Goal: Task Accomplishment & Management: Use online tool/utility

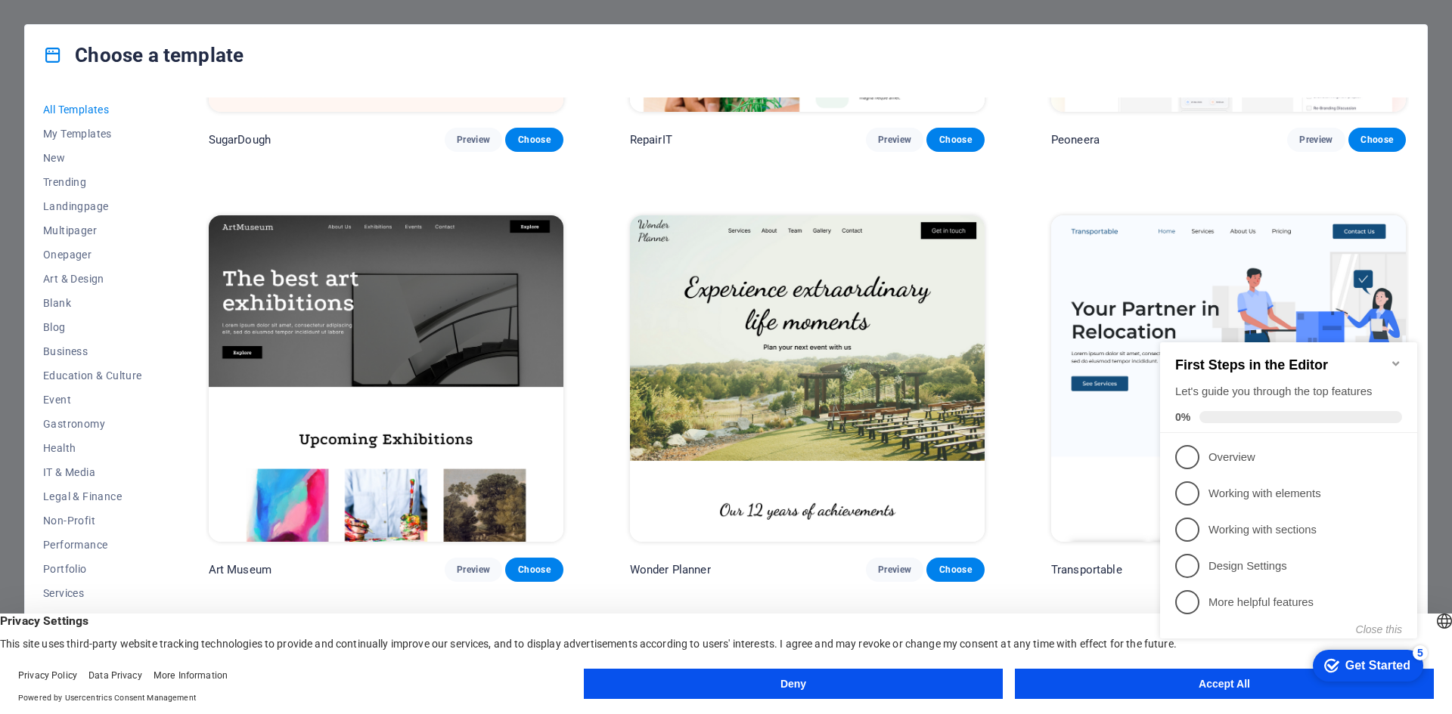
scroll to position [378, 0]
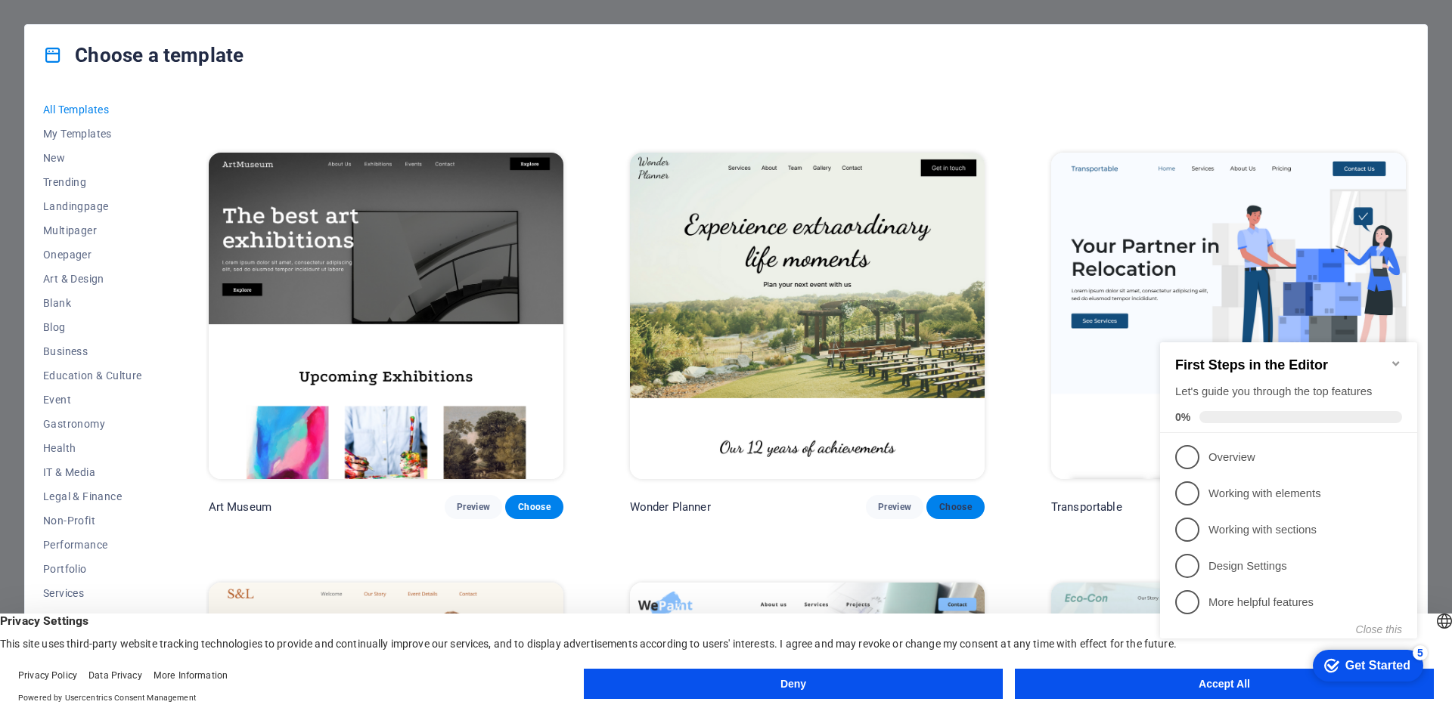
click at [953, 506] on span "Choose" at bounding box center [954, 507] width 33 height 12
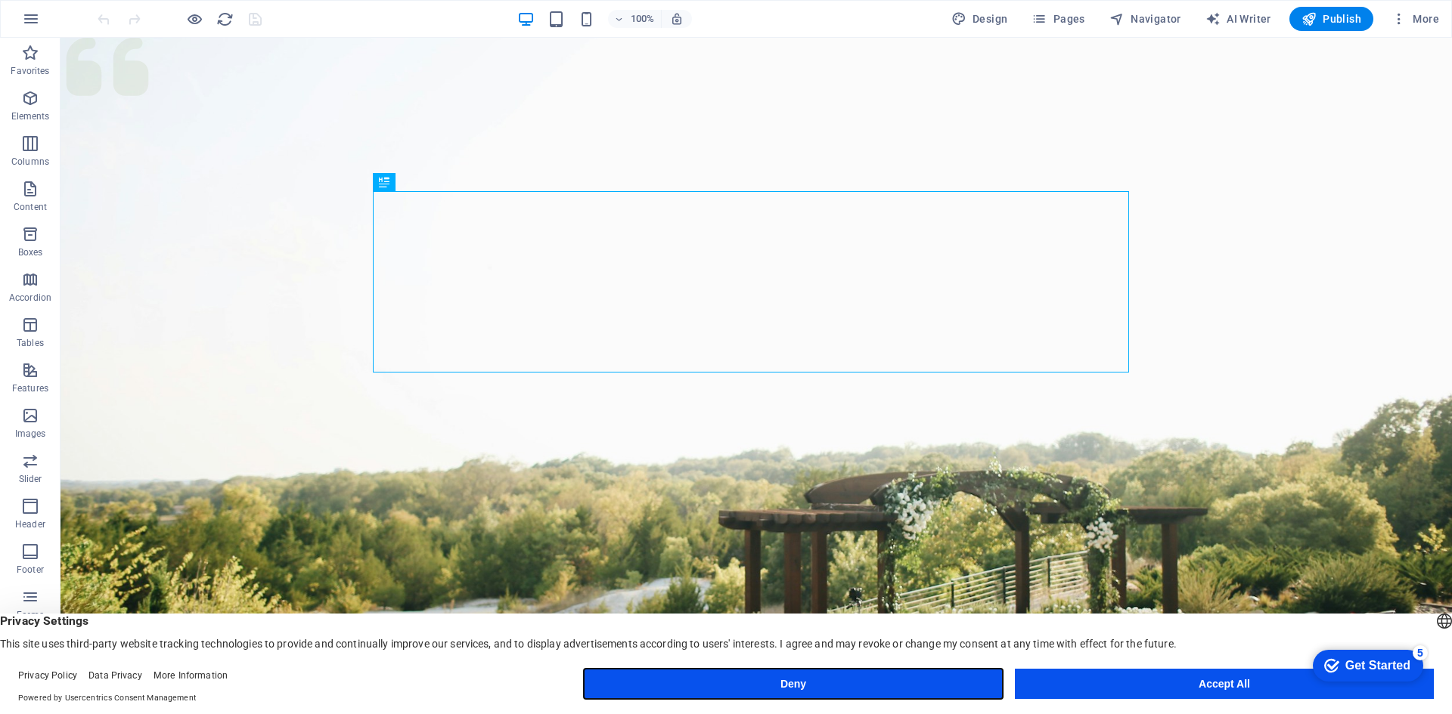
click at [773, 693] on button "Deny" at bounding box center [793, 684] width 419 height 30
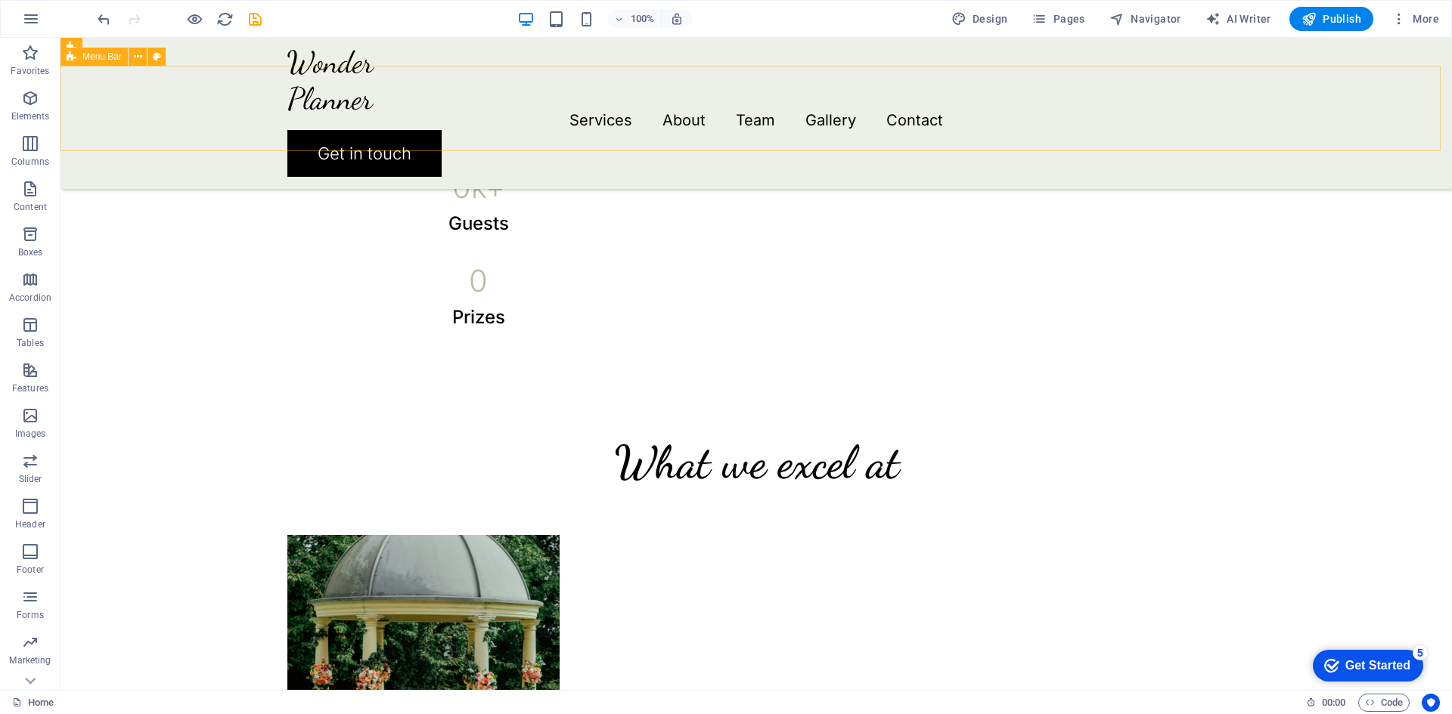
scroll to position [579, 0]
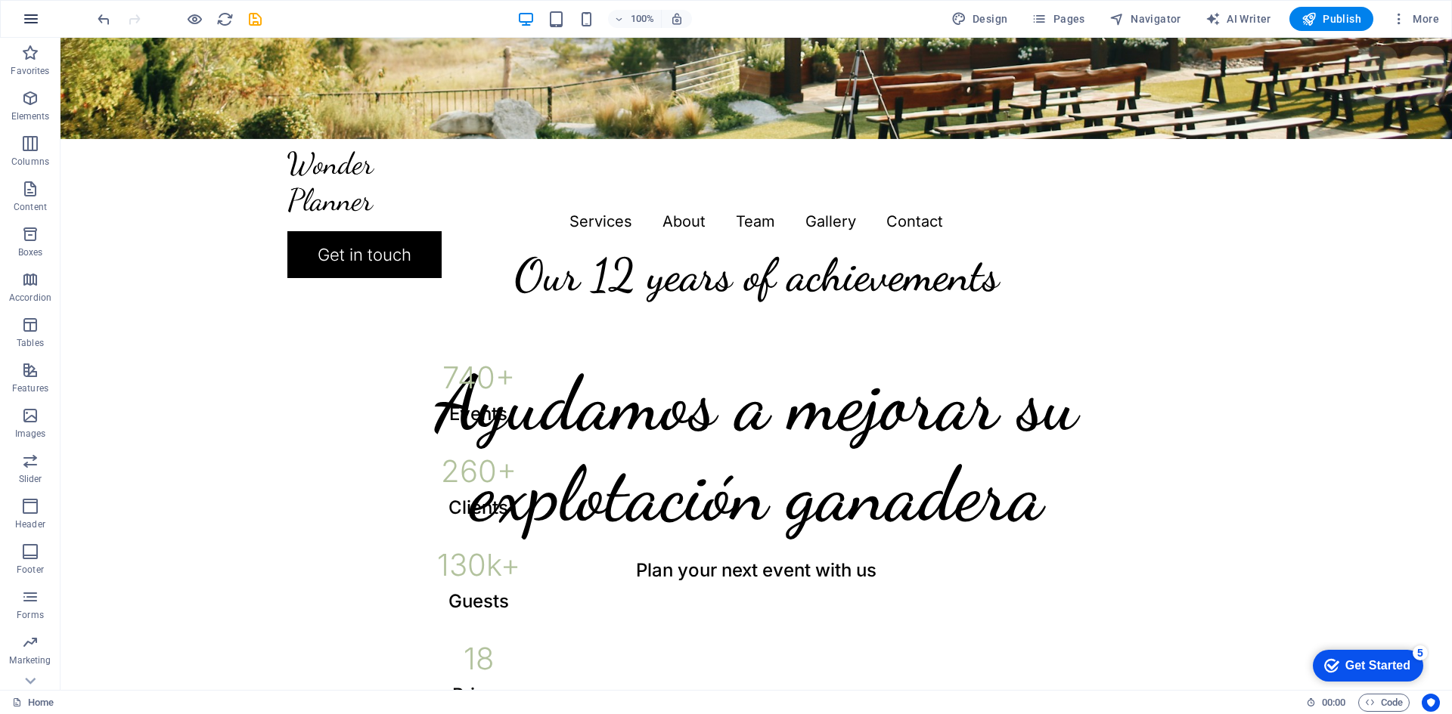
click at [27, 23] on icon "button" at bounding box center [31, 19] width 18 height 18
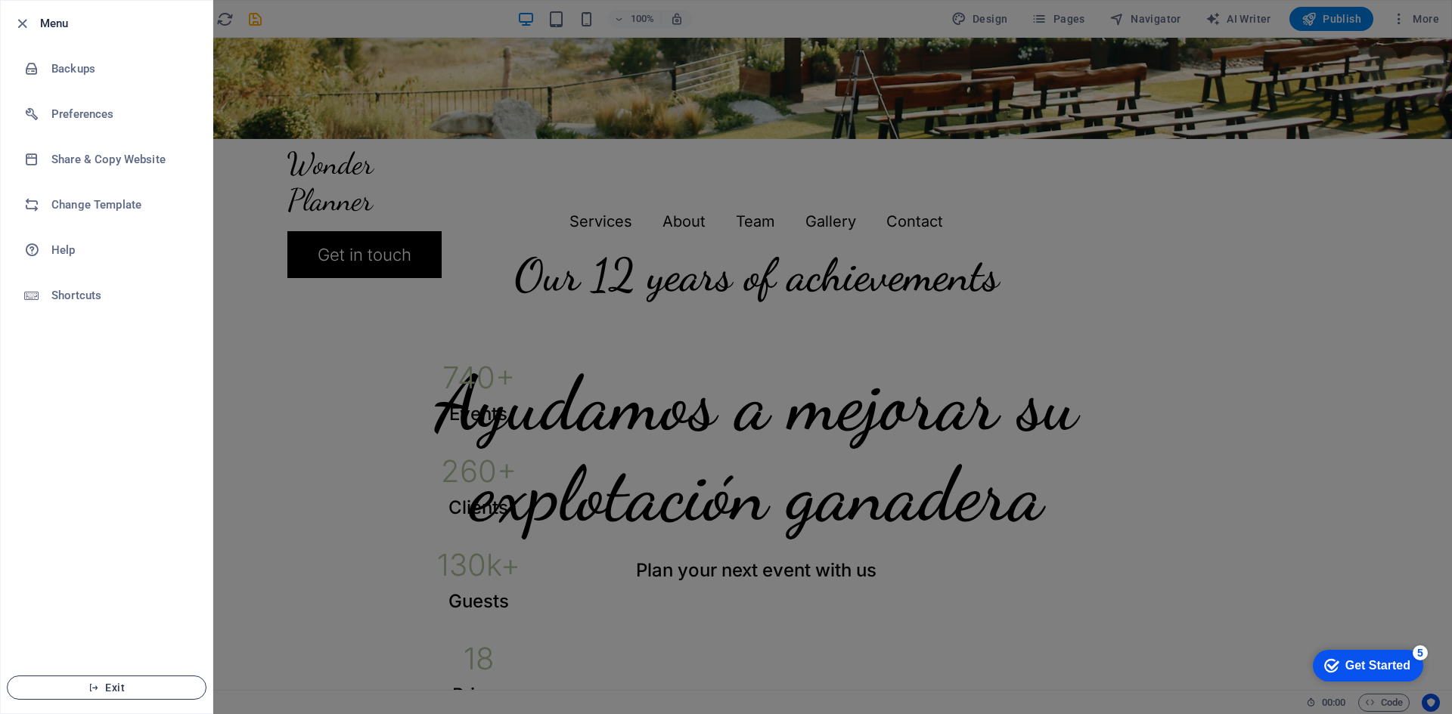
click at [125, 685] on span "Exit" at bounding box center [107, 688] width 174 height 12
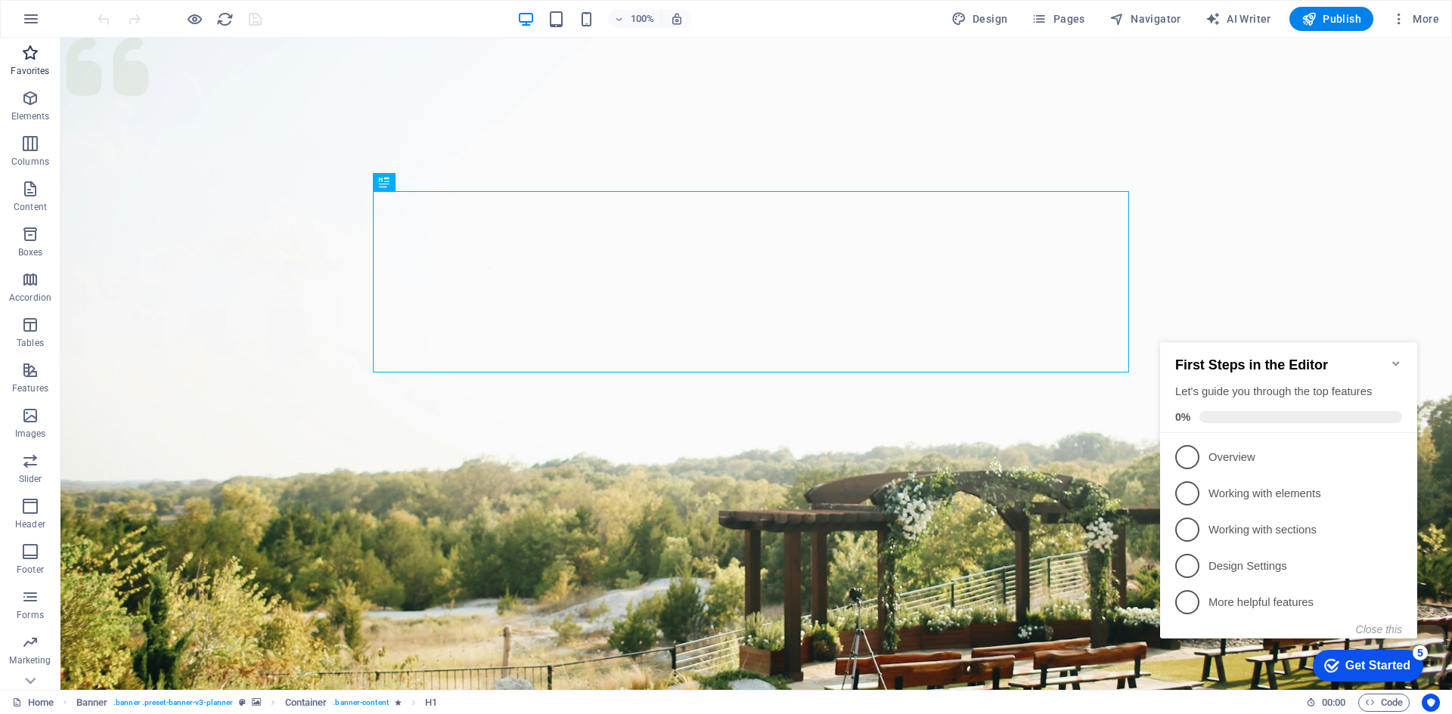
click at [33, 63] on span "Favorites" at bounding box center [30, 62] width 60 height 36
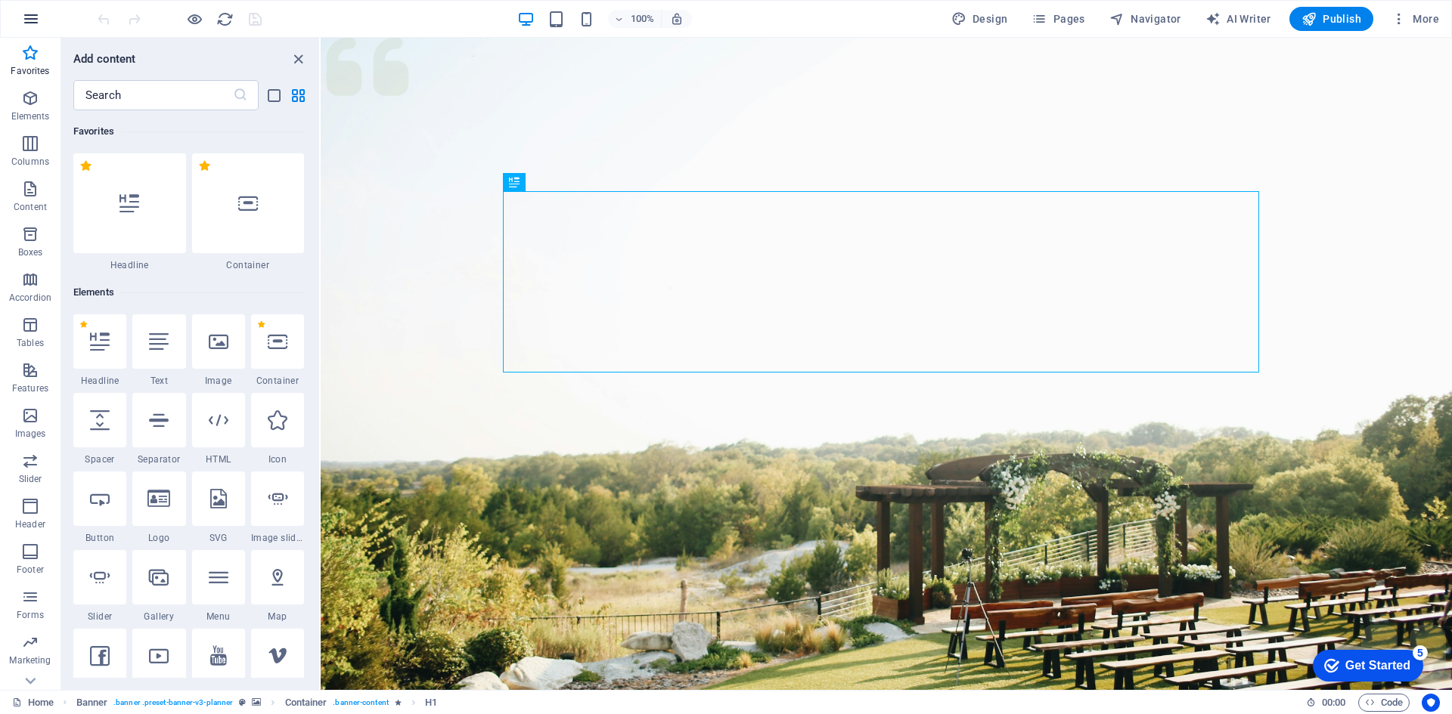
click at [28, 21] on icon "button" at bounding box center [31, 19] width 18 height 18
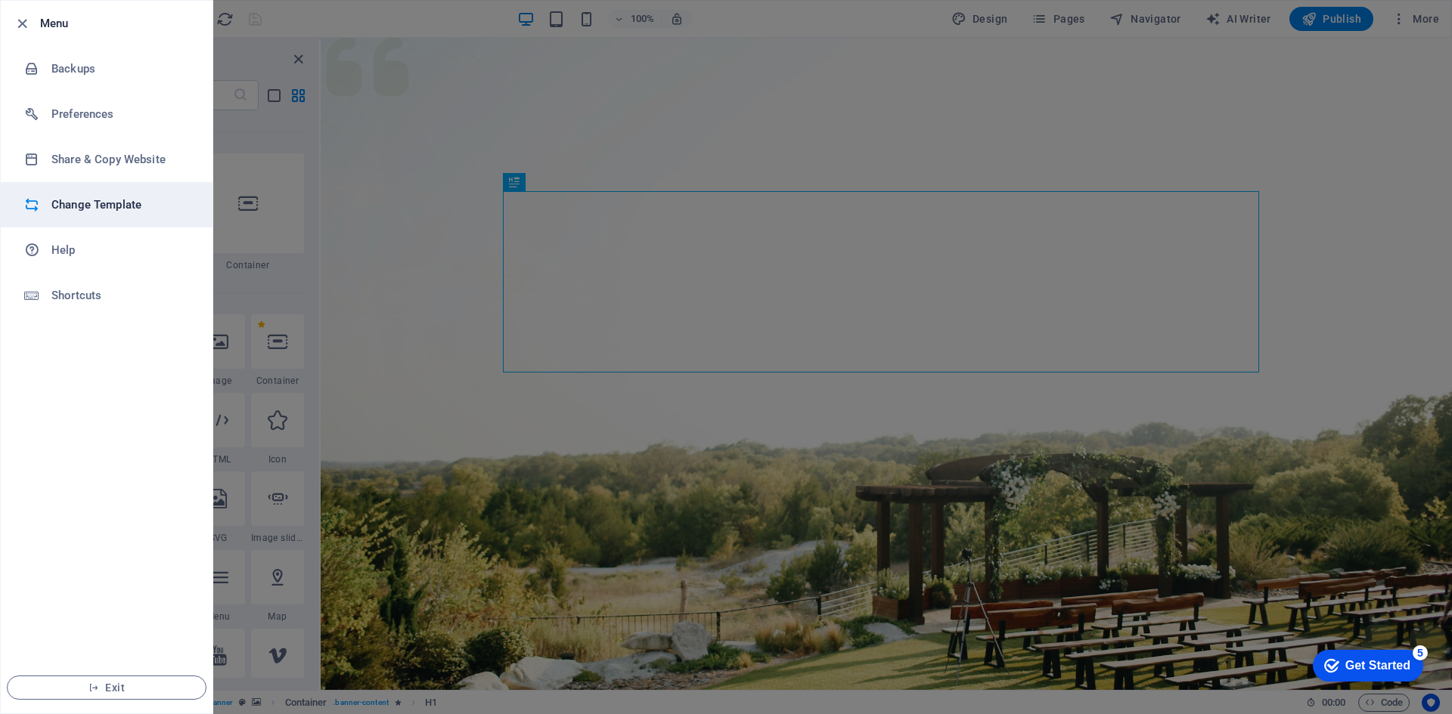
click at [98, 200] on h6 "Change Template" at bounding box center [121, 205] width 140 height 18
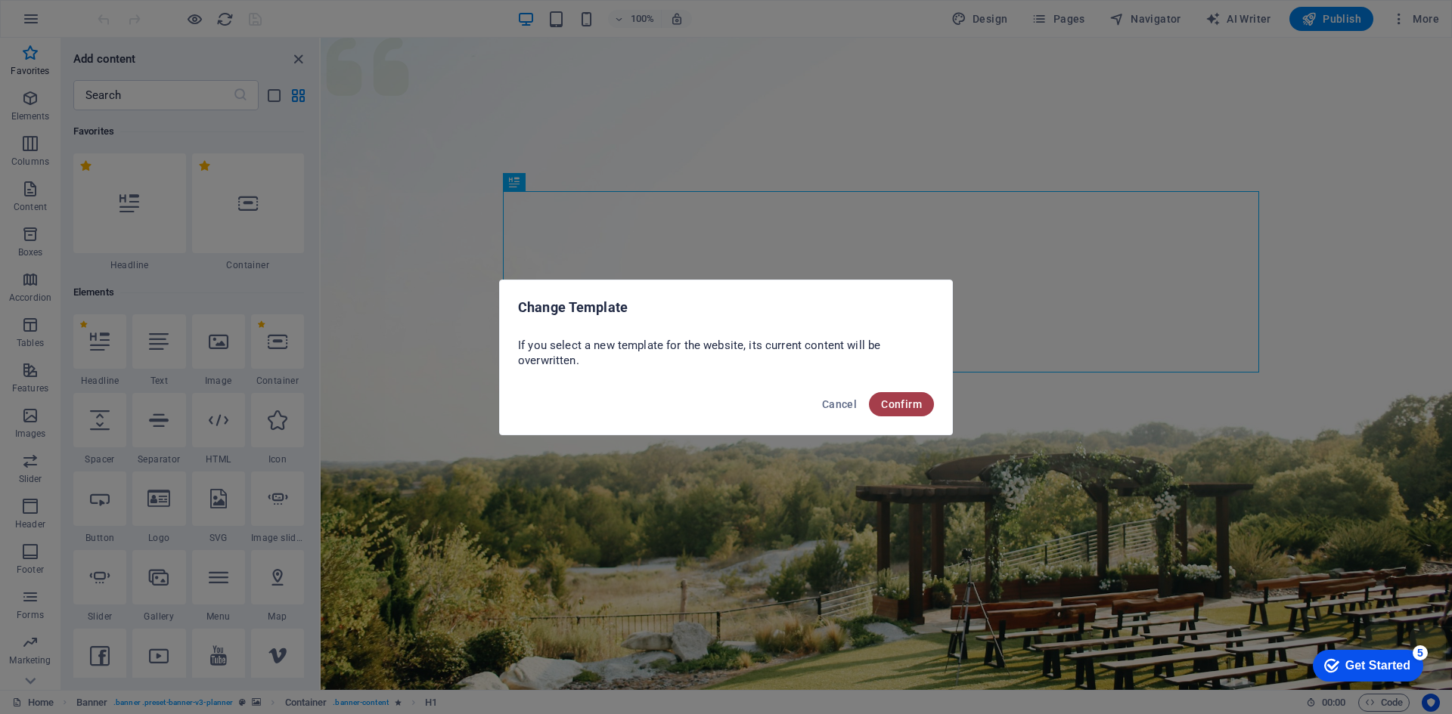
click at [906, 409] on span "Confirm" at bounding box center [901, 404] width 41 height 12
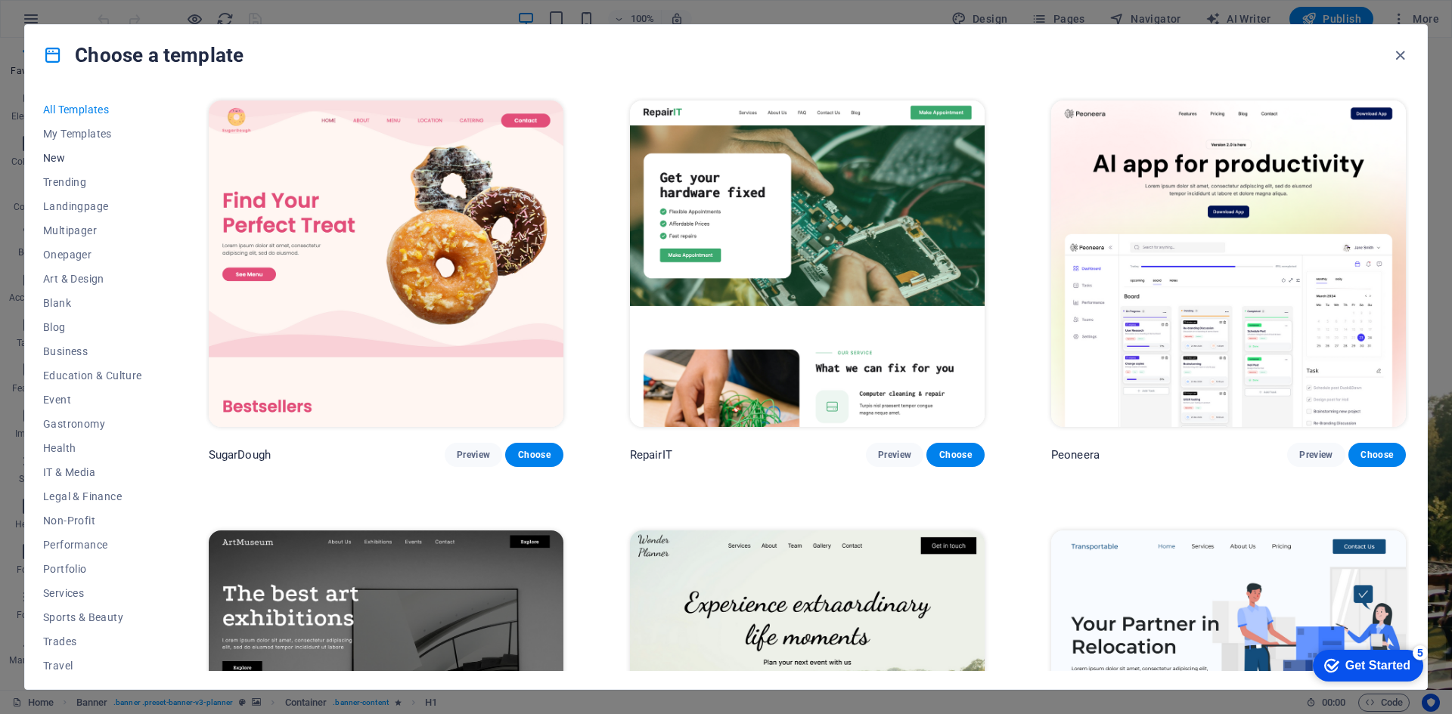
click at [57, 156] on span "New" at bounding box center [92, 158] width 99 height 12
click at [49, 156] on span "New" at bounding box center [92, 158] width 99 height 12
click at [81, 208] on span "Landingpage" at bounding box center [92, 206] width 99 height 12
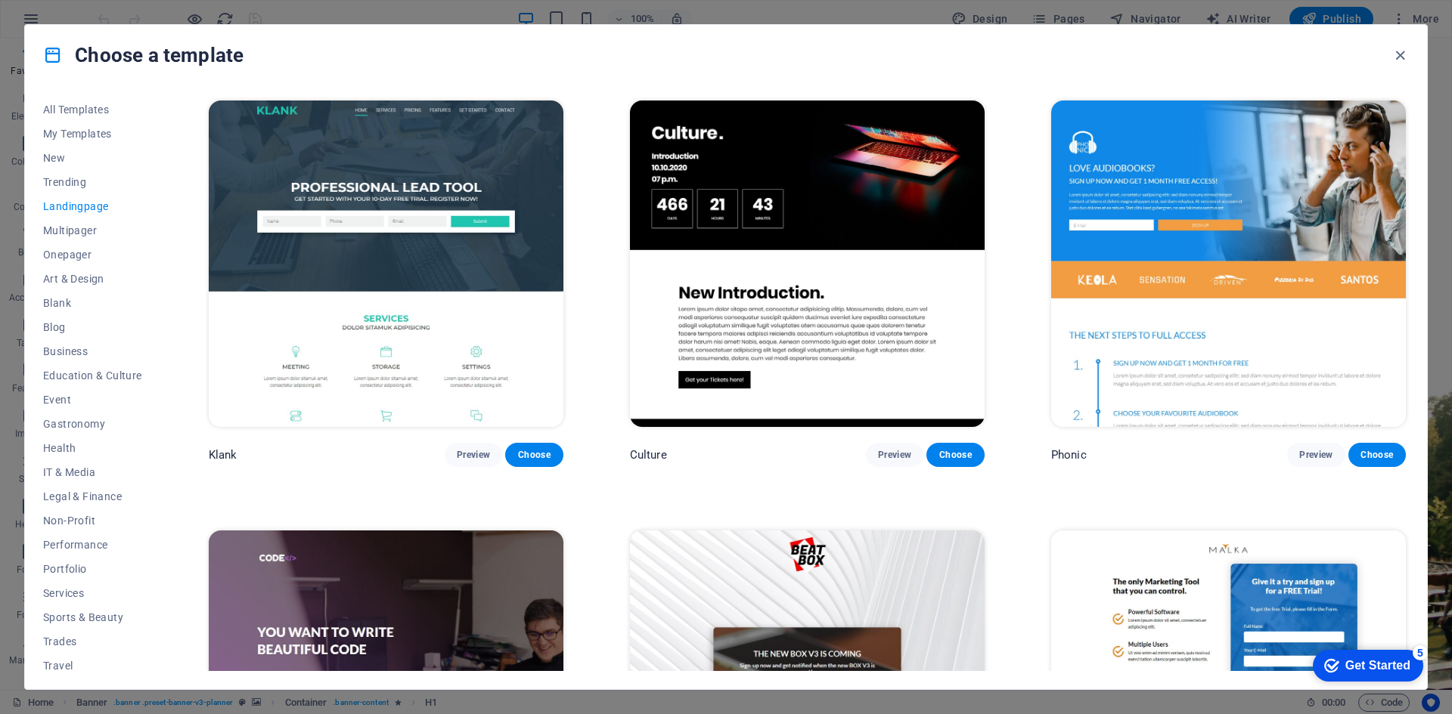
click at [83, 206] on span "Landingpage" at bounding box center [92, 206] width 99 height 12
click at [888, 460] on button "Preview" at bounding box center [894, 455] width 57 height 24
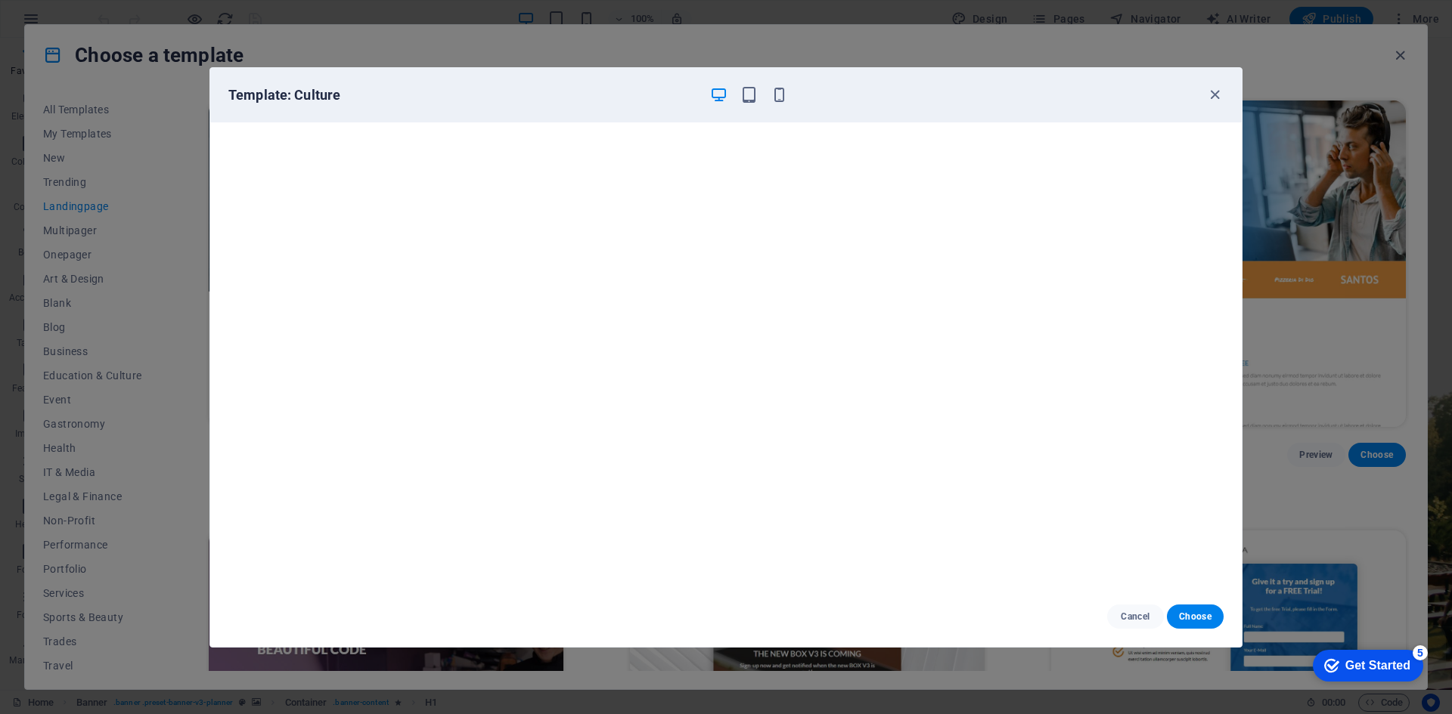
drag, startPoint x: 1194, startPoint y: 618, endPoint x: 1132, endPoint y: 587, distance: 70.0
click at [1194, 618] on span "Choose" at bounding box center [1195, 617] width 33 height 12
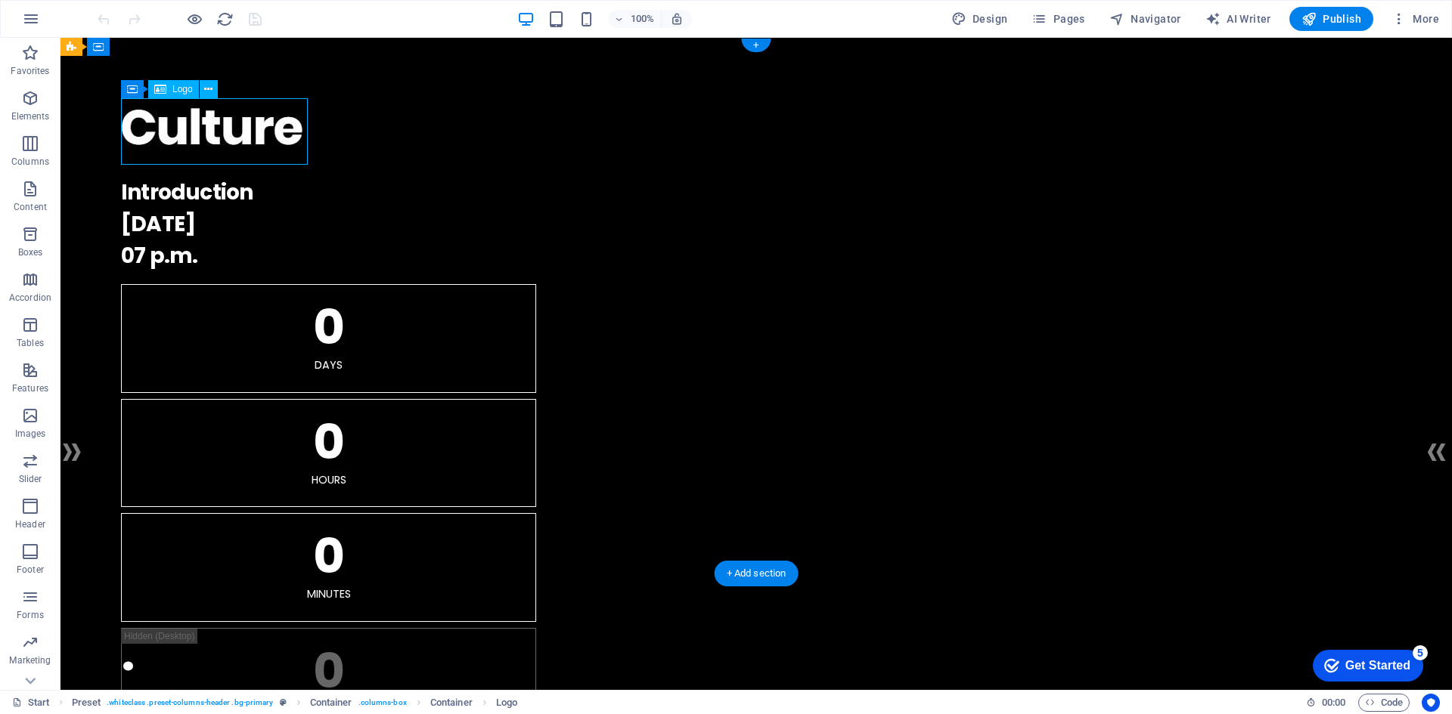
drag, startPoint x: 302, startPoint y: 134, endPoint x: 247, endPoint y: 135, distance: 54.4
click at [247, 135] on div at bounding box center [756, 131] width 1270 height 67
click at [209, 134] on div at bounding box center [756, 131] width 1270 height 67
click at [224, 125] on div at bounding box center [756, 131] width 1270 height 67
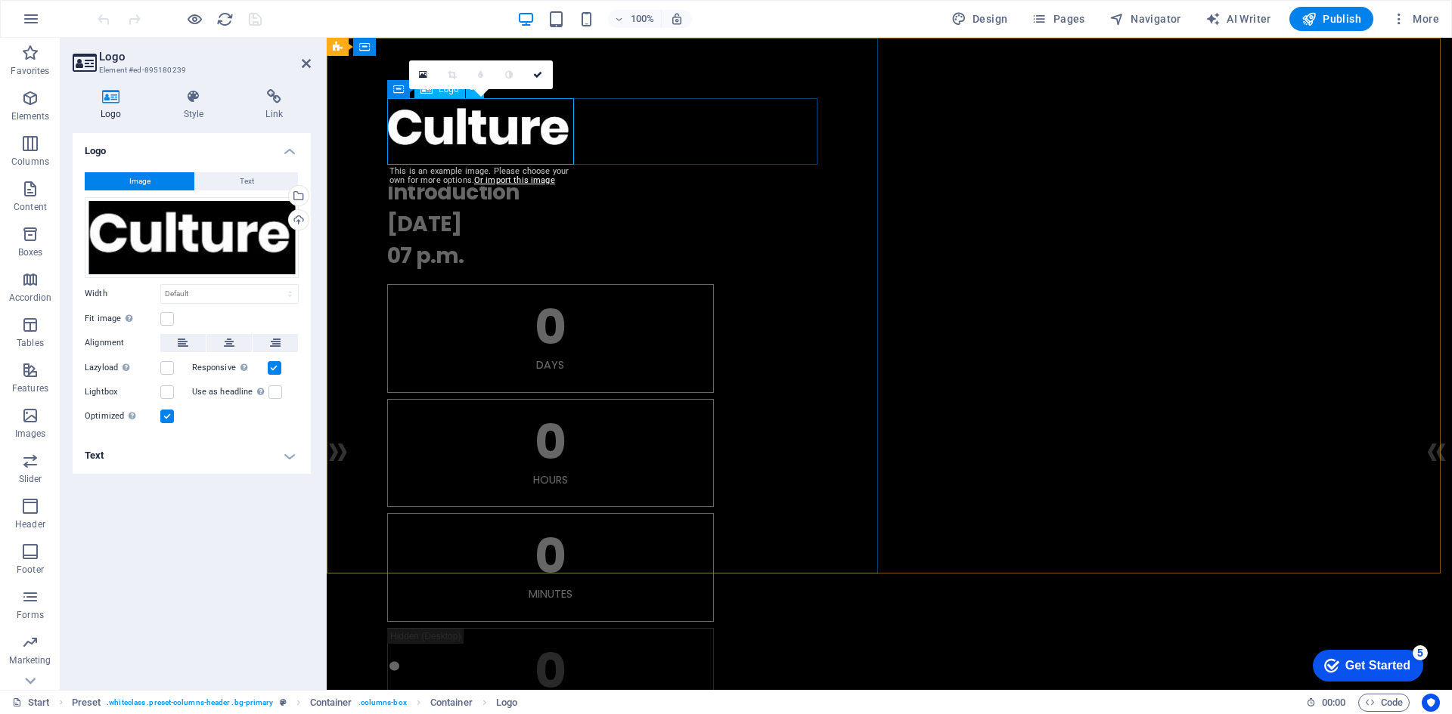
click at [460, 138] on div at bounding box center [889, 131] width 1004 height 67
click at [518, 131] on div at bounding box center [889, 131] width 1004 height 67
click at [191, 224] on div "Drag files here, click to choose files or select files from Files or our free s…" at bounding box center [192, 237] width 214 height 81
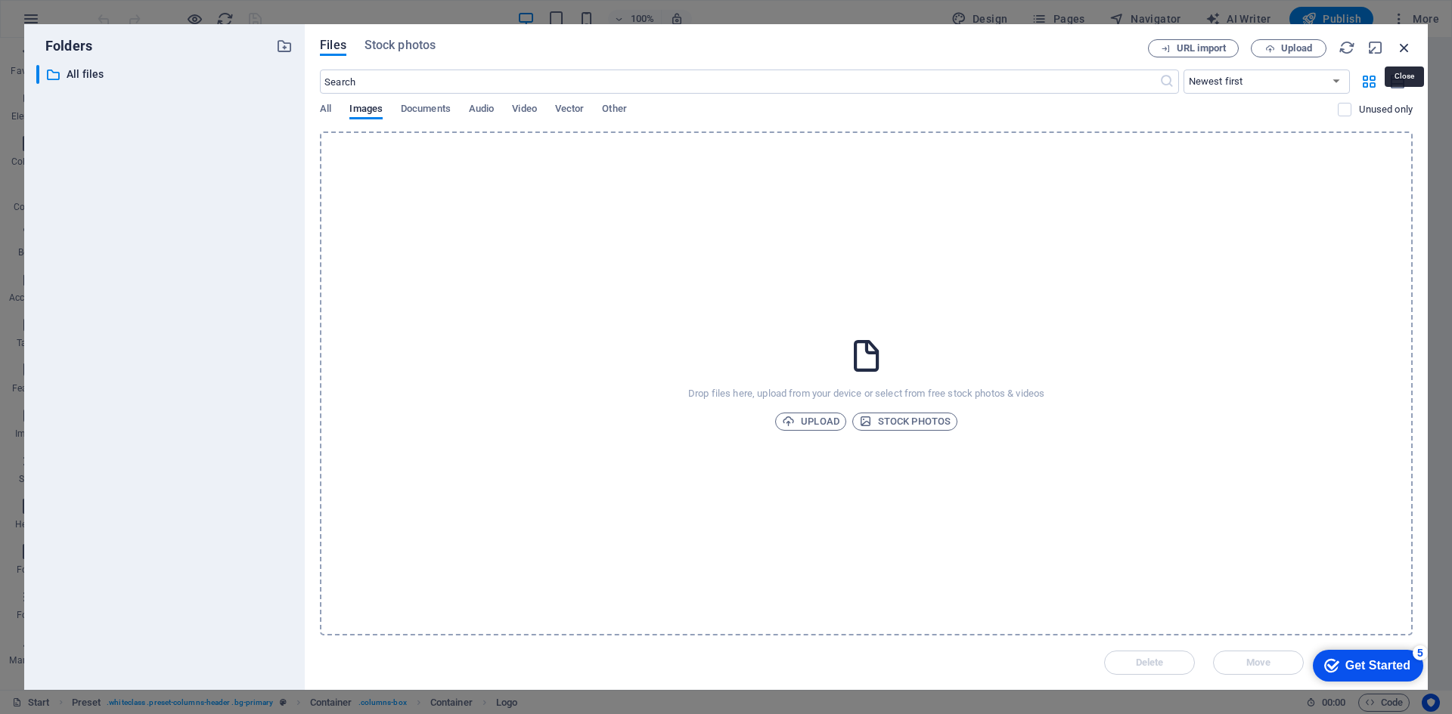
click at [1405, 51] on icon "button" at bounding box center [1404, 47] width 17 height 17
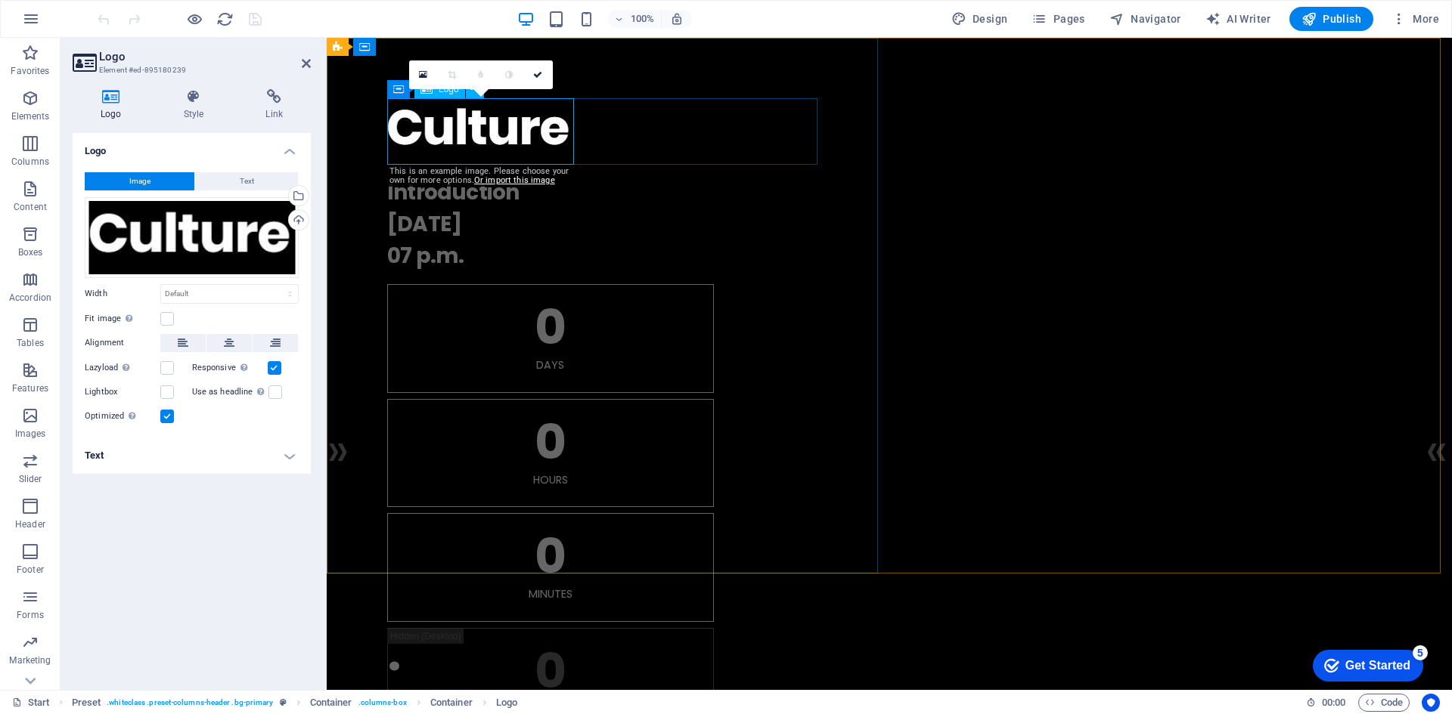
click at [507, 117] on div at bounding box center [889, 131] width 1004 height 67
click at [584, 130] on div "." at bounding box center [889, 131] width 1004 height 67
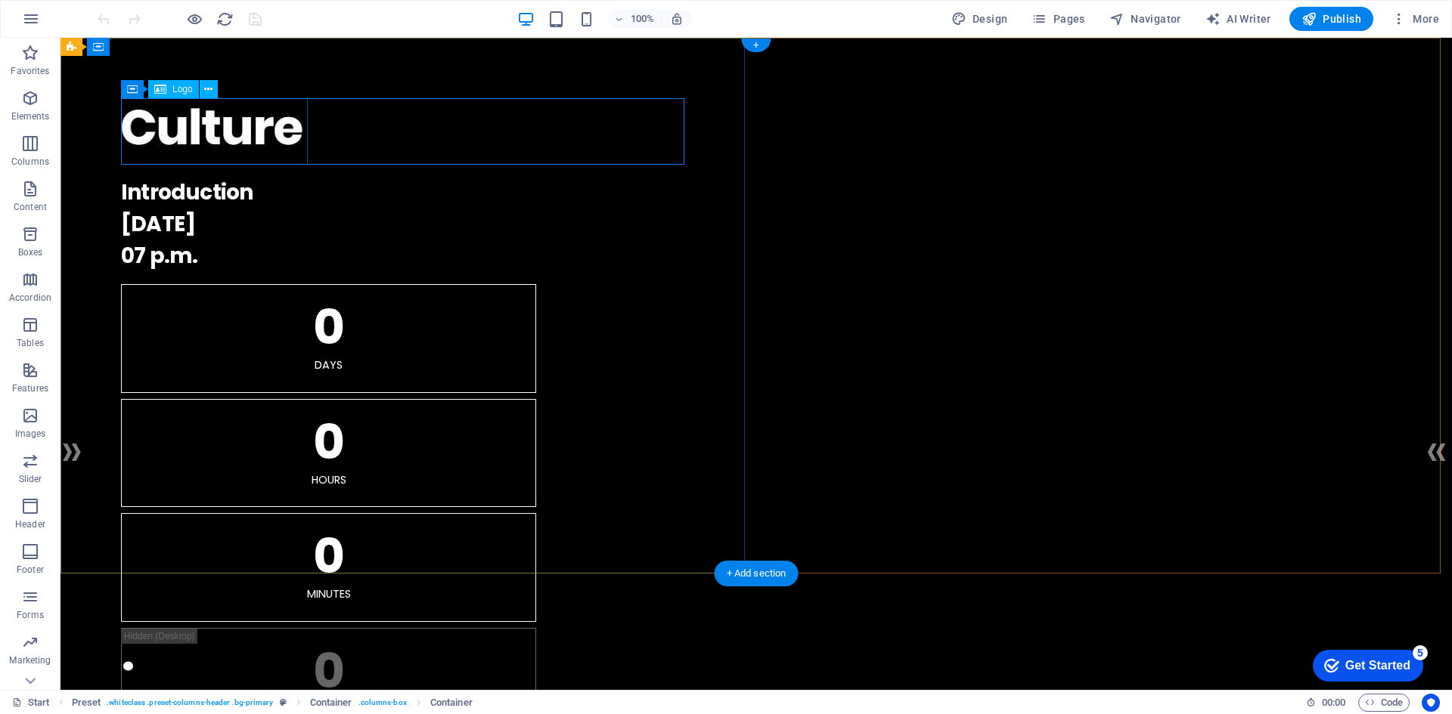
click at [261, 148] on div at bounding box center [756, 131] width 1270 height 67
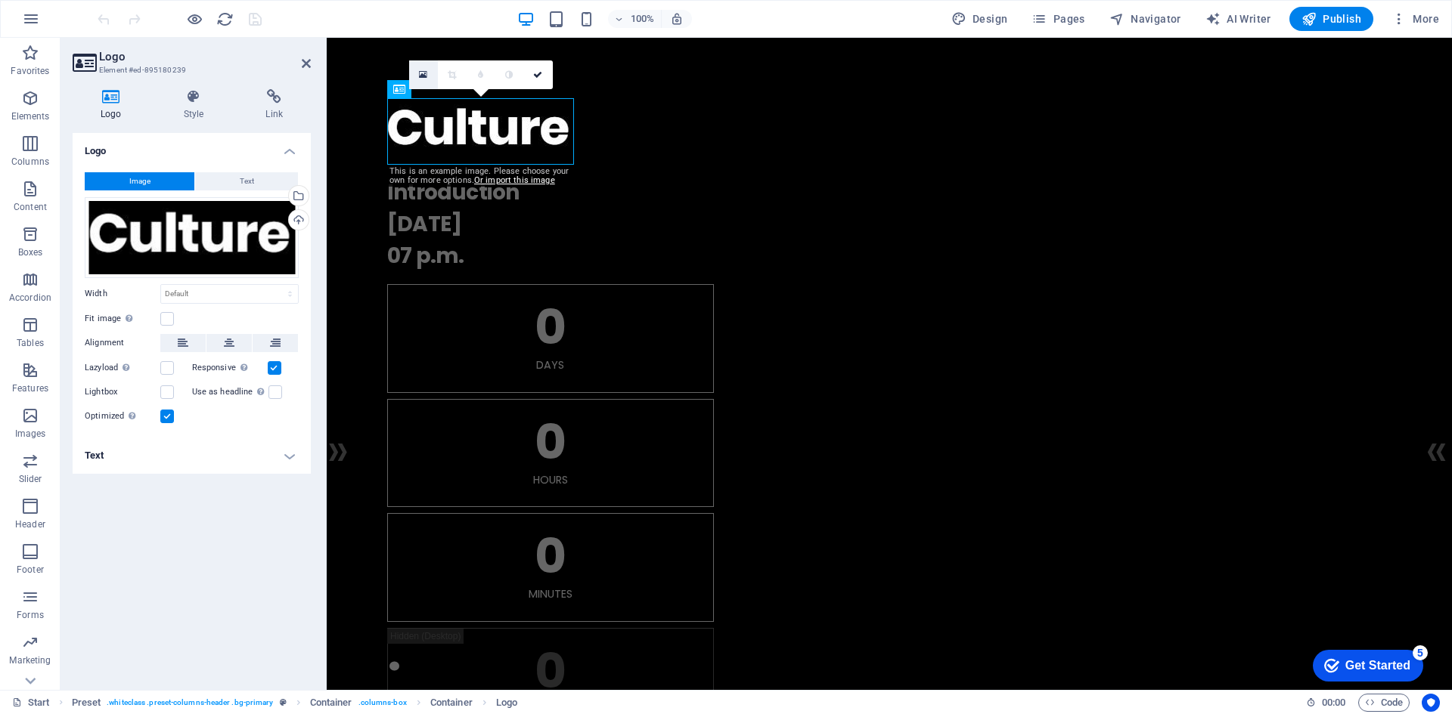
click at [420, 75] on icon at bounding box center [423, 75] width 8 height 11
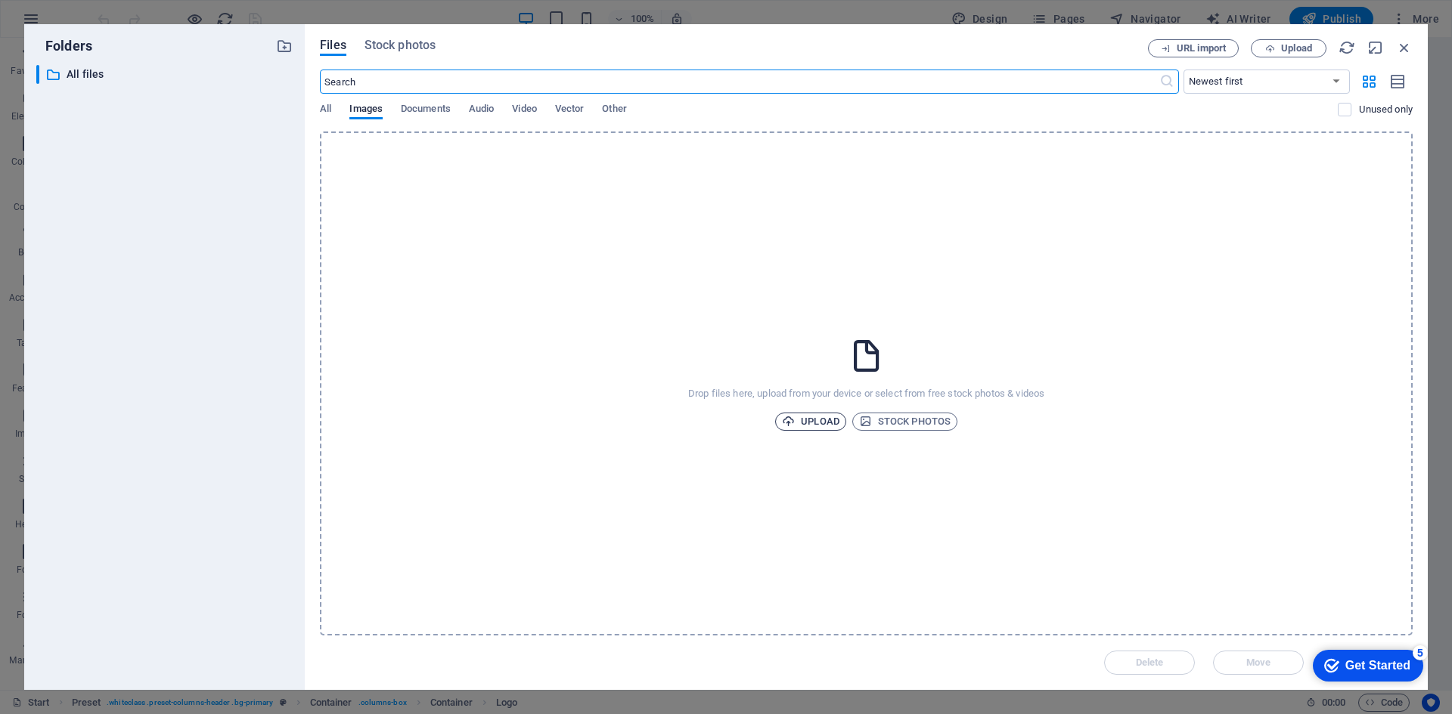
click at [812, 420] on span "Upload" at bounding box center [810, 422] width 57 height 18
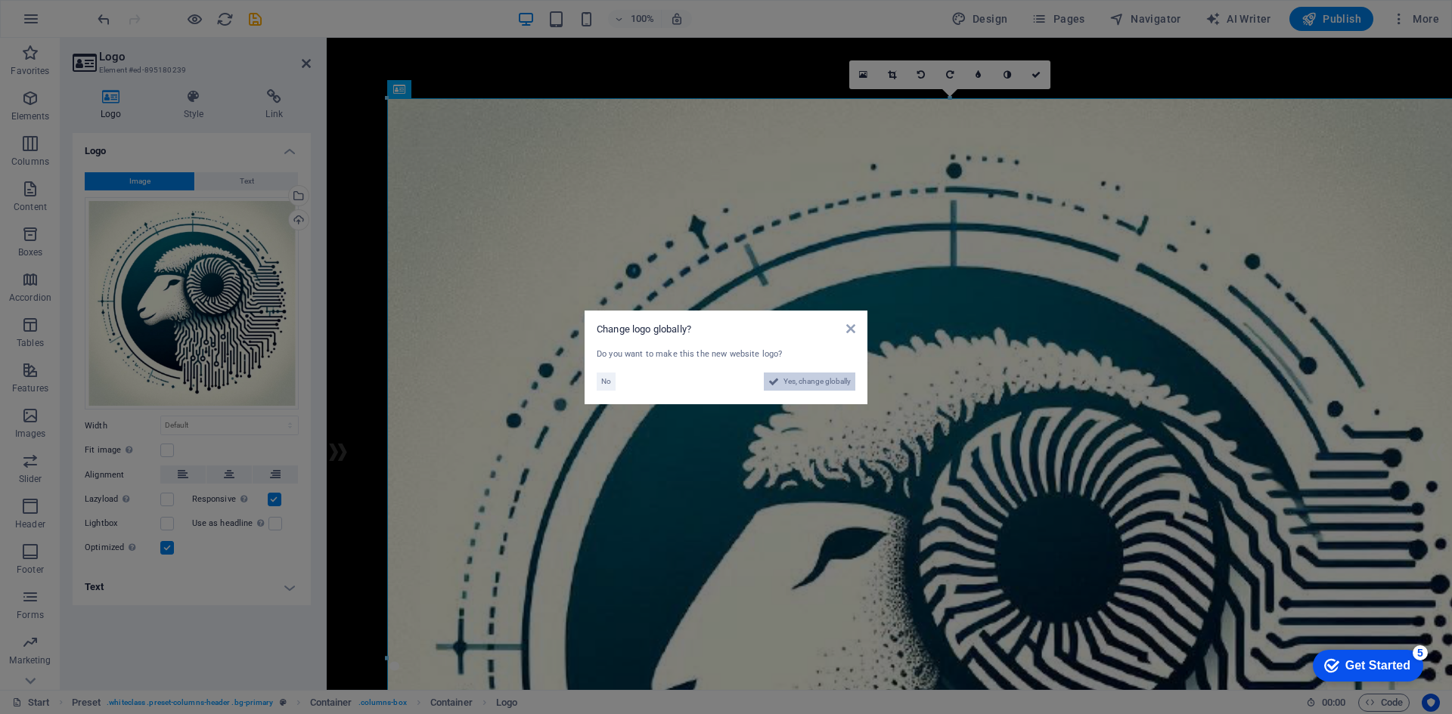
click at [815, 377] on span "Yes, change globally" at bounding box center [816, 382] width 67 height 18
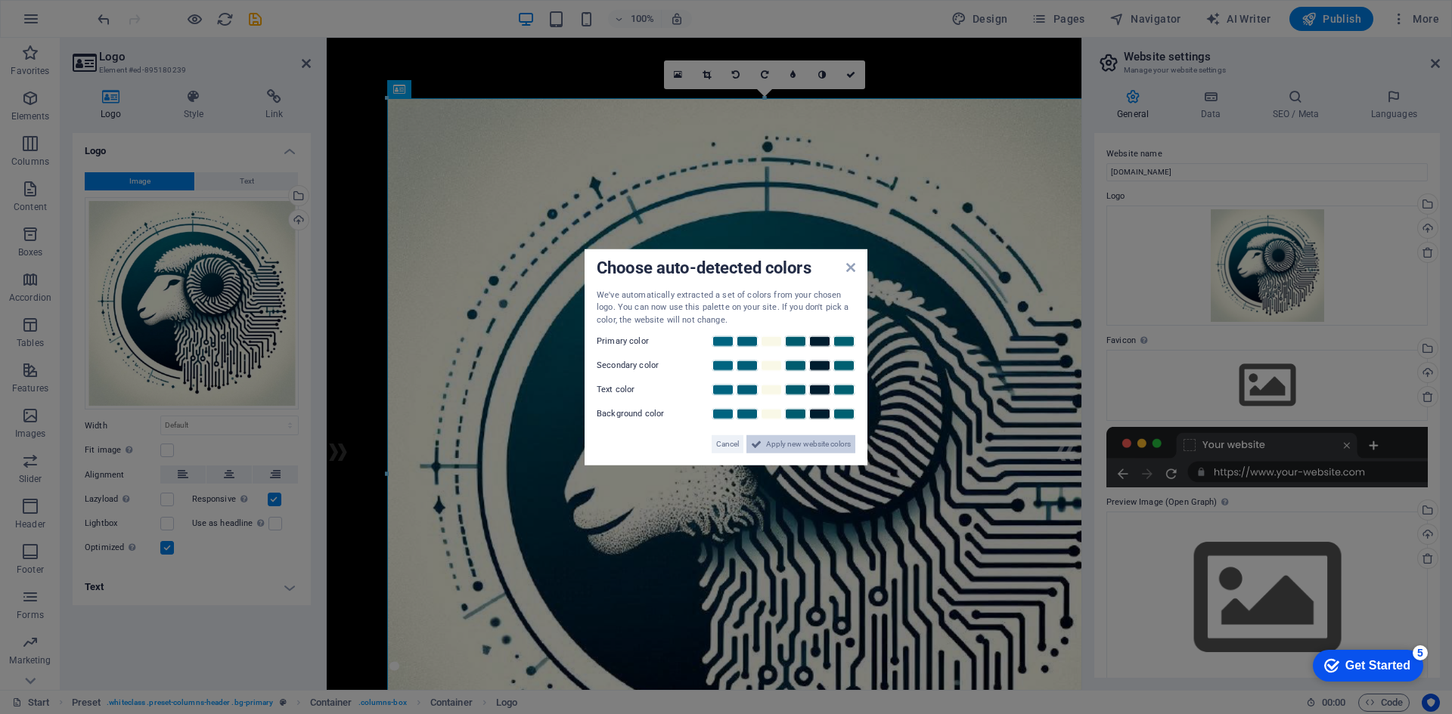
click at [796, 447] on span "Apply new website colors" at bounding box center [808, 444] width 85 height 18
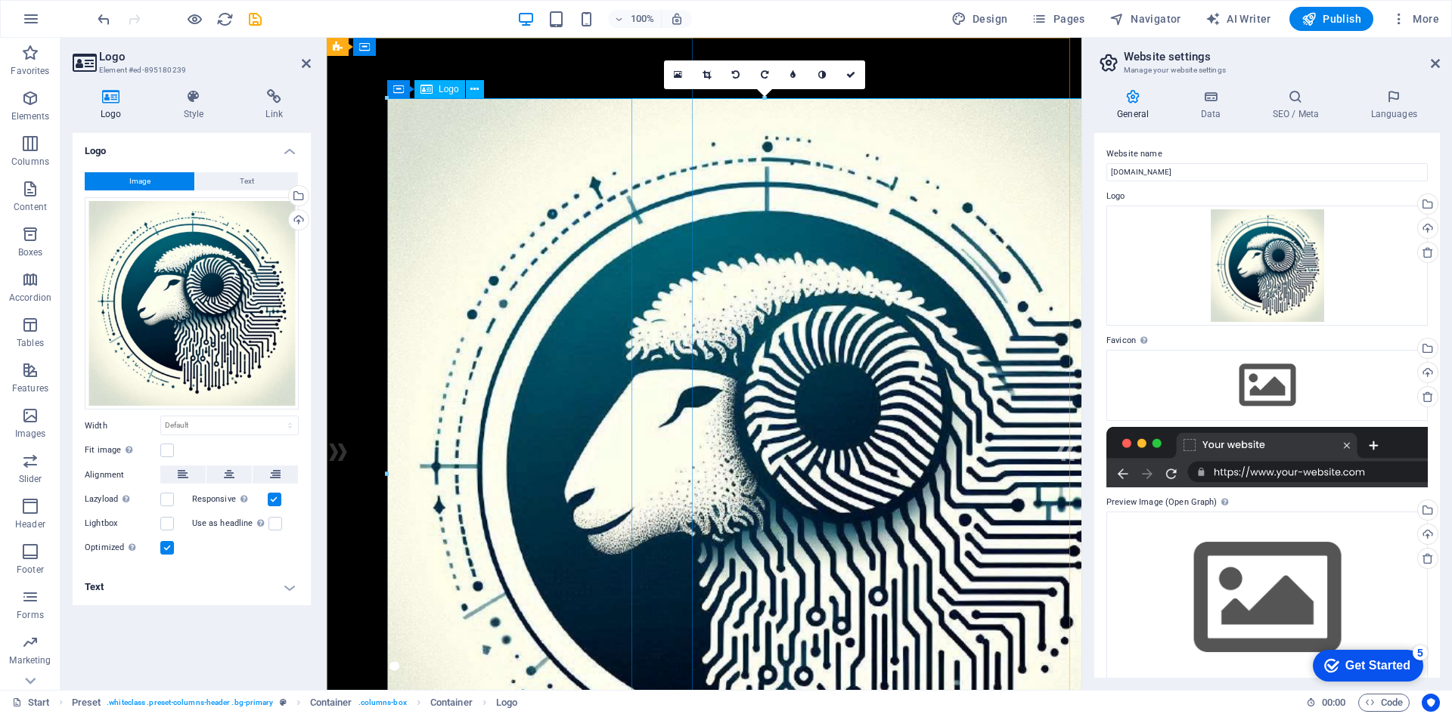
click at [509, 225] on div at bounding box center [704, 473] width 634 height 751
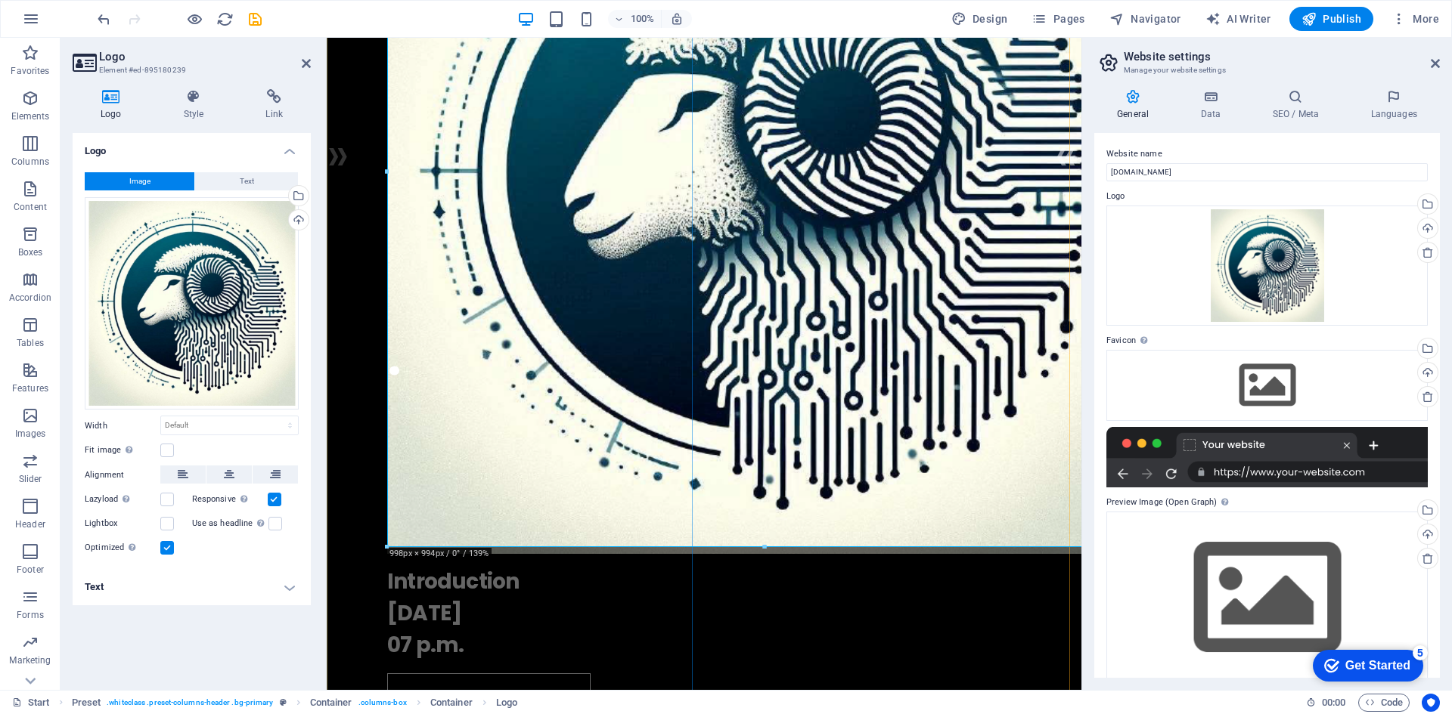
scroll to position [302, 0]
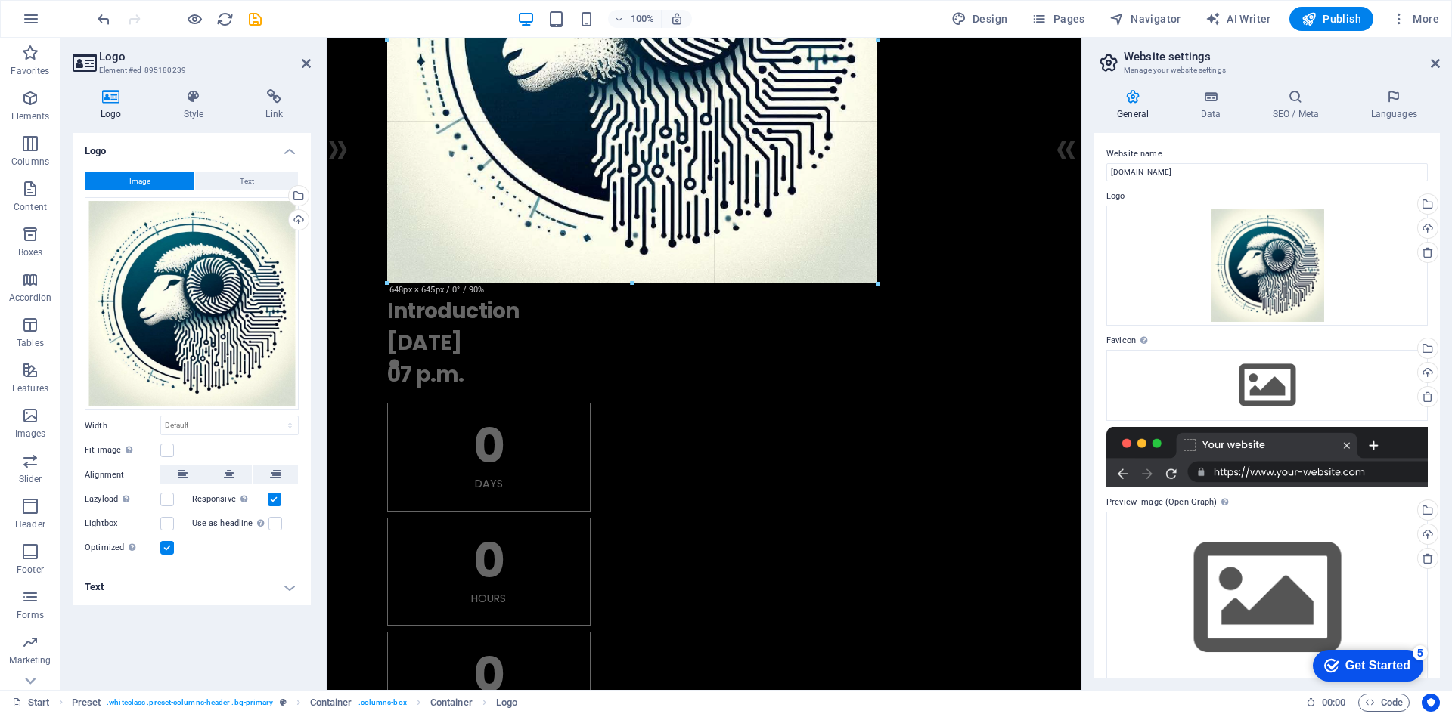
drag, startPoint x: 386, startPoint y: 544, endPoint x: 606, endPoint y: 257, distance: 362.3
type input "648"
select select "px"
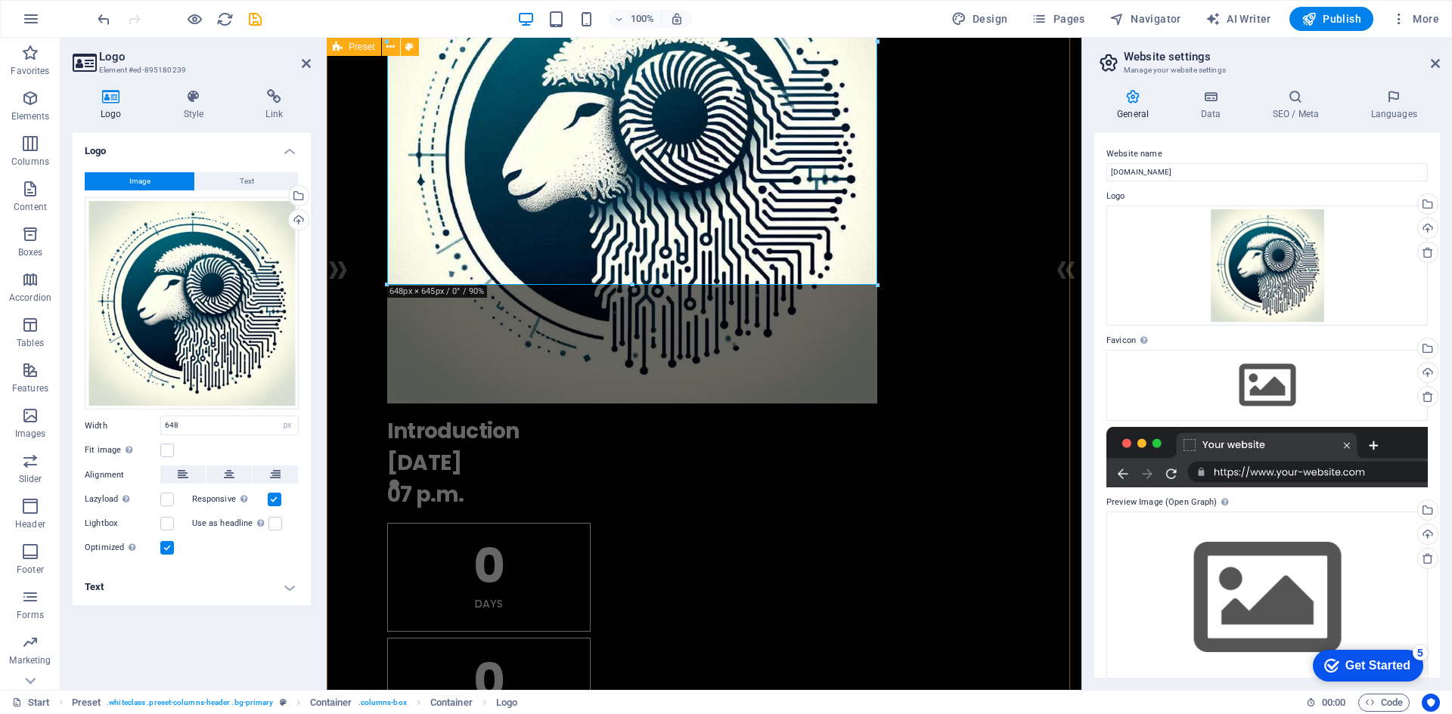
scroll to position [0, 0]
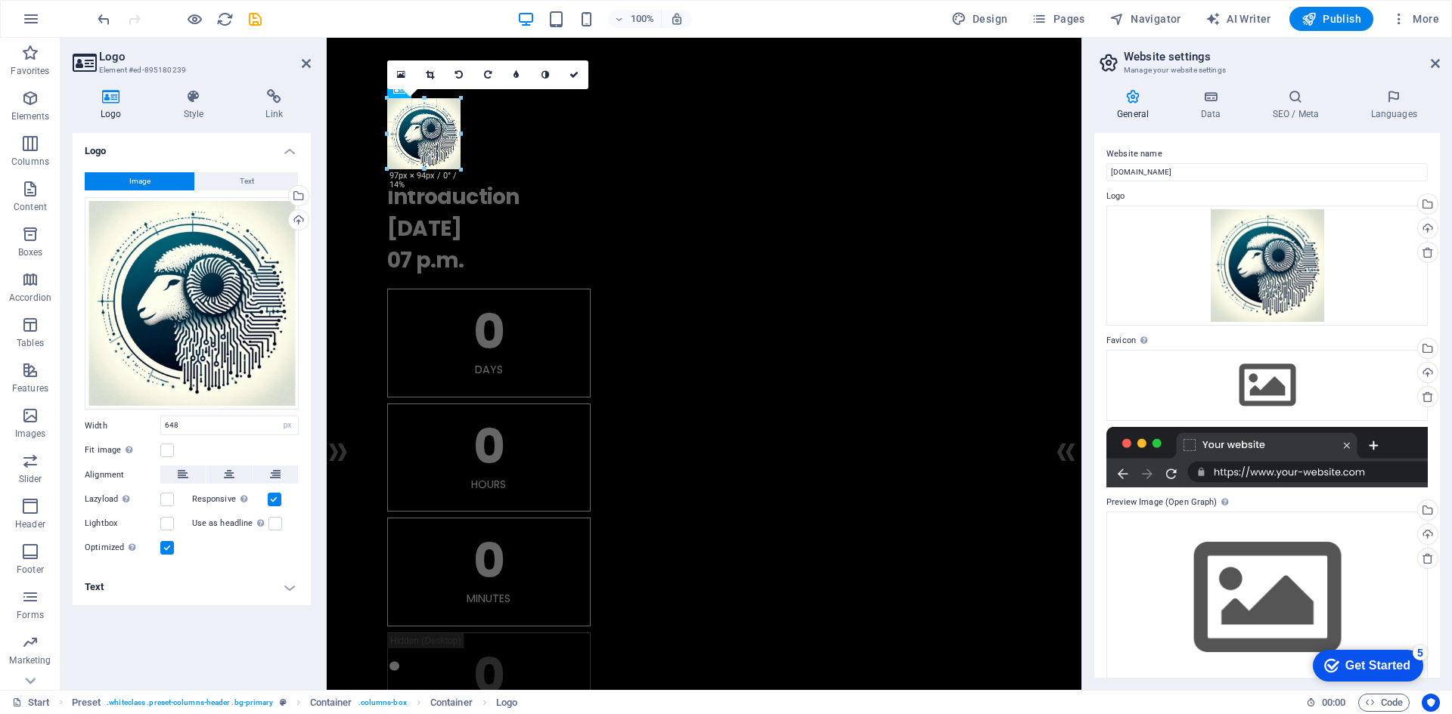
drag, startPoint x: 386, startPoint y: 584, endPoint x: 463, endPoint y: 105, distance: 484.7
type input "100"
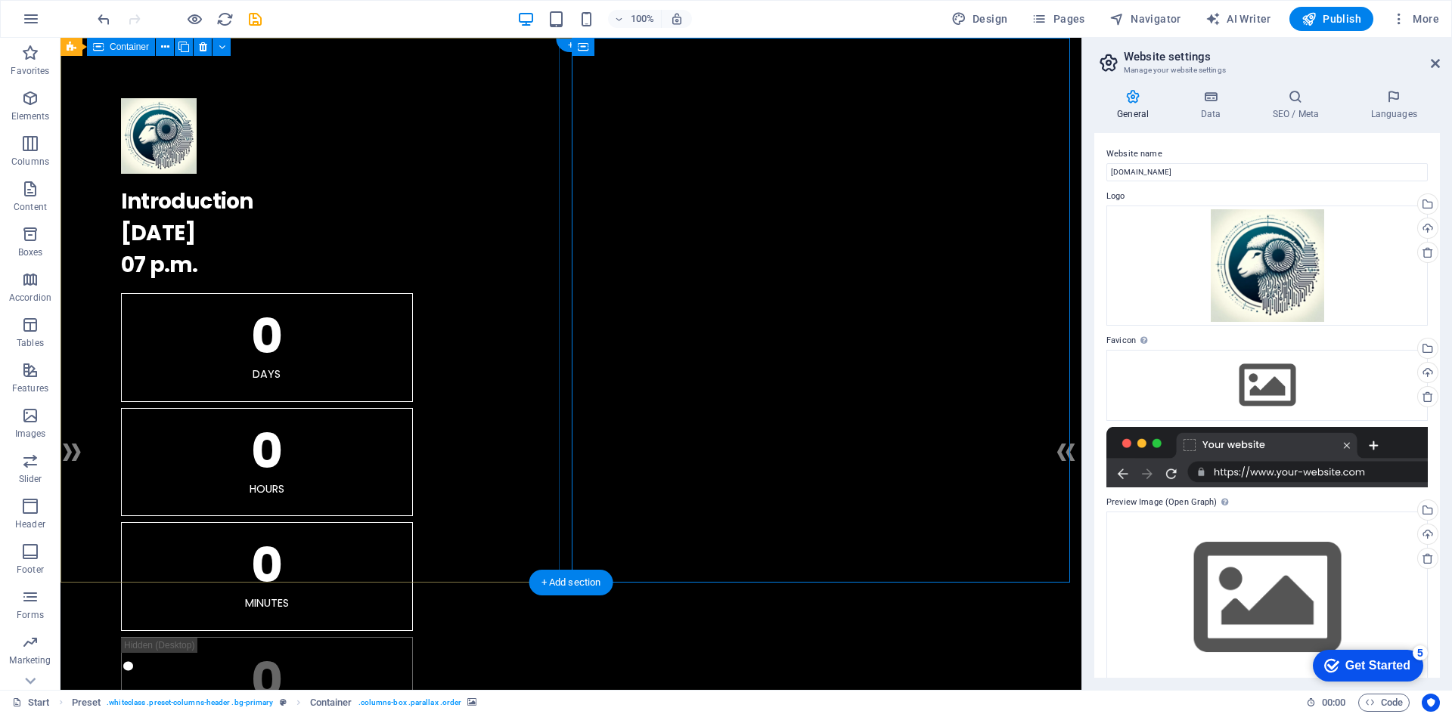
click at [387, 528] on div ". Introduction 10.10.2027 07 p.m. 0 Days 0 Hours 0 Minutes 0 Seconds" at bounding box center [570, 422] width 1021 height 768
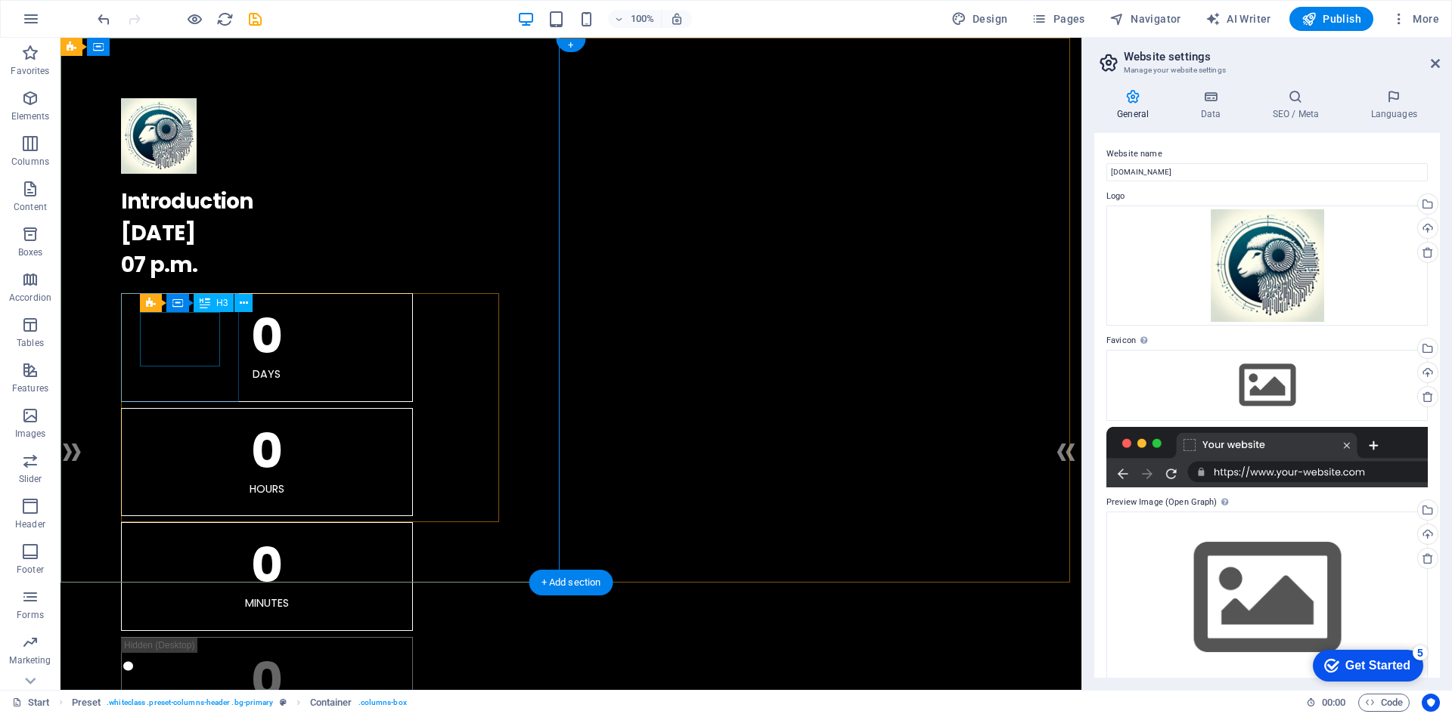
click at [178, 338] on div "0" at bounding box center [267, 336] width 254 height 48
click at [184, 340] on div "0" at bounding box center [267, 336] width 254 height 48
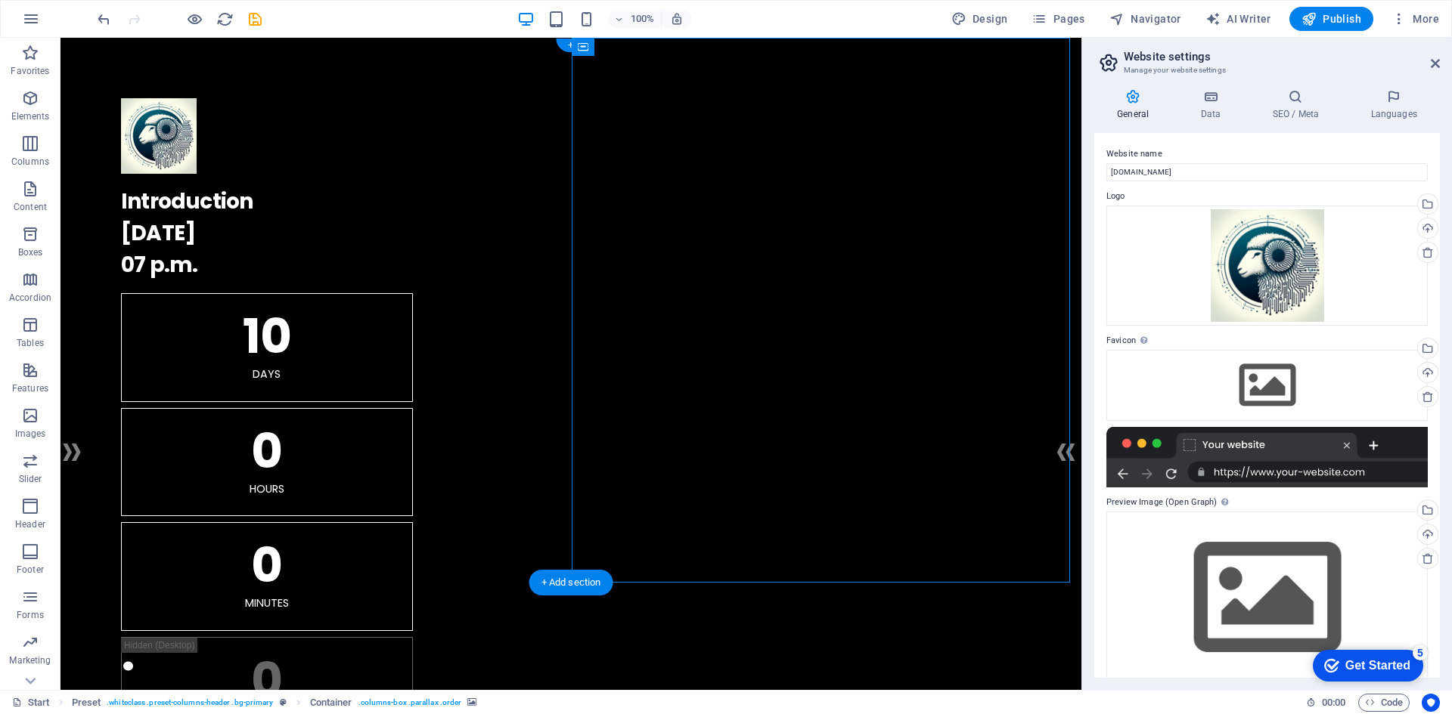
click at [206, 198] on div "Introduction 10.10.2027 07 p.m." at bounding box center [571, 233] width 900 height 95
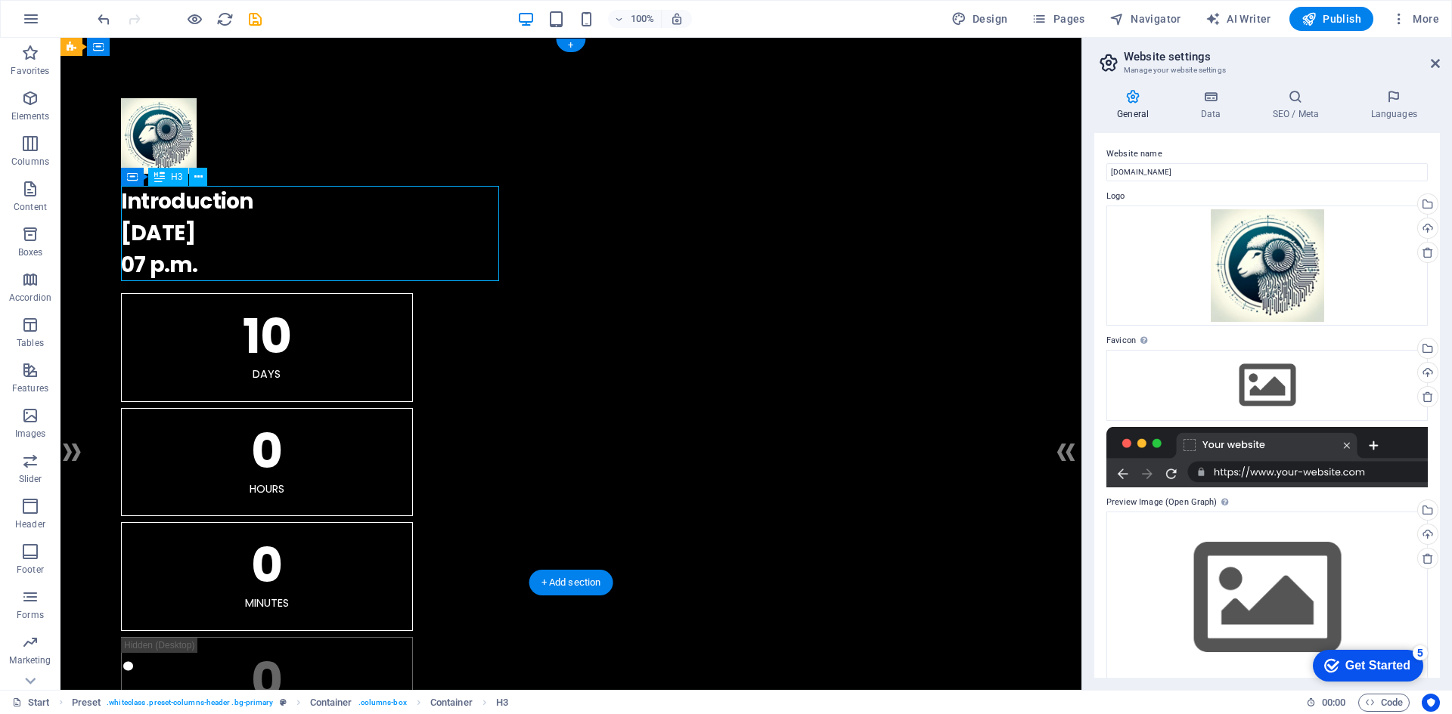
click at [212, 206] on div "Introduction 10.10.2027 07 p.m." at bounding box center [571, 233] width 900 height 95
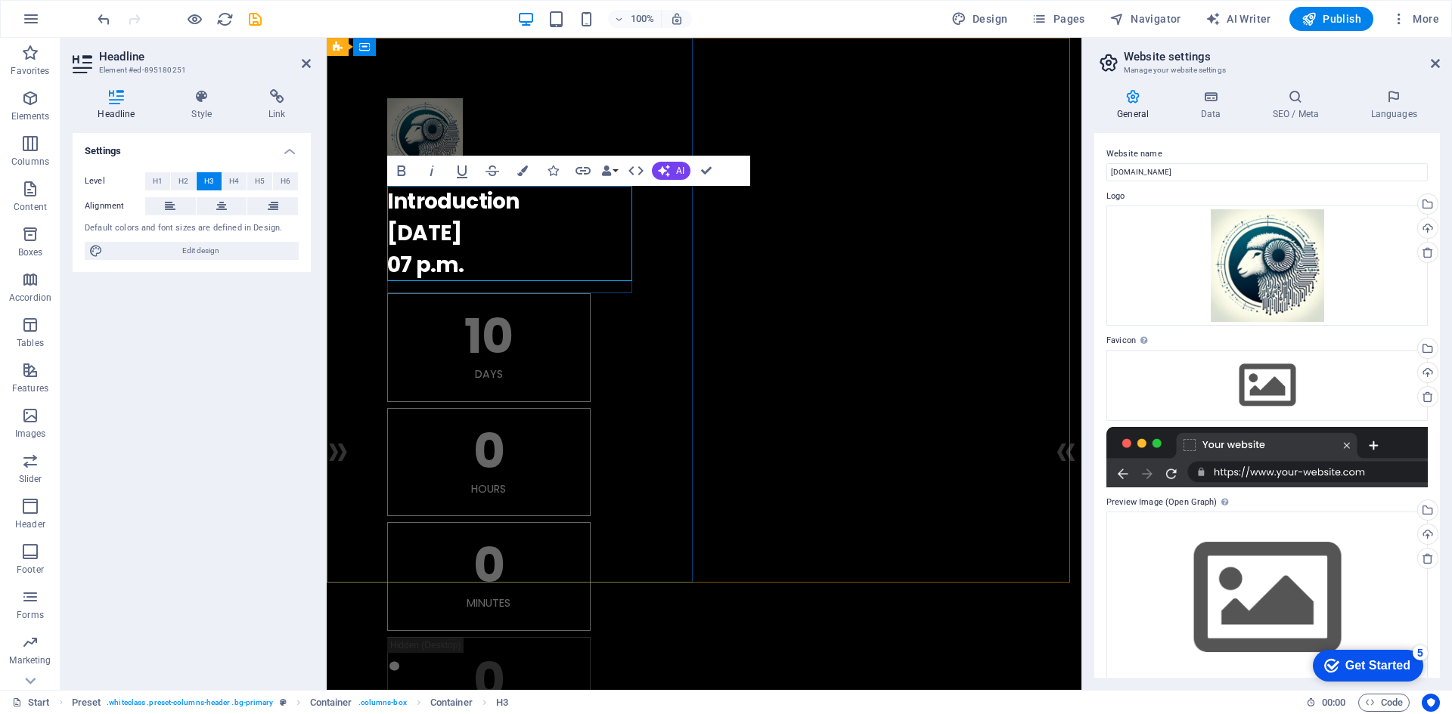
click at [520, 204] on h3 "Introduction 10.10.2027 07 p.m." at bounding box center [704, 233] width 634 height 95
drag, startPoint x: 533, startPoint y: 207, endPoint x: 379, endPoint y: 205, distance: 154.2
click at [379, 205] on div ". Introduction 10.10.2027 07 p.m. 10 Days 0 Hours 0 Minutes 0 Seconds" at bounding box center [704, 422] width 754 height 768
click at [438, 343] on div "10" at bounding box center [489, 336] width 166 height 48
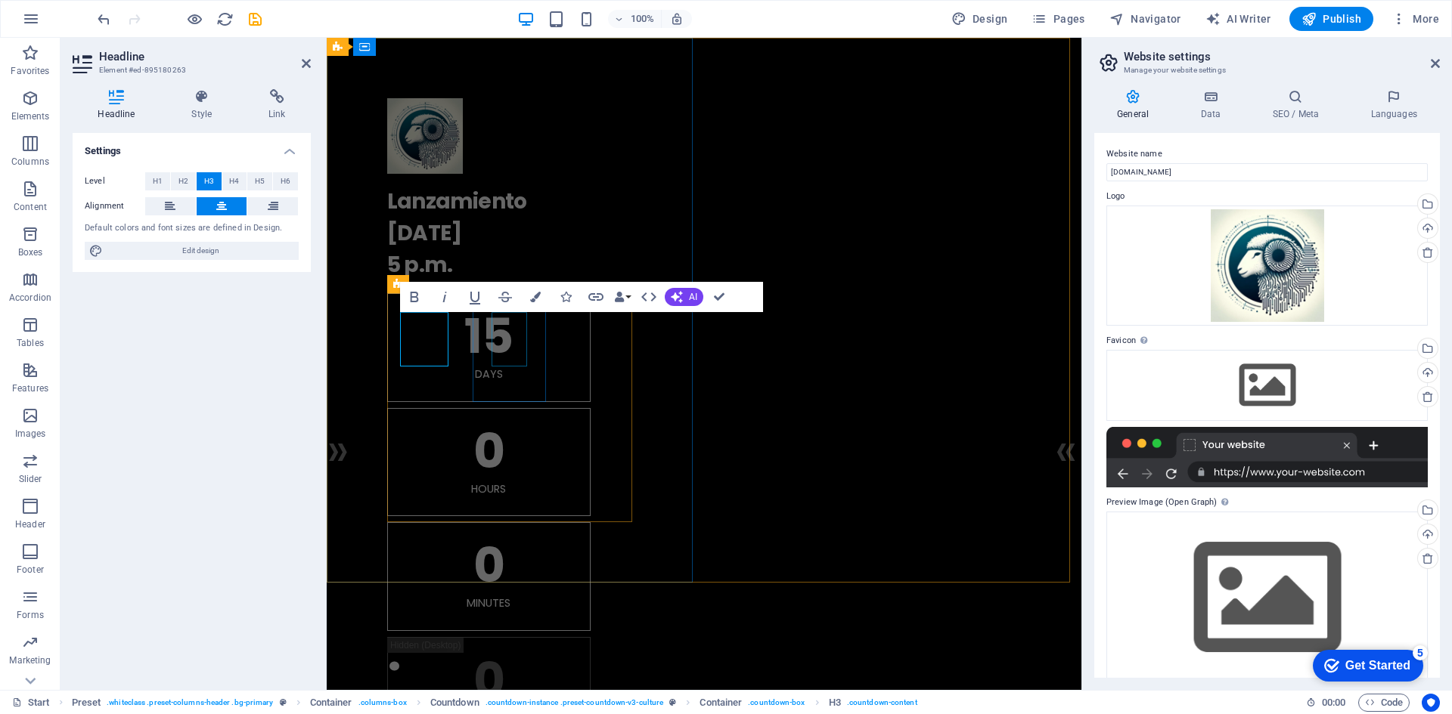
click at [513, 427] on div "0" at bounding box center [489, 451] width 166 height 48
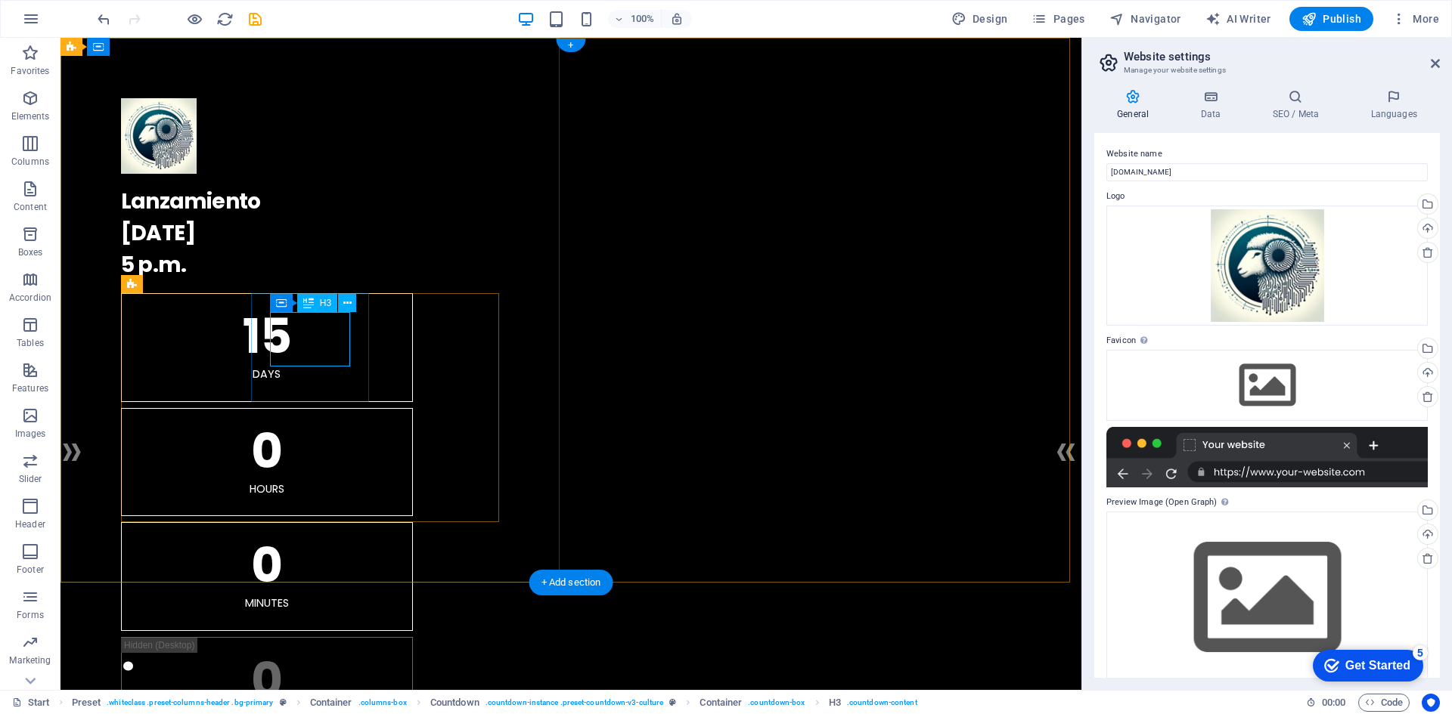
click at [315, 427] on div "0" at bounding box center [267, 451] width 254 height 48
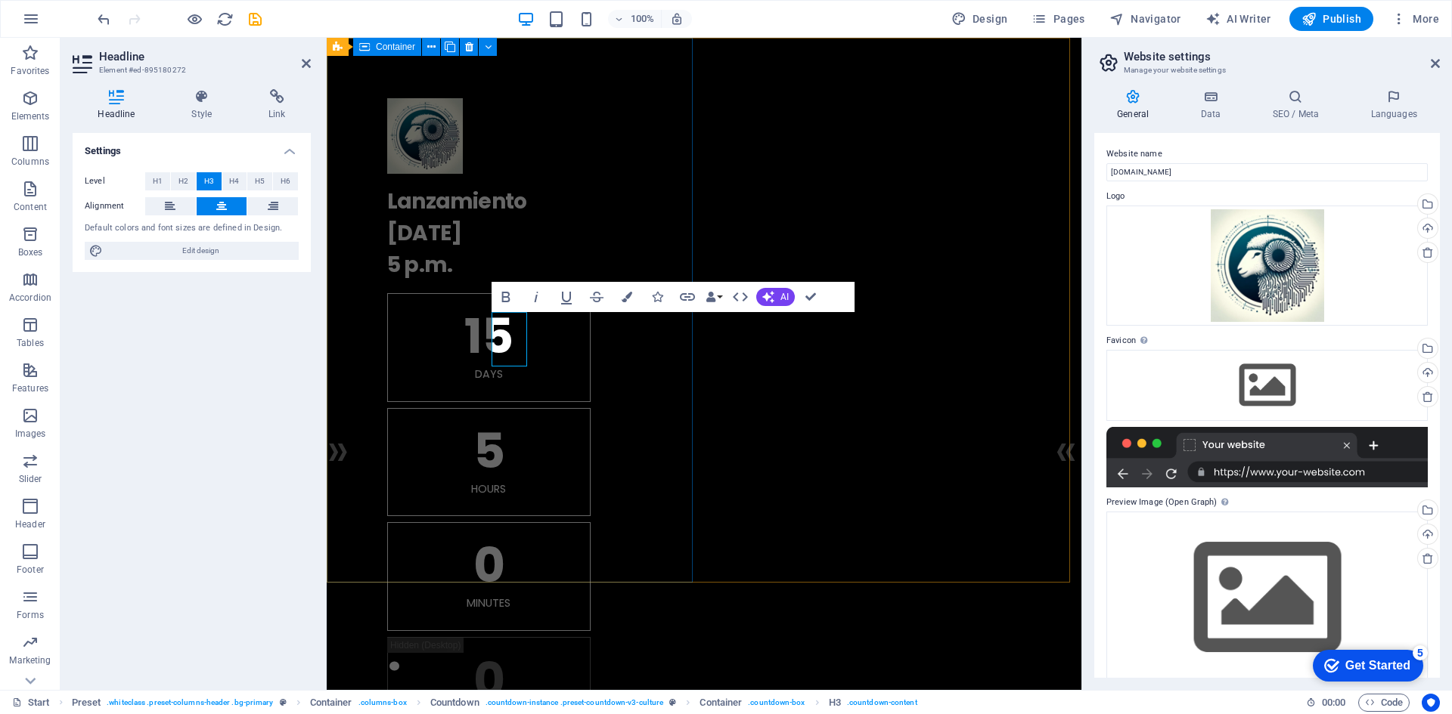
click at [671, 492] on div ". Lanzamiento 15.09.2025 5 p.m. 15 Days 5 Hours 0 Minutes 0 Seconds" at bounding box center [704, 422] width 754 height 768
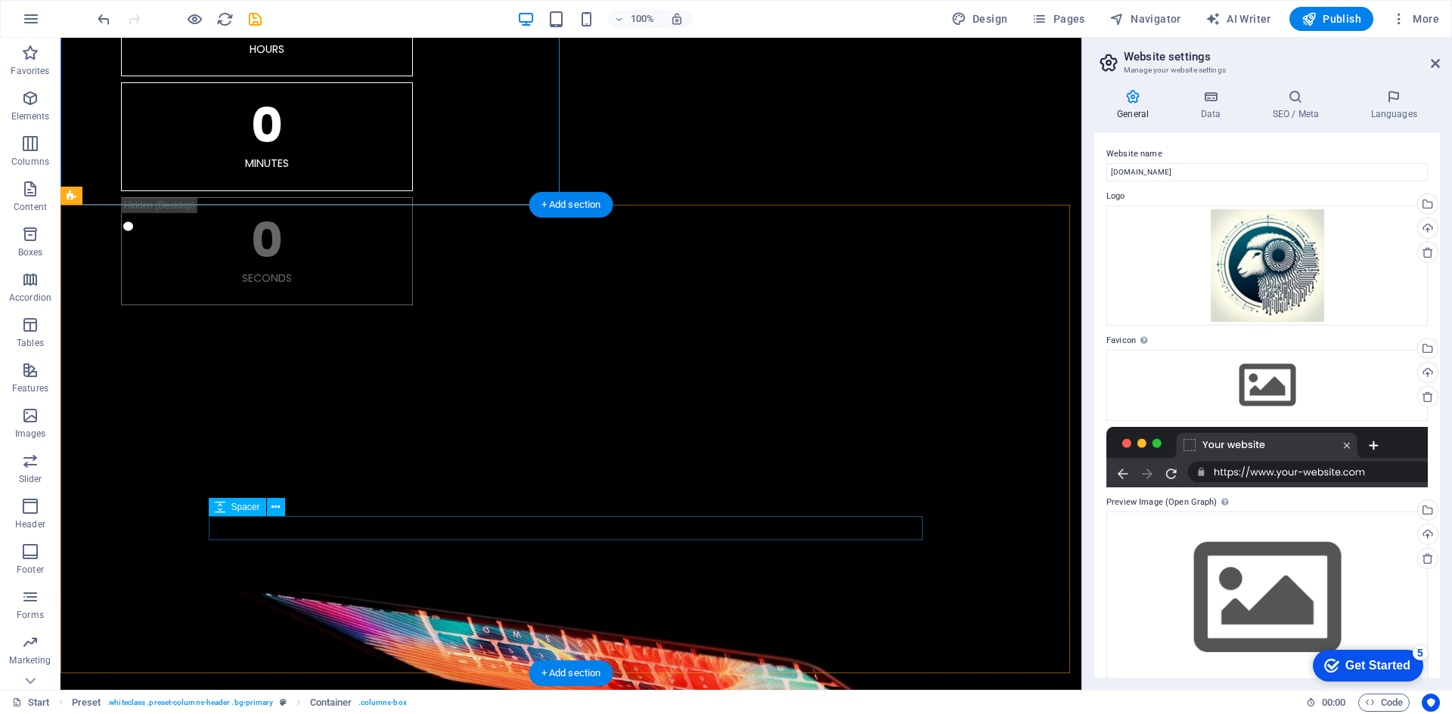
scroll to position [529, 0]
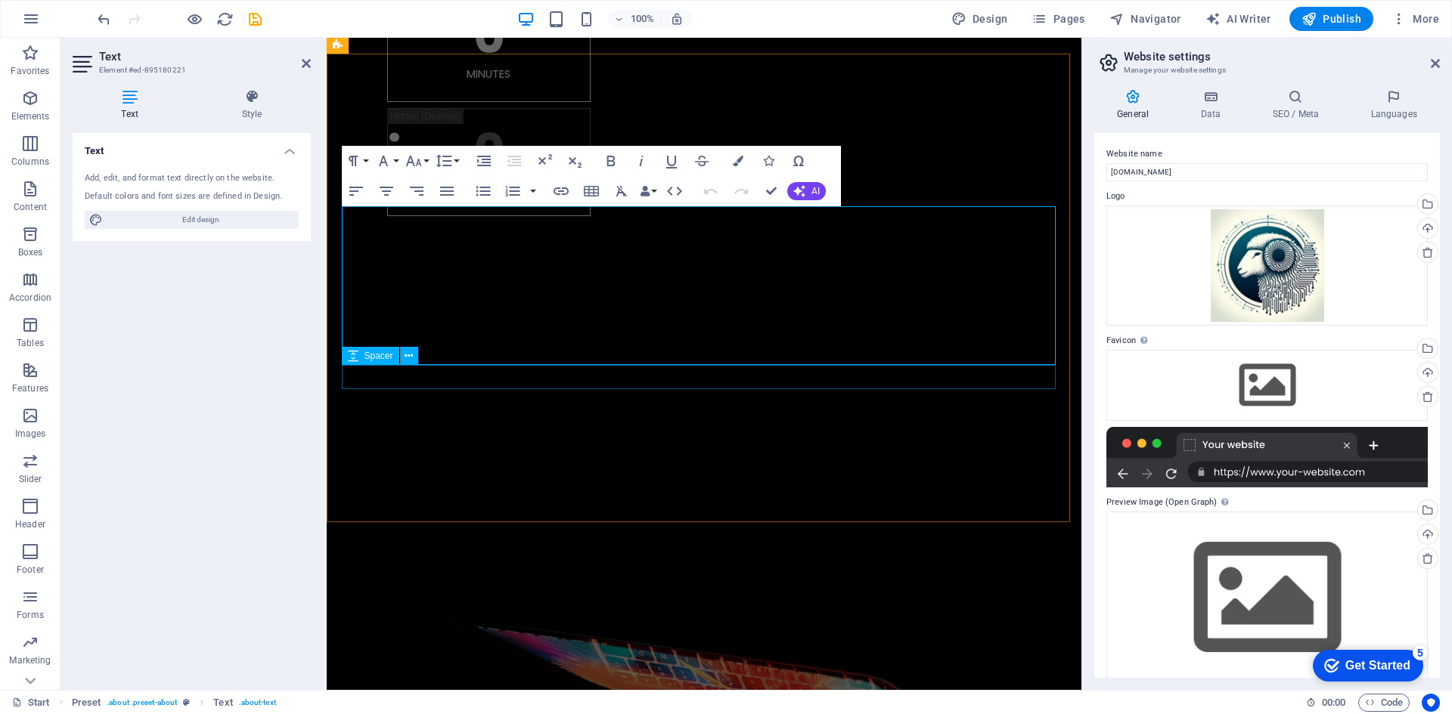
drag, startPoint x: 862, startPoint y: 356, endPoint x: 343, endPoint y: 218, distance: 536.7
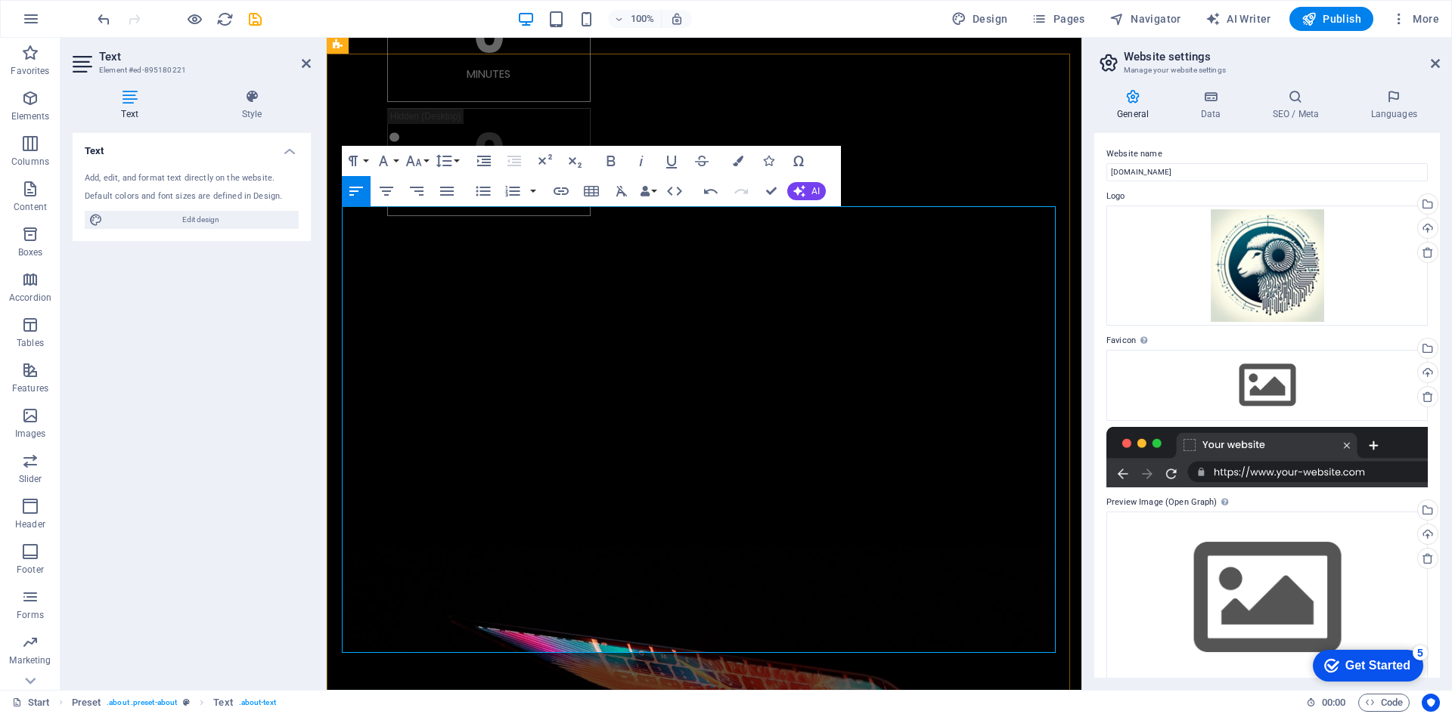
drag, startPoint x: 708, startPoint y: 374, endPoint x: 883, endPoint y: 472, distance: 201.0
drag, startPoint x: 779, startPoint y: 447, endPoint x: 751, endPoint y: 434, distance: 30.8
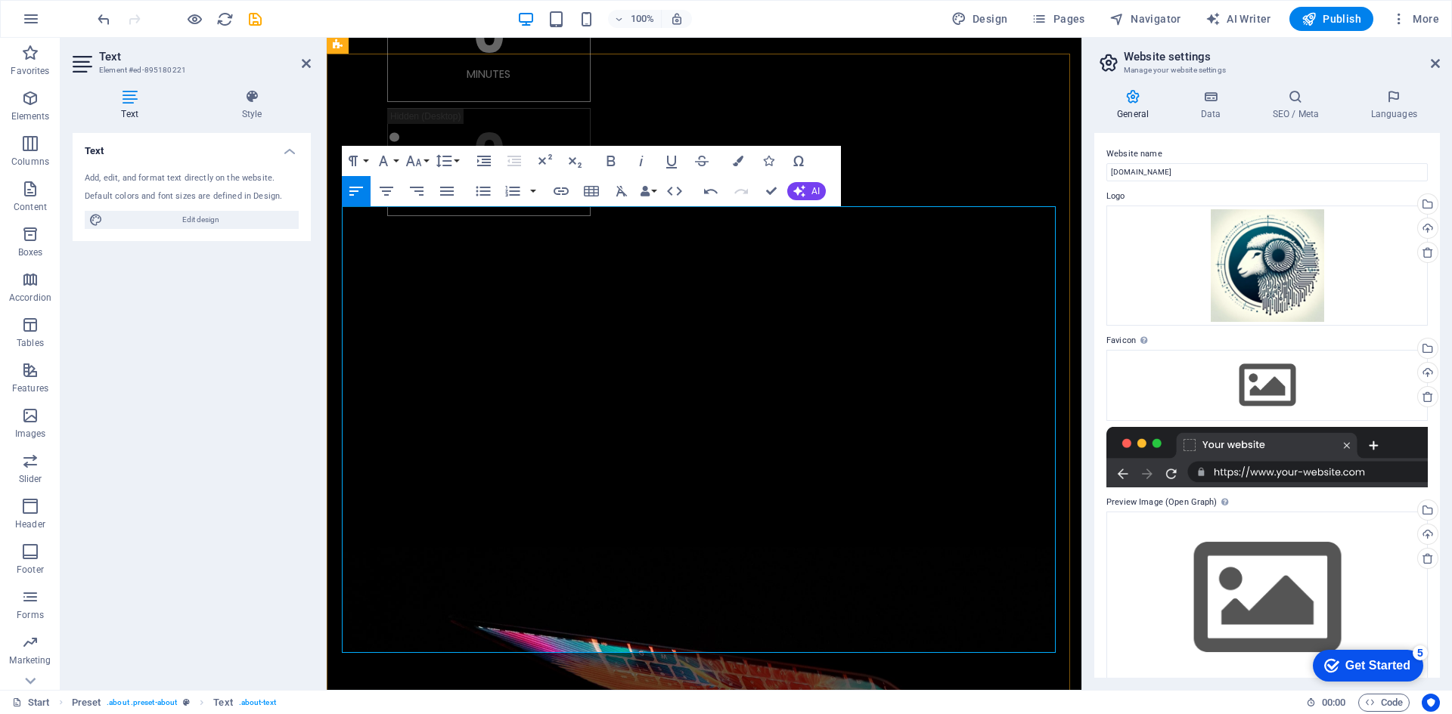
drag, startPoint x: 745, startPoint y: 599, endPoint x: 906, endPoint y: 595, distance: 161.1
click at [608, 161] on icon "button" at bounding box center [610, 161] width 8 height 11
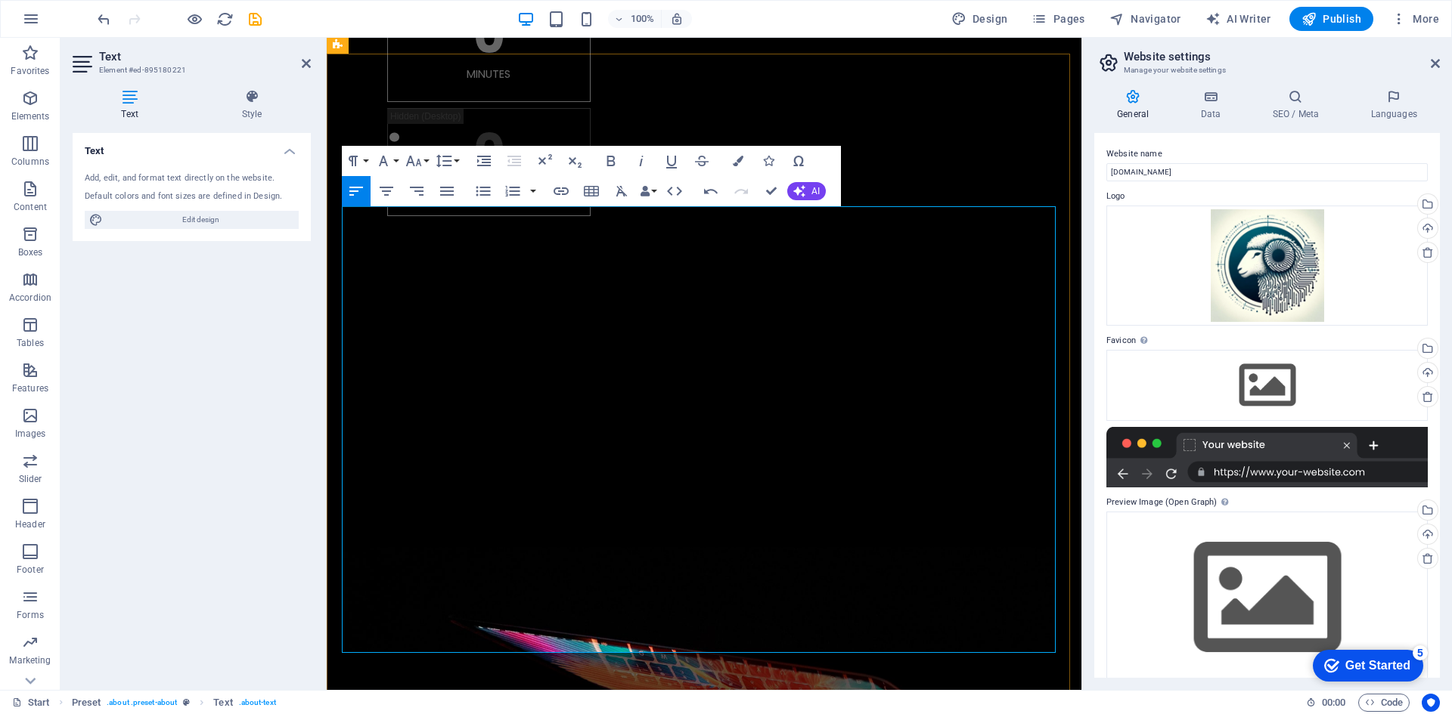
click at [253, 94] on icon at bounding box center [252, 96] width 118 height 15
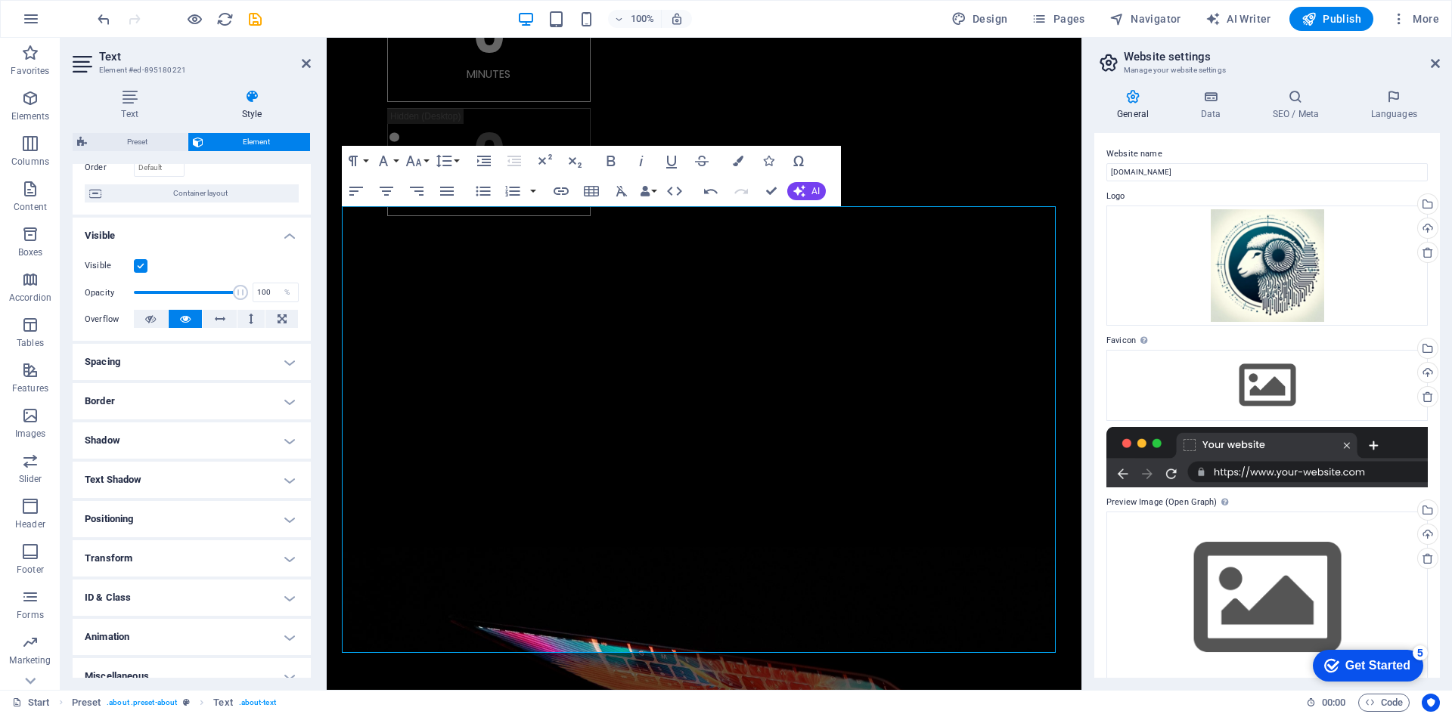
scroll to position [125, 0]
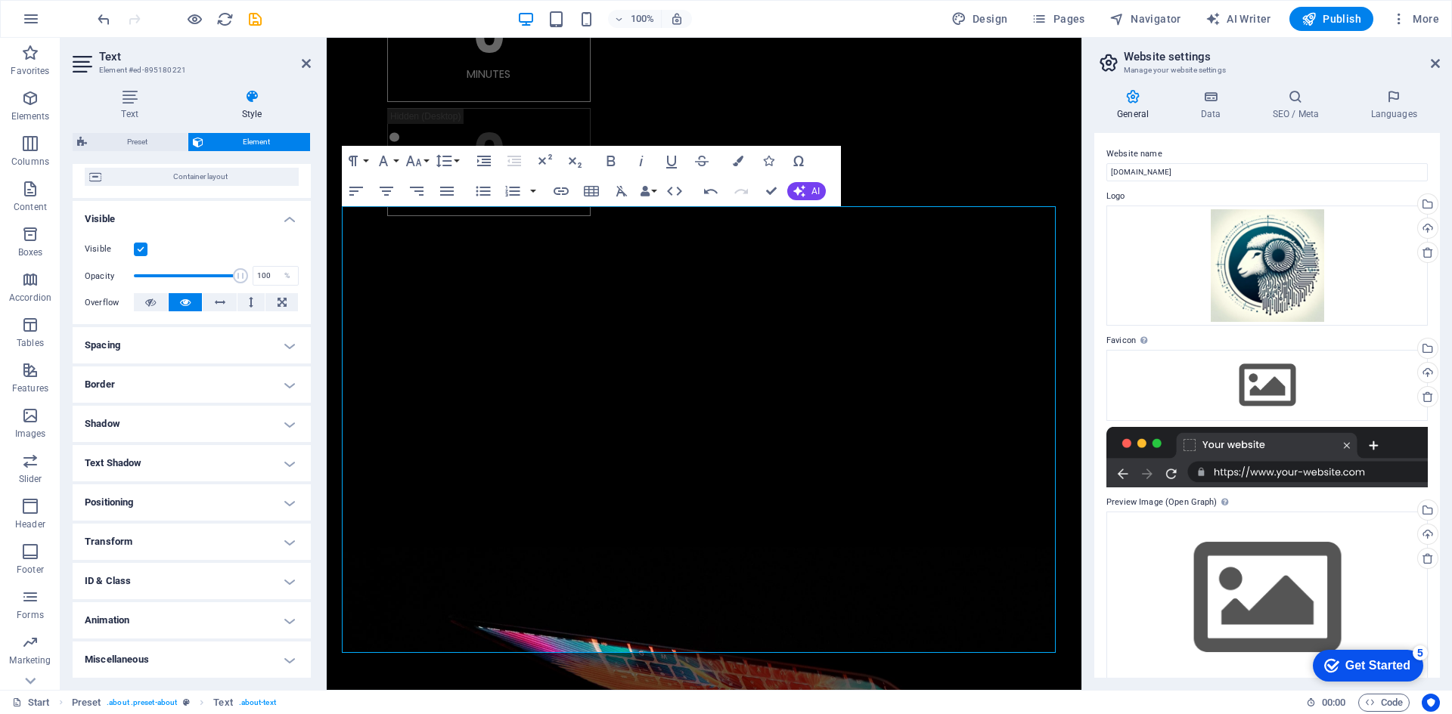
click at [232, 464] on h4 "Text Shadow" at bounding box center [192, 463] width 238 height 36
click at [287, 469] on h4 "Text Shadow" at bounding box center [192, 458] width 238 height 27
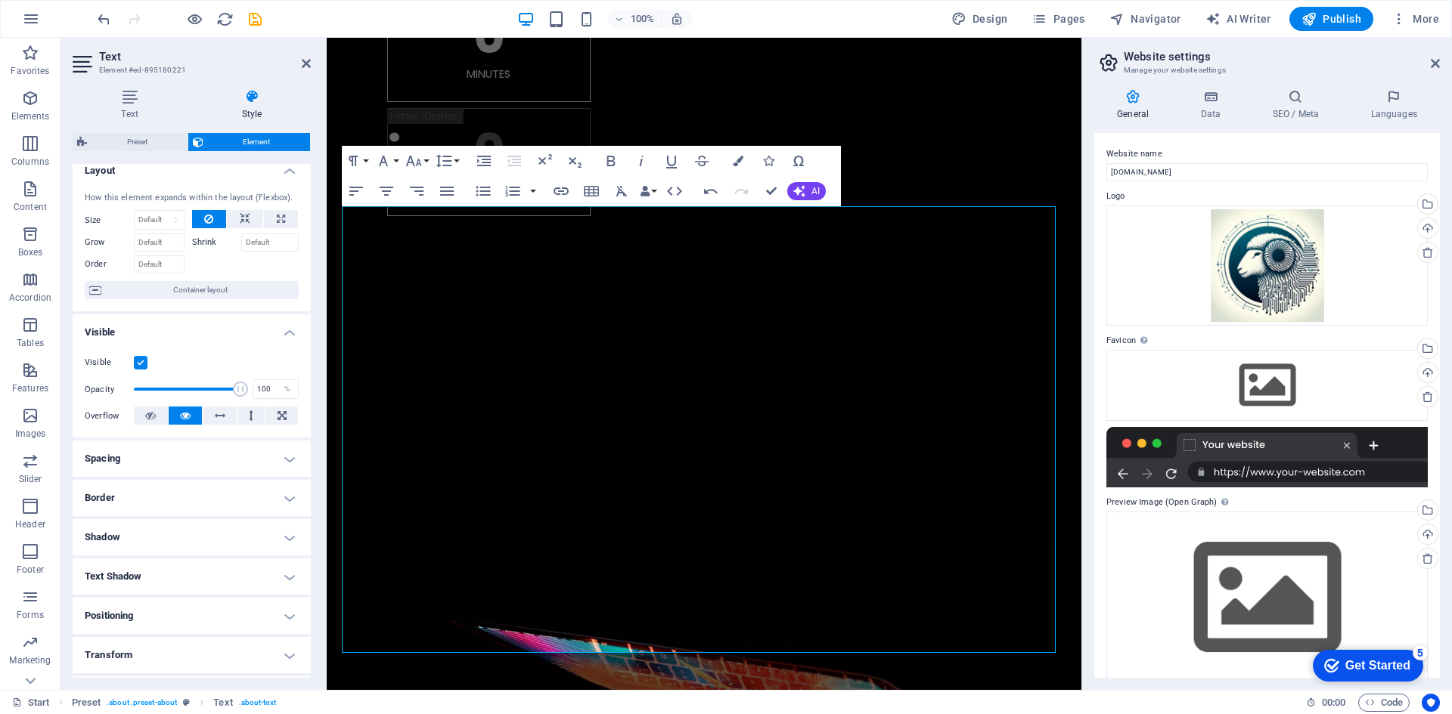
scroll to position [0, 0]
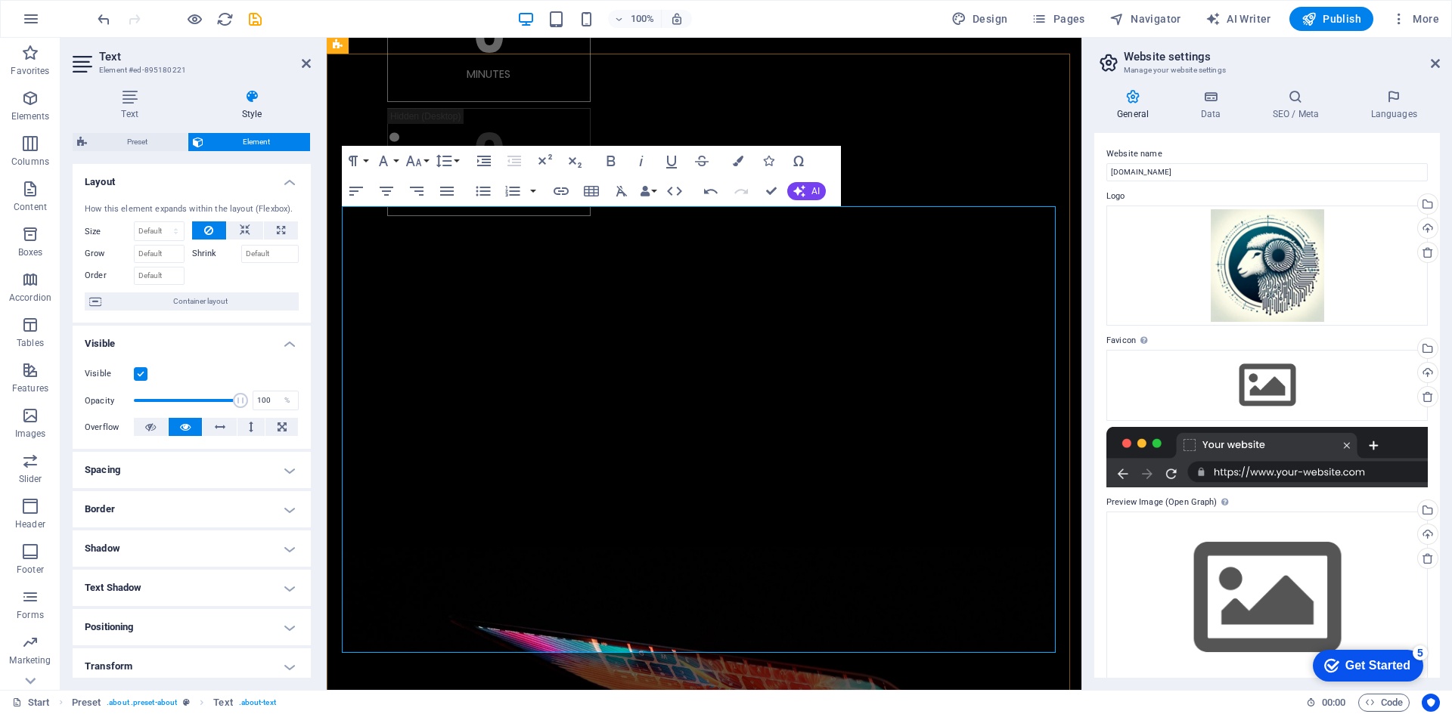
click at [738, 157] on icon "button" at bounding box center [738, 161] width 11 height 11
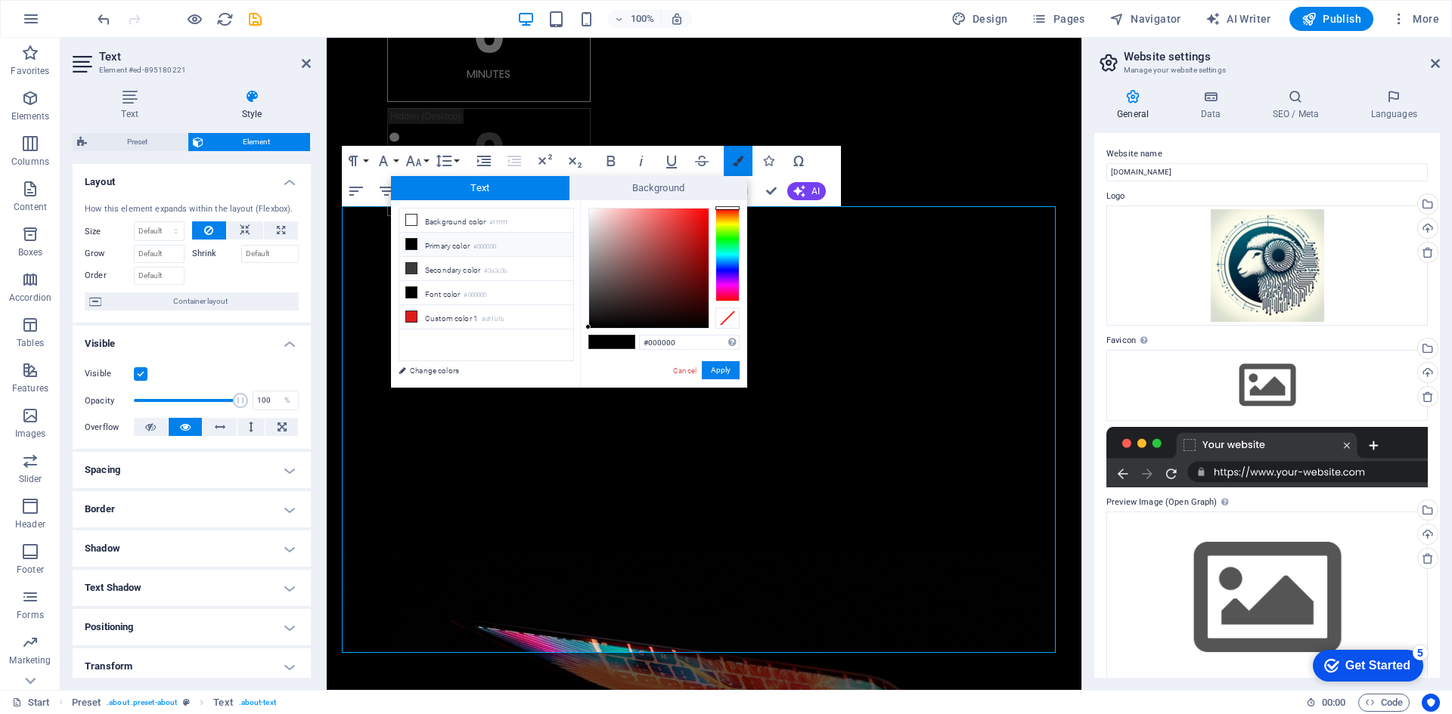
click at [738, 157] on icon "button" at bounding box center [738, 161] width 11 height 11
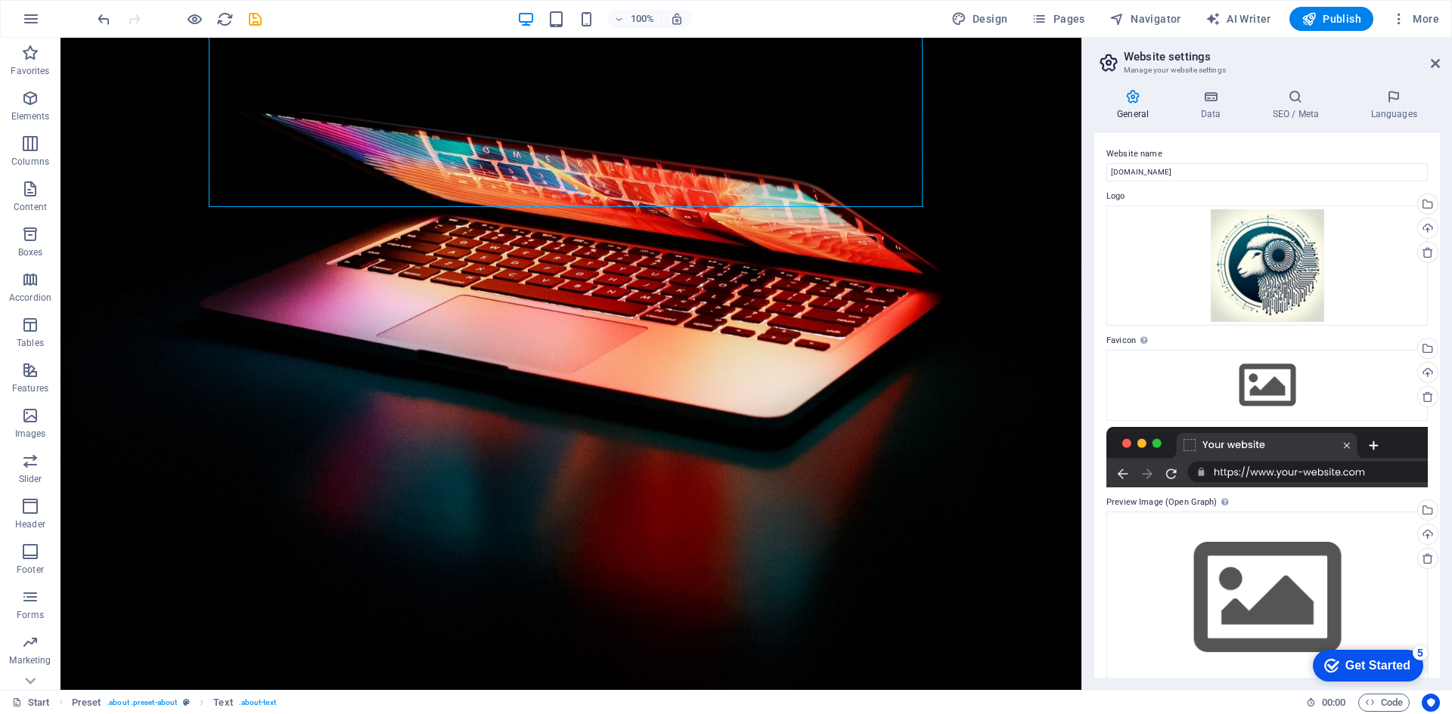
scroll to position [983, 0]
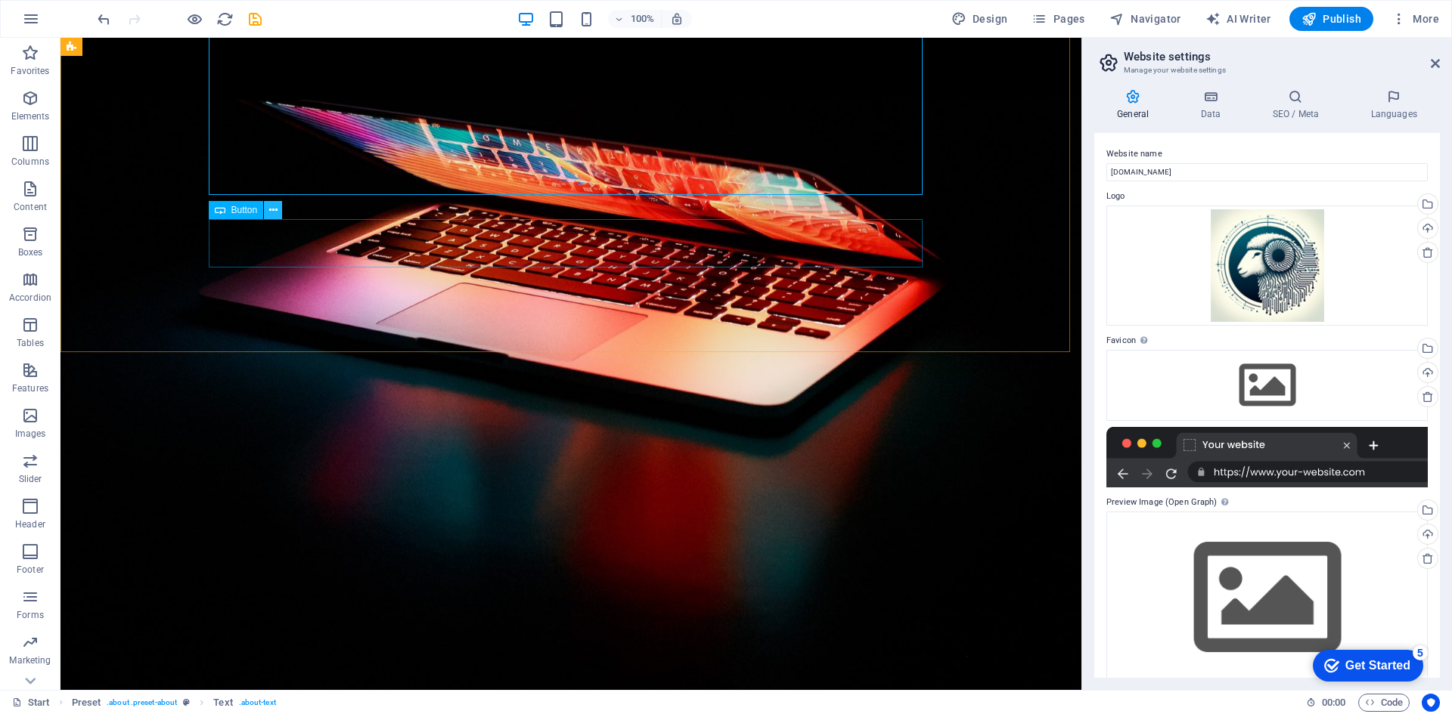
click at [269, 212] on icon at bounding box center [273, 211] width 8 height 16
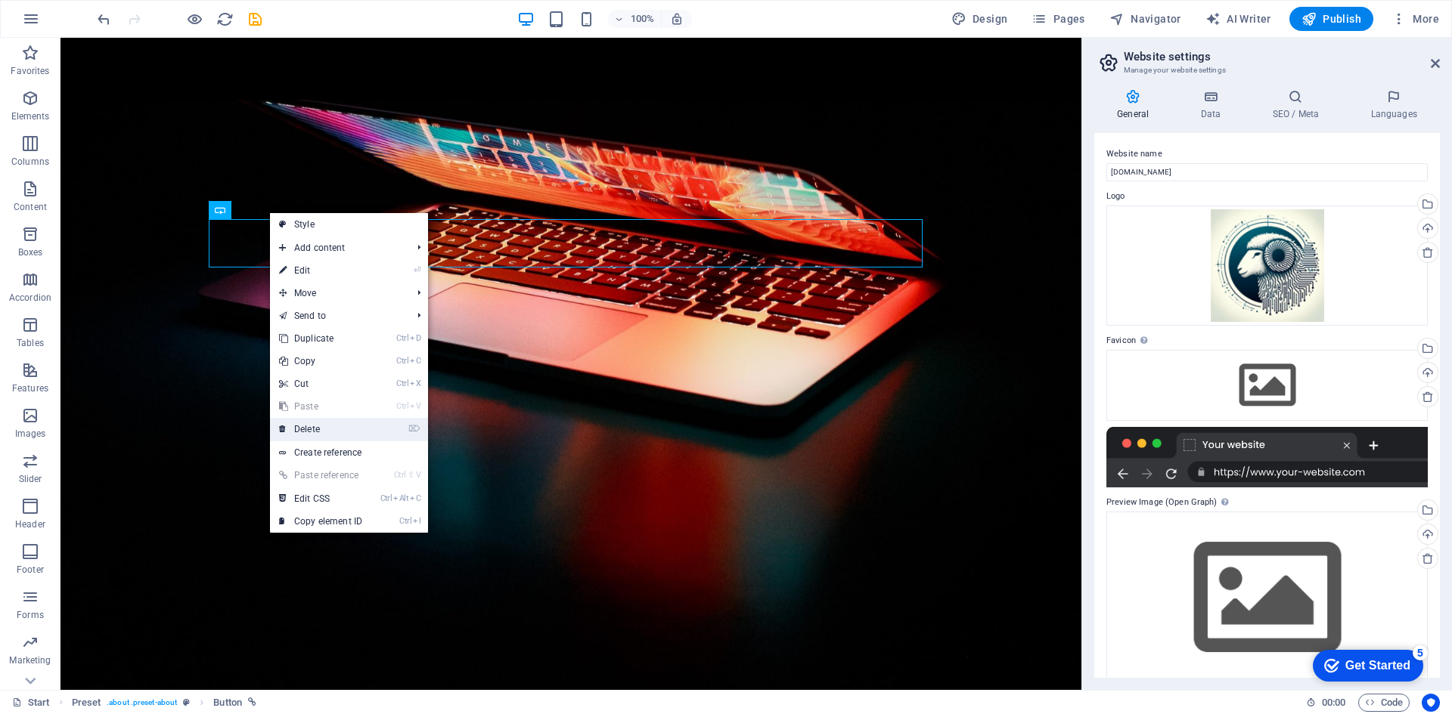
click at [331, 431] on link "⌦ Delete" at bounding box center [320, 429] width 101 height 23
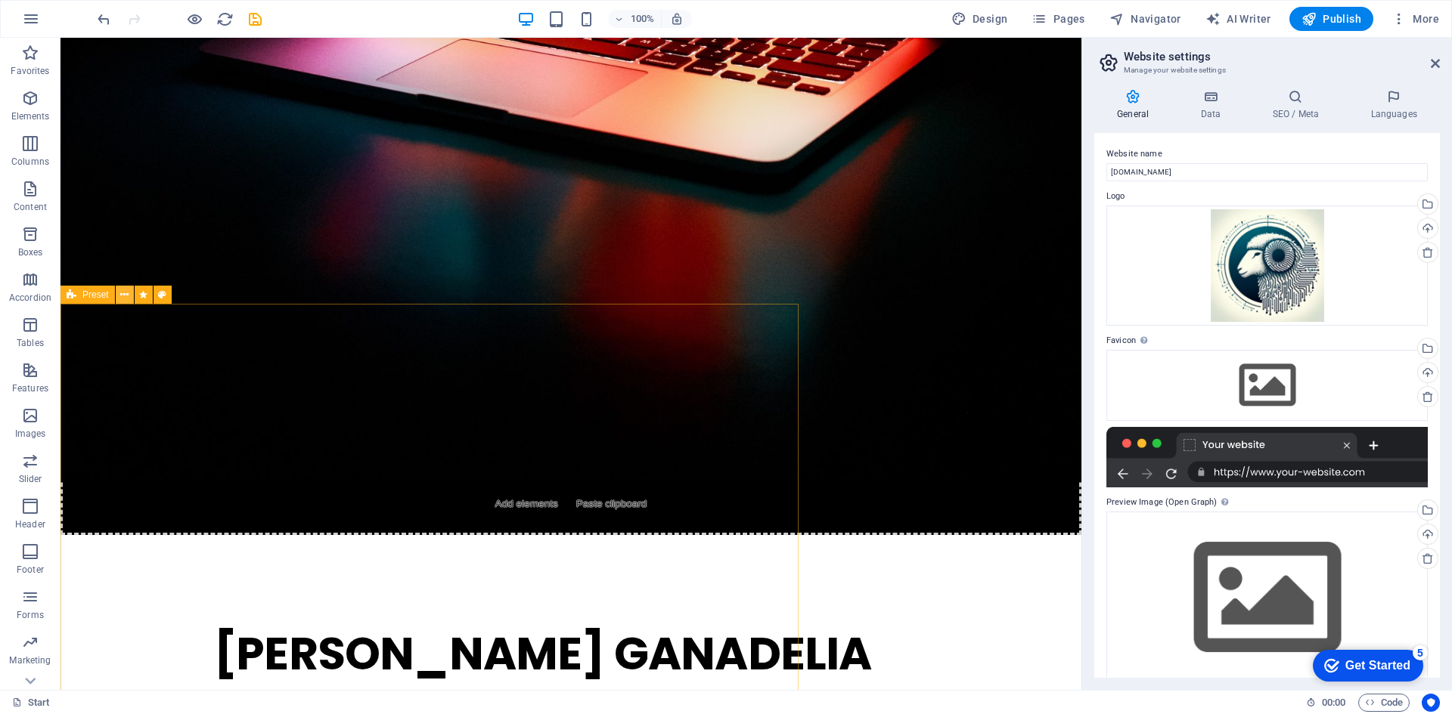
click at [122, 299] on icon at bounding box center [124, 295] width 8 height 16
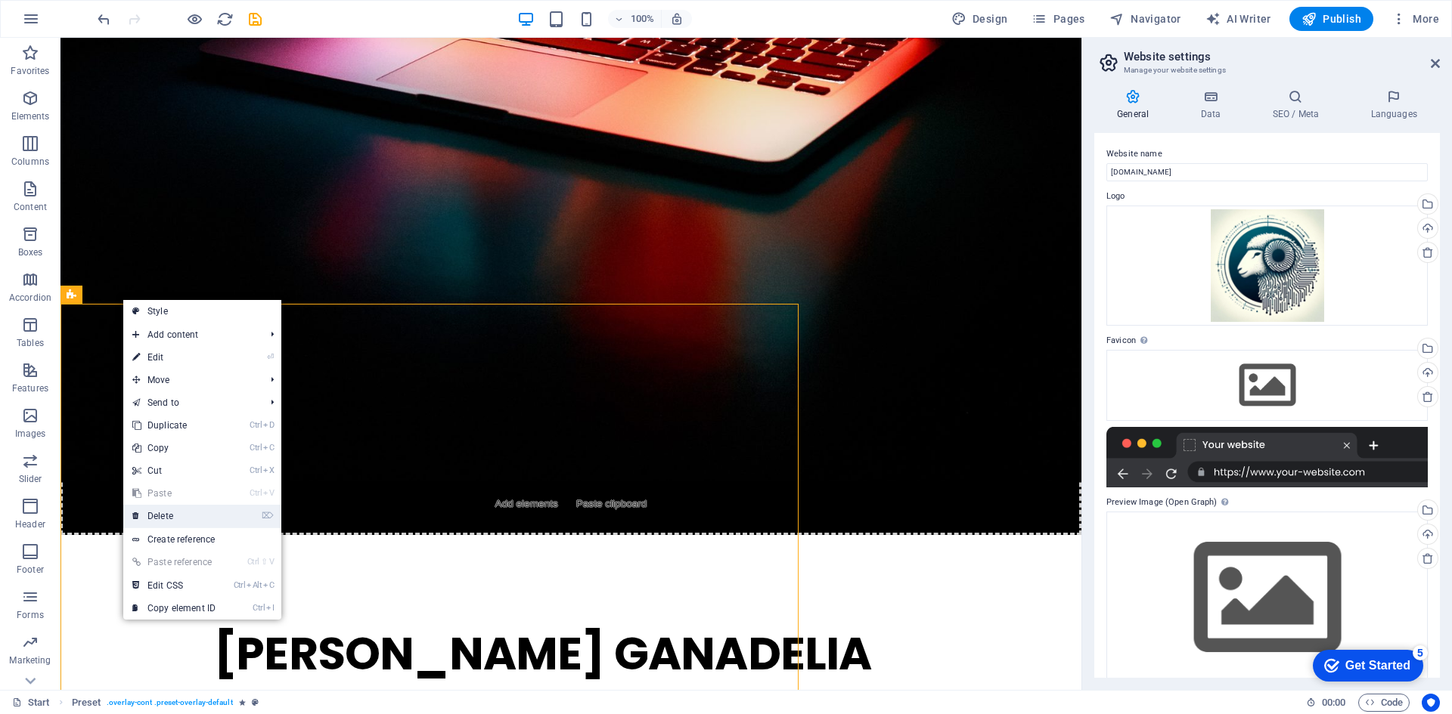
click at [187, 519] on link "⌦ Delete" at bounding box center [173, 516] width 101 height 23
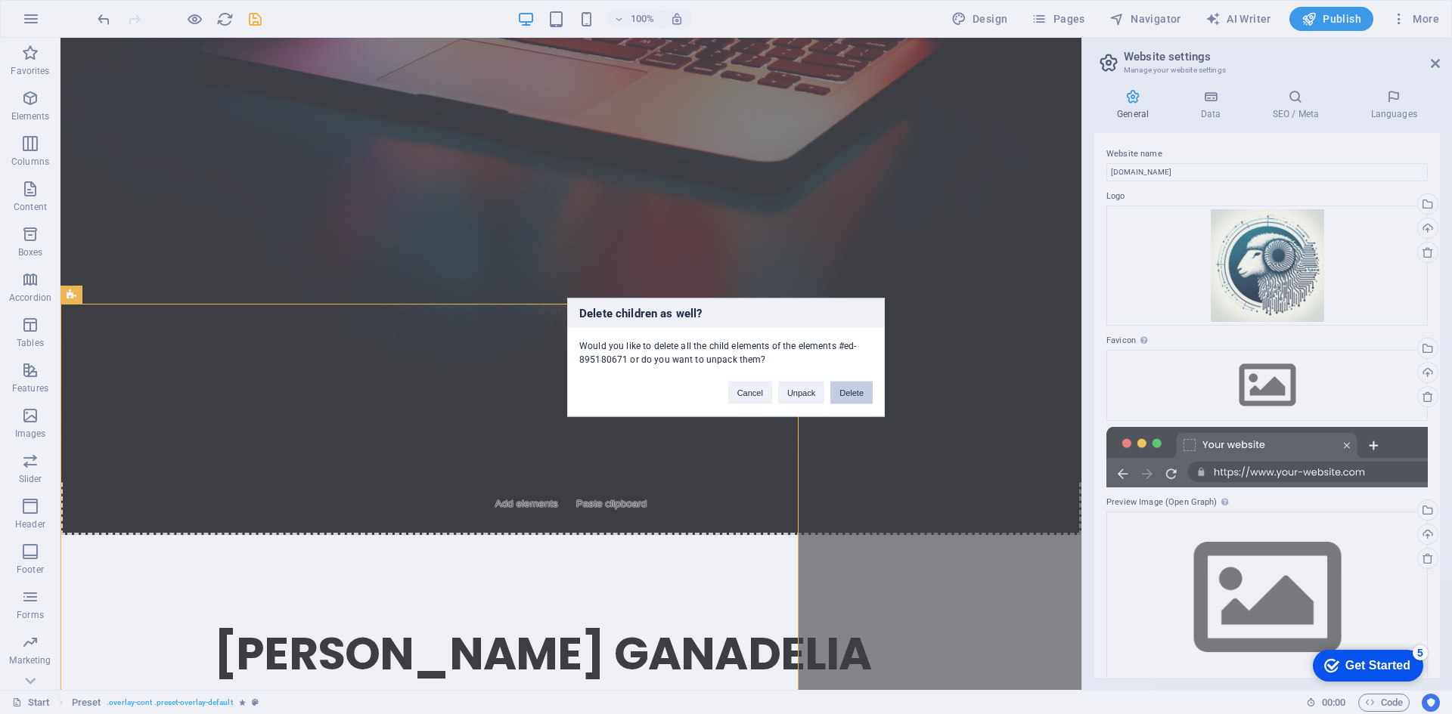
click at [858, 394] on button "Delete" at bounding box center [851, 392] width 42 height 23
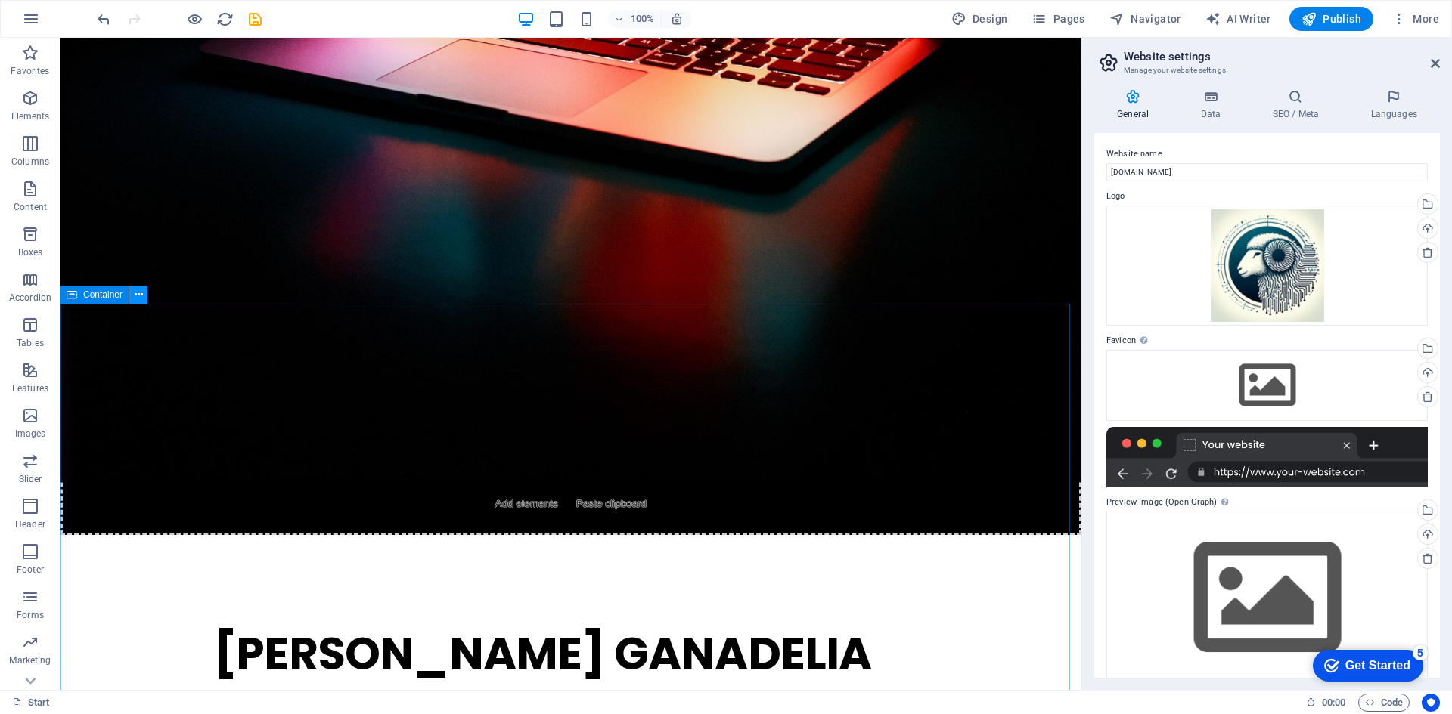
click at [141, 293] on icon at bounding box center [139, 295] width 8 height 16
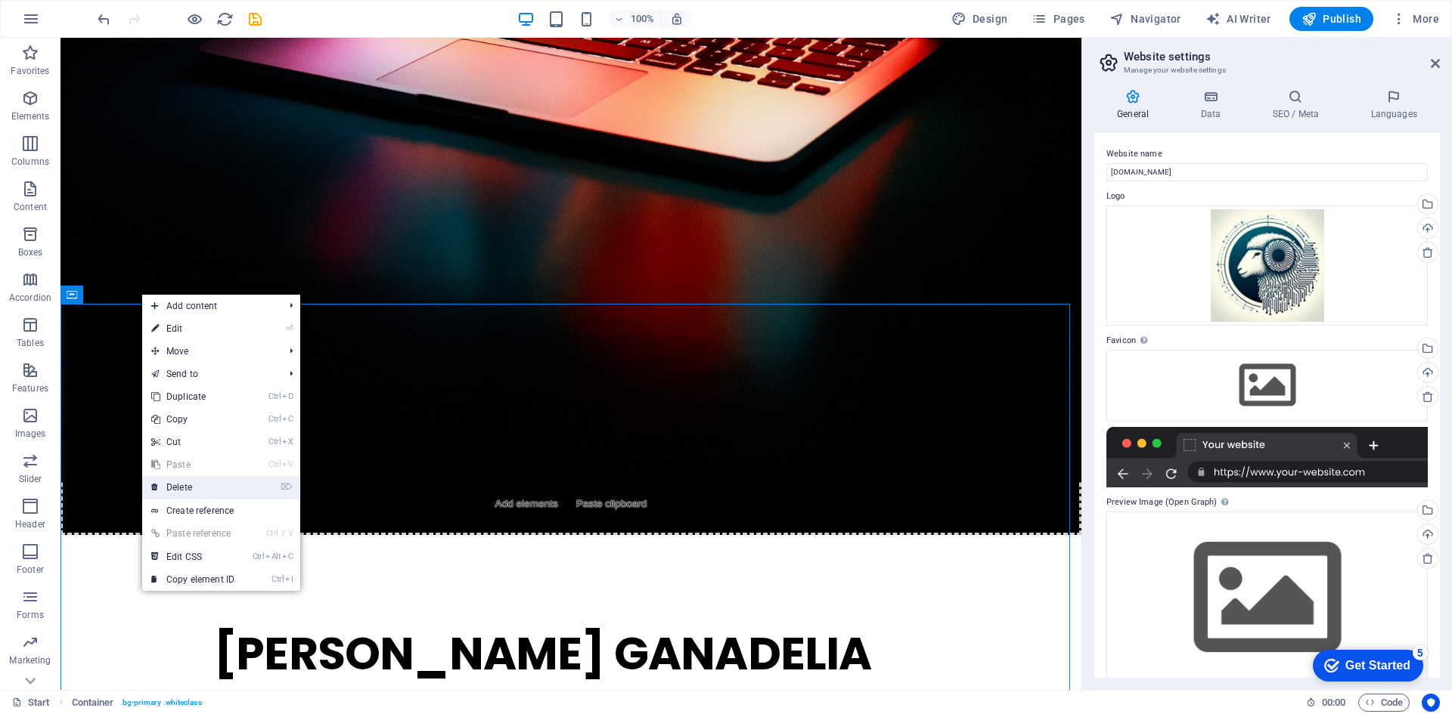
click at [198, 487] on link "⌦ Delete" at bounding box center [192, 487] width 101 height 23
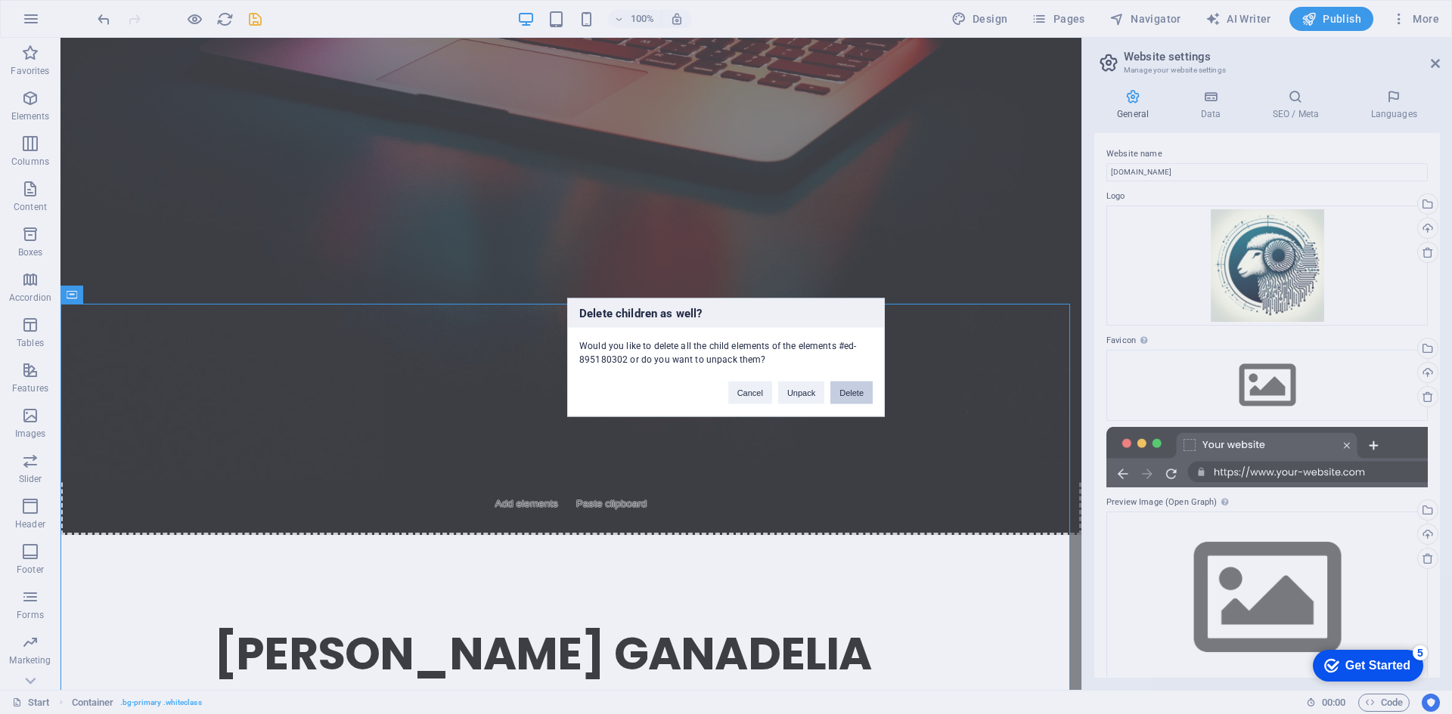
click at [850, 395] on button "Delete" at bounding box center [851, 392] width 42 height 23
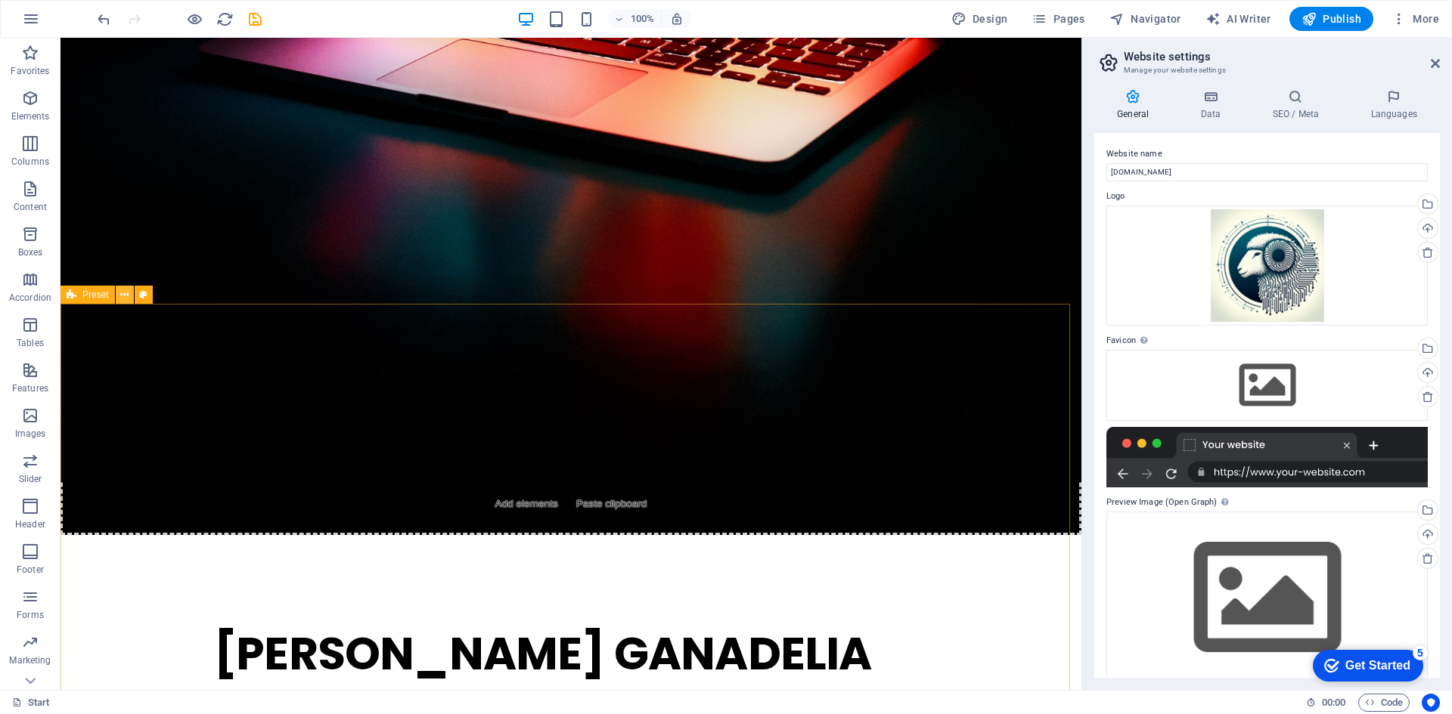
click at [125, 298] on icon at bounding box center [124, 295] width 8 height 16
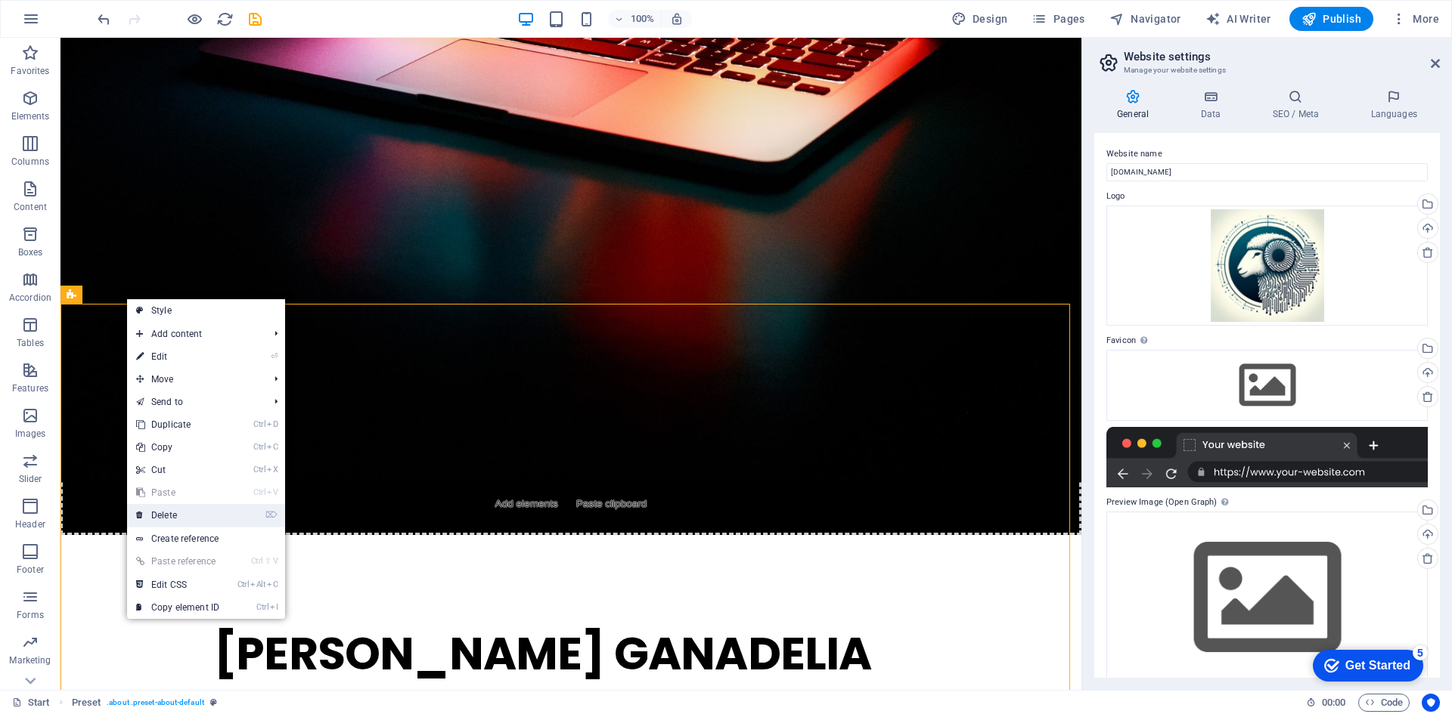
click at [194, 515] on link "⌦ Delete" at bounding box center [177, 515] width 101 height 23
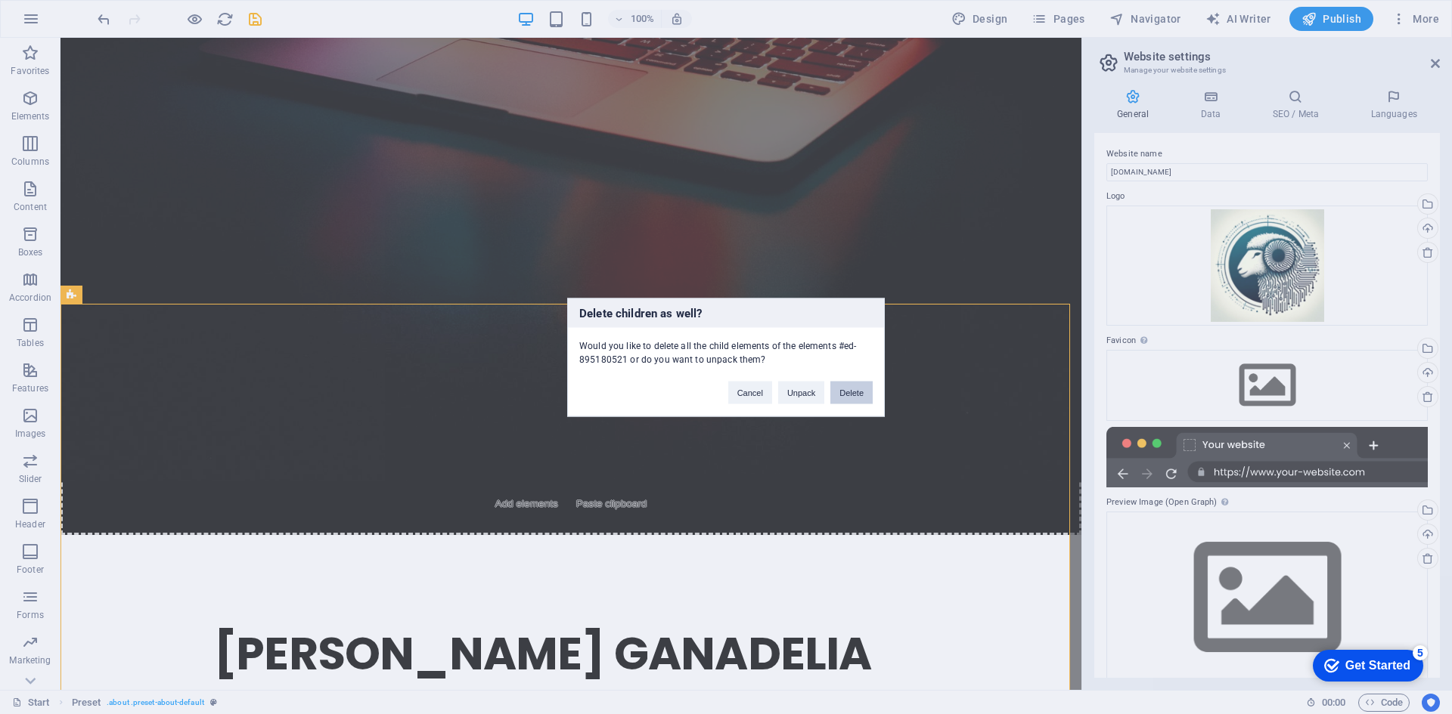
click at [851, 394] on button "Delete" at bounding box center [851, 392] width 42 height 23
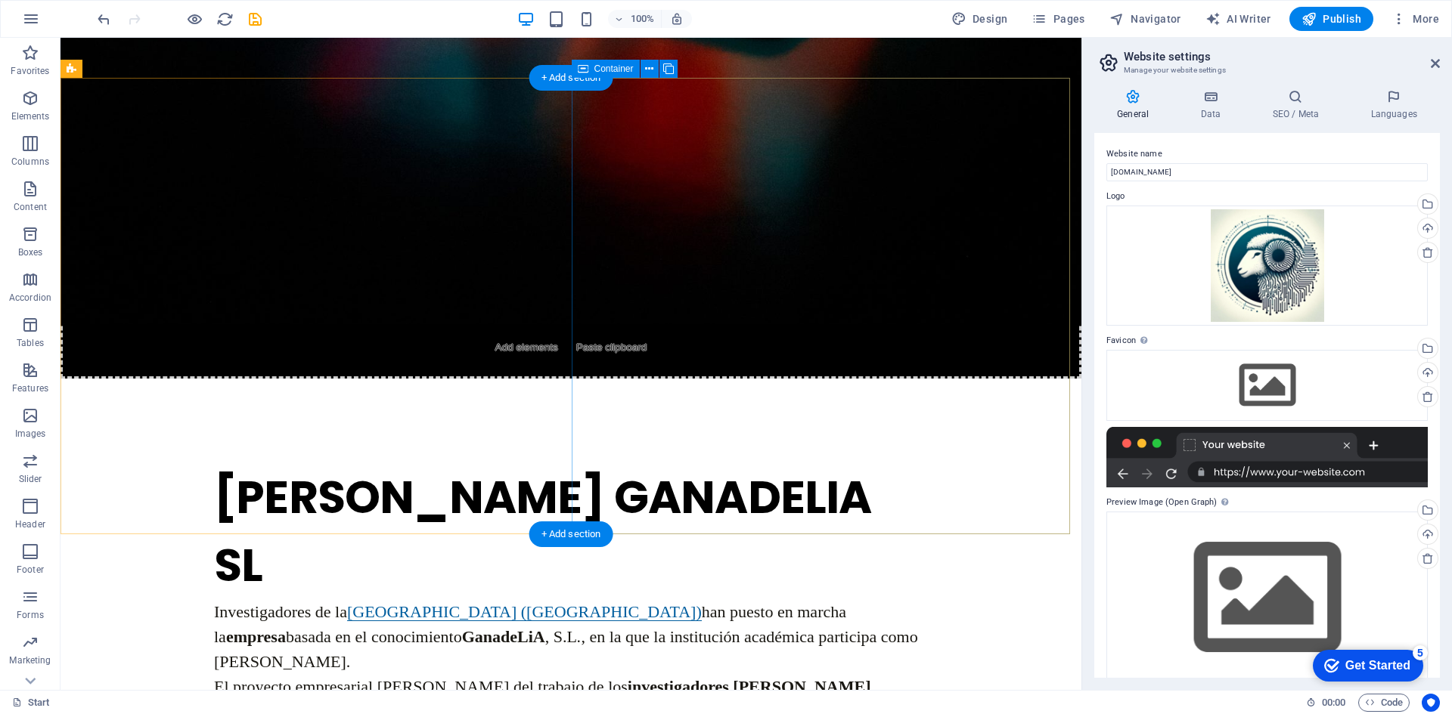
scroll to position [850, 0]
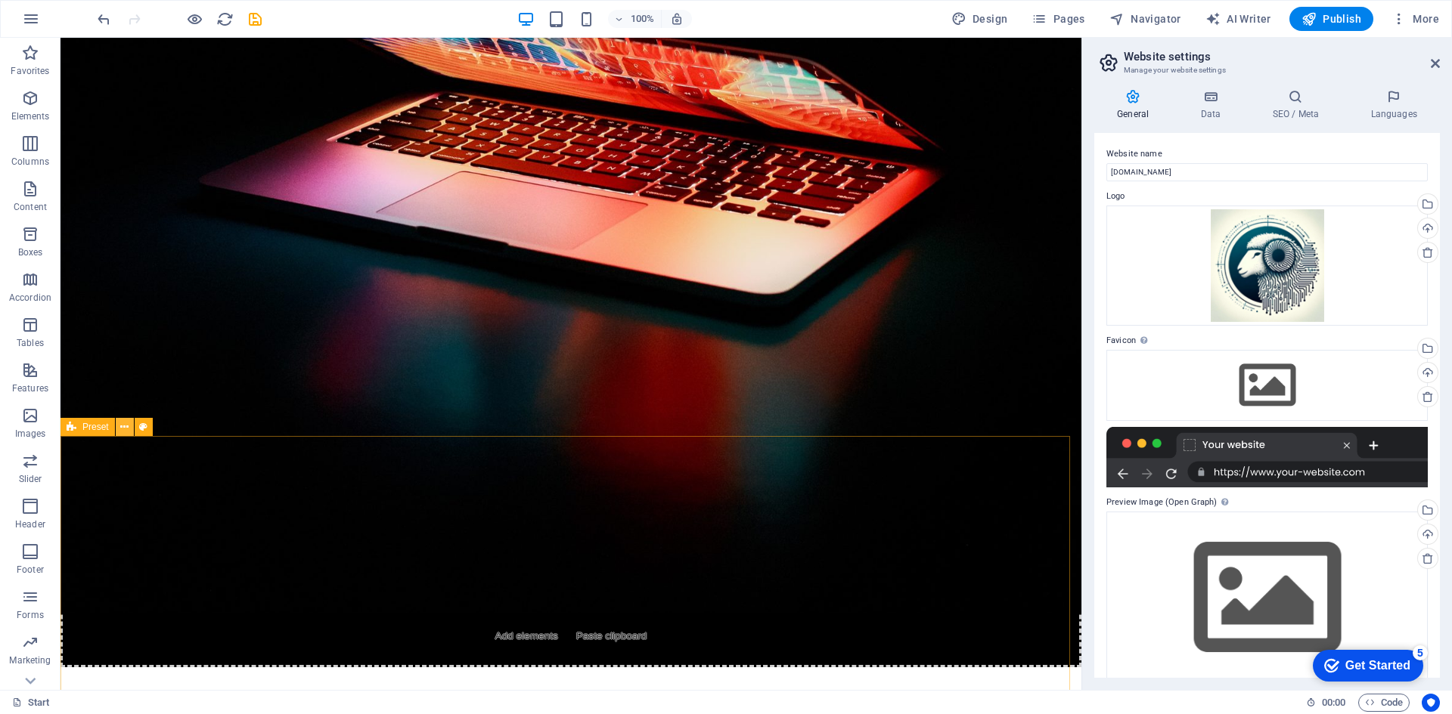
click at [122, 427] on icon at bounding box center [124, 428] width 8 height 16
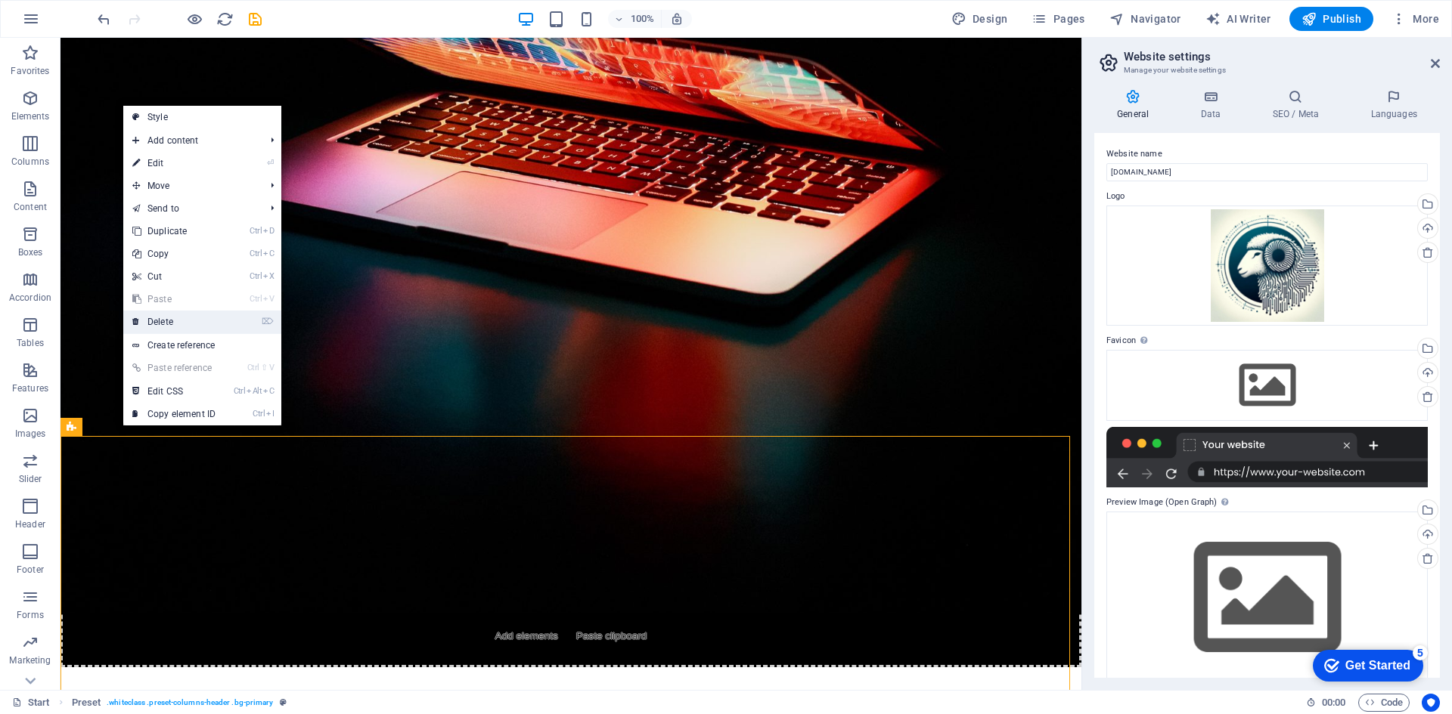
click at [168, 319] on link "⌦ Delete" at bounding box center [173, 322] width 101 height 23
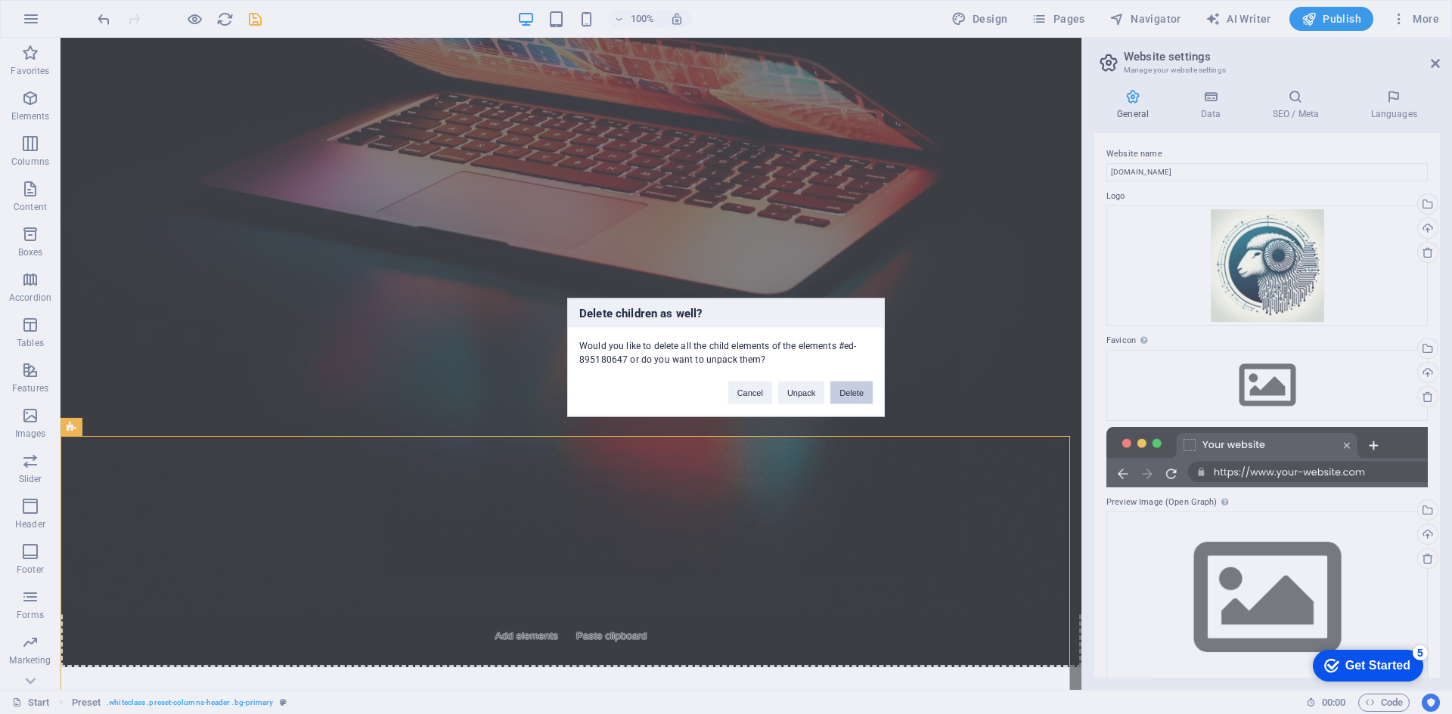
click at [853, 389] on button "Delete" at bounding box center [851, 392] width 42 height 23
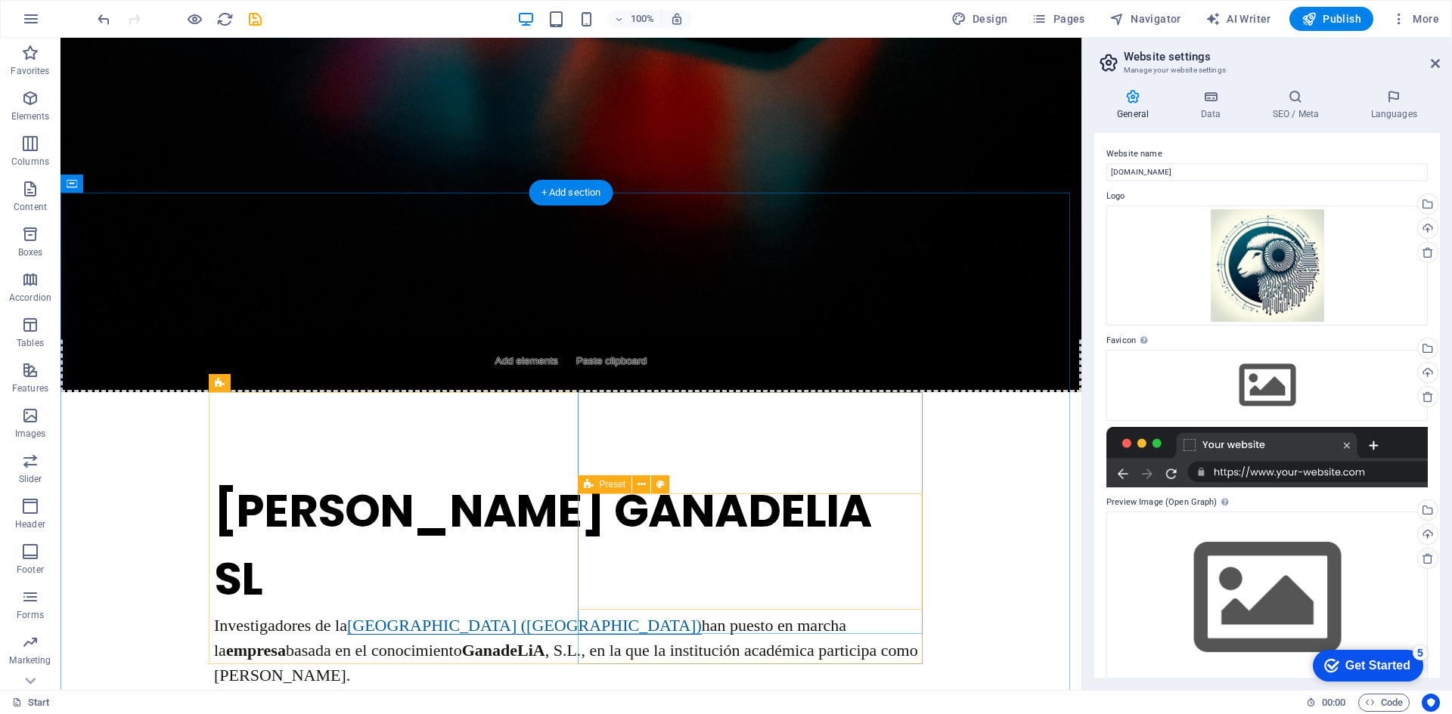
scroll to position [1153, 0]
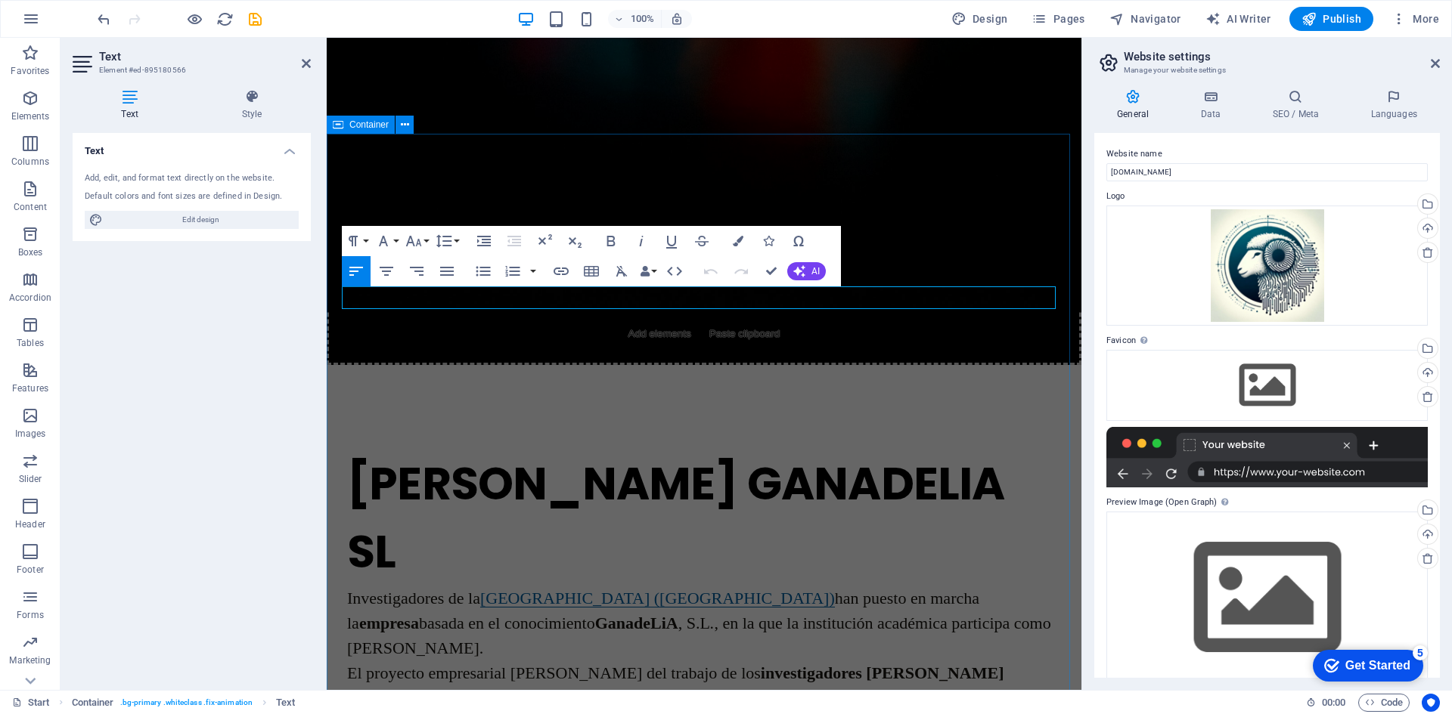
drag, startPoint x: 979, startPoint y: 302, endPoint x: 332, endPoint y: 290, distance: 647.2
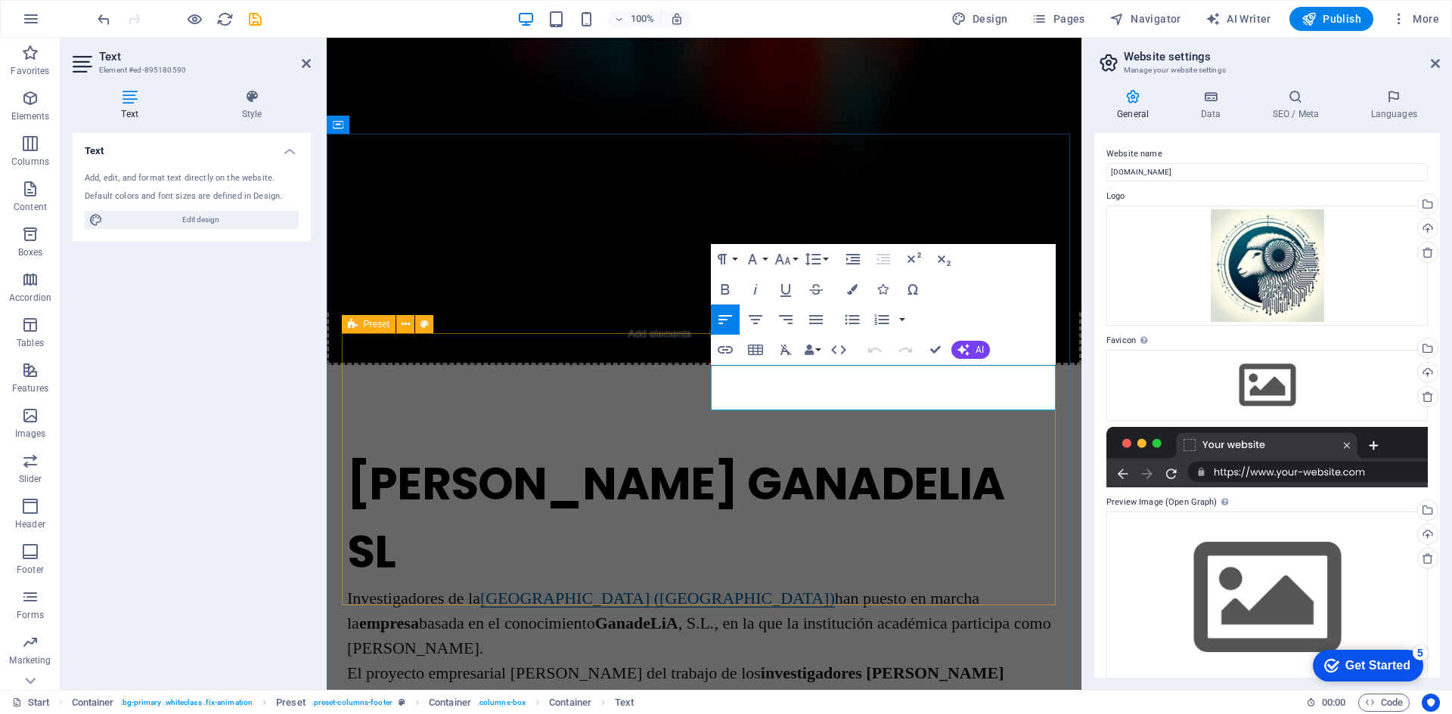
drag, startPoint x: 1008, startPoint y: 403, endPoint x: 706, endPoint y: 375, distance: 303.7
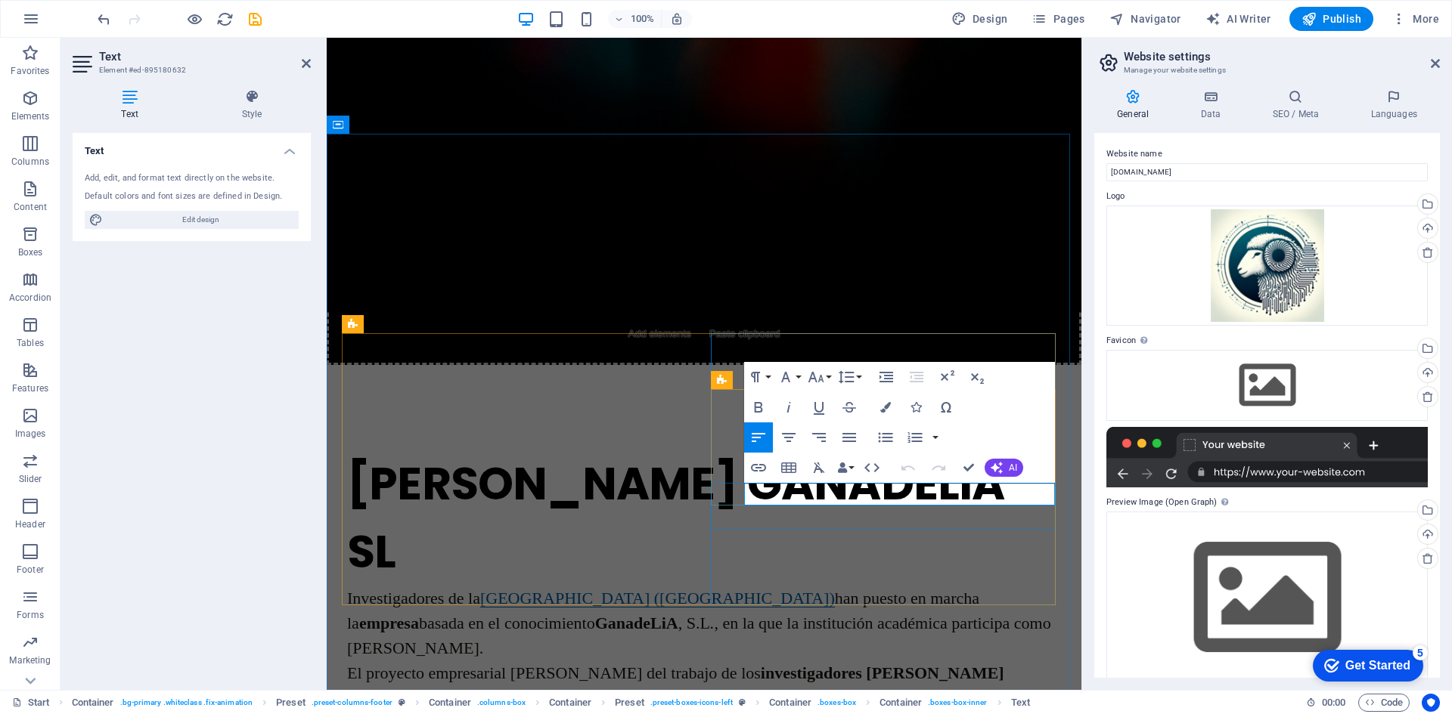
drag, startPoint x: 885, startPoint y: 497, endPoint x: 746, endPoint y: 497, distance: 139.1
click at [906, 464] on icon "button" at bounding box center [908, 468] width 18 height 18
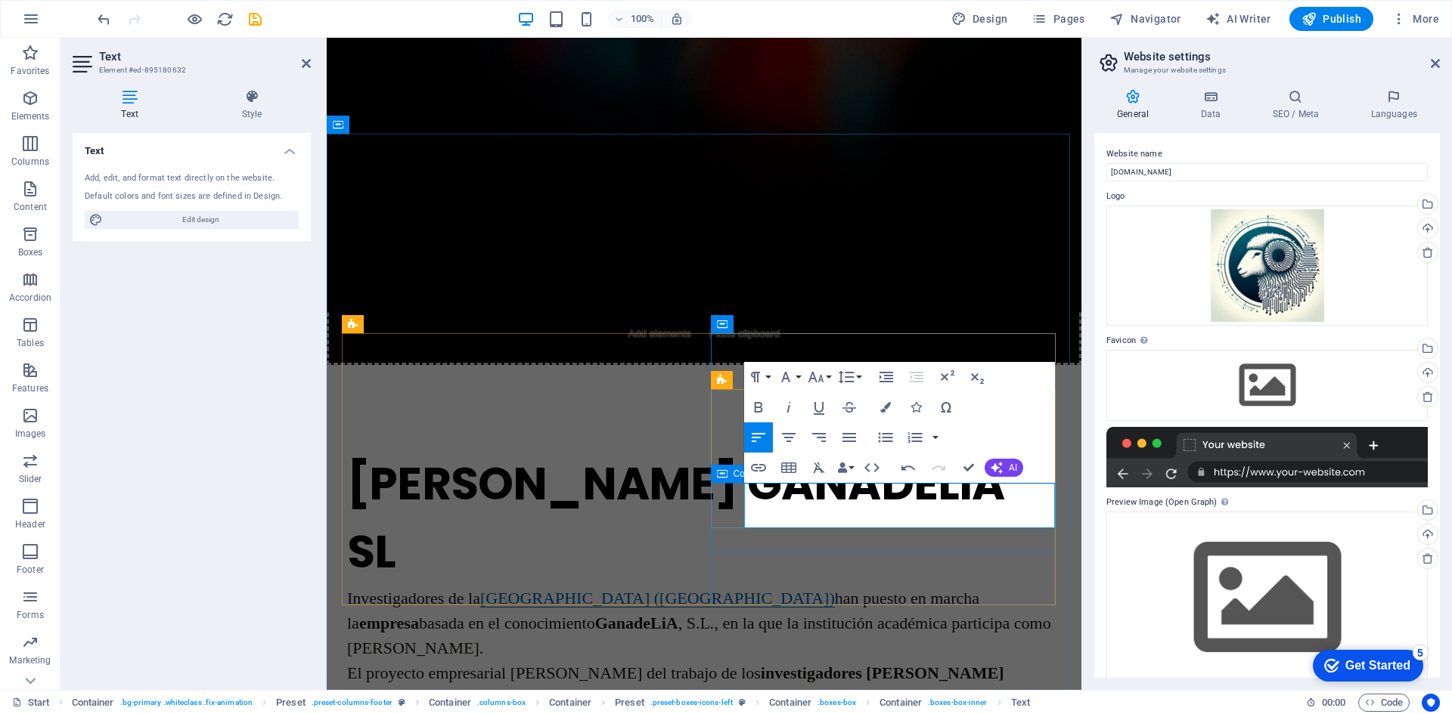
drag, startPoint x: 835, startPoint y: 522, endPoint x: 740, endPoint y: 488, distance: 100.2
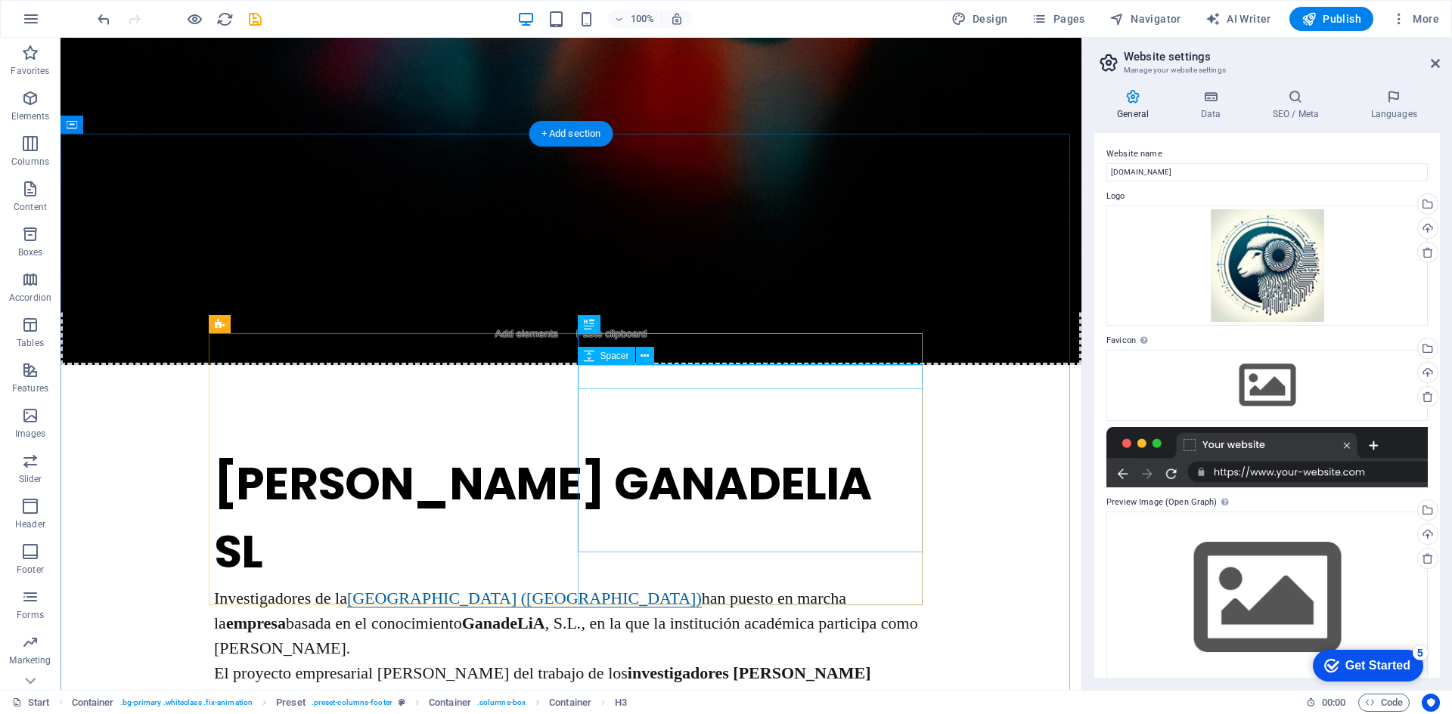
select select "rem"
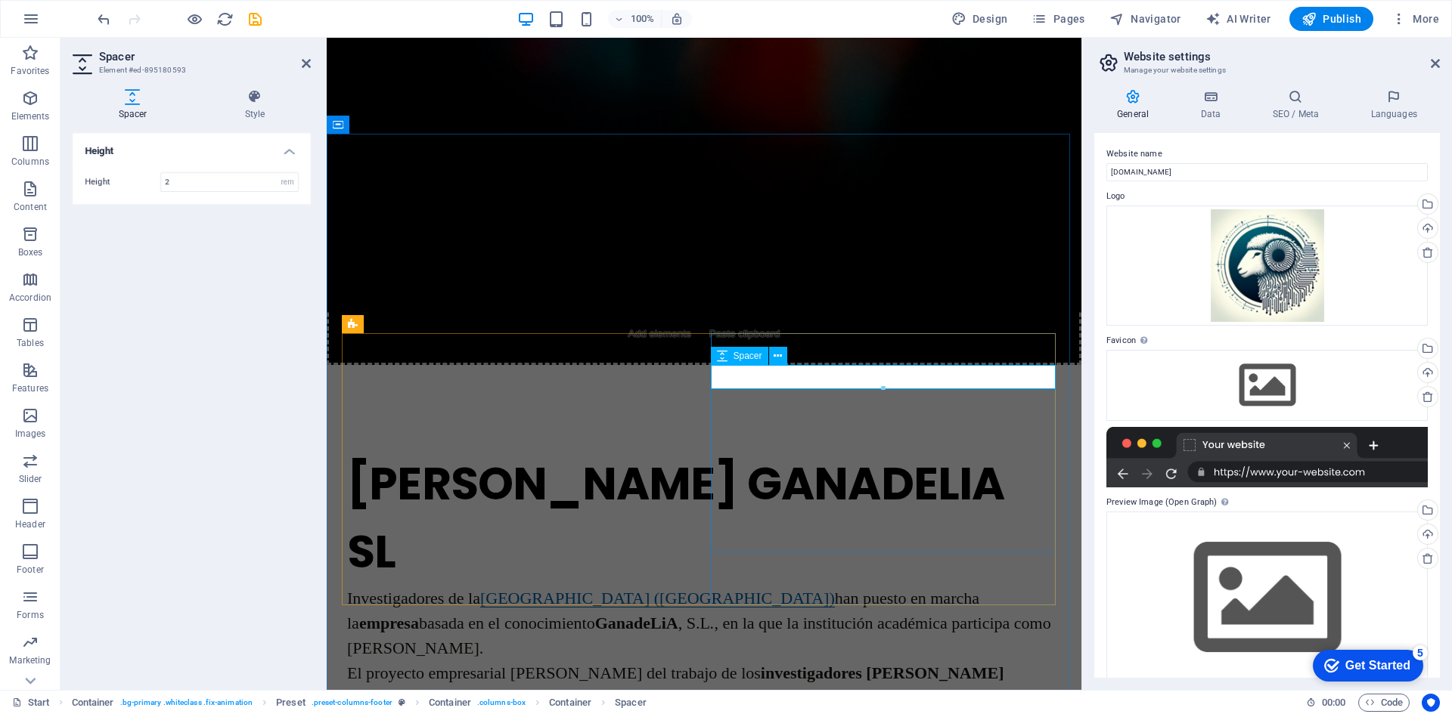
click at [888, 387] on div at bounding box center [882, 388] width 343 height 5
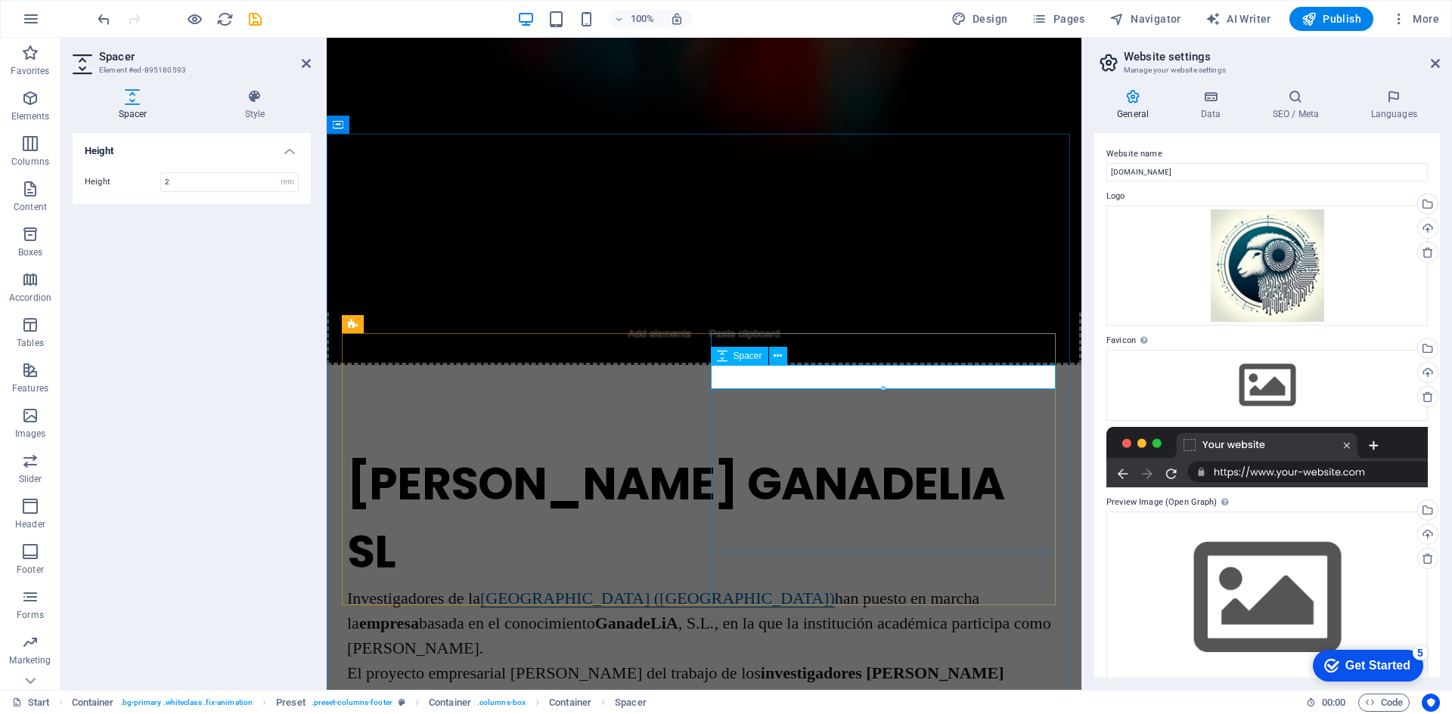
click at [781, 358] on icon at bounding box center [777, 357] width 8 height 16
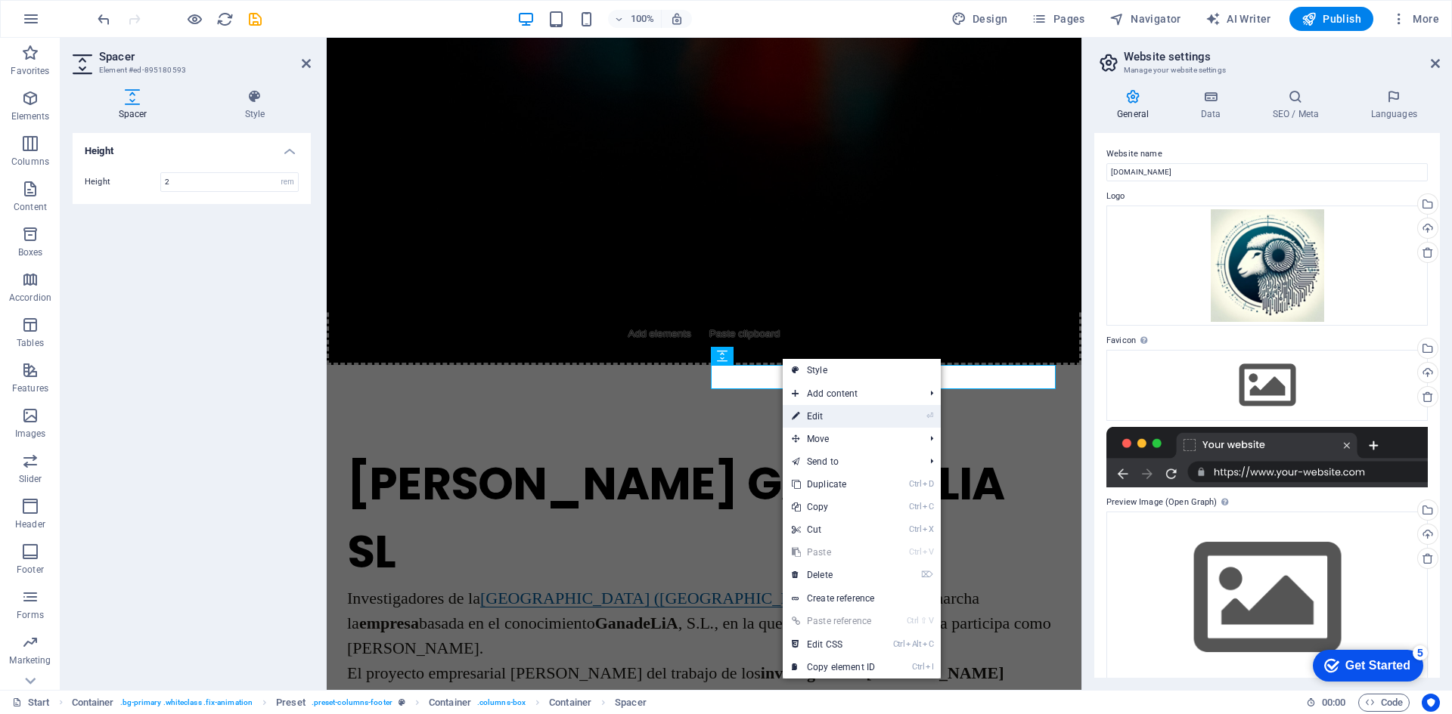
click at [818, 423] on link "⏎ Edit" at bounding box center [832, 416] width 101 height 23
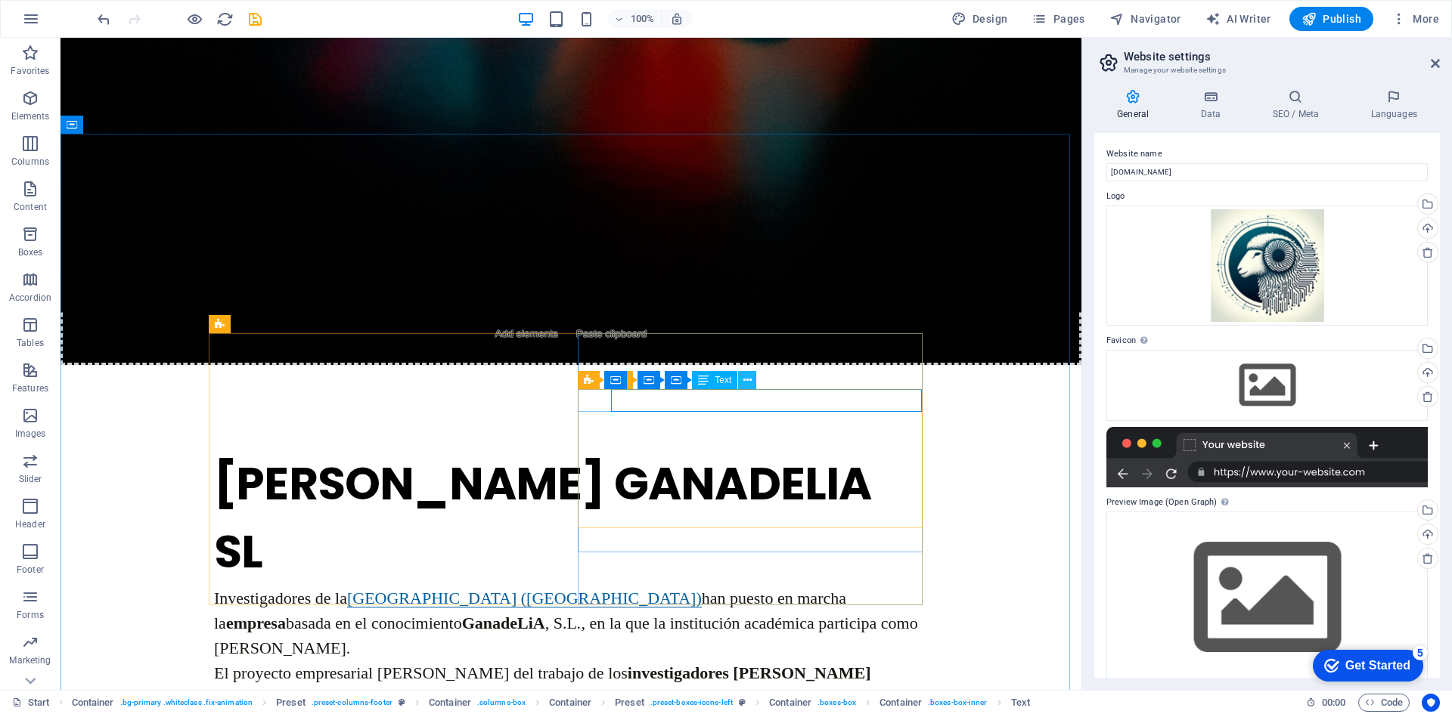
click at [748, 381] on icon at bounding box center [747, 381] width 8 height 16
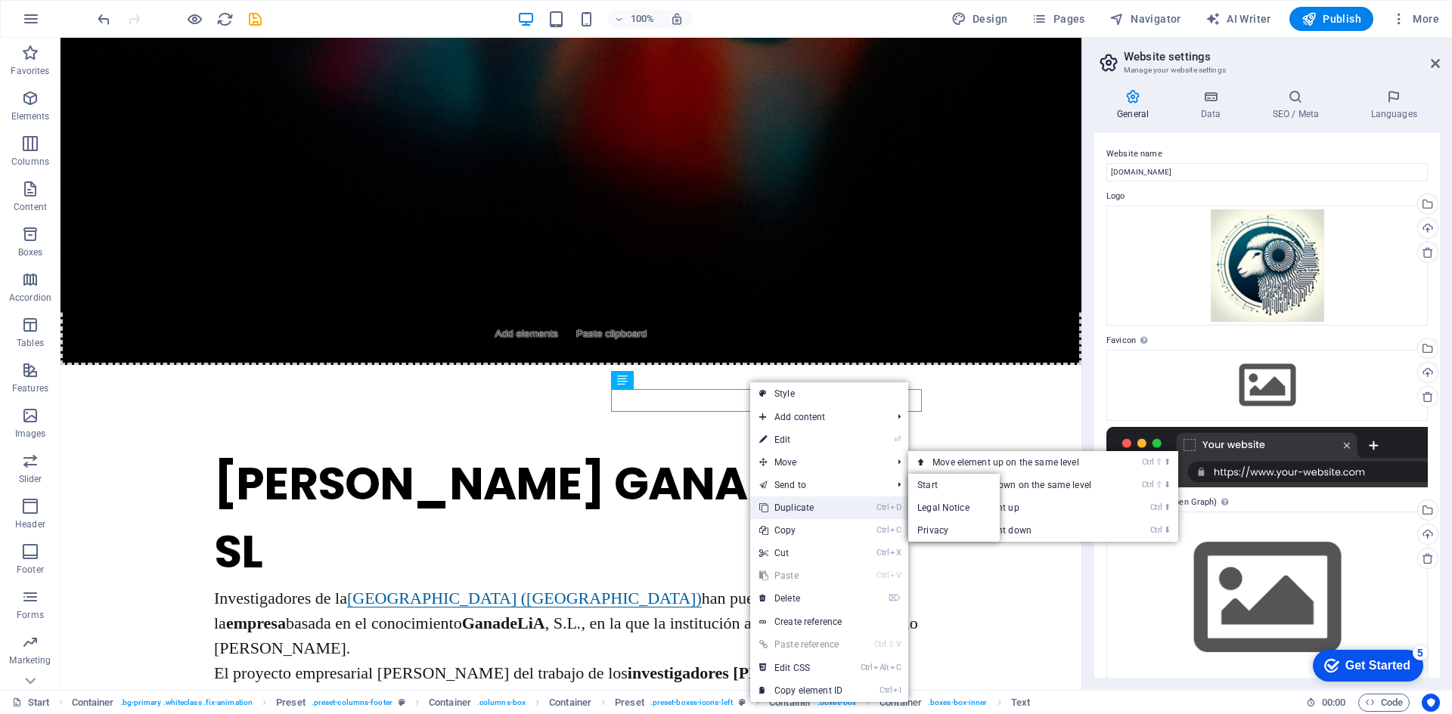
click at [811, 498] on link "Ctrl D Duplicate" at bounding box center [800, 508] width 101 height 23
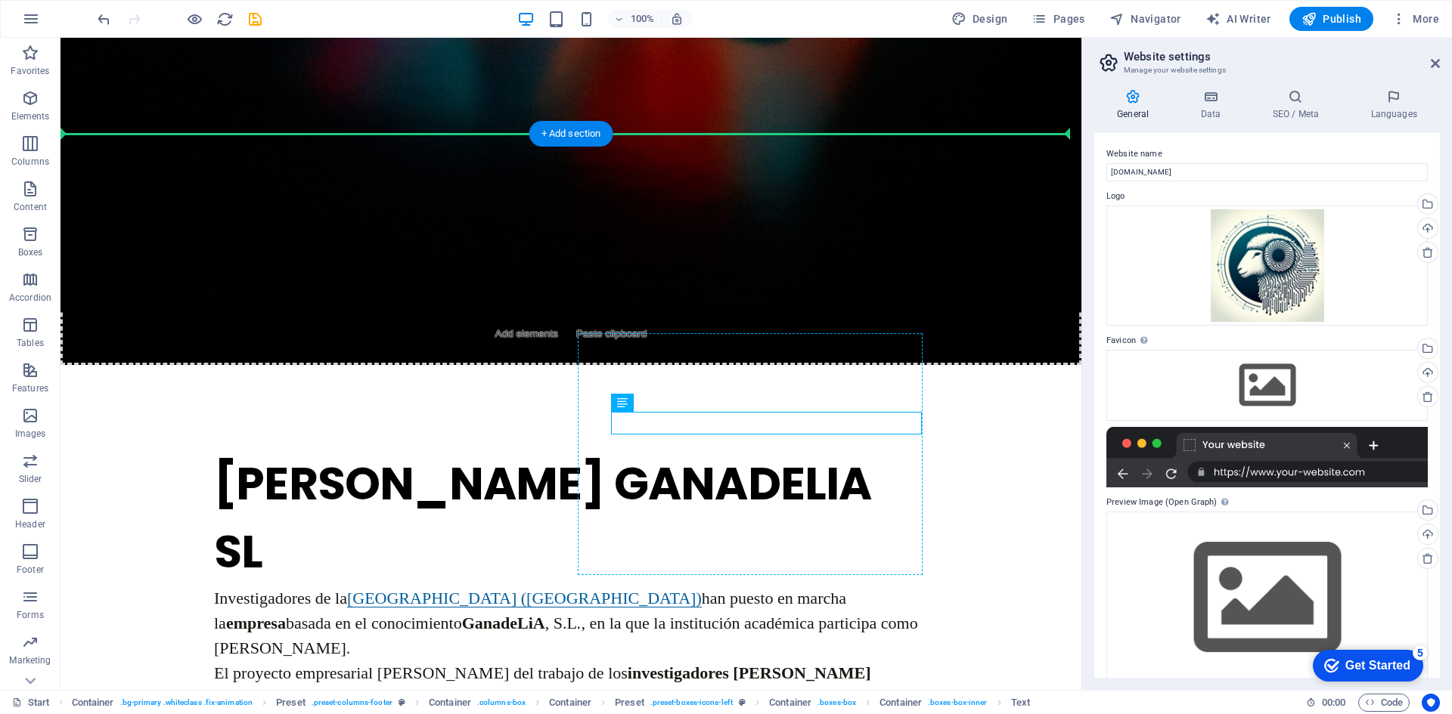
drag, startPoint x: 689, startPoint y: 421, endPoint x: 630, endPoint y: 379, distance: 72.0
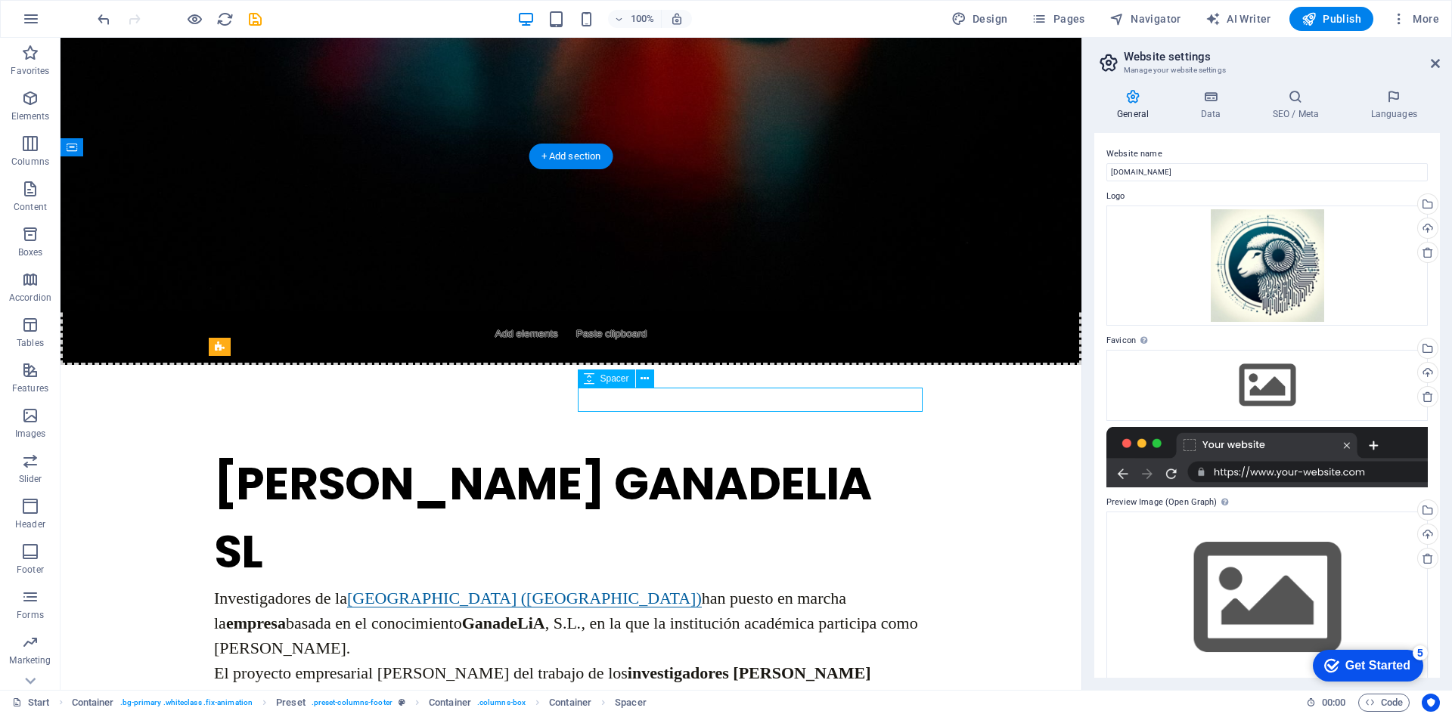
select select "rem"
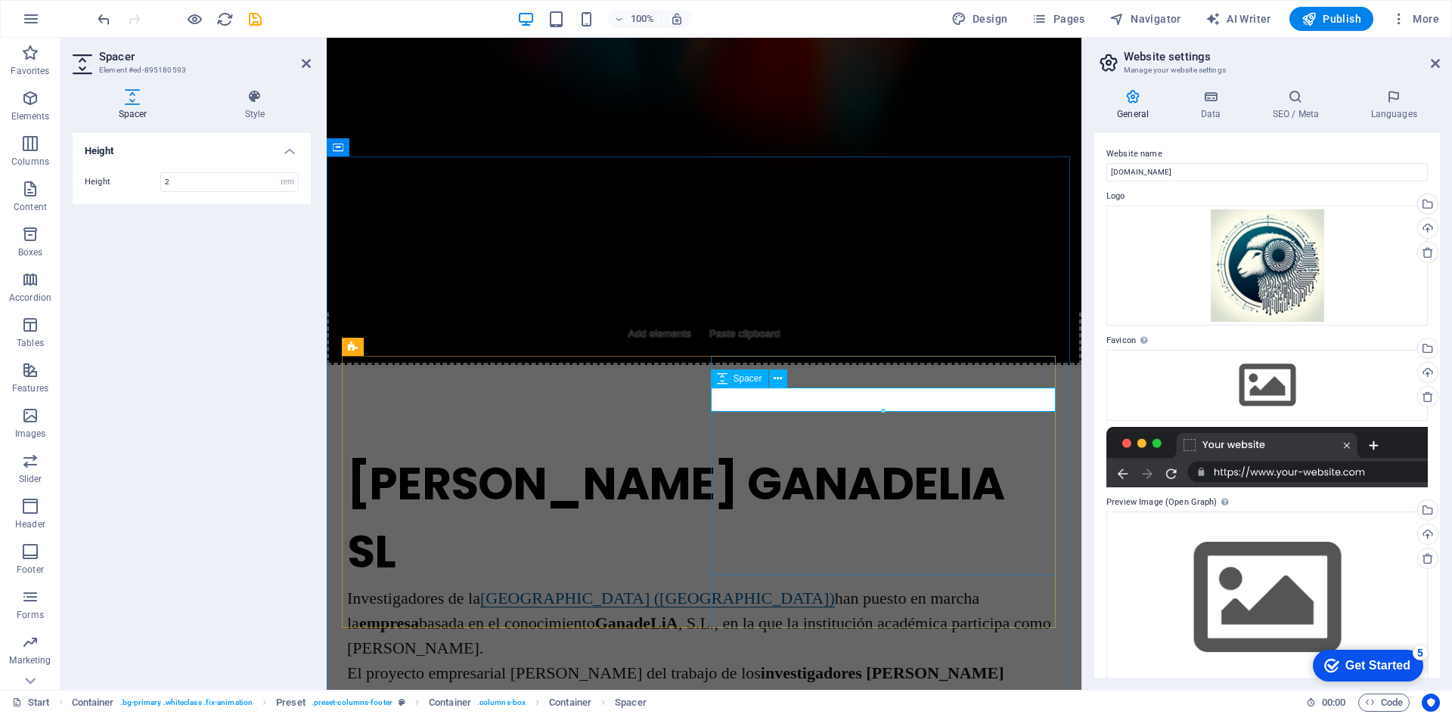
click at [100, 23] on icon "undo" at bounding box center [103, 19] width 17 height 17
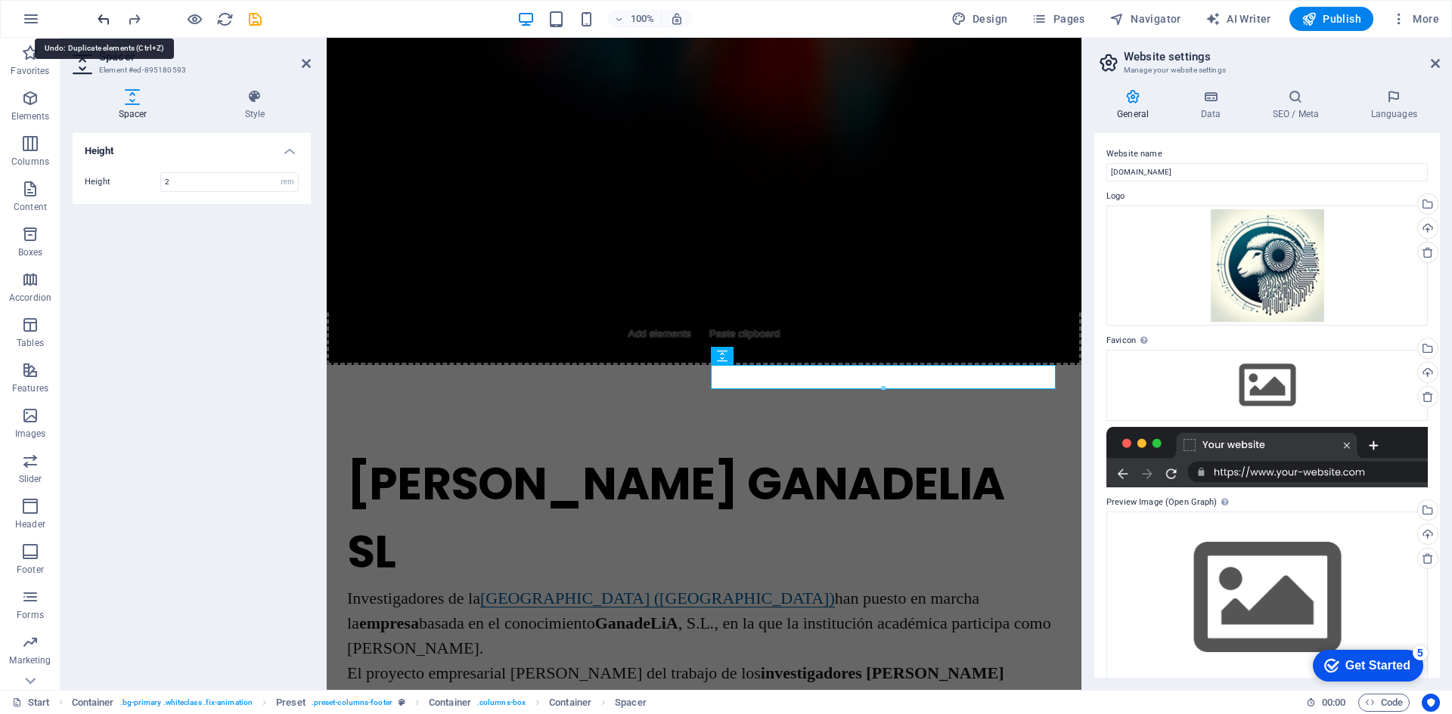
click at [101, 21] on icon "undo" at bounding box center [103, 19] width 17 height 17
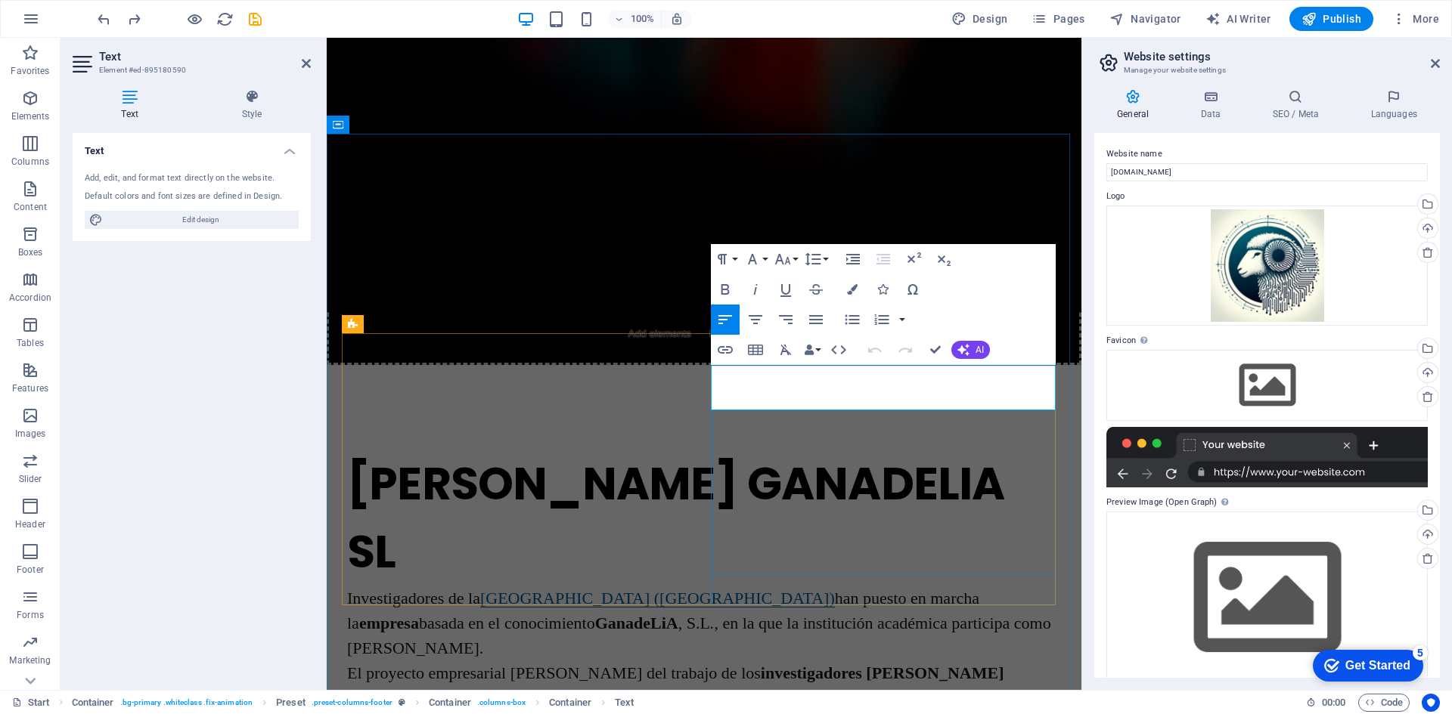
drag, startPoint x: 1013, startPoint y: 402, endPoint x: 719, endPoint y: 378, distance: 295.1
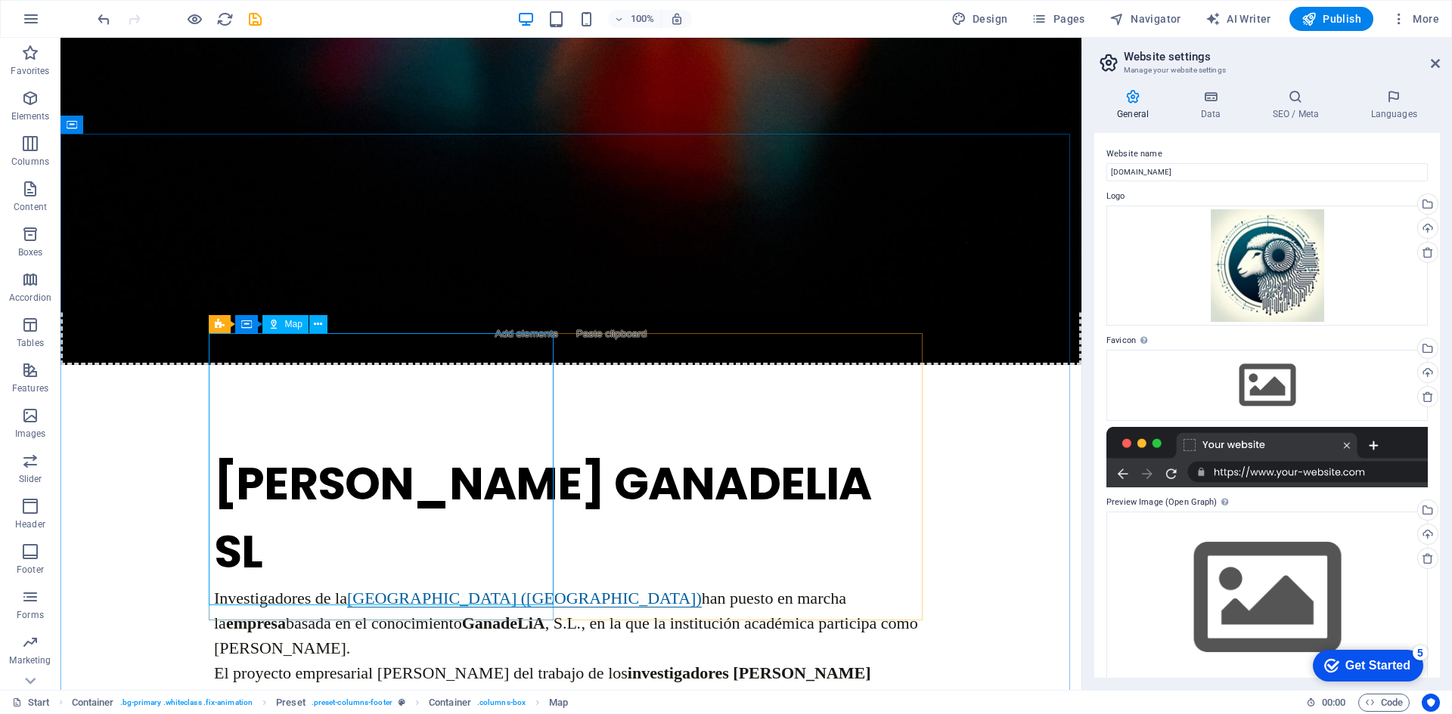
click at [287, 328] on span "Map" at bounding box center [293, 324] width 17 height 9
click at [319, 321] on icon at bounding box center [318, 325] width 8 height 16
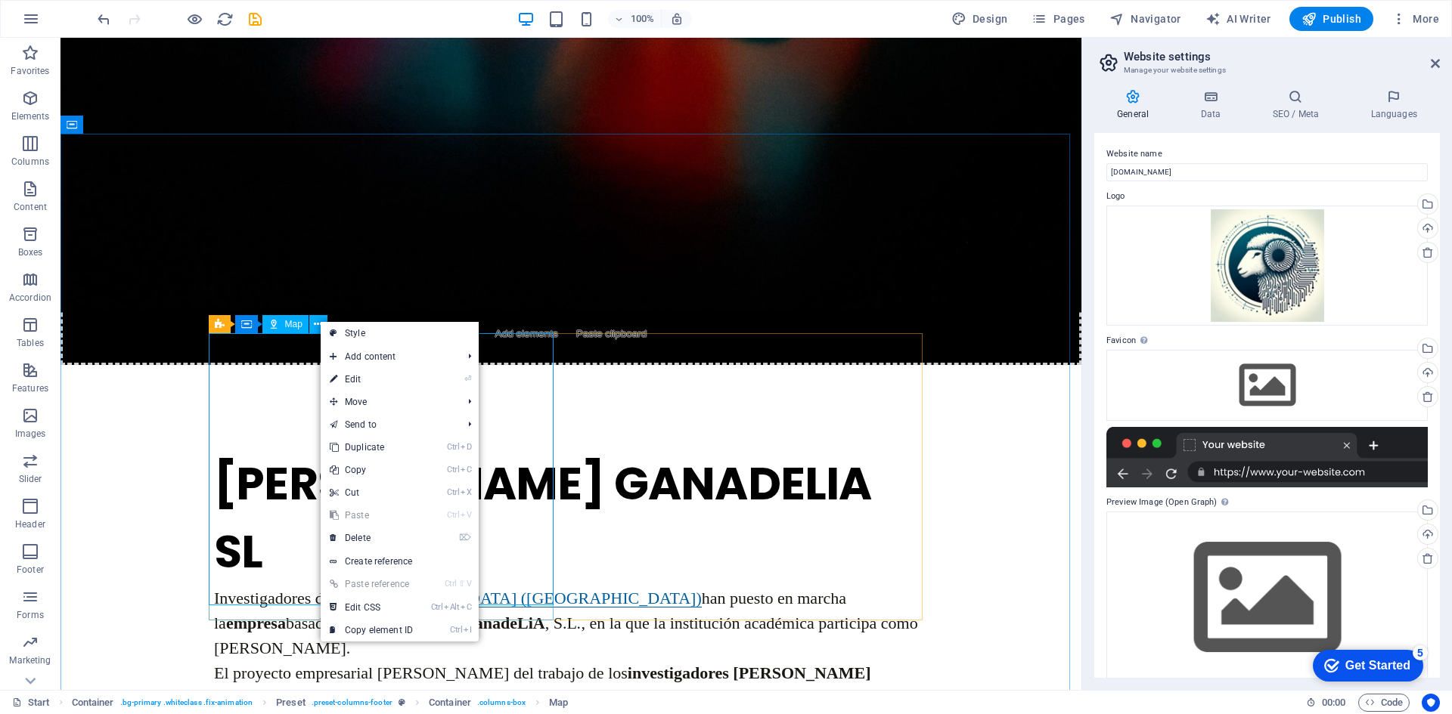
click at [295, 328] on span "Map" at bounding box center [293, 324] width 17 height 9
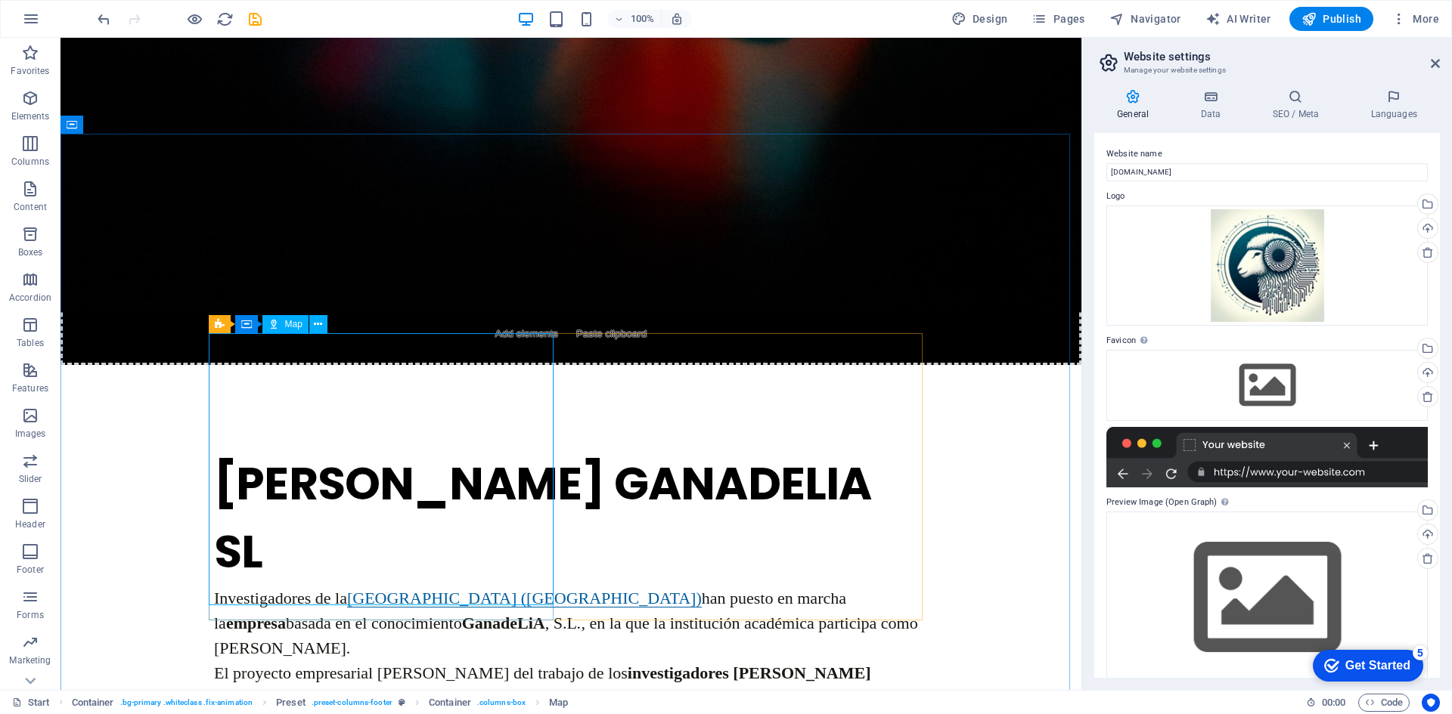
click at [285, 329] on span "Map" at bounding box center [293, 324] width 17 height 9
select select "1"
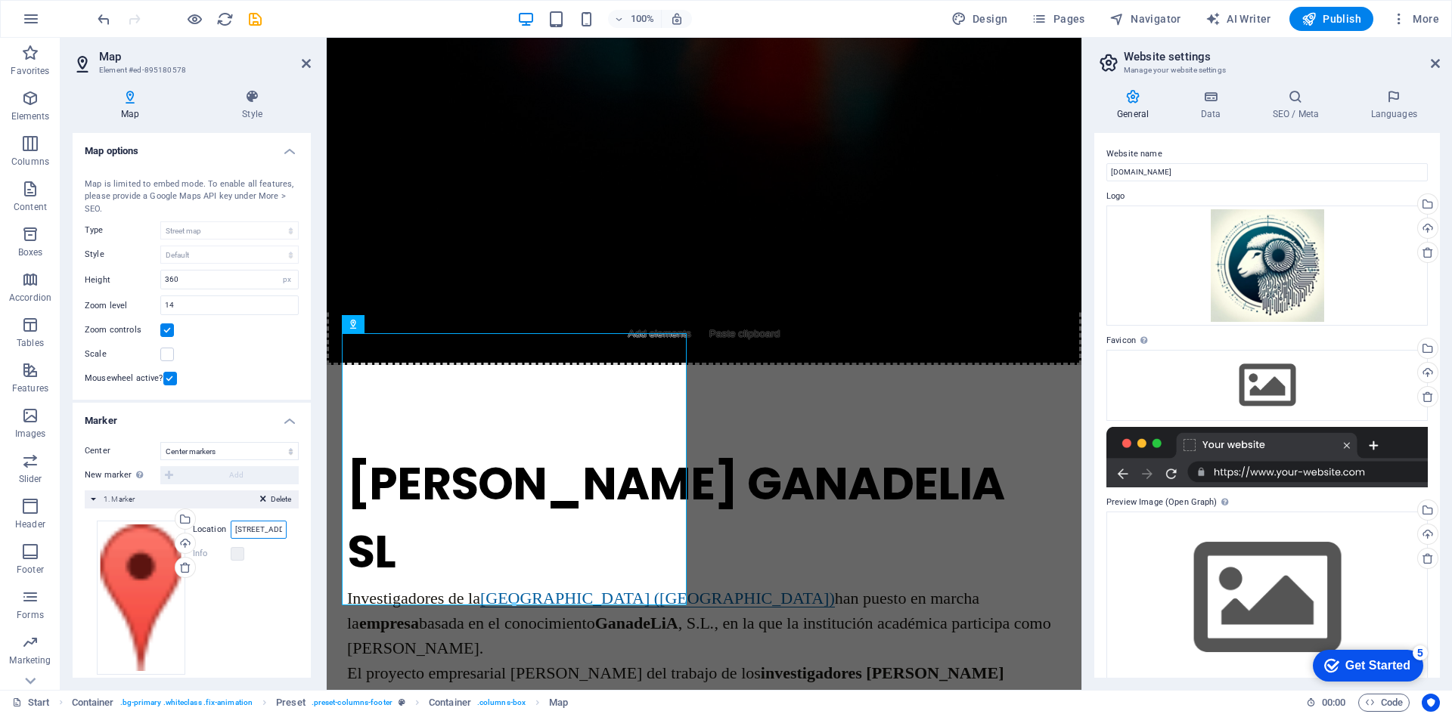
click at [248, 528] on input "401 F St NW, 20001 Washington, DC" at bounding box center [259, 530] width 56 height 18
drag, startPoint x: 234, startPoint y: 533, endPoint x: 300, endPoint y: 535, distance: 66.6
click at [300, 535] on div "Center Don't center Center markers Center and zoom markers New marker To enable…" at bounding box center [192, 564] width 238 height 269
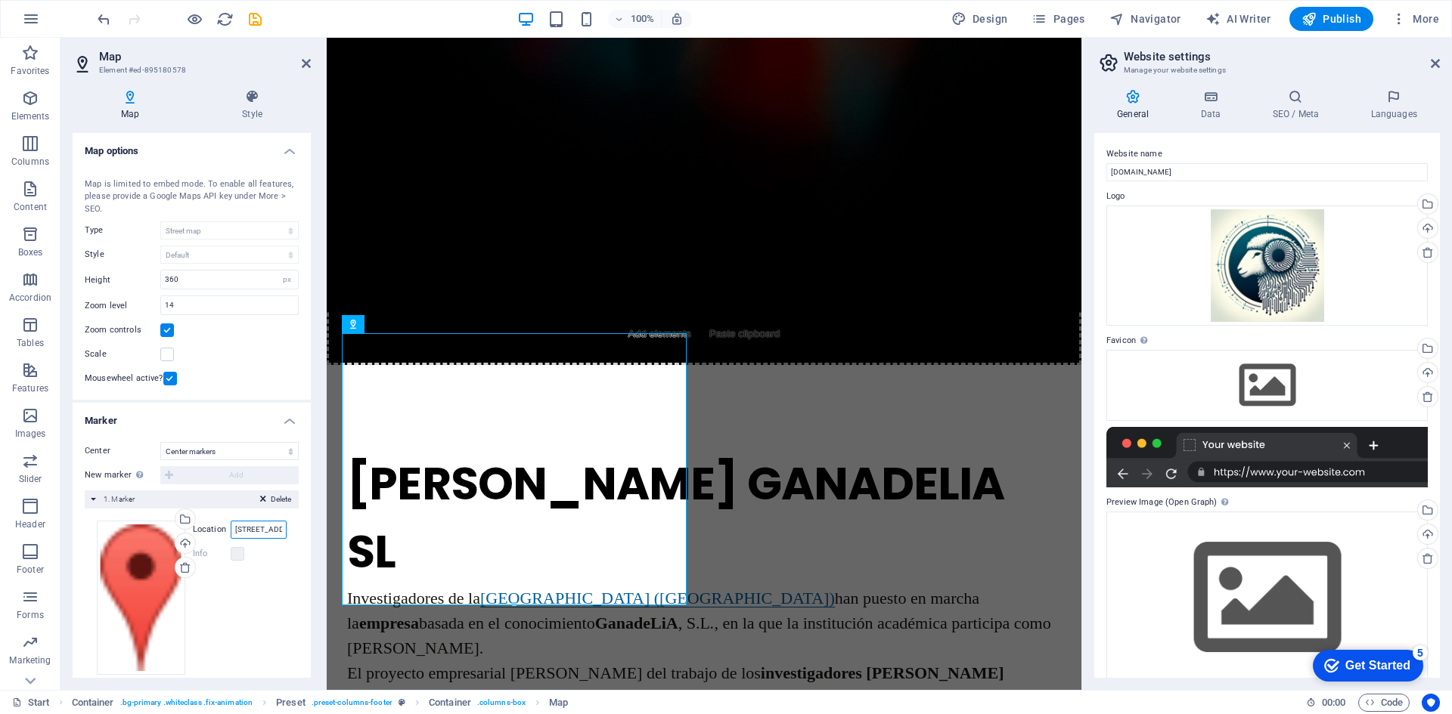
click at [254, 534] on input "401 F St NW, 20001 Washington, DC" at bounding box center [259, 530] width 56 height 18
paste input "Parque Científico Tecnológico de Córdoba"
type input "Parque Científico Tecnológico de Córdoba"
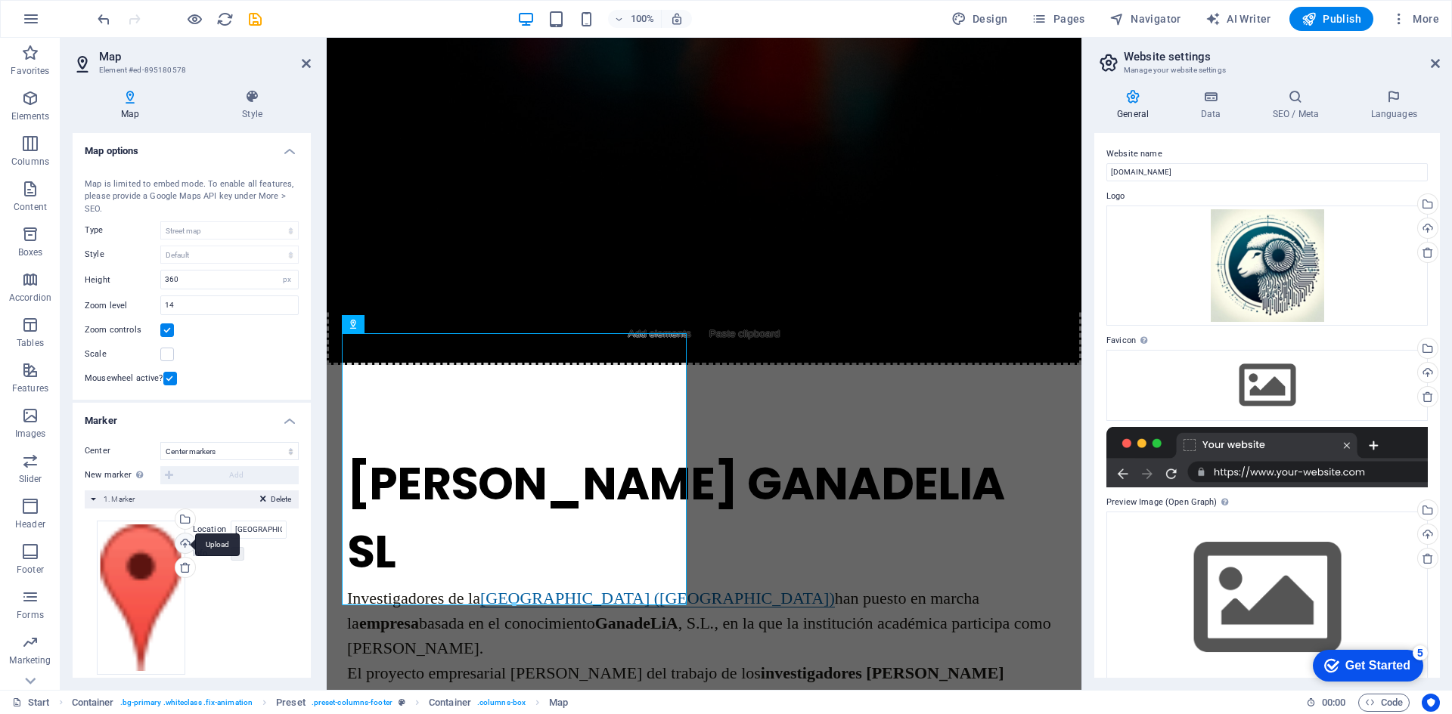
click at [184, 544] on div "Upload" at bounding box center [183, 545] width 23 height 23
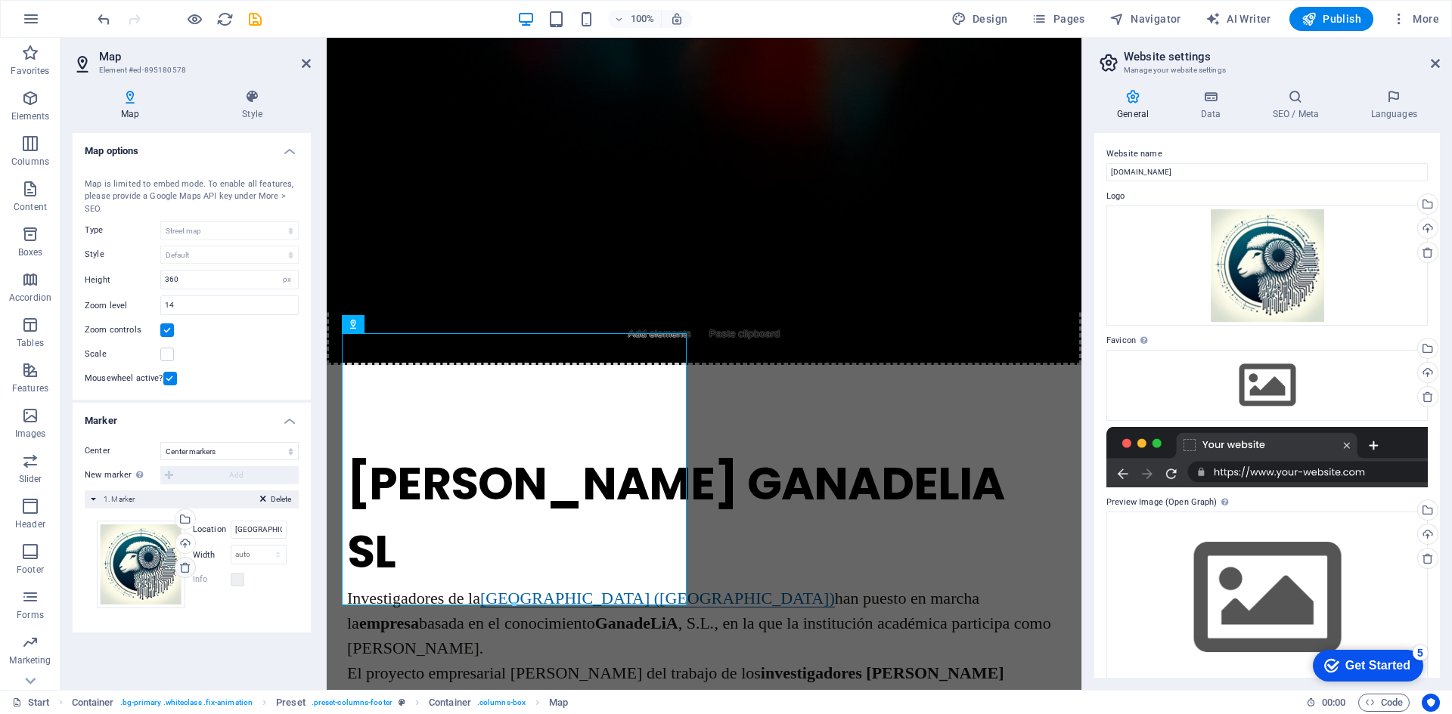
click at [184, 562] on icon at bounding box center [185, 568] width 12 height 12
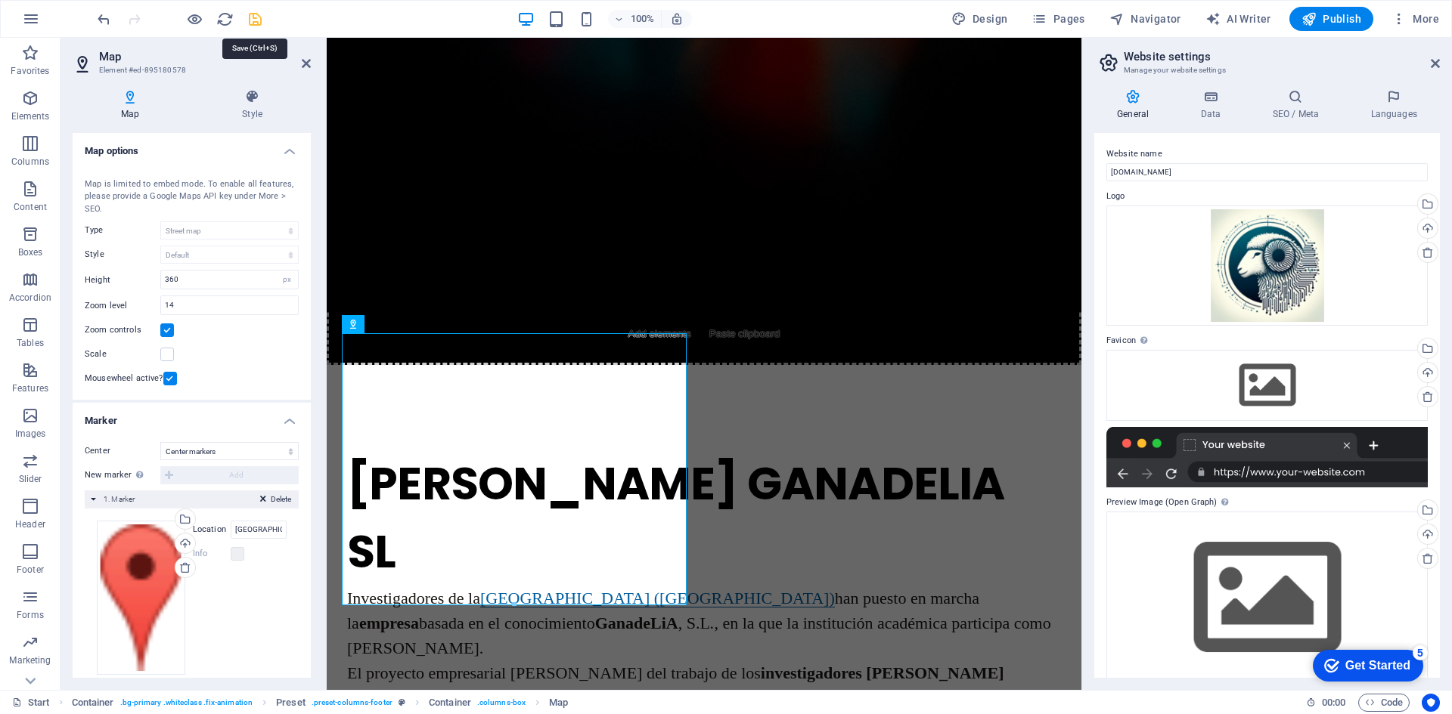
click at [259, 23] on icon "save" at bounding box center [254, 19] width 17 height 17
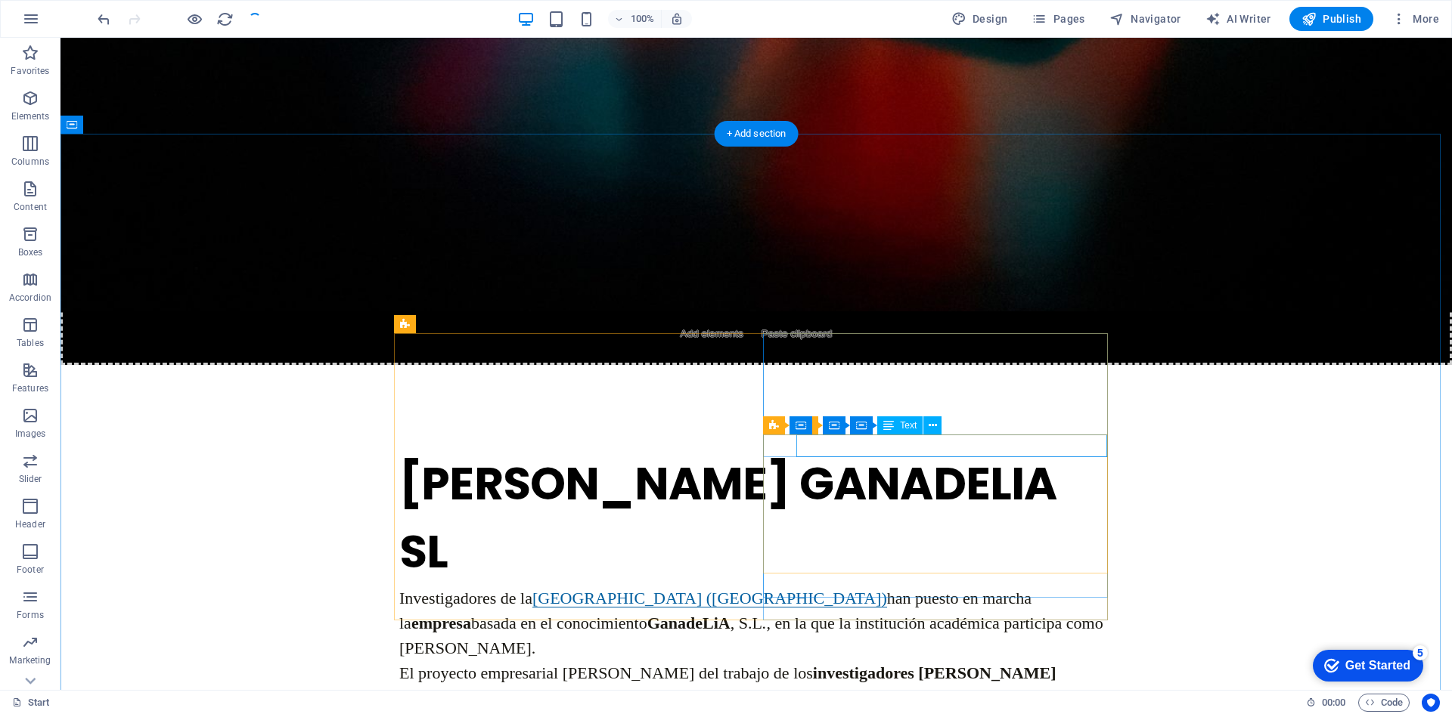
scroll to position [1241, 0]
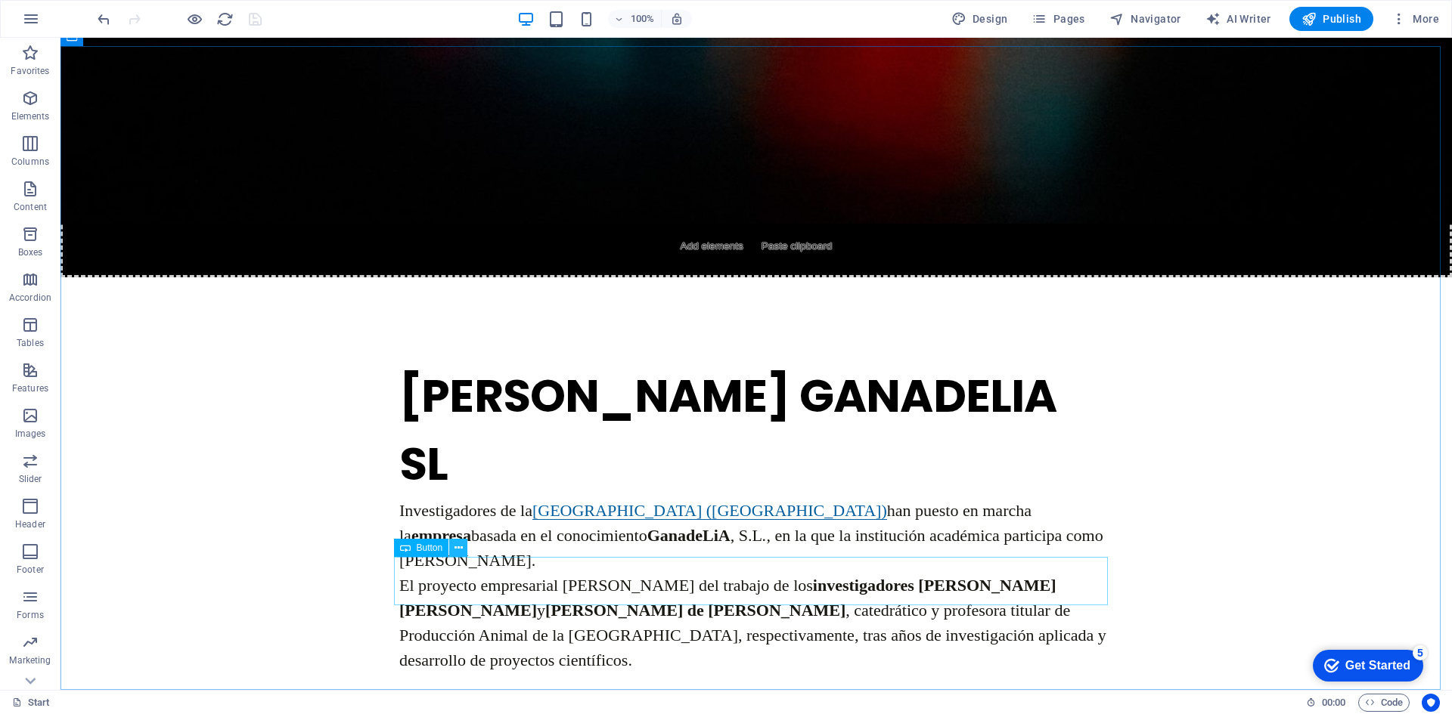
click at [458, 550] on icon at bounding box center [458, 549] width 8 height 16
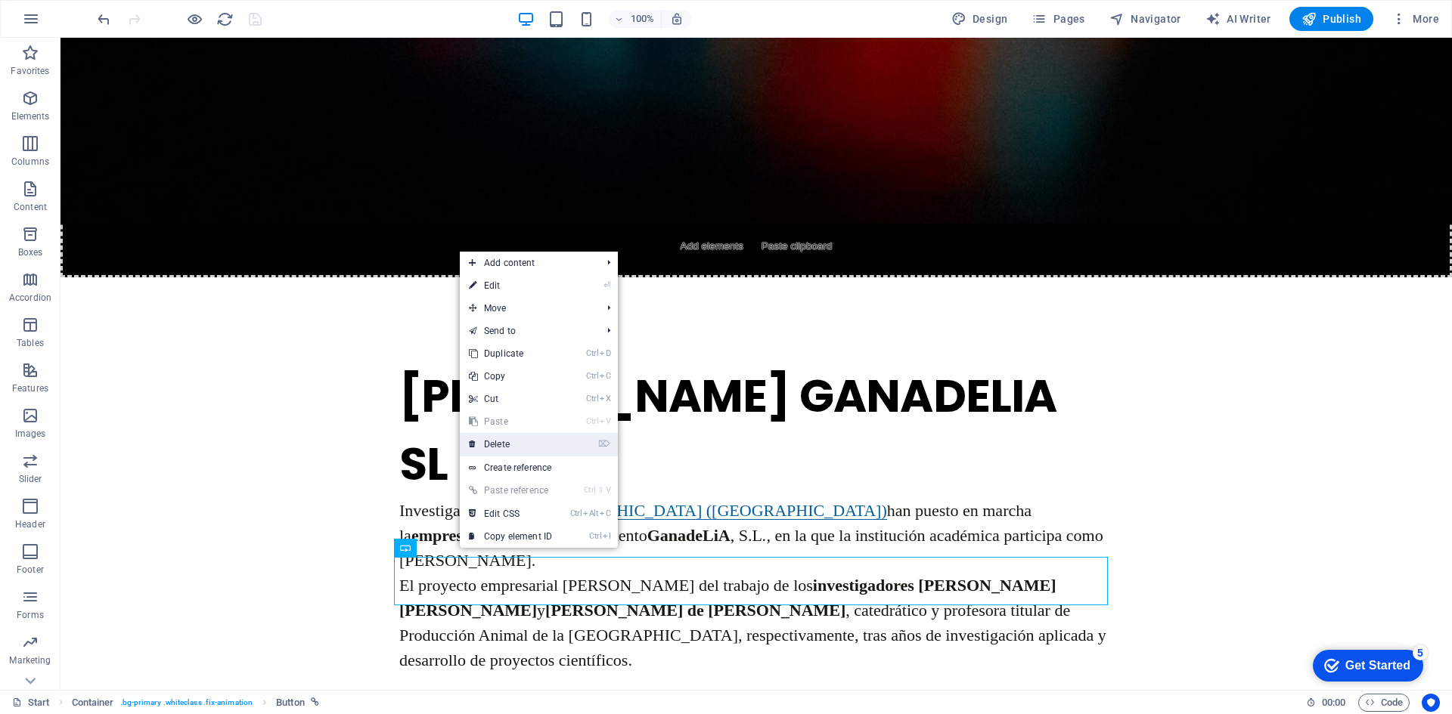
click at [525, 442] on link "⌦ Delete" at bounding box center [510, 444] width 101 height 23
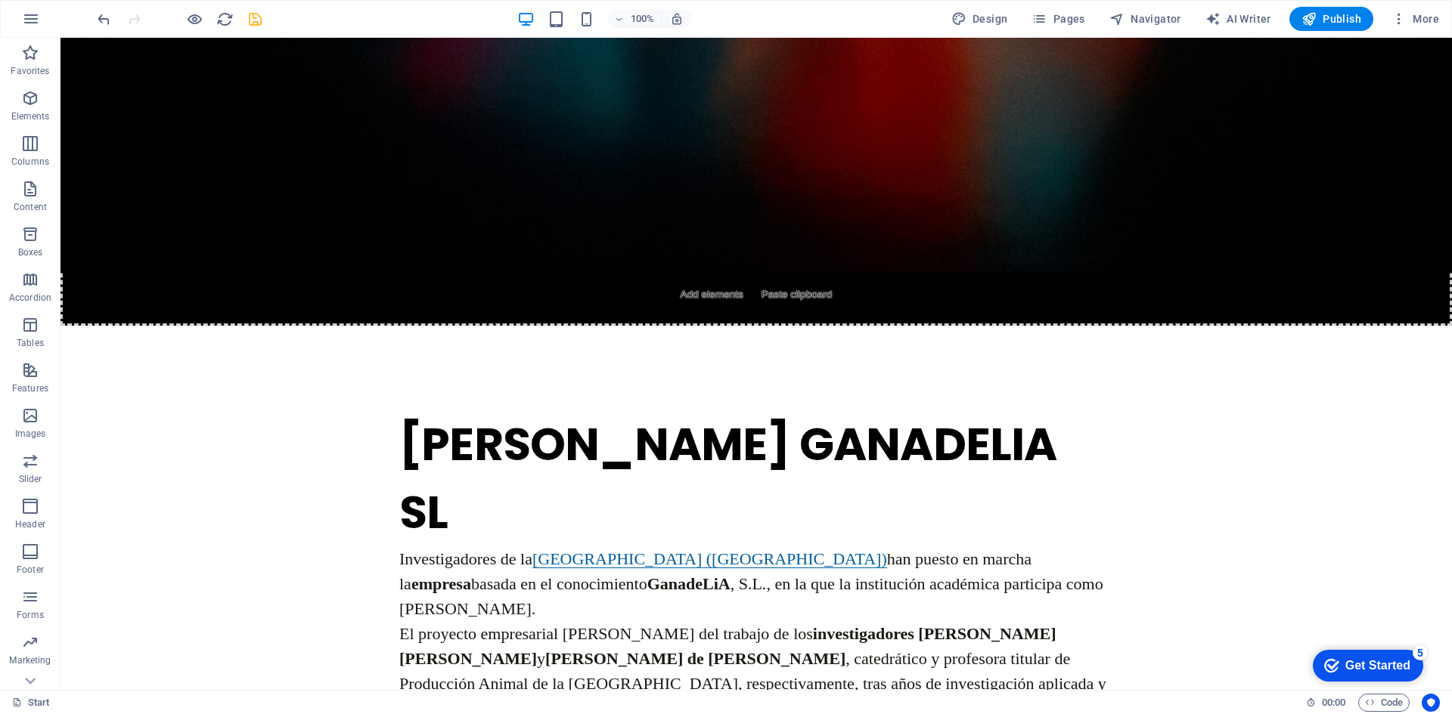
click at [1374, 671] on div "Get Started" at bounding box center [1377, 666] width 65 height 14
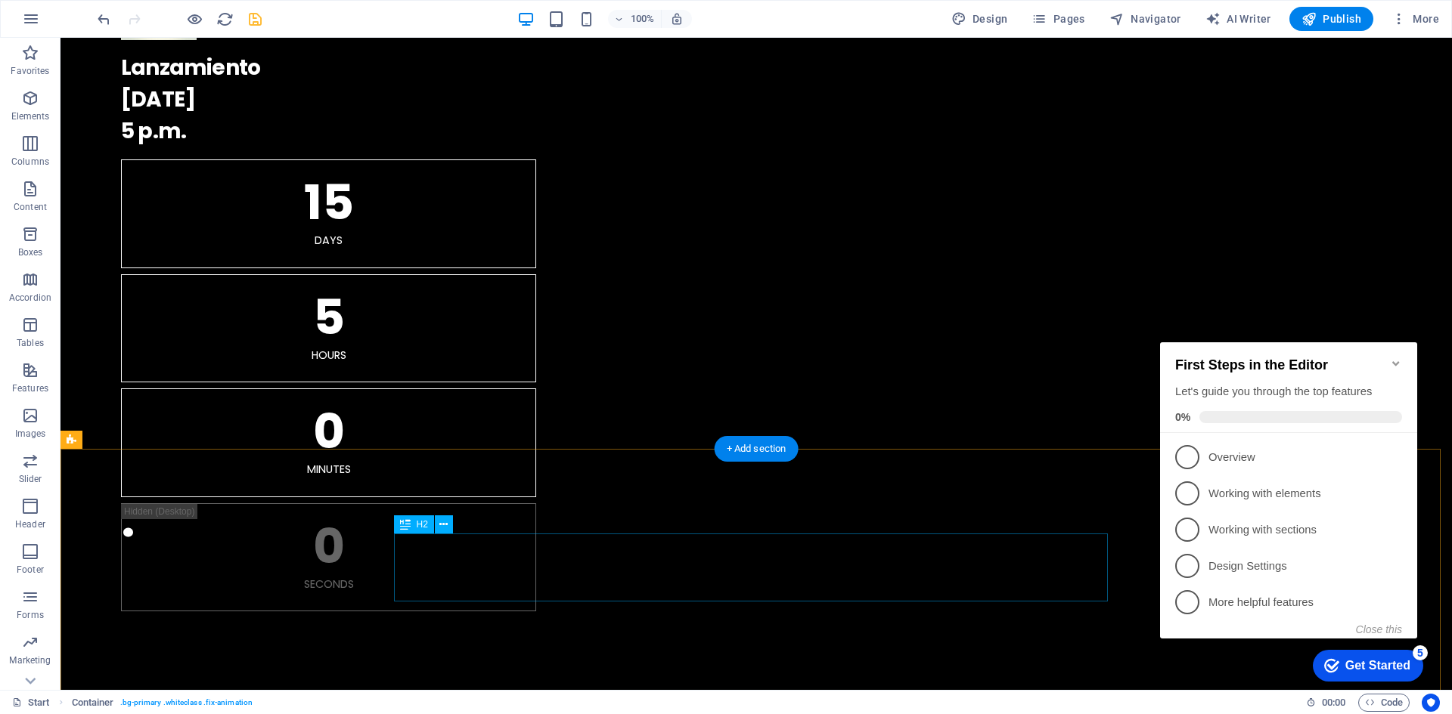
scroll to position [0, 0]
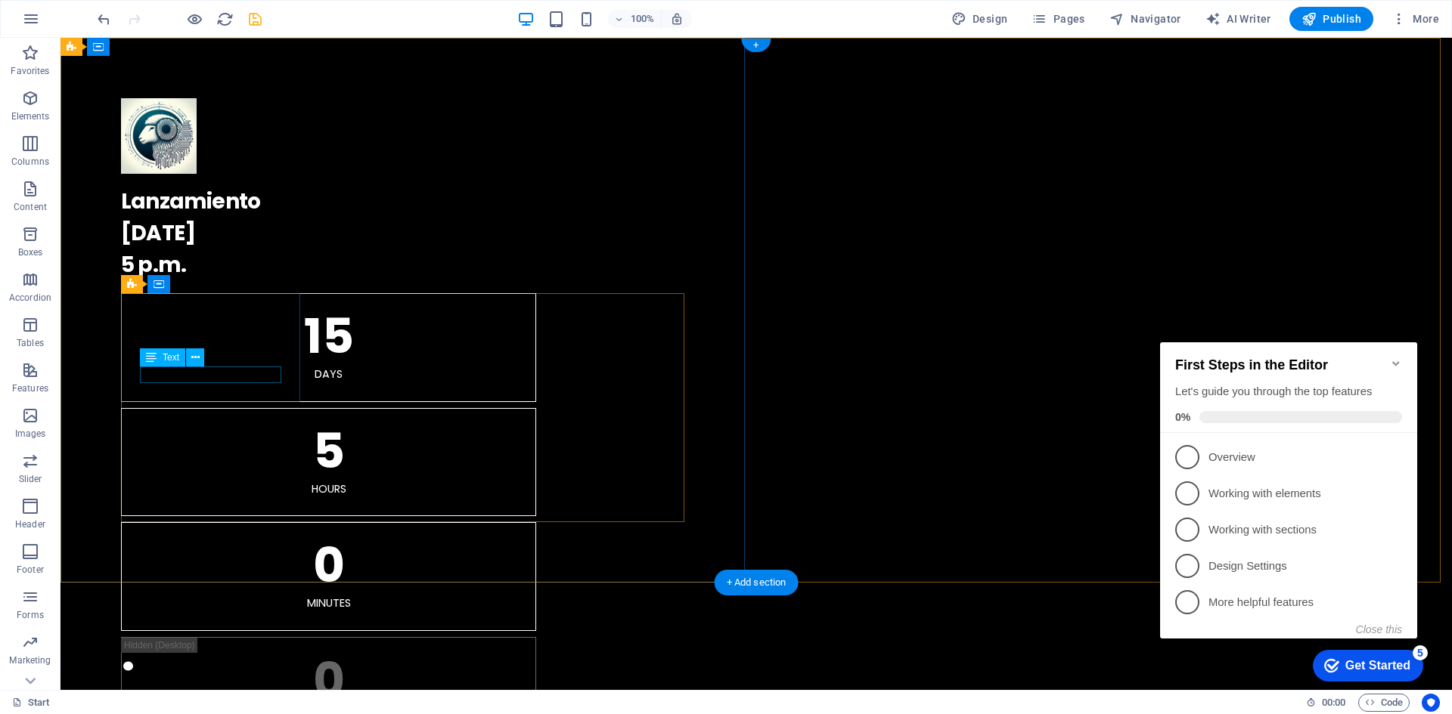
click at [211, 373] on div "Days" at bounding box center [328, 375] width 377 height 17
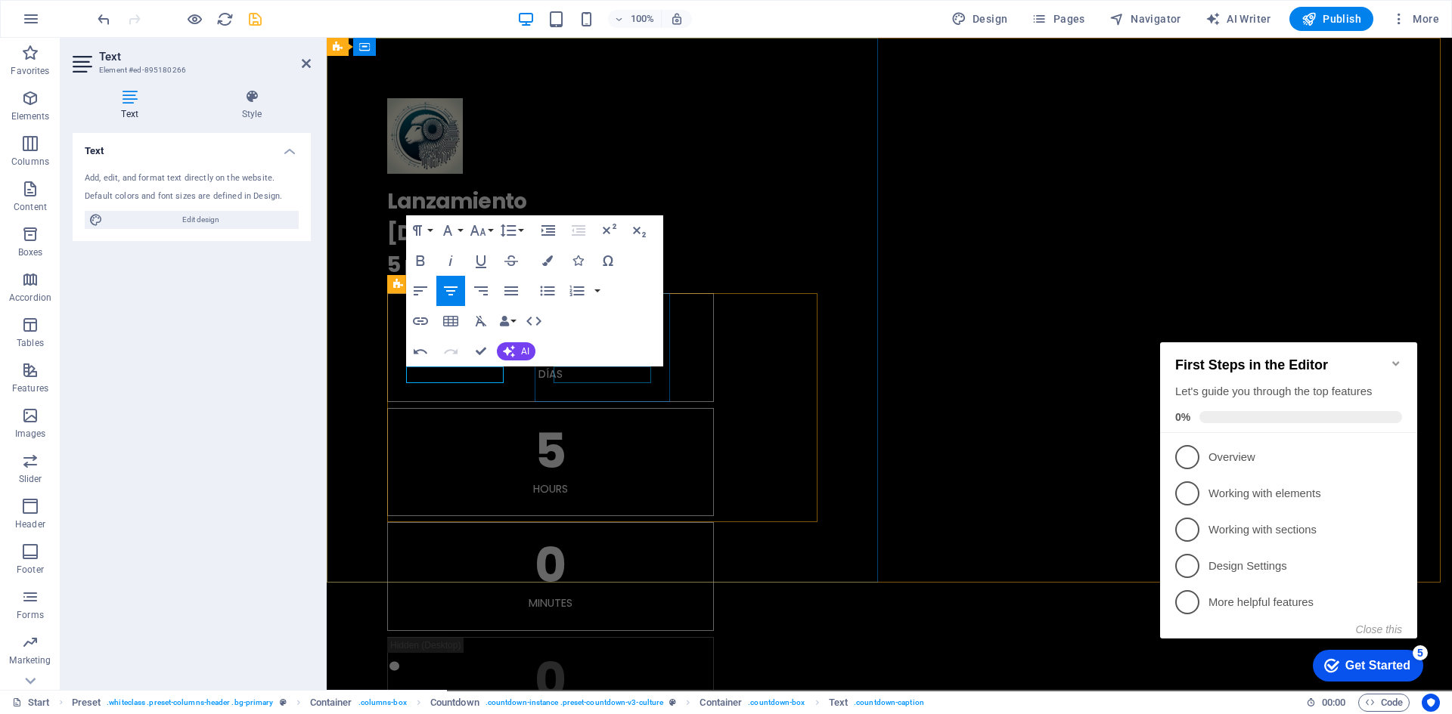
click at [599, 482] on div "Hours" at bounding box center [550, 490] width 289 height 17
click at [865, 376] on div "15 Días 5 Hours 0 Minutes 0 Seconds" at bounding box center [889, 519] width 1016 height 464
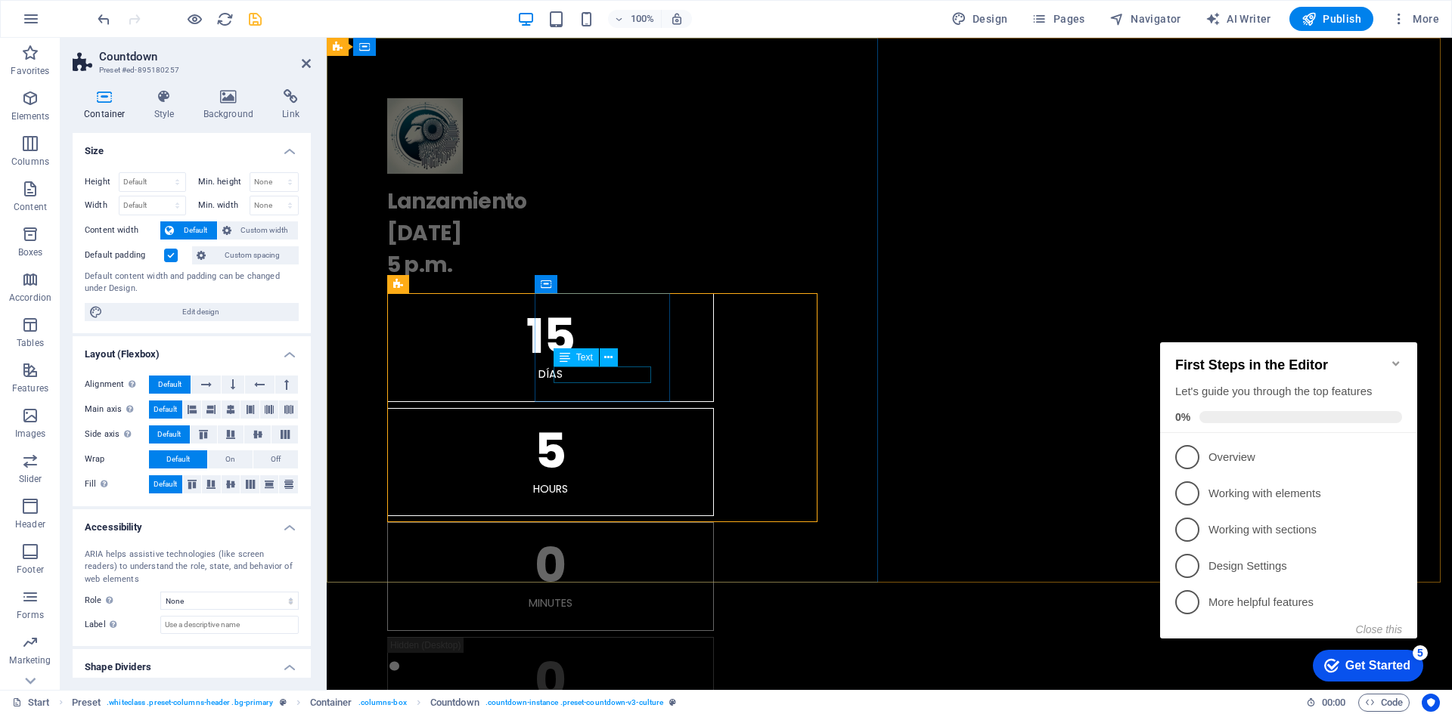
click at [596, 482] on div "Hours" at bounding box center [550, 490] width 289 height 17
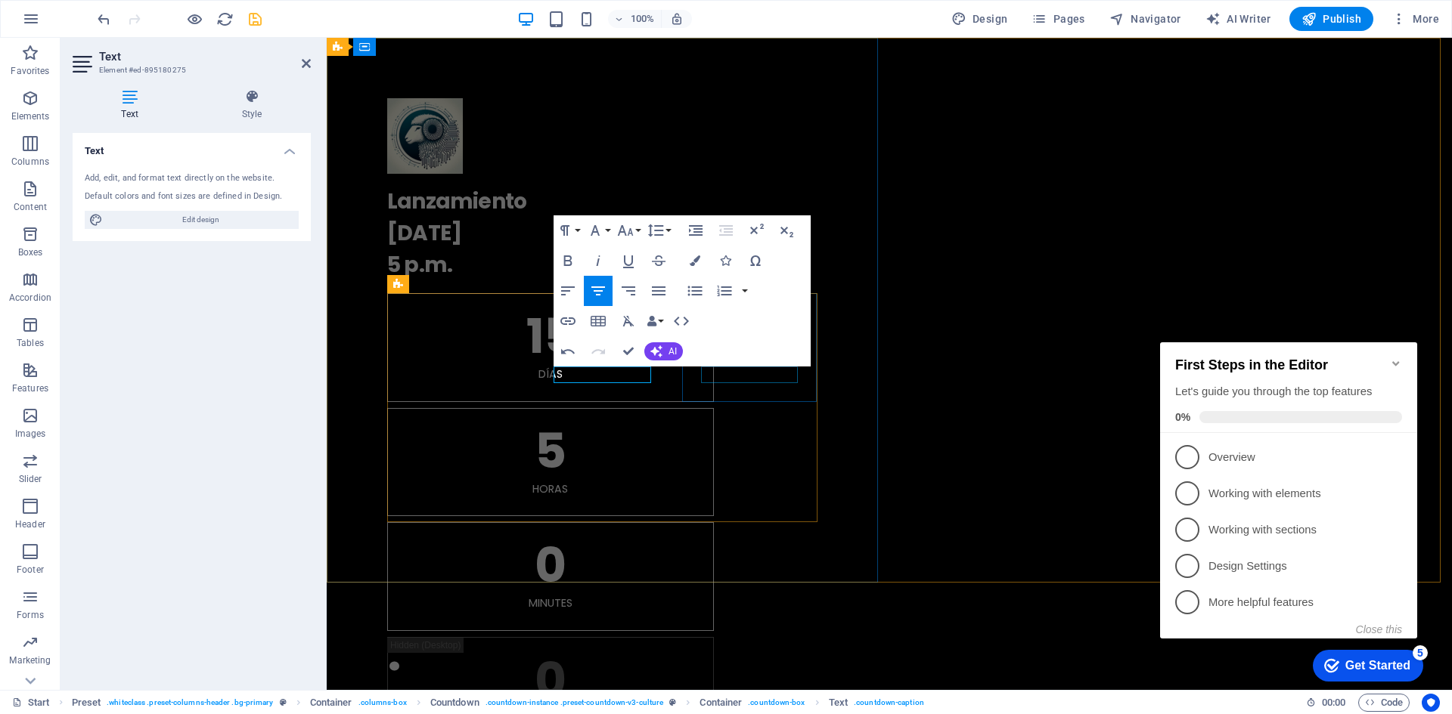
click at [695, 596] on div "Minutes" at bounding box center [550, 604] width 289 height 17
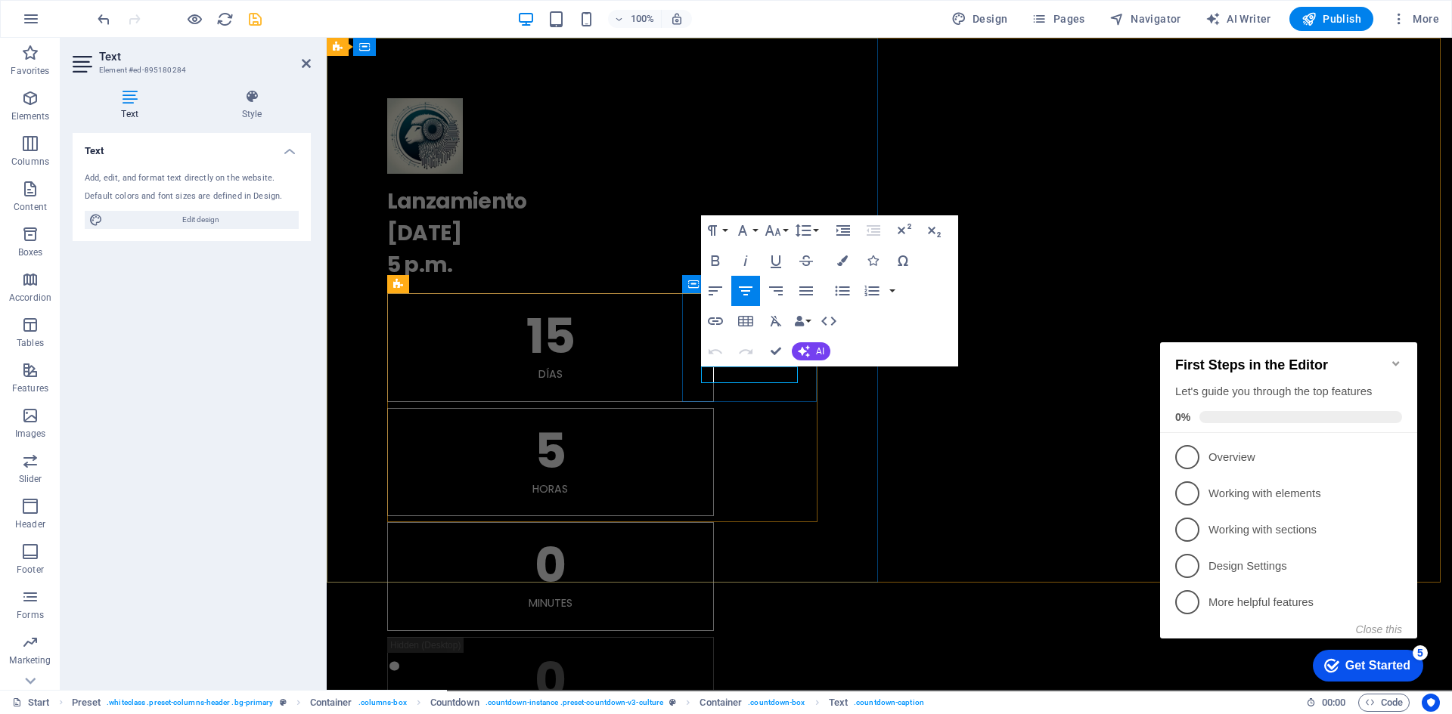
click at [695, 596] on p "Minutes" at bounding box center [550, 604] width 289 height 17
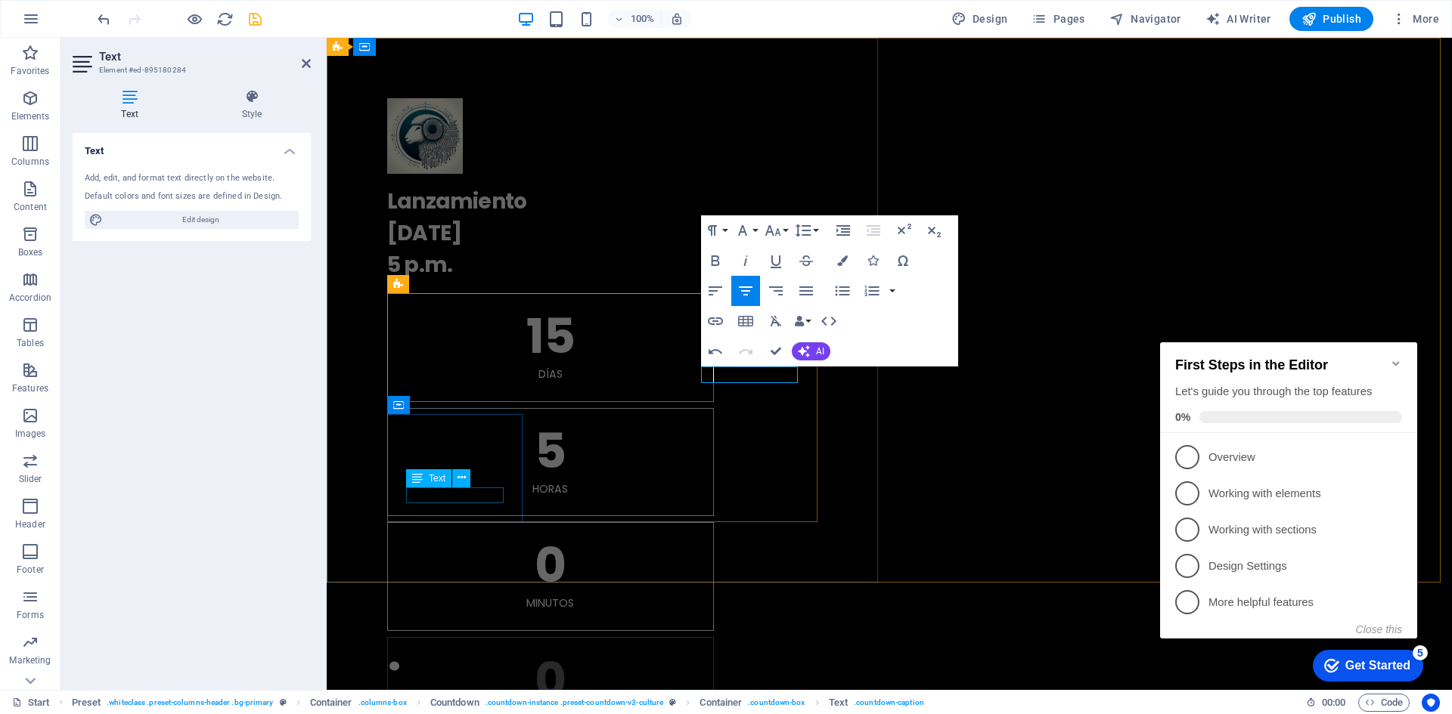
click at [455, 711] on div "Seconds" at bounding box center [550, 719] width 289 height 17
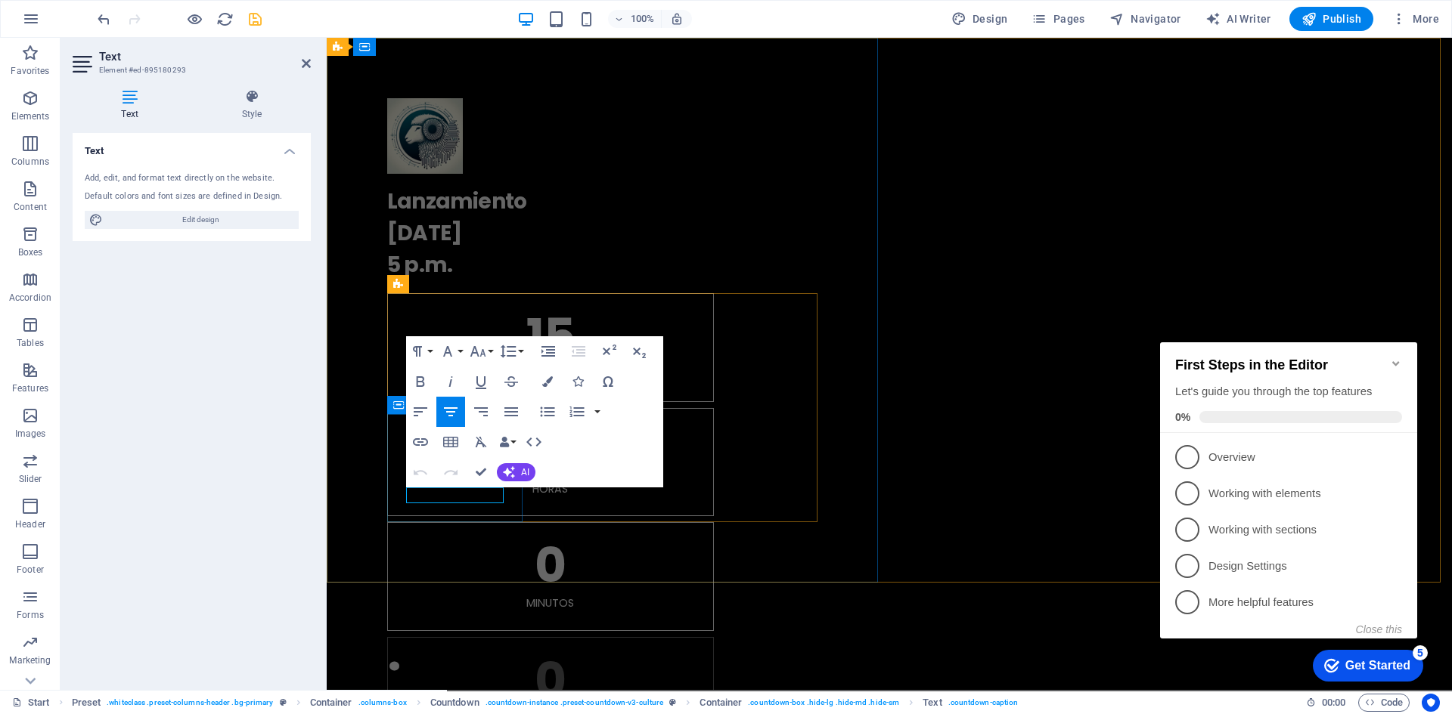
click at [486, 711] on p "Seconds" at bounding box center [550, 719] width 289 height 17
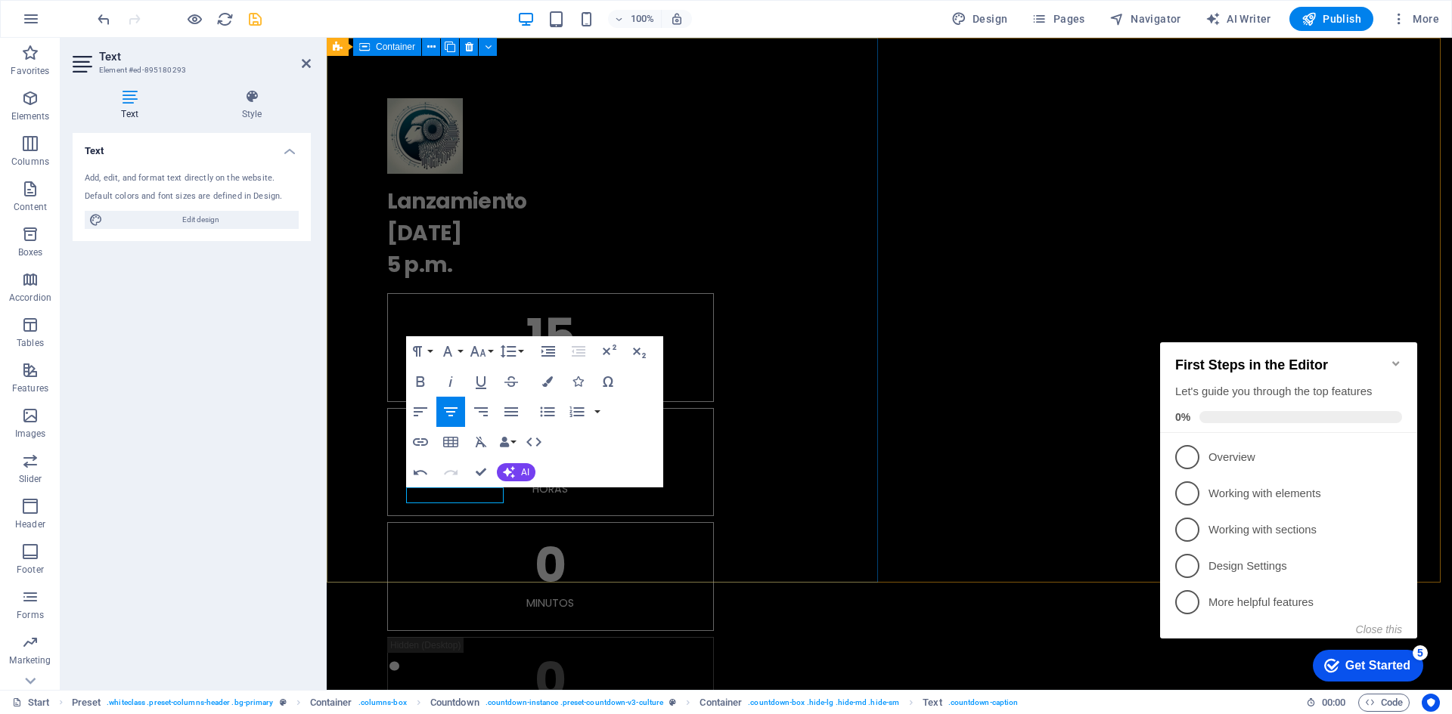
click at [866, 307] on div ". Lanzamiento 15.09.2025 5 p.m. 15 Días 5 horas 0 Minutos 0 Segundos" at bounding box center [889, 422] width 1125 height 768
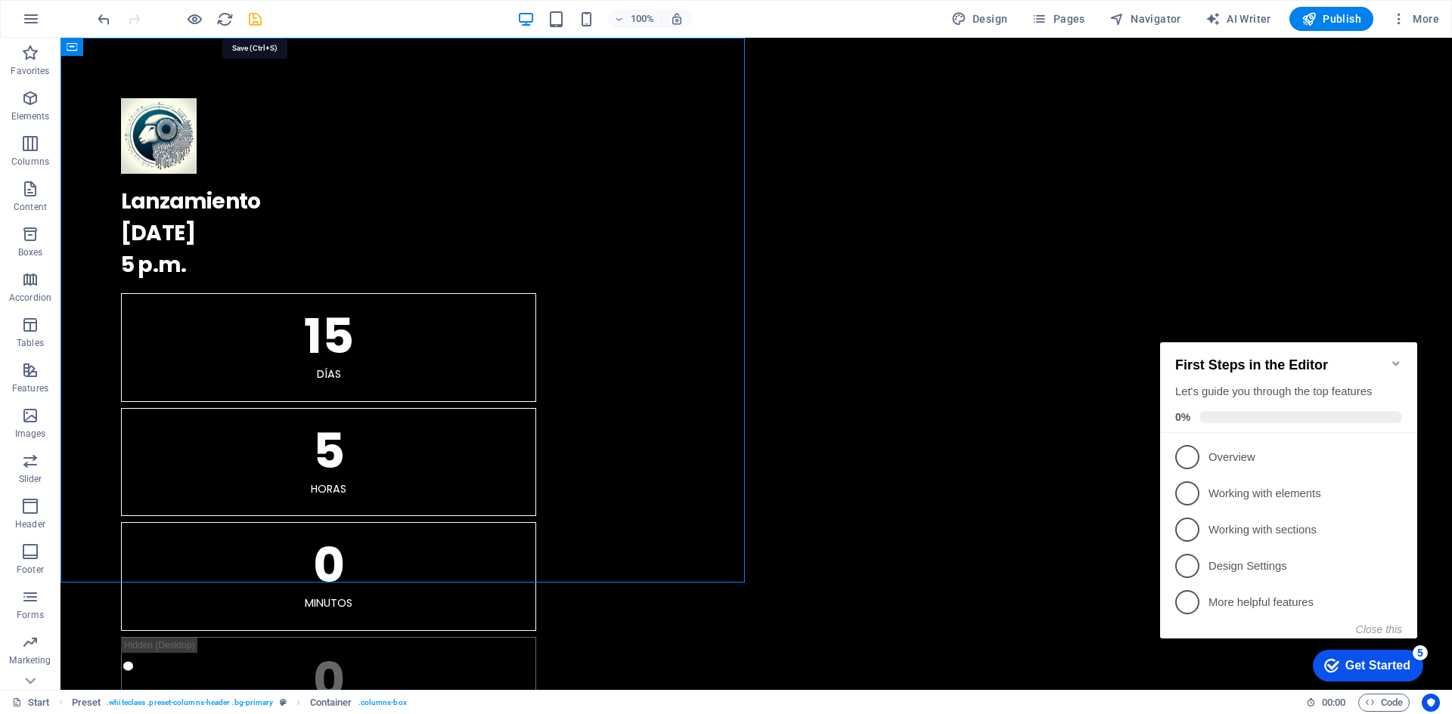
click at [261, 23] on icon "save" at bounding box center [254, 19] width 17 height 17
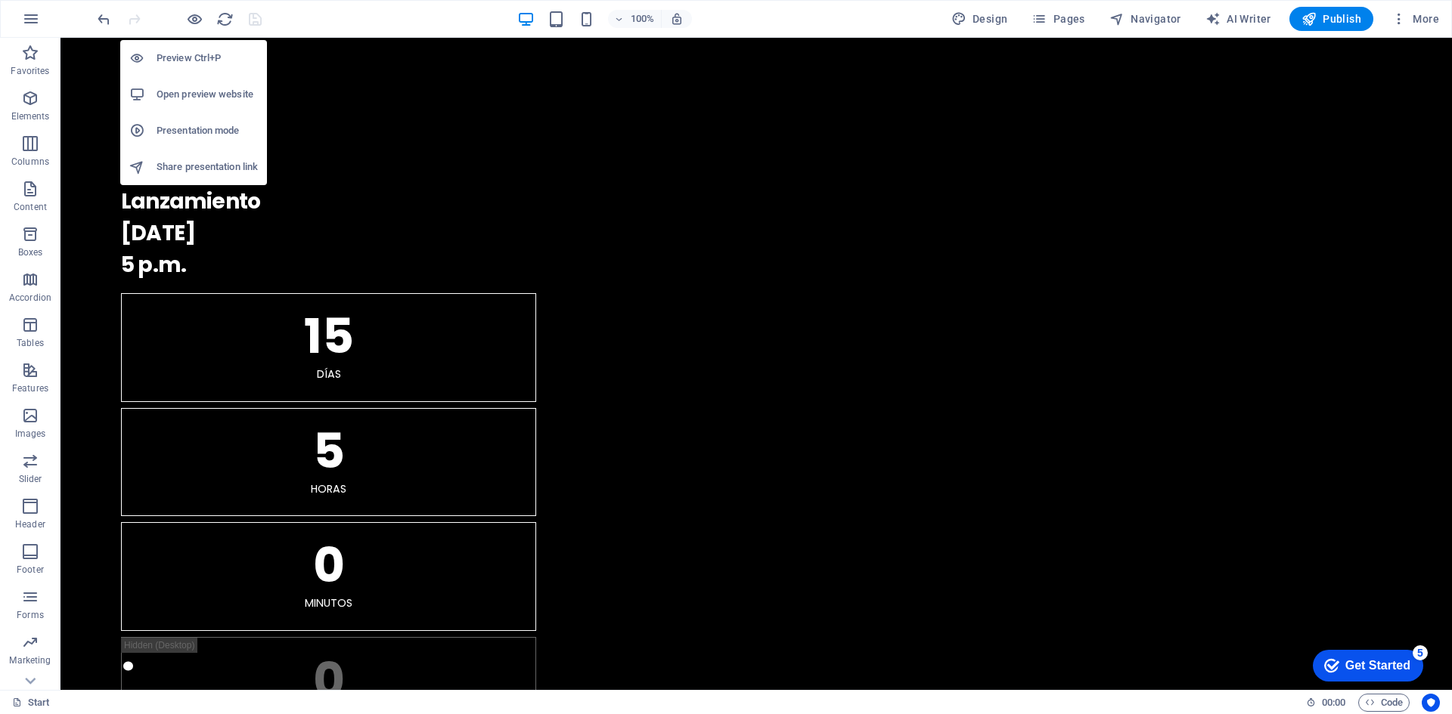
click at [194, 60] on h6 "Preview Ctrl+P" at bounding box center [206, 58] width 101 height 18
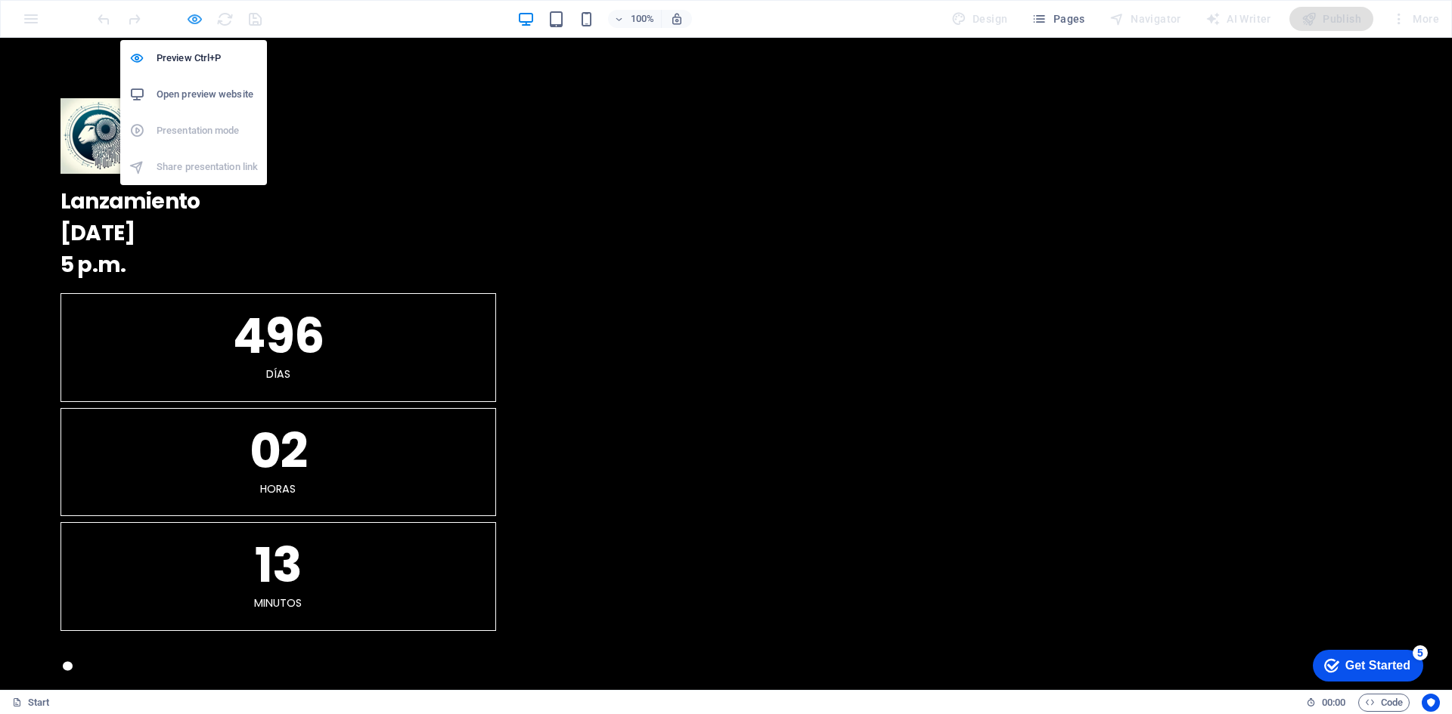
click at [191, 21] on icon "button" at bounding box center [194, 19] width 17 height 17
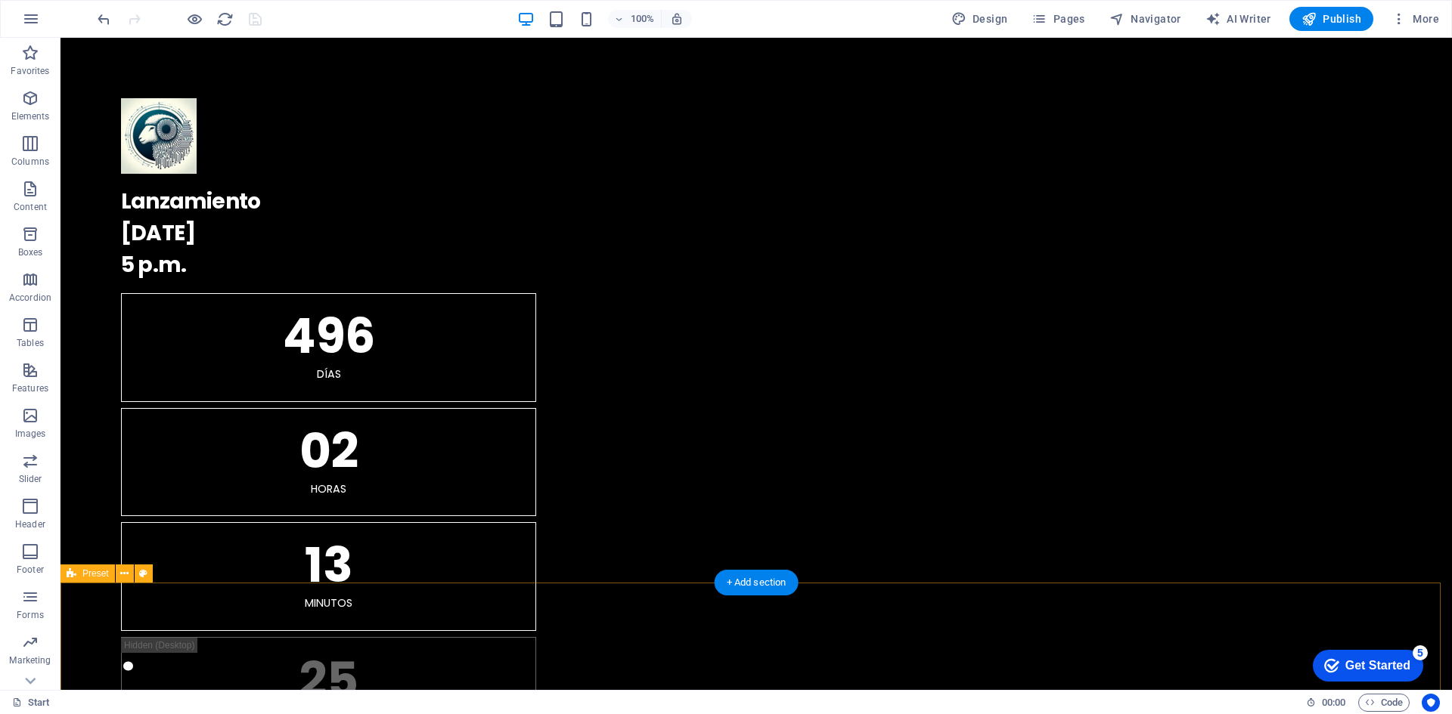
click at [1337, 14] on span "Publish" at bounding box center [1331, 18] width 60 height 15
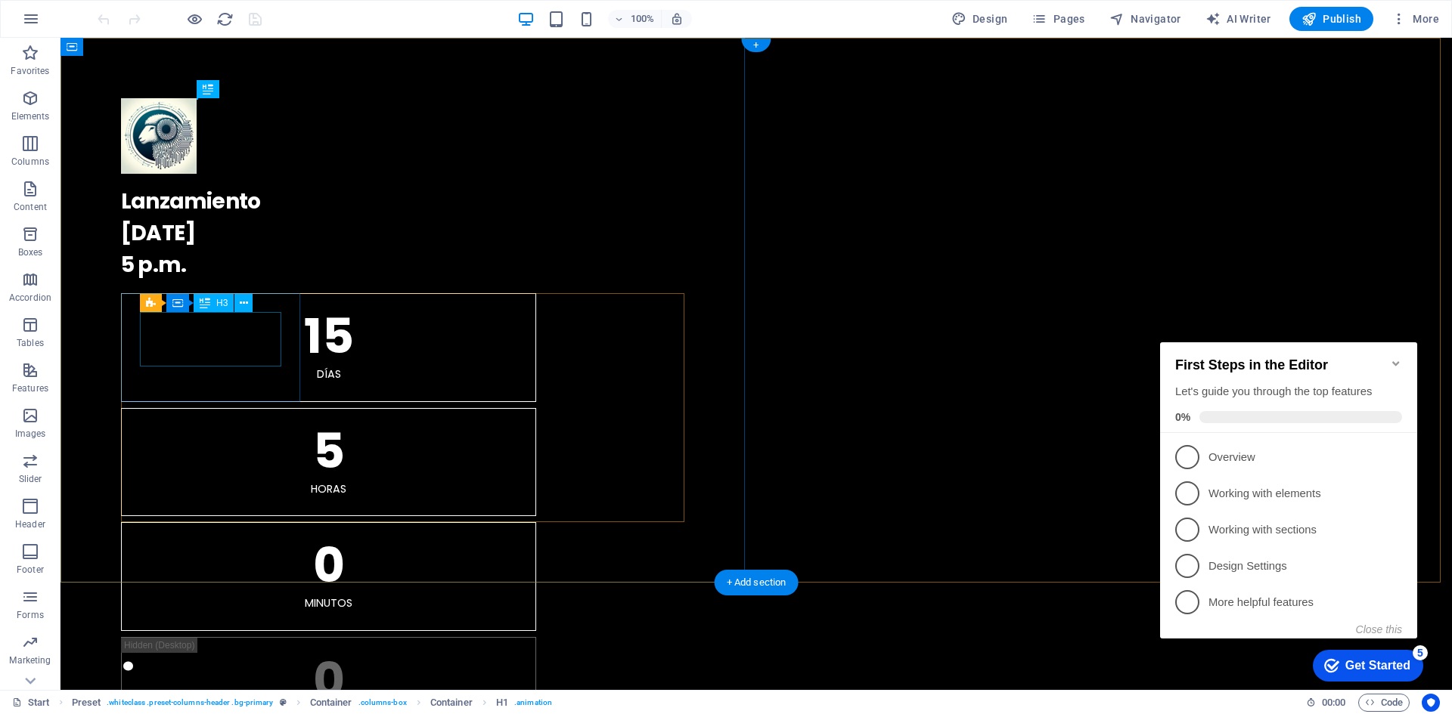
click at [226, 341] on div "15" at bounding box center [328, 336] width 377 height 48
click at [214, 342] on div "15" at bounding box center [328, 336] width 377 height 48
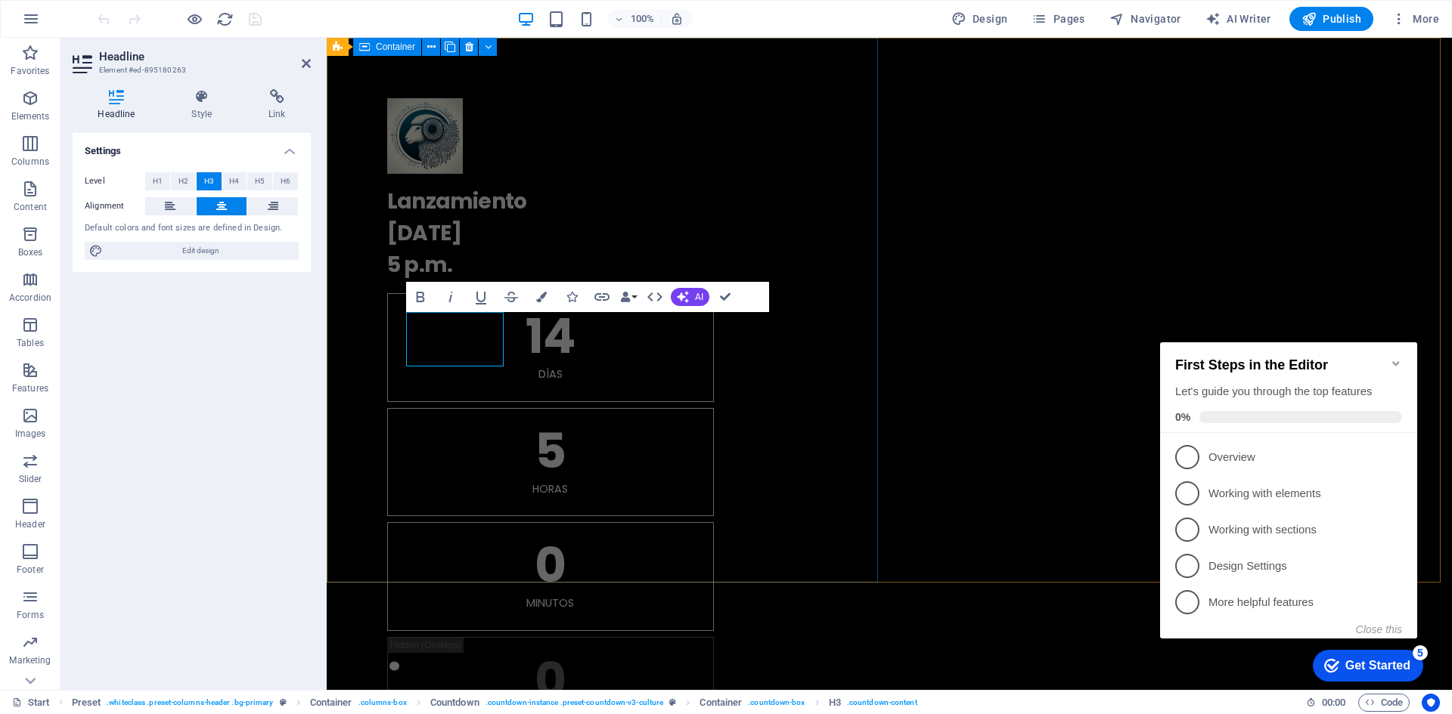
click at [831, 273] on div ". Lanzamiento [DATE] 5 p.m. 14 Días 5 horas 0 Minutos 0 Segundos" at bounding box center [889, 422] width 1125 height 768
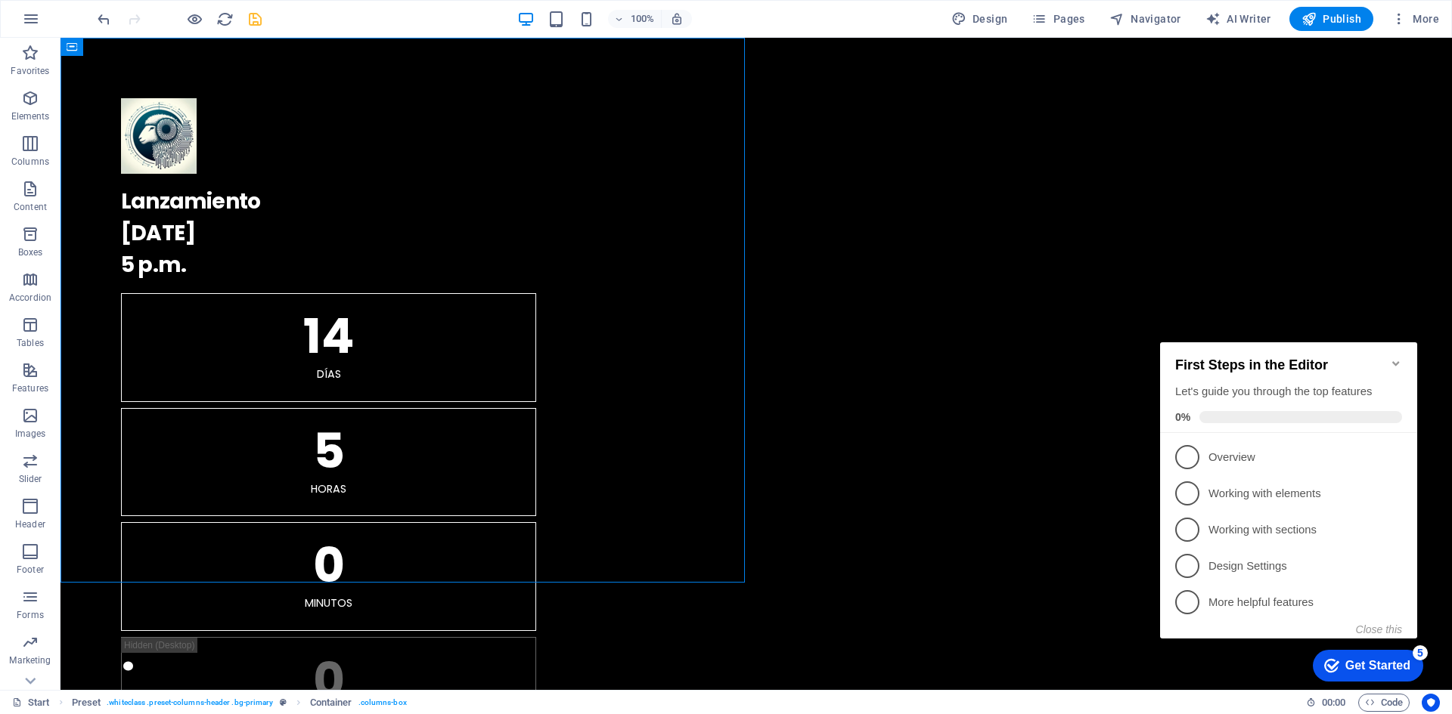
click at [260, 22] on icon "save" at bounding box center [254, 19] width 17 height 17
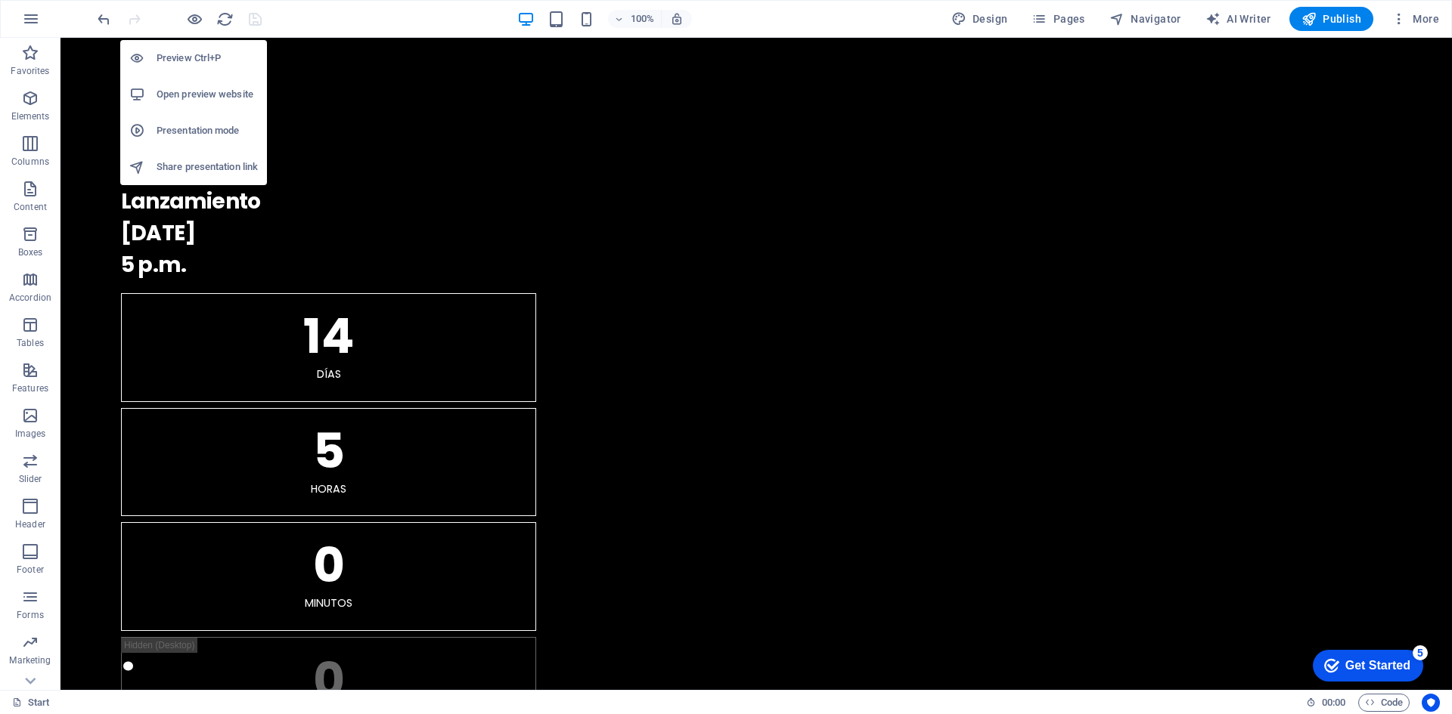
click at [179, 55] on h6 "Preview Ctrl+P" at bounding box center [206, 58] width 101 height 18
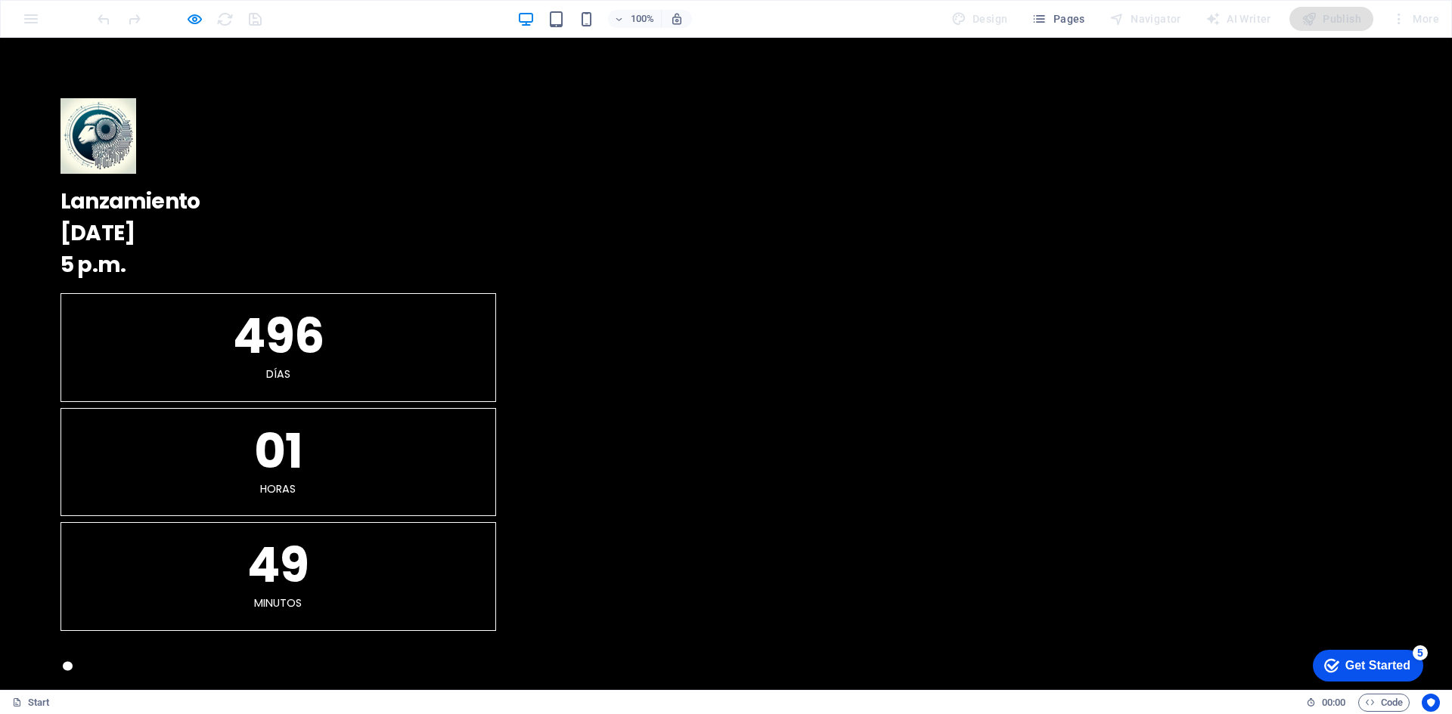
click at [311, 24] on div "100% Design Pages Navigator AI Writer Publish More" at bounding box center [769, 19] width 1350 height 24
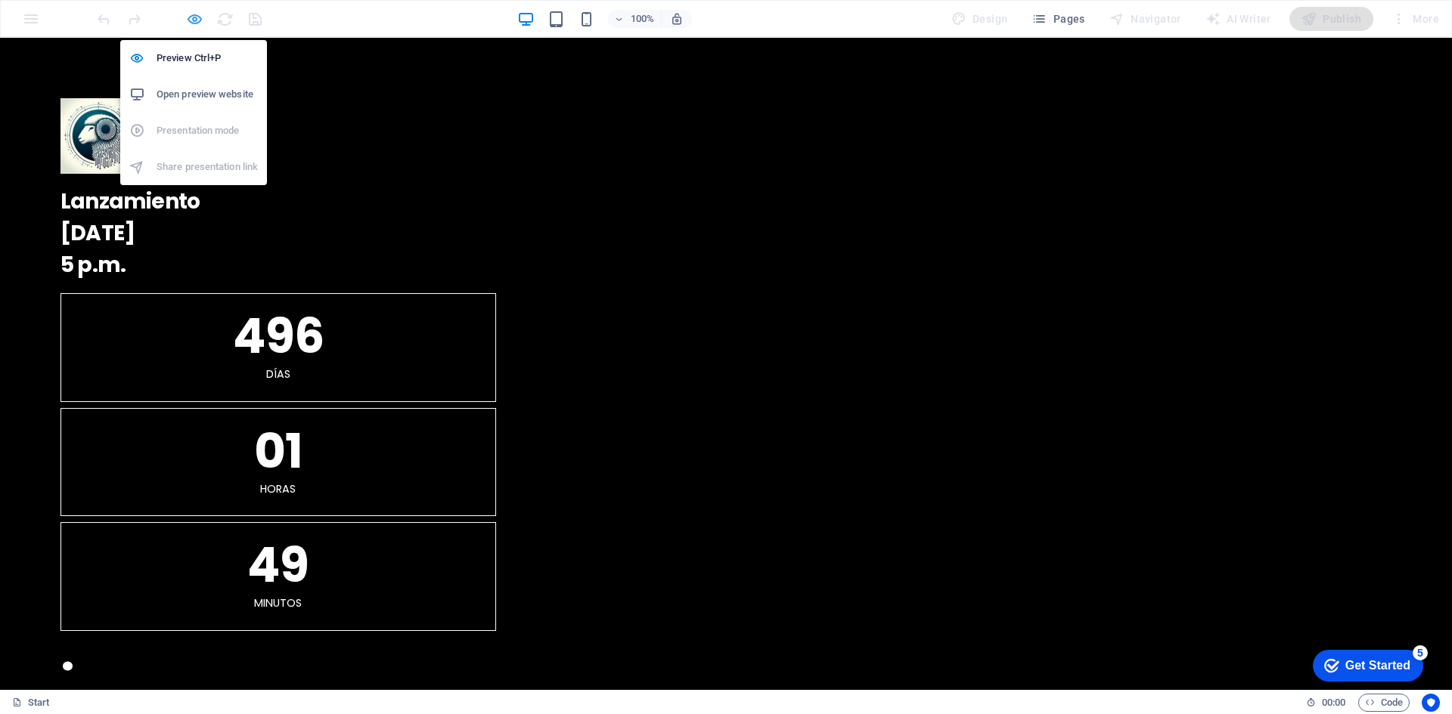
click at [191, 21] on icon "button" at bounding box center [194, 19] width 17 height 17
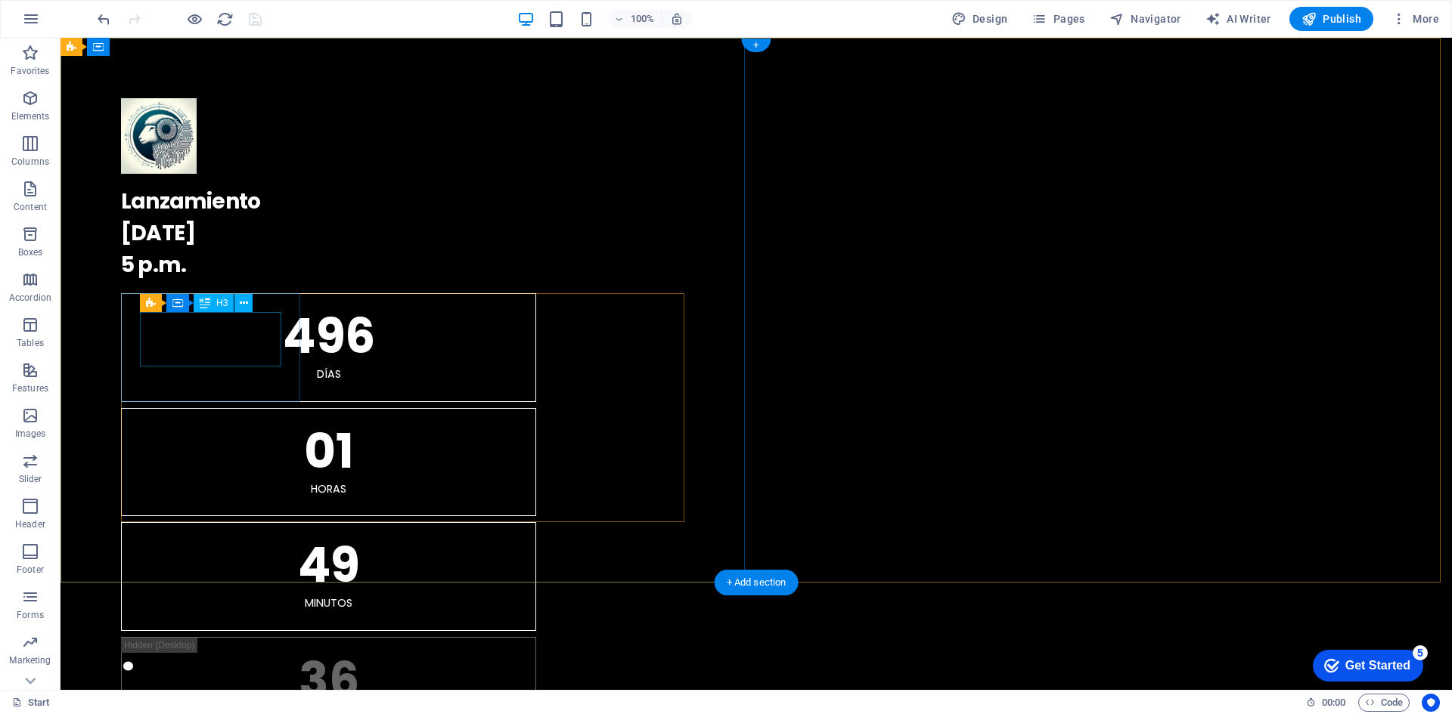
click at [194, 355] on div "496" at bounding box center [328, 336] width 377 height 48
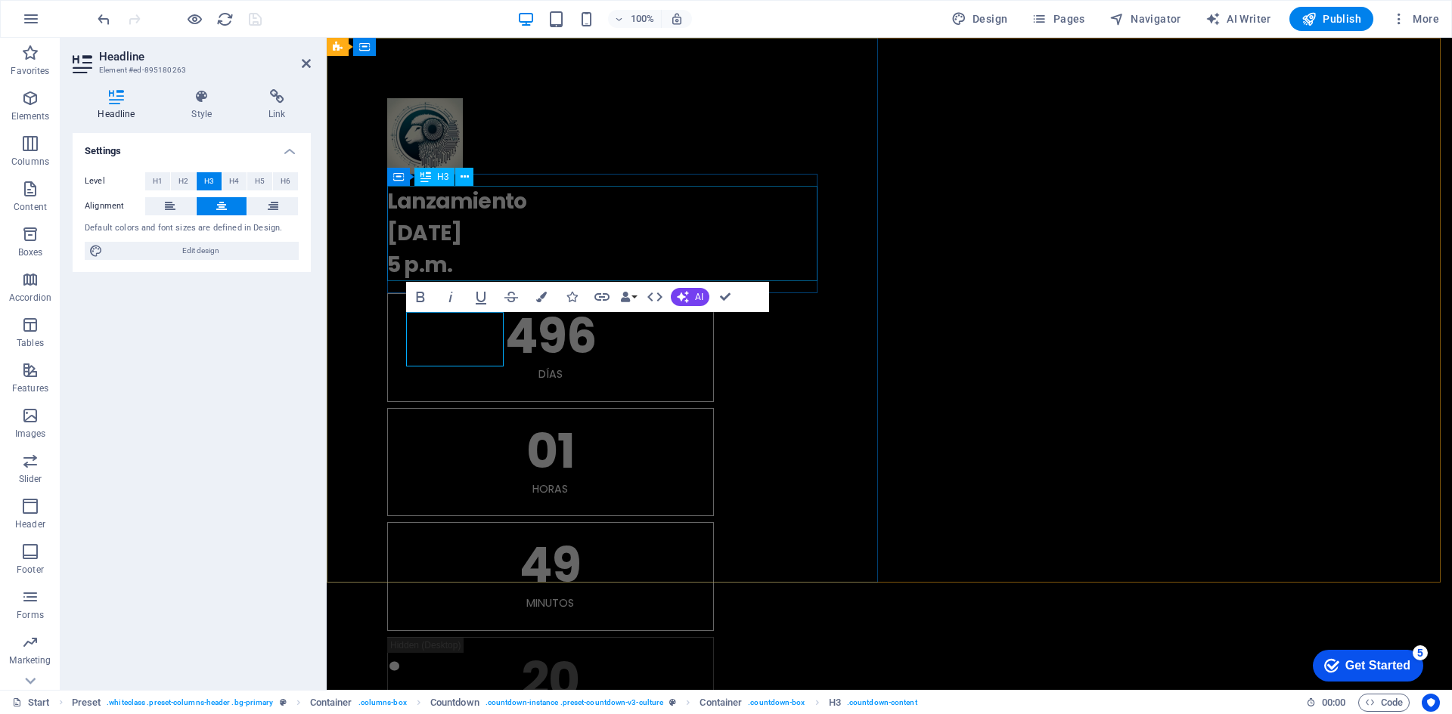
click at [420, 245] on div "Lanzamiento 15.09.2025 5 p.m." at bounding box center [889, 233] width 1004 height 95
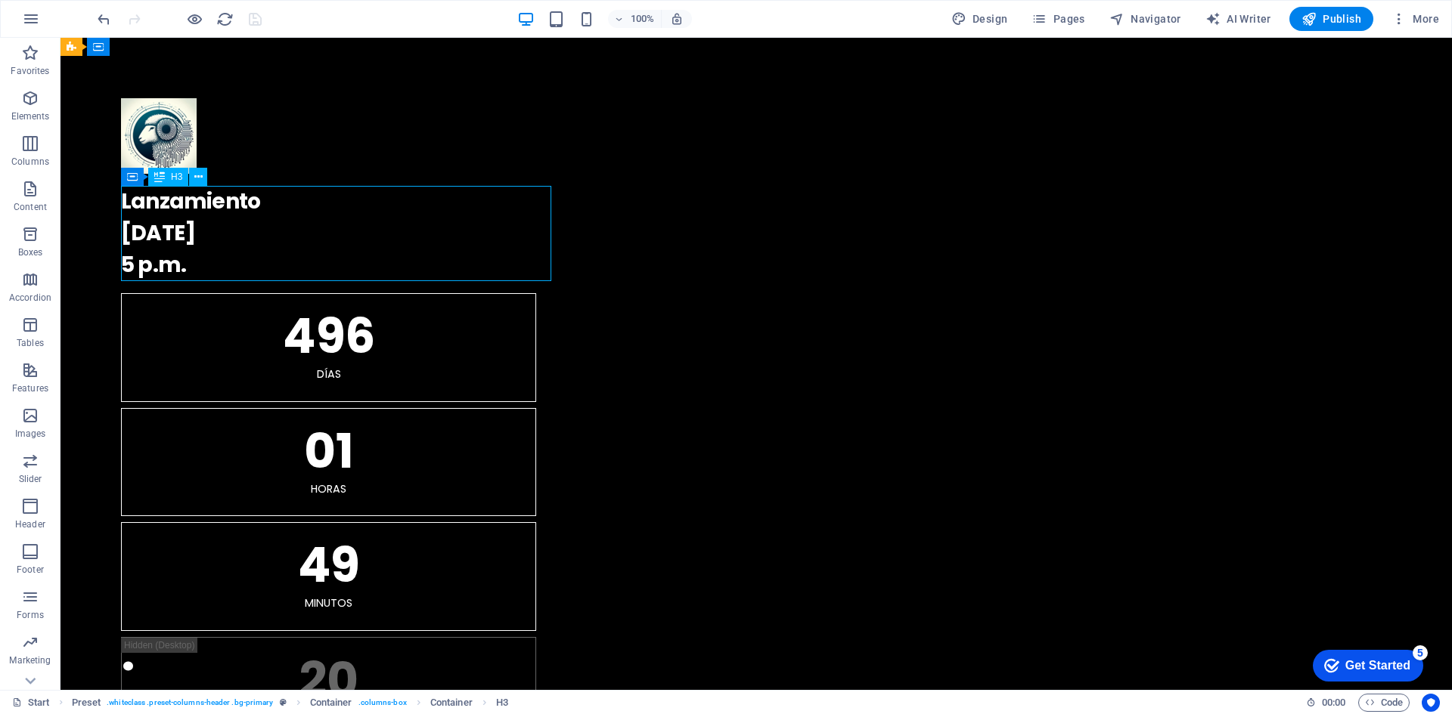
click at [425, 236] on div "Lanzamiento 15.09.2025 5 p.m." at bounding box center [756, 233] width 1270 height 95
drag, startPoint x: 176, startPoint y: 225, endPoint x: 170, endPoint y: 233, distance: 10.3
click at [175, 225] on div "Lanzamiento 15.09.2025 5 p.m." at bounding box center [756, 233] width 1270 height 95
click at [167, 231] on div "Lanzamiento 15.09.2025 5 p.m." at bounding box center [756, 233] width 1270 height 95
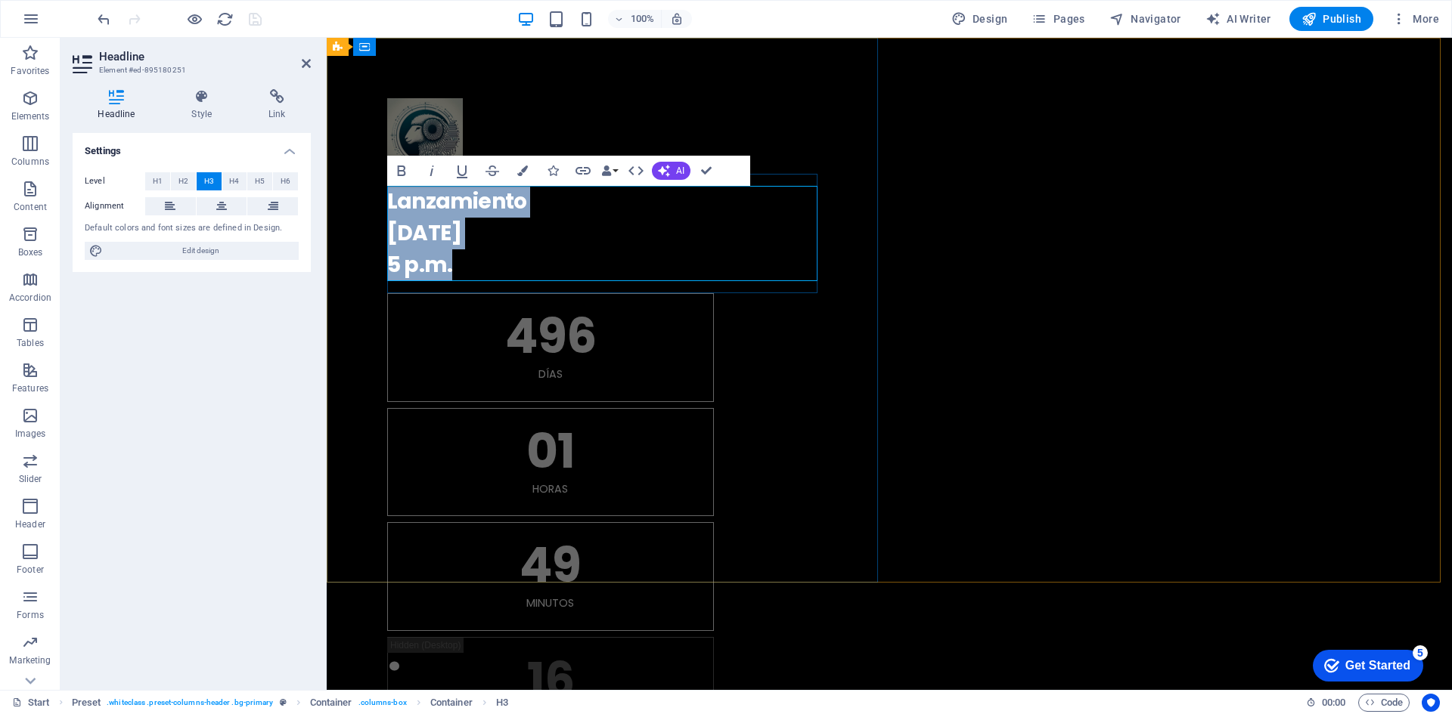
drag, startPoint x: 438, startPoint y: 235, endPoint x: 439, endPoint y: 246, distance: 11.4
click at [436, 235] on h3 "Lanzamiento 15.09.2025 5 p.m." at bounding box center [889, 233] width 1004 height 95
click at [438, 232] on h3 "Lanzamiento 15.09.2025 5 p.m." at bounding box center [889, 233] width 1004 height 95
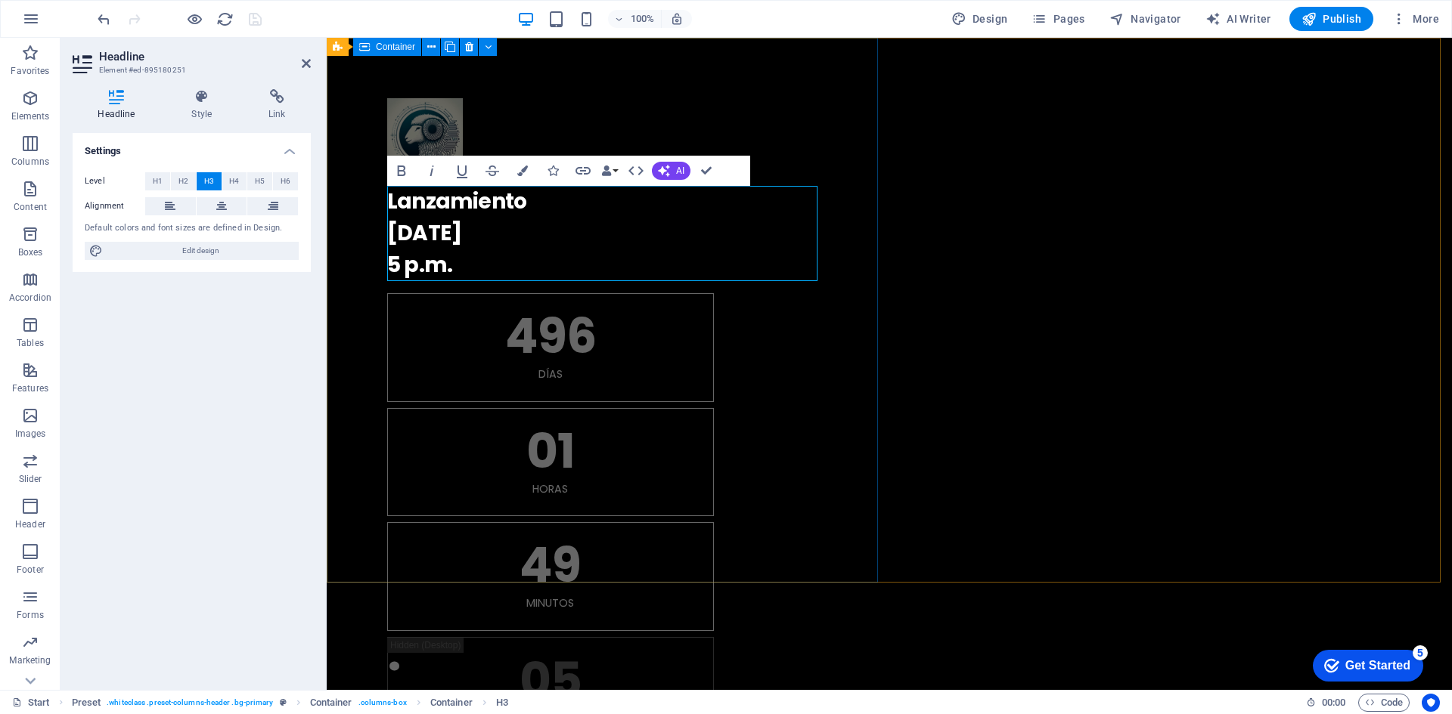
click at [836, 200] on div ". Lanzamiento 09.15.2025 5 p.m. 496 Días 01 horas 49 Minutos 05 Segundos" at bounding box center [889, 422] width 1125 height 768
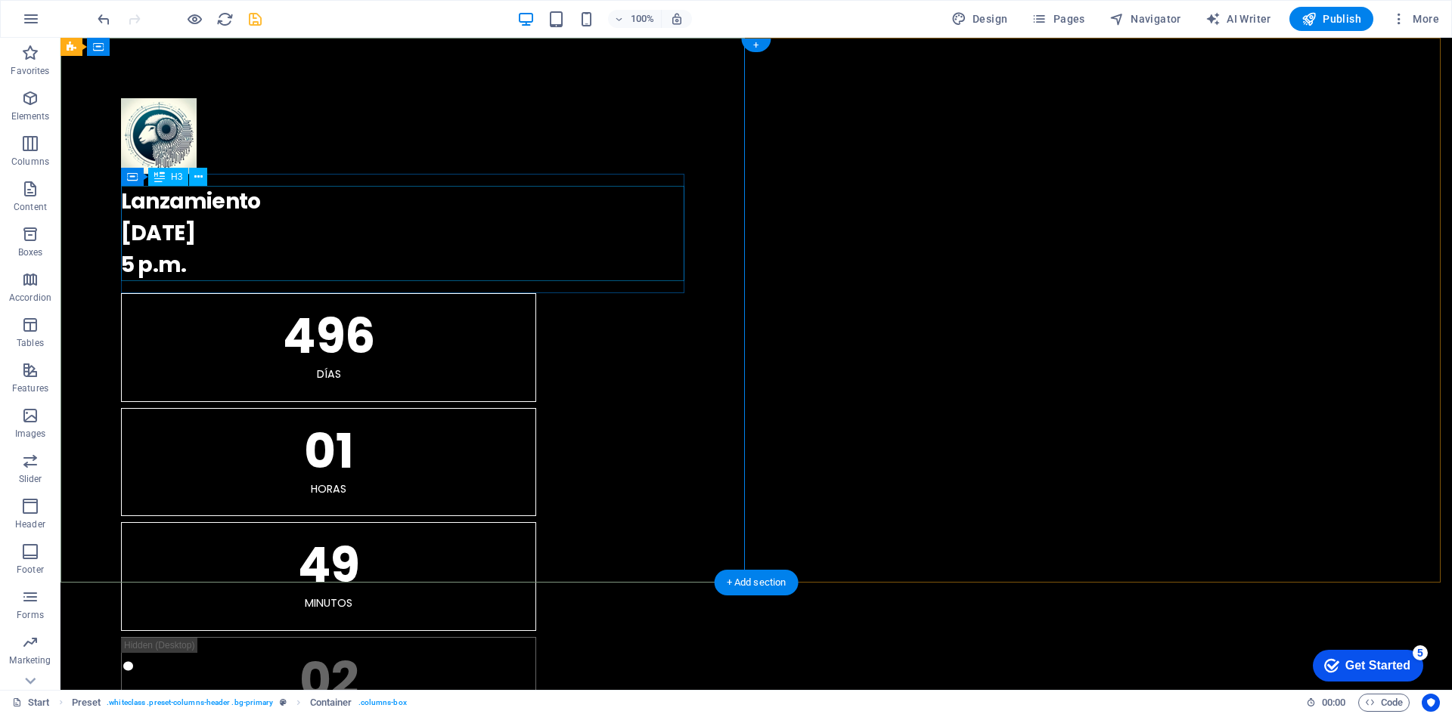
click at [161, 234] on div "Lanzamiento 09.15.2025 5 p.m." at bounding box center [756, 233] width 1270 height 95
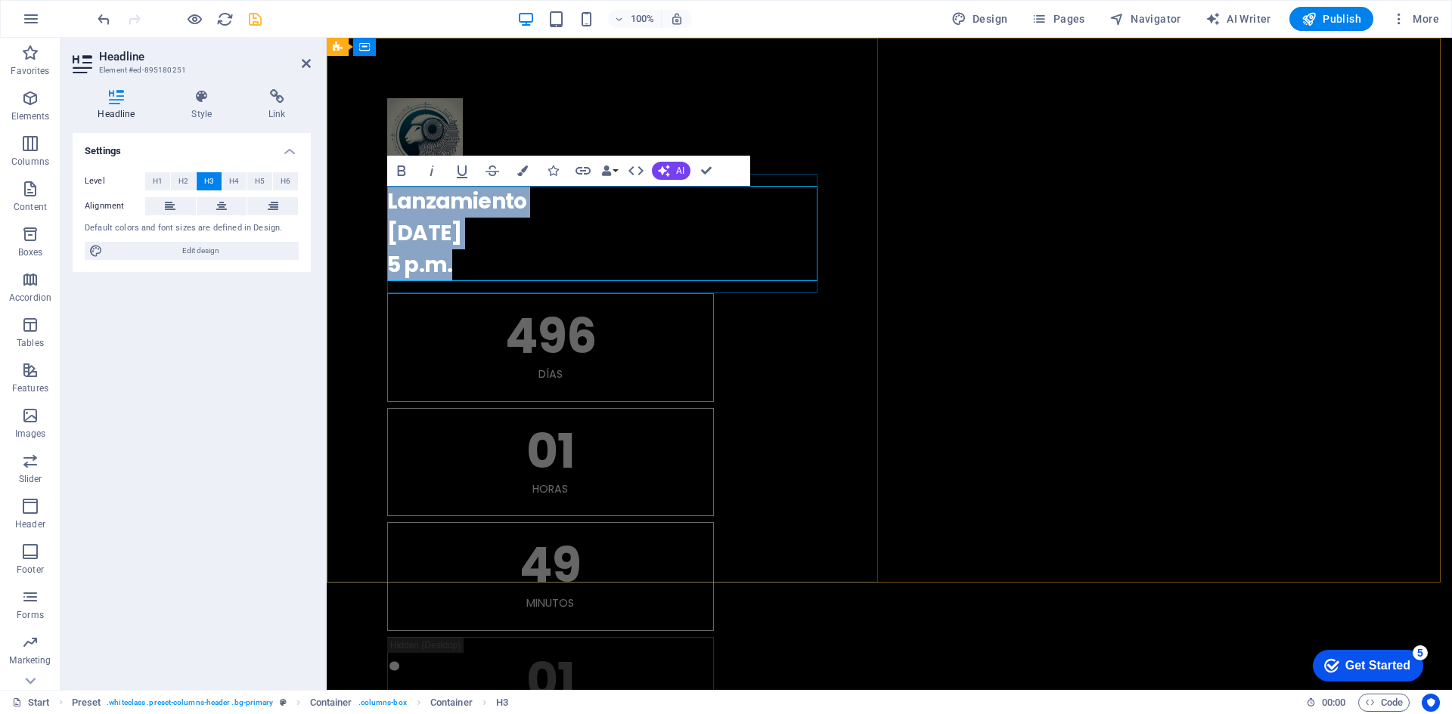
click at [442, 236] on h3 "Lanzamiento 09.15.2025 5 p.m." at bounding box center [889, 233] width 1004 height 95
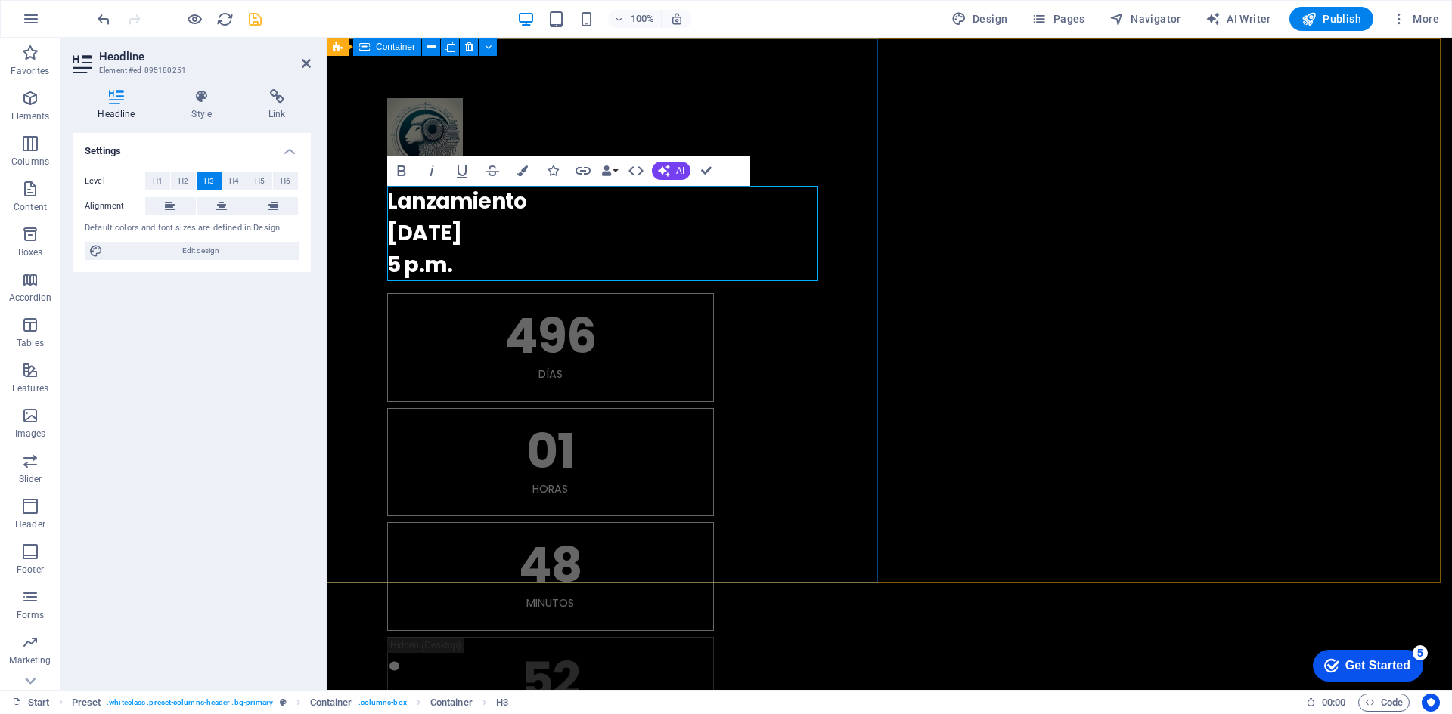
click at [846, 237] on div ". Lanzamiento 15.09.2025 5 p.m. 496 Días 01 horas 48 Minutos 52 Segundos" at bounding box center [889, 422] width 1125 height 768
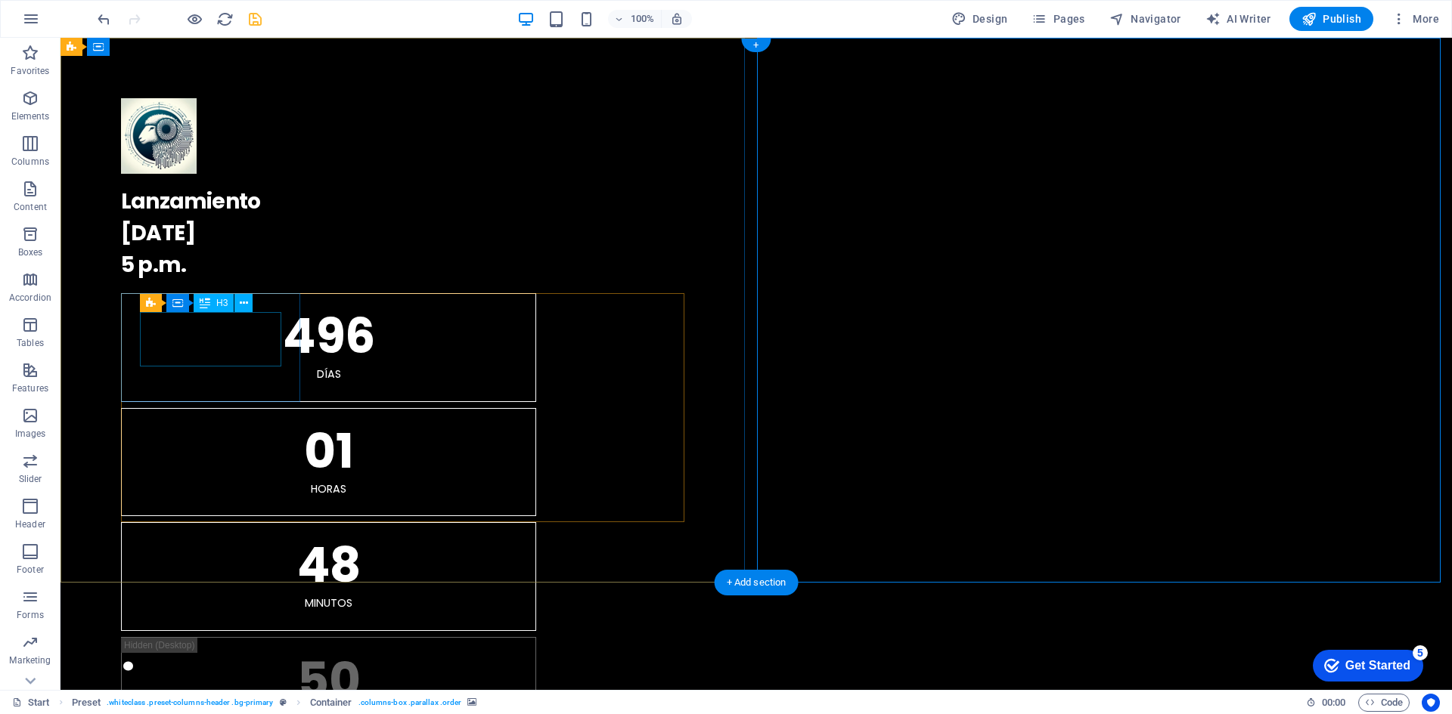
click at [220, 347] on div "496" at bounding box center [328, 336] width 377 height 48
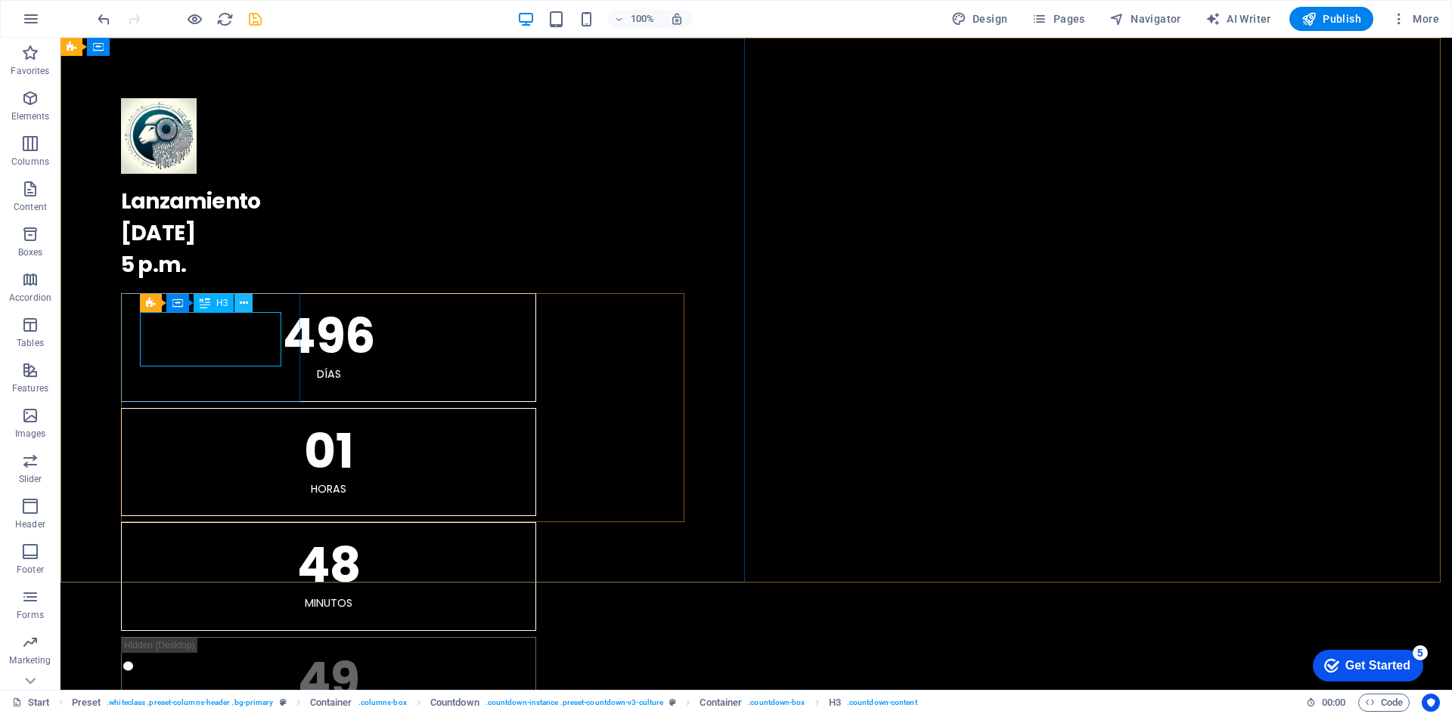
click at [243, 305] on icon at bounding box center [244, 304] width 8 height 16
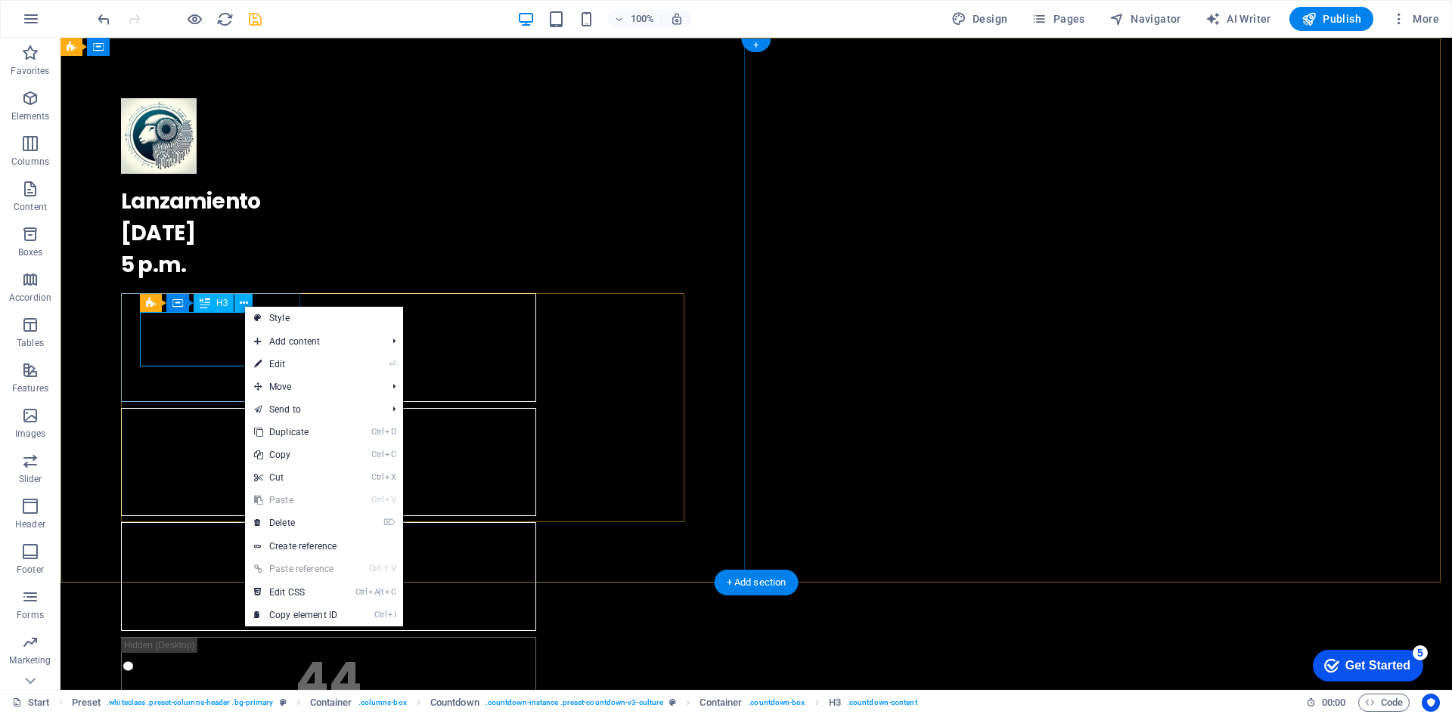
click at [219, 338] on div "496" at bounding box center [328, 336] width 377 height 48
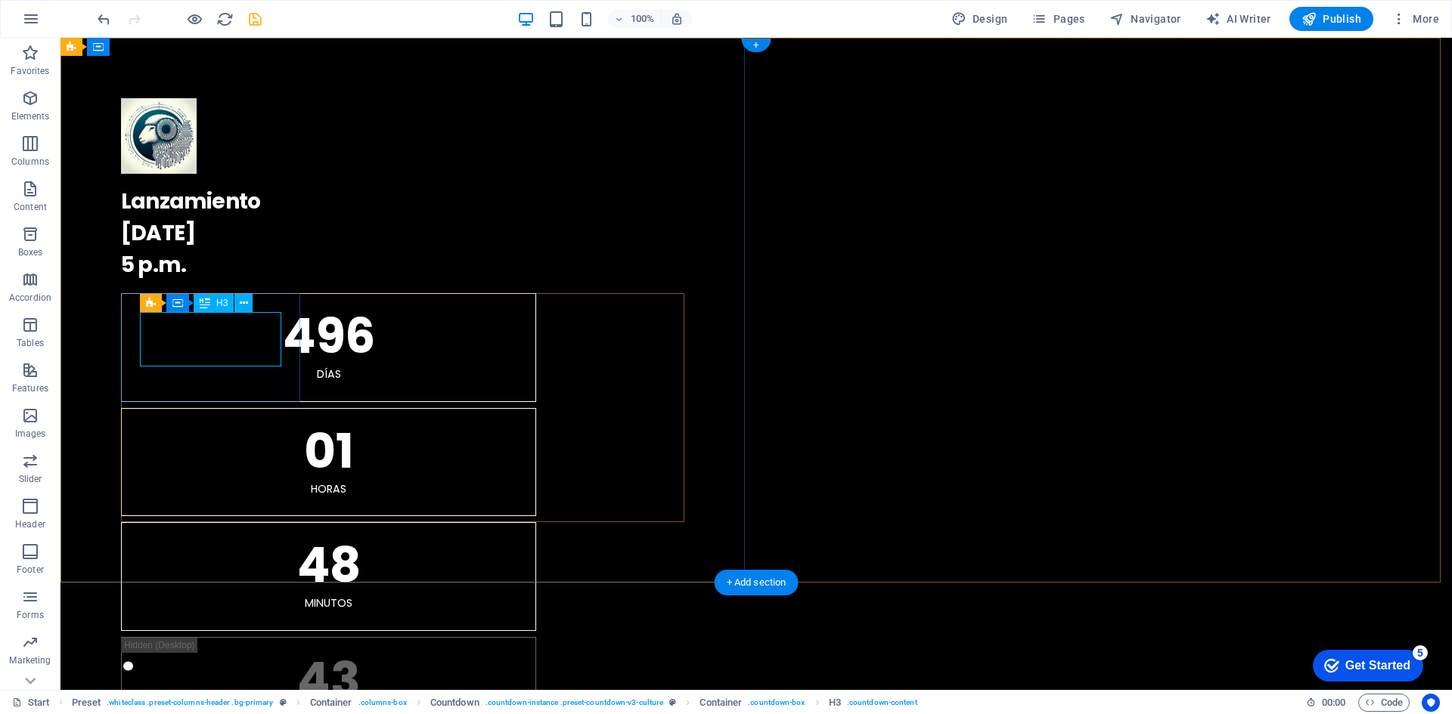
click at [213, 343] on div "496" at bounding box center [328, 336] width 377 height 48
click at [235, 339] on div "496" at bounding box center [328, 336] width 377 height 48
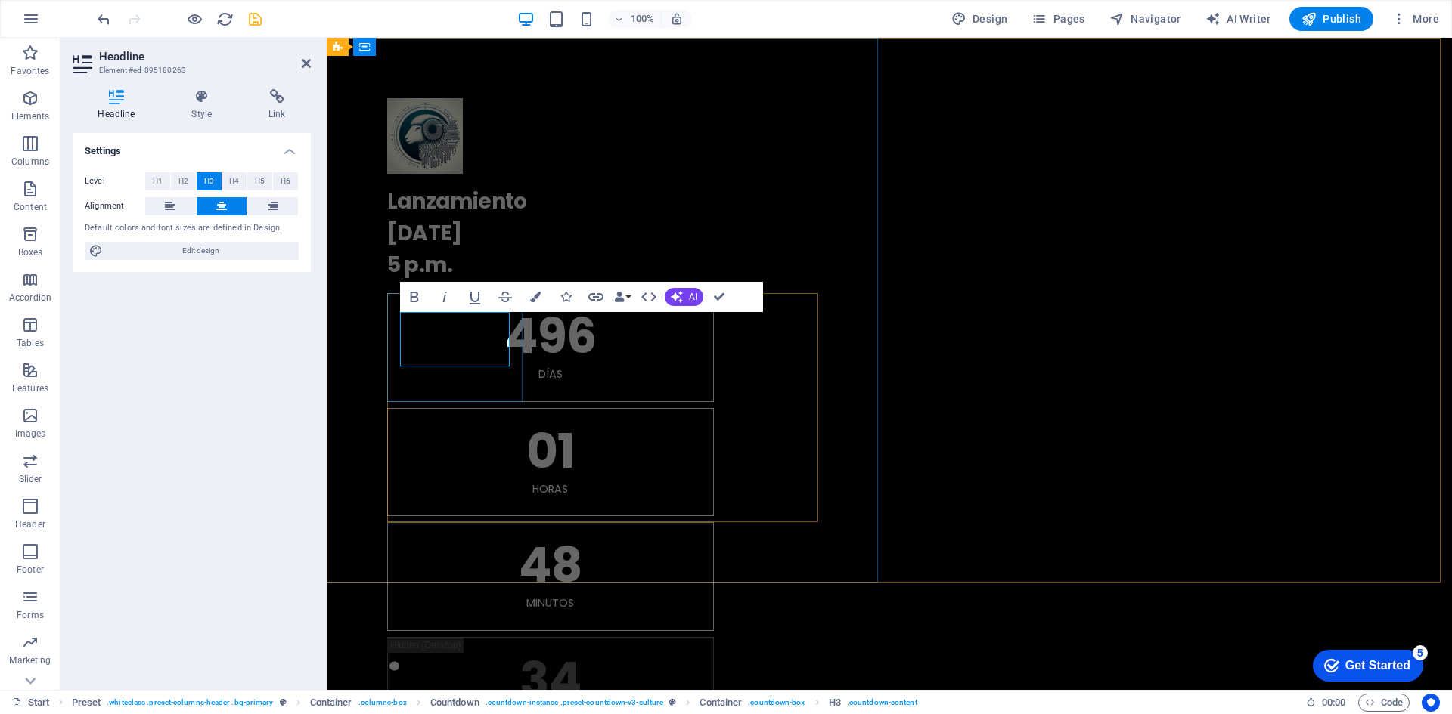
click at [488, 347] on h3 "496" at bounding box center [550, 336] width 289 height 48
click at [829, 349] on div ". Lanzamiento 15.09.2025 5 p.m. 496 Días 01 horas 48 Minutos 31 Segundos" at bounding box center [889, 422] width 1125 height 768
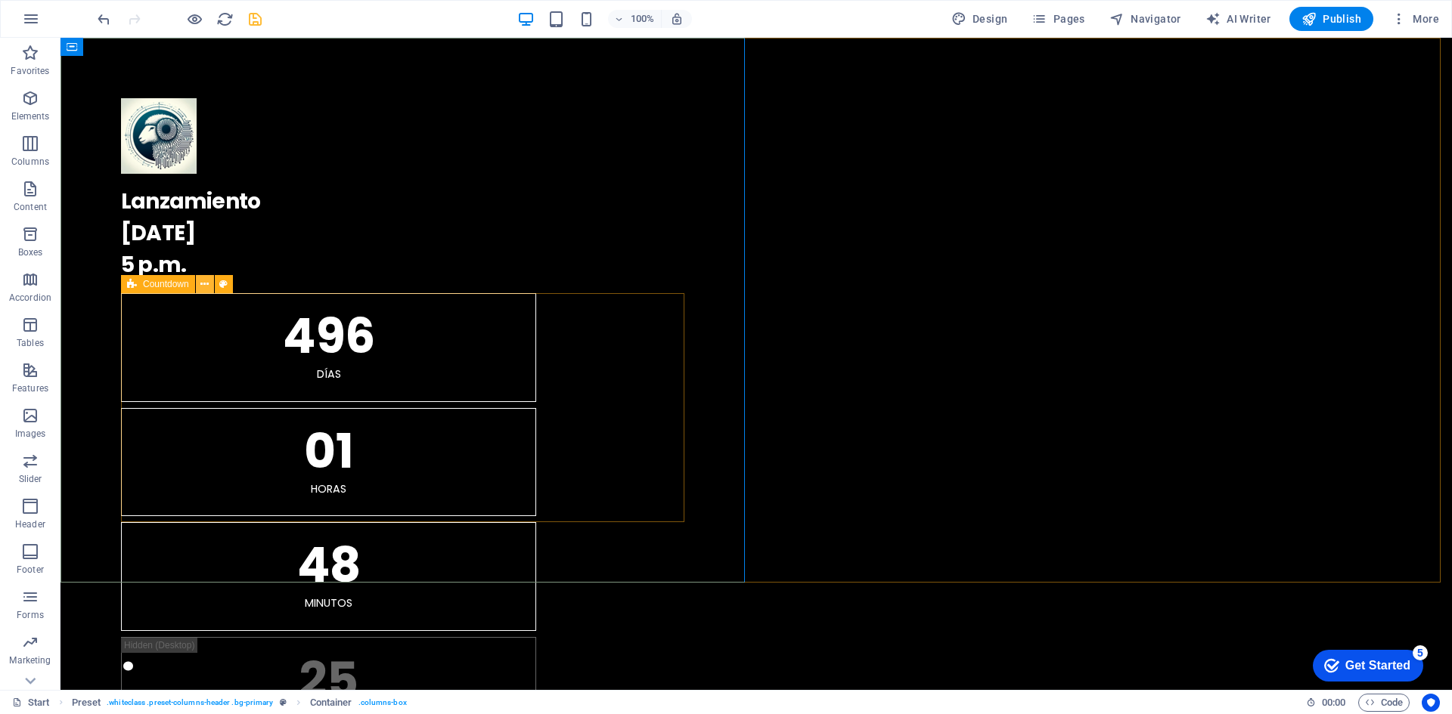
click at [206, 284] on icon at bounding box center [204, 285] width 8 height 16
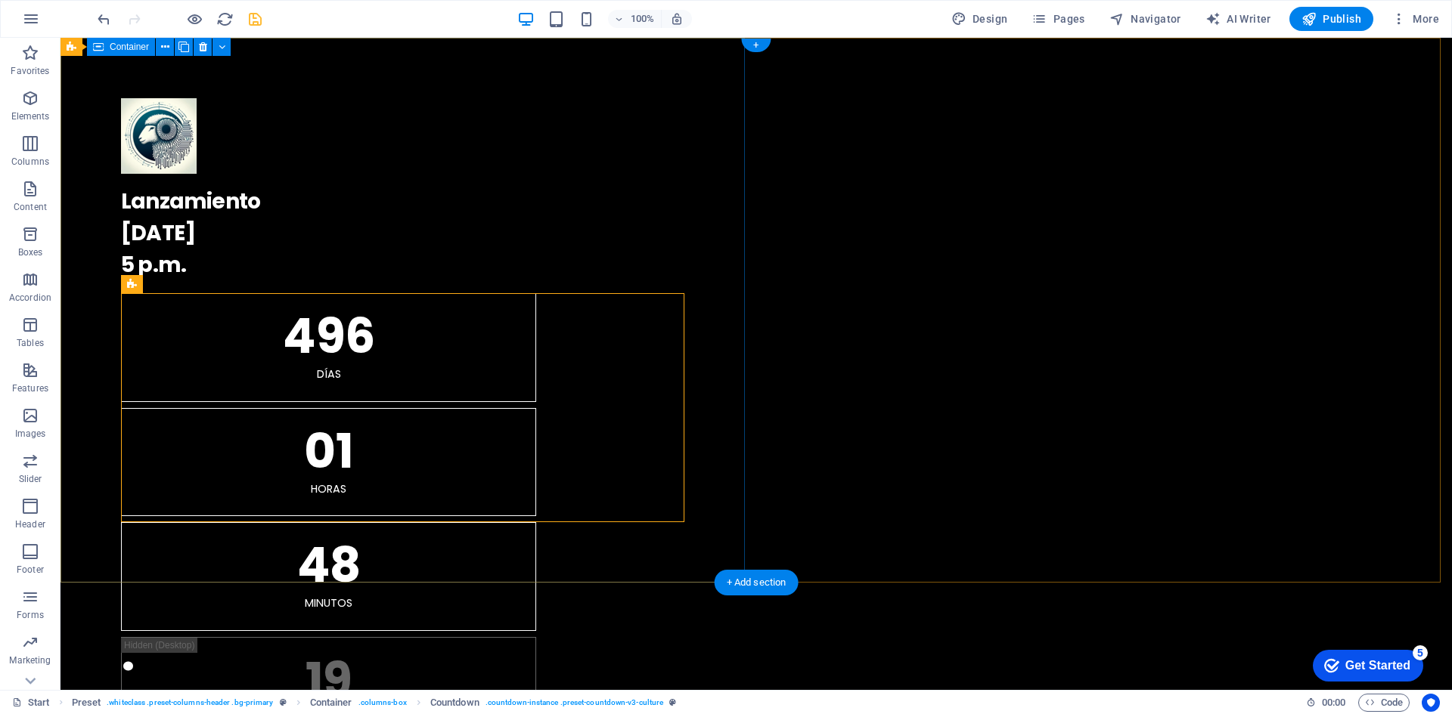
click at [442, 552] on div ". Lanzamiento 15.09.2025 5 p.m. 496 Días 01 horas 48 Minutos 19 Segundos" at bounding box center [755, 422] width 1391 height 768
click at [345, 447] on div "496 Días 01 horas 48 Minutos 15 Segundos" at bounding box center [756, 519] width 1270 height 452
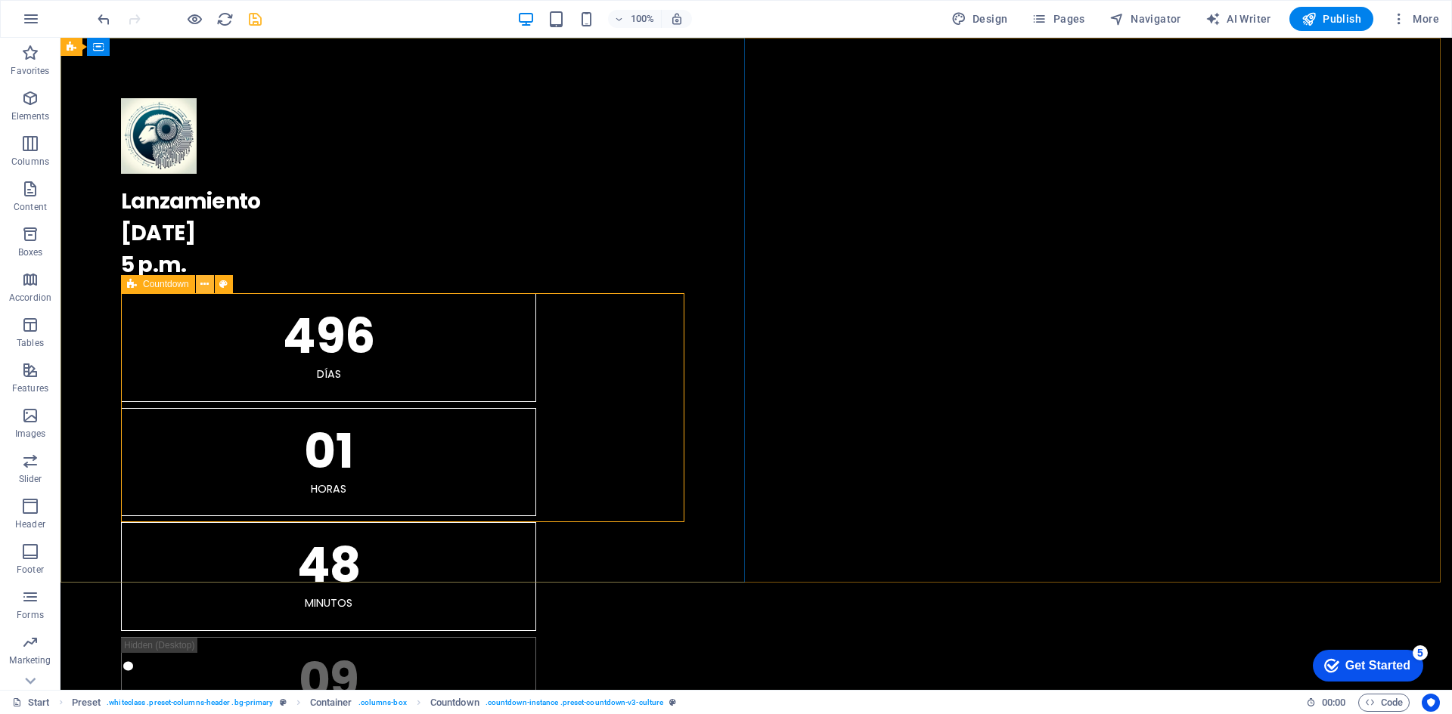
click at [203, 281] on icon at bounding box center [204, 285] width 8 height 16
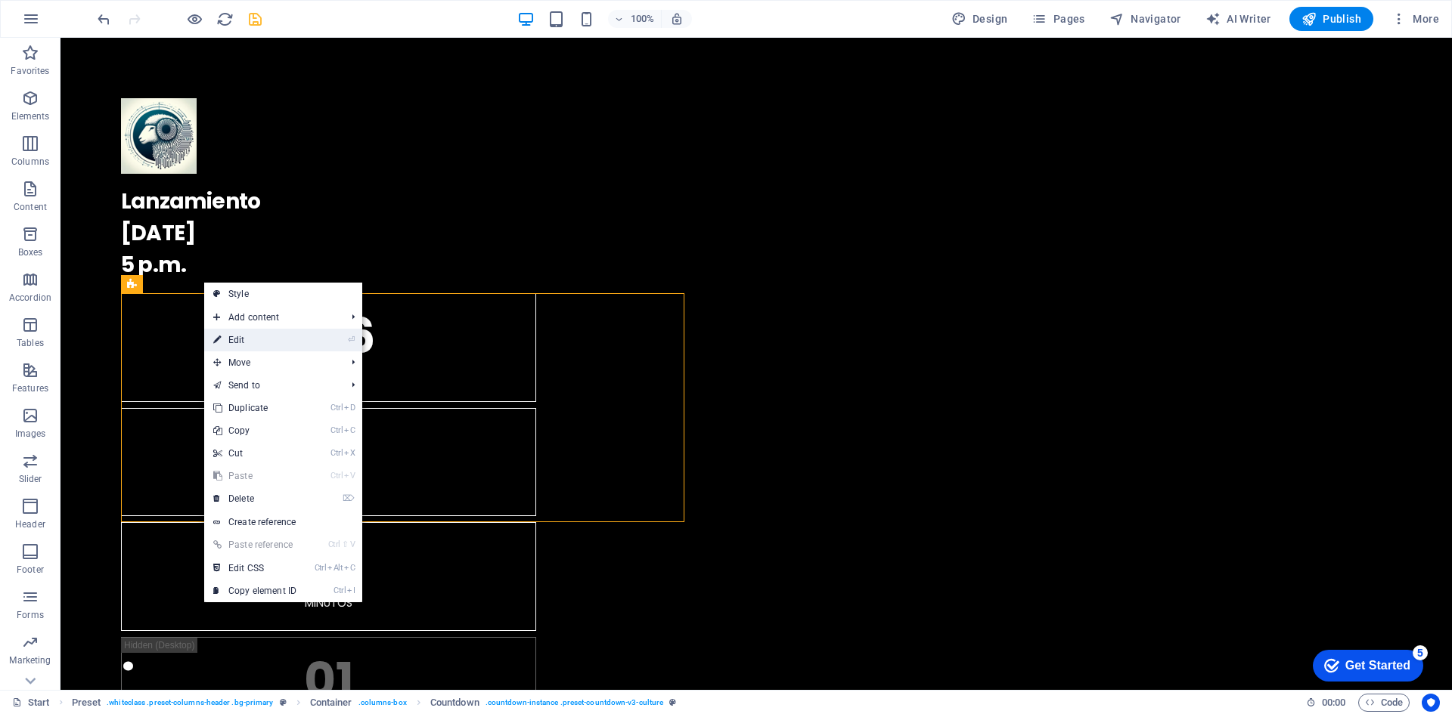
click at [287, 338] on link "⏎ Edit" at bounding box center [254, 340] width 101 height 23
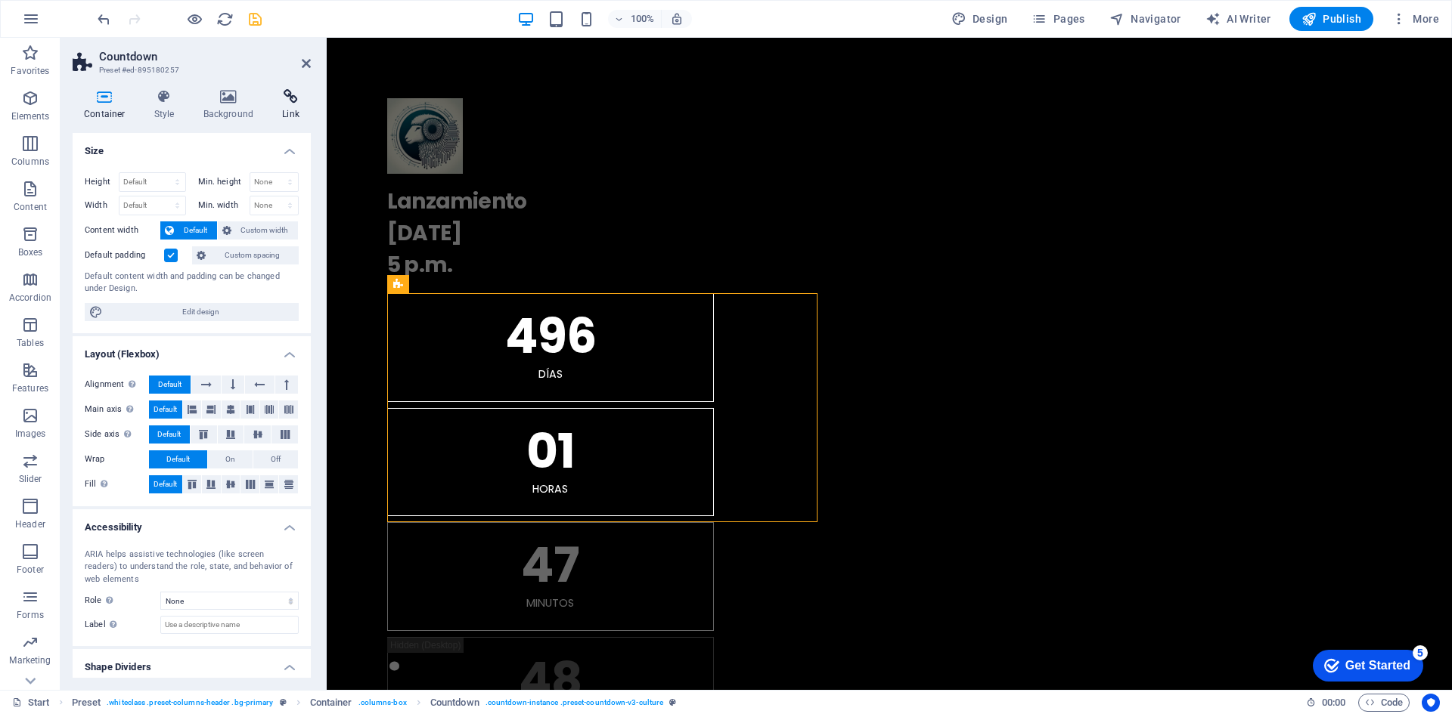
click at [277, 98] on icon at bounding box center [291, 96] width 40 height 15
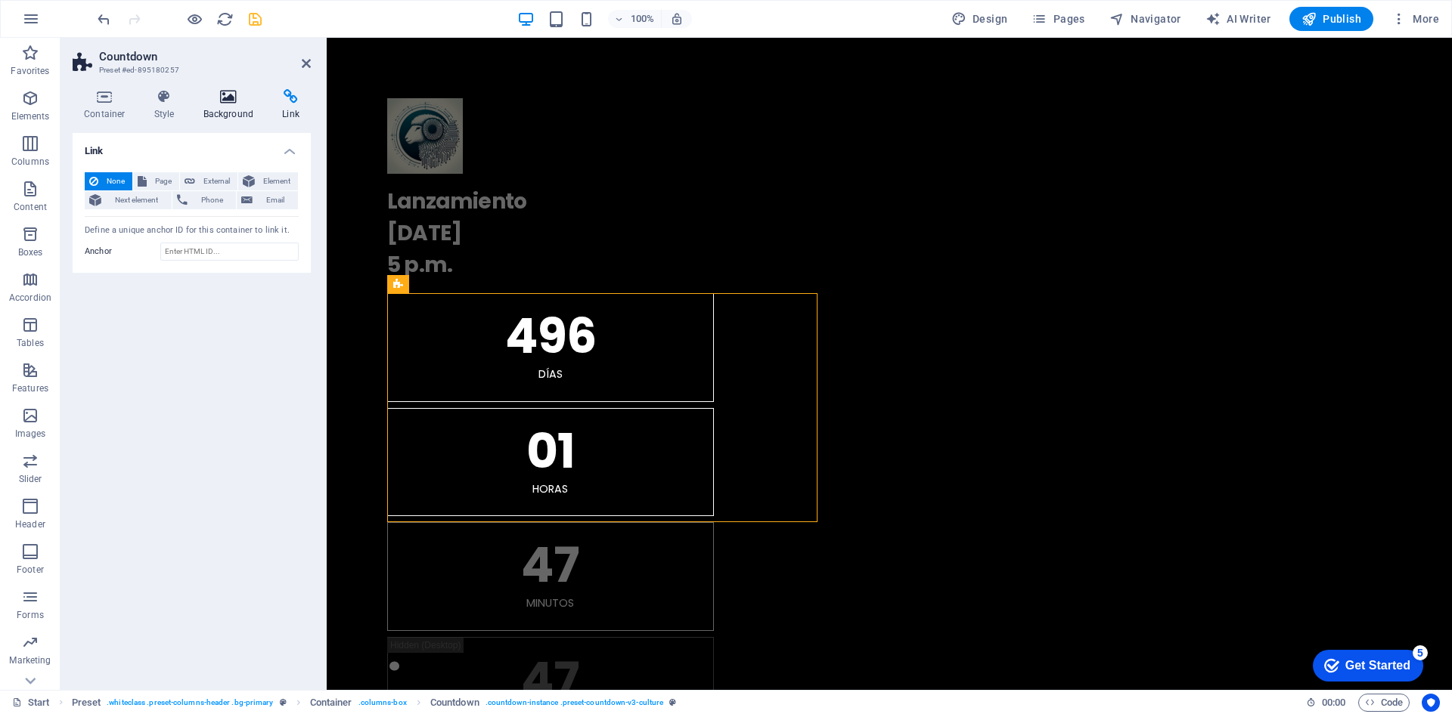
click at [240, 105] on h4 "Background" at bounding box center [231, 105] width 79 height 32
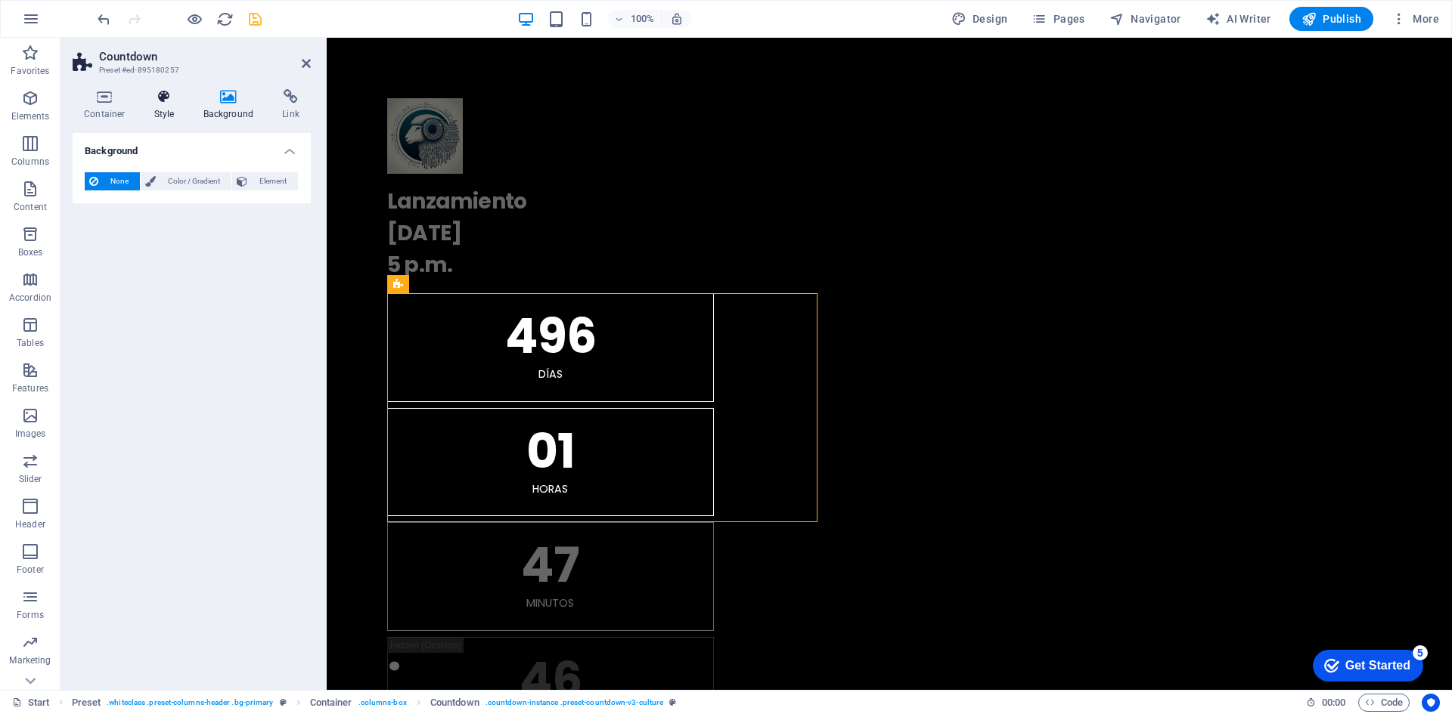
click at [163, 109] on h4 "Style" at bounding box center [167, 105] width 49 height 32
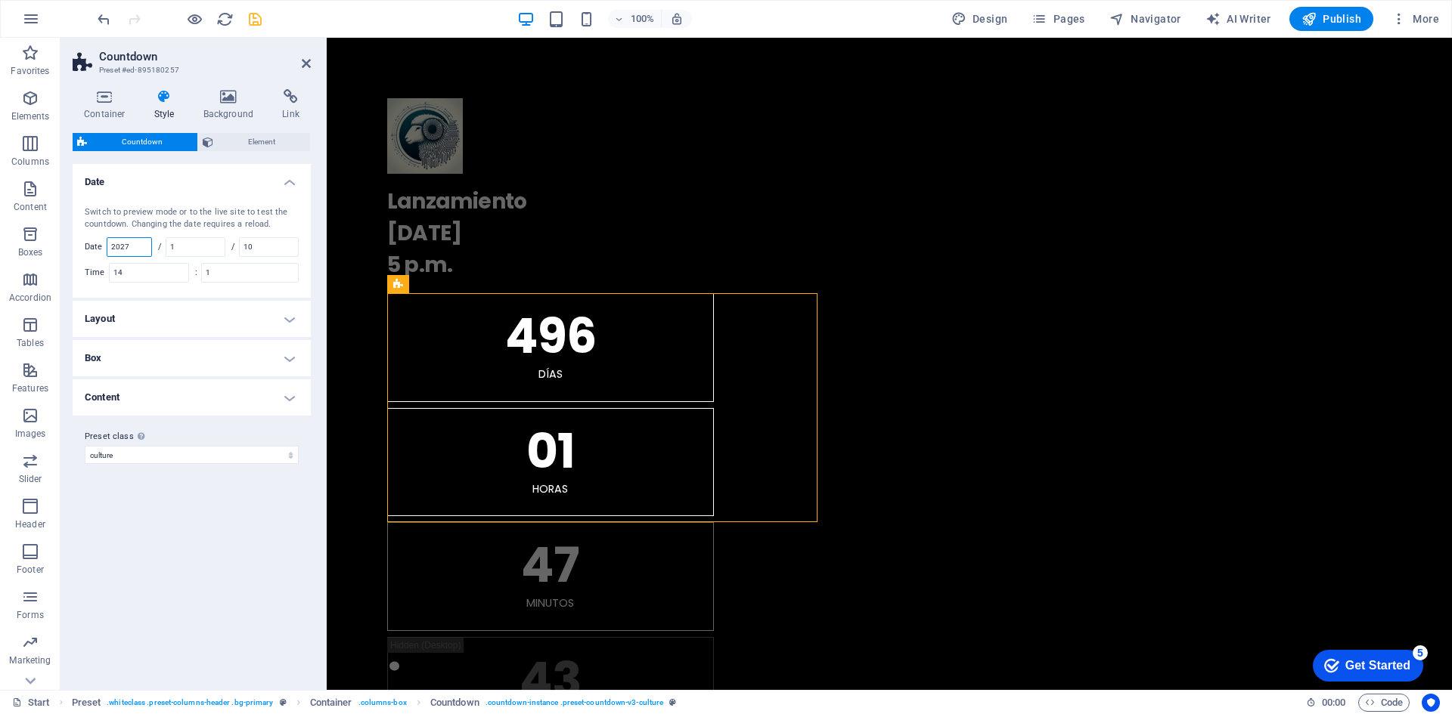
click at [138, 247] on input "2027" at bounding box center [129, 247] width 44 height 18
drag, startPoint x: 140, startPoint y: 247, endPoint x: 102, endPoint y: 249, distance: 37.8
click at [102, 249] on div "Date 2027" at bounding box center [118, 247] width 67 height 20
type input "2025"
click at [190, 243] on input "1" at bounding box center [195, 247] width 58 height 18
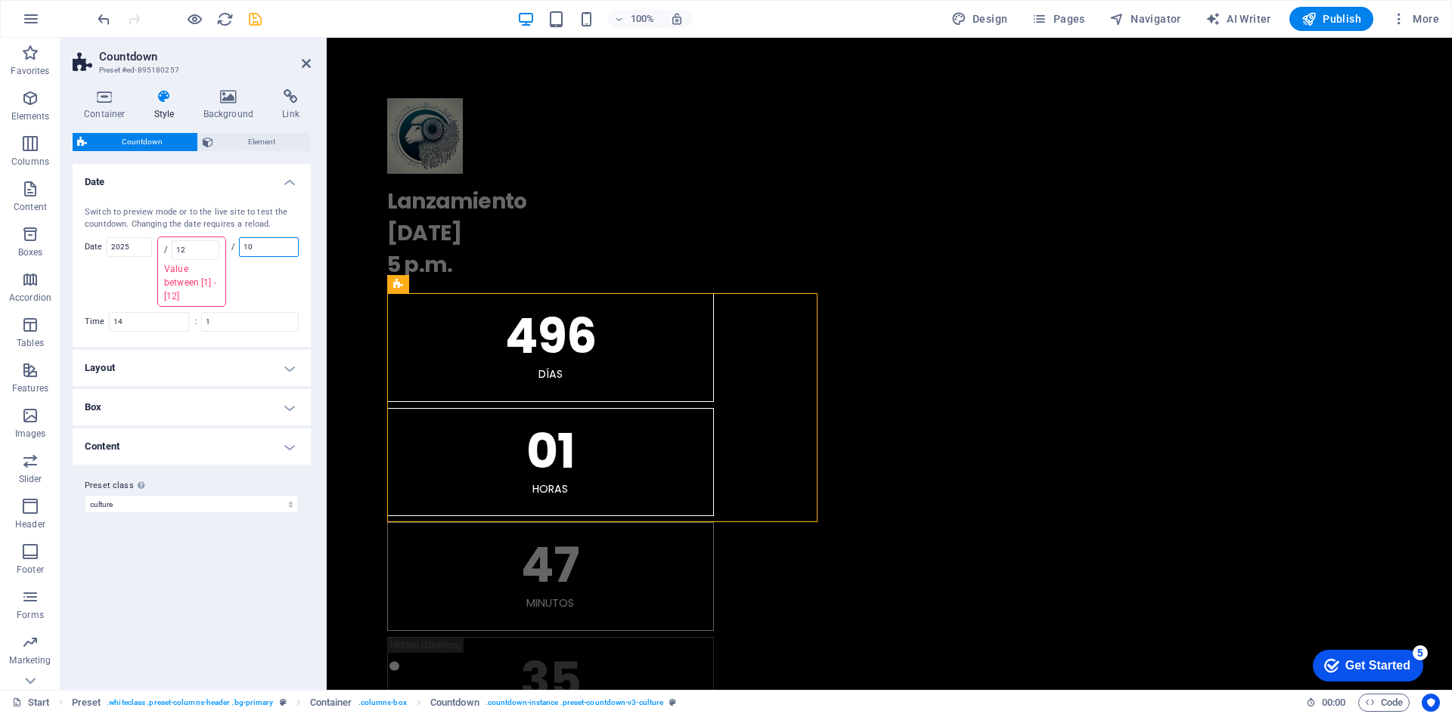
drag, startPoint x: 264, startPoint y: 249, endPoint x: 226, endPoint y: 237, distance: 39.7
click at [226, 237] on div "Switch to preview mode or to the live site to test the countdown. Changing the …" at bounding box center [192, 269] width 244 height 156
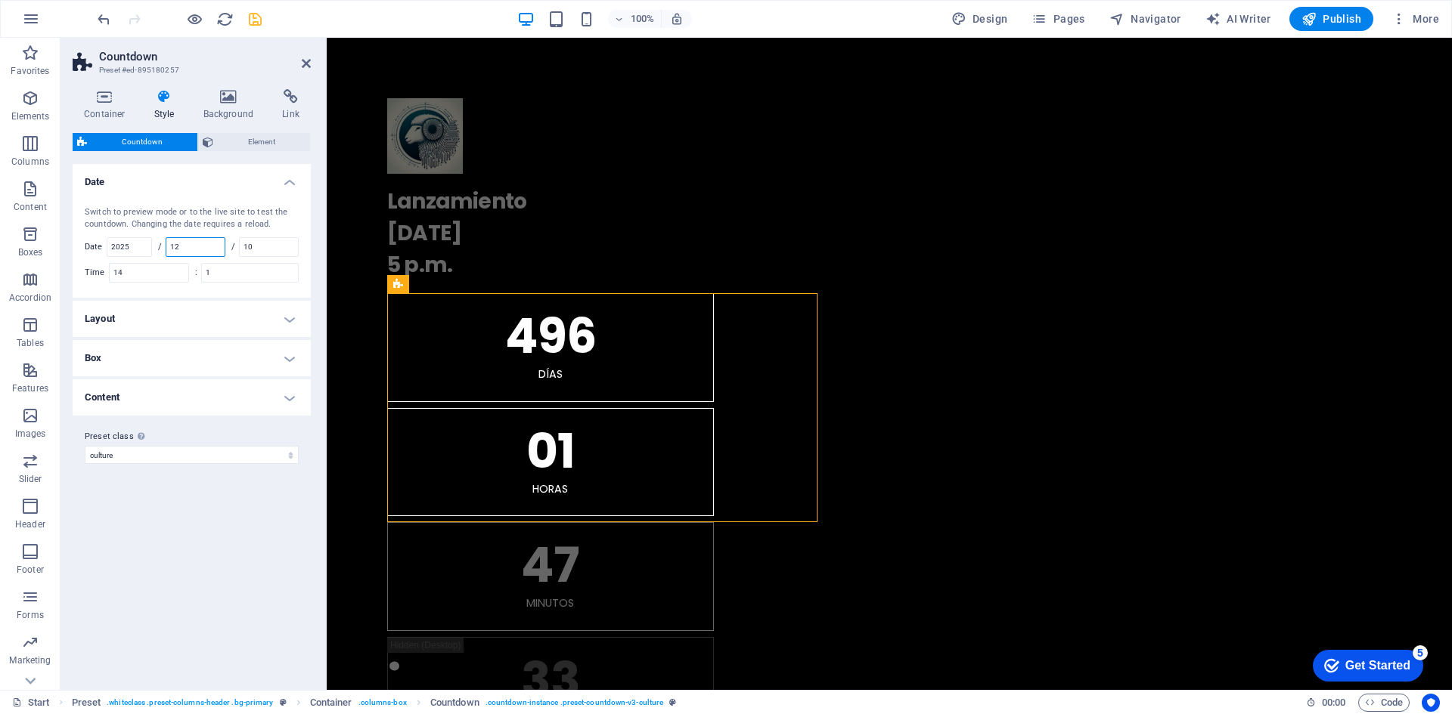
click at [195, 247] on input "12" at bounding box center [195, 247] width 58 height 18
drag, startPoint x: 208, startPoint y: 245, endPoint x: 166, endPoint y: 244, distance: 41.6
click at [166, 244] on div "/ 12" at bounding box center [191, 247] width 67 height 20
type input "09"
click at [257, 250] on input "10" at bounding box center [269, 247] width 58 height 18
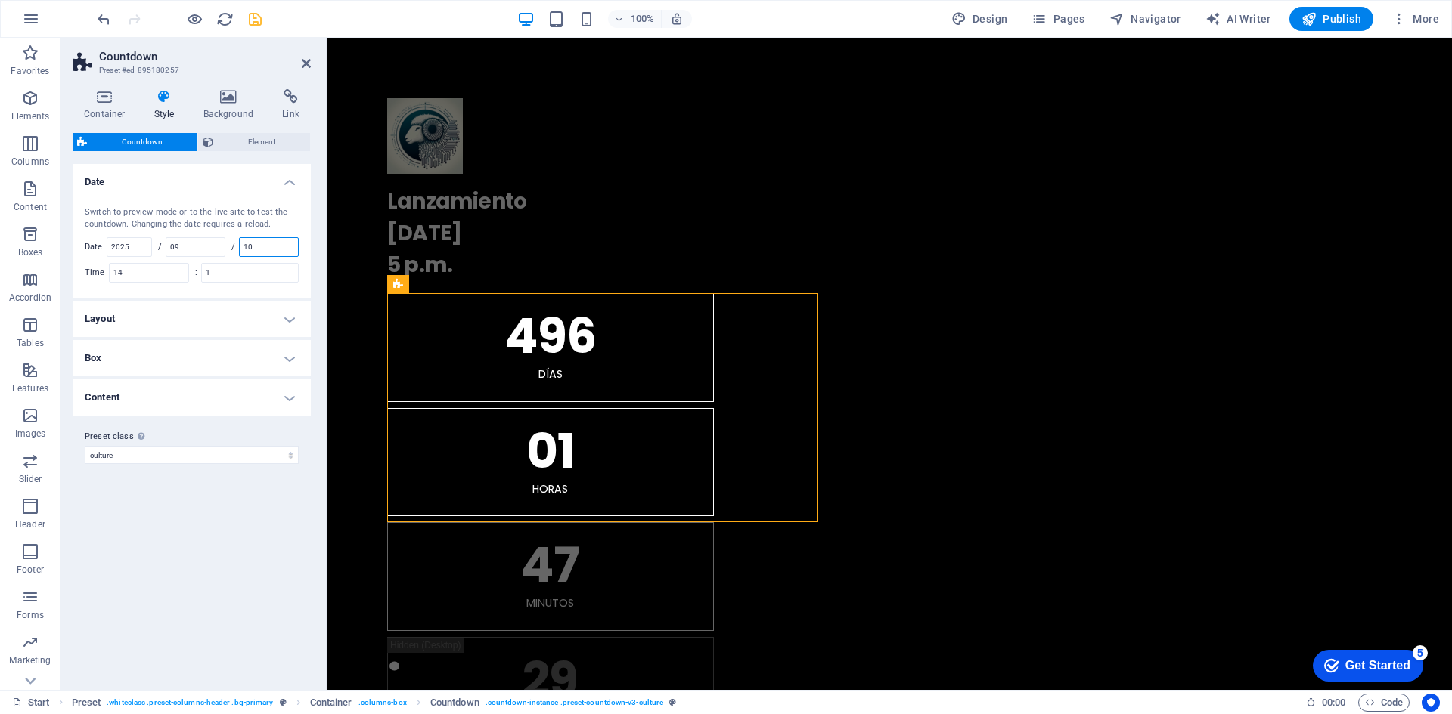
drag, startPoint x: 270, startPoint y: 243, endPoint x: 246, endPoint y: 239, distance: 24.5
click at [246, 239] on input "10" at bounding box center [269, 247] width 58 height 18
type input "15"
drag, startPoint x: 140, startPoint y: 266, endPoint x: 88, endPoint y: 268, distance: 51.5
click at [88, 268] on div "Time 14" at bounding box center [137, 273] width 104 height 20
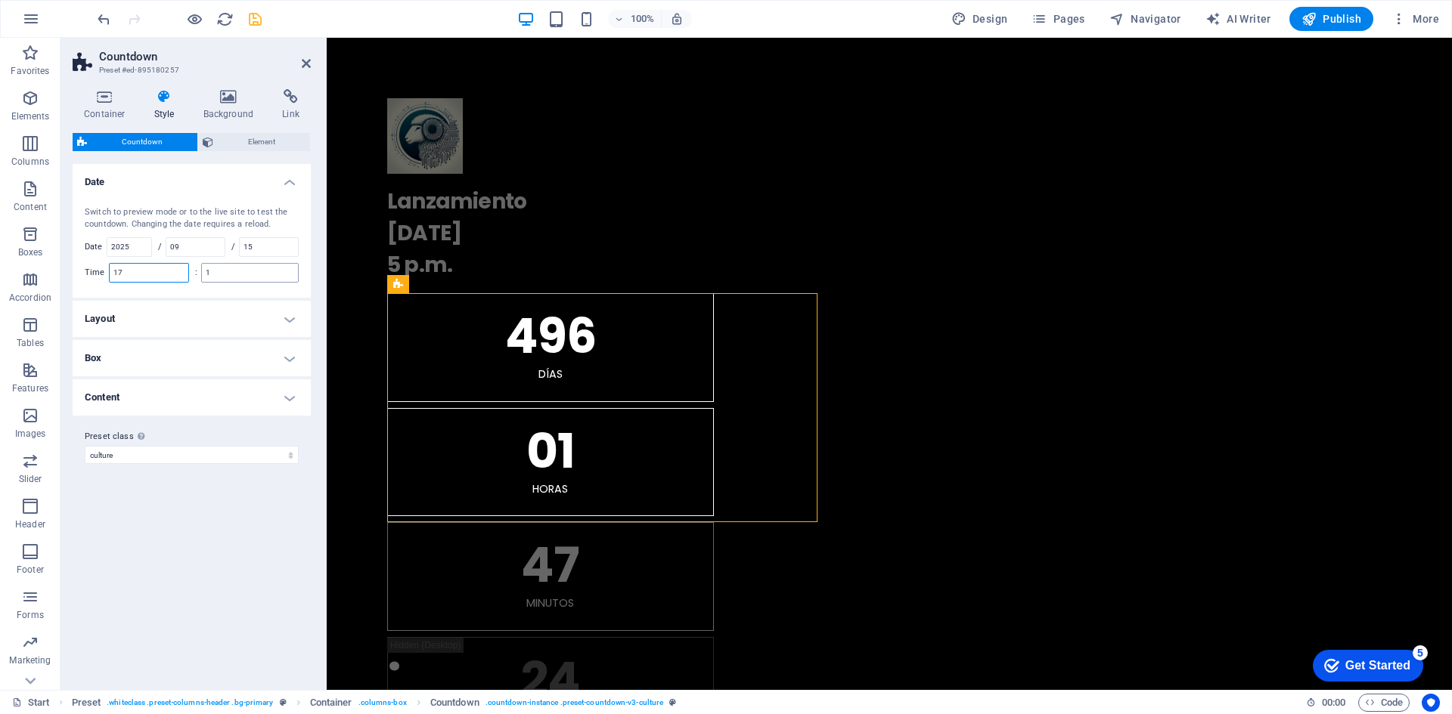
type input "17"
click at [233, 265] on input "1" at bounding box center [250, 273] width 96 height 18
drag, startPoint x: 251, startPoint y: 271, endPoint x: 175, endPoint y: 268, distance: 76.4
click at [175, 268] on div "Switch to preview mode or to the live site to test the countdown. Changing the …" at bounding box center [192, 244] width 244 height 107
type input "1"
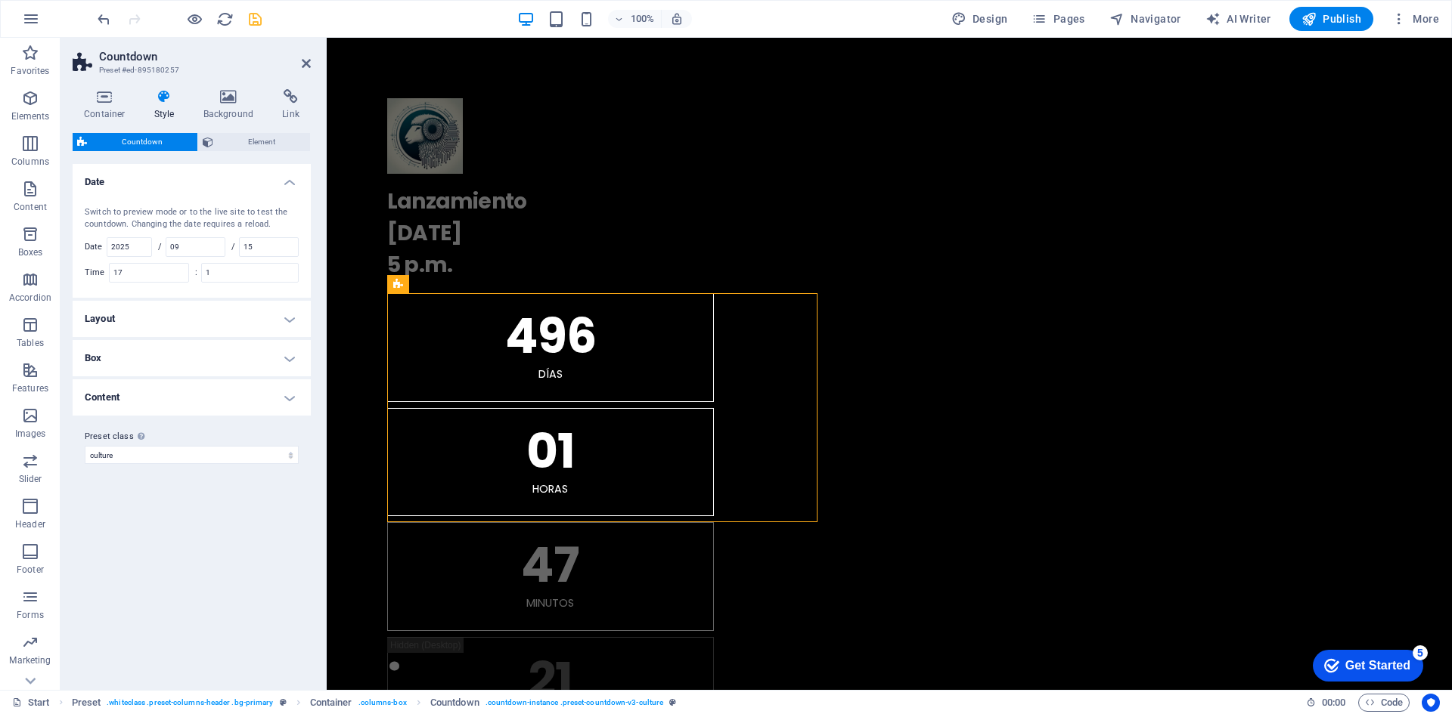
click at [305, 209] on div "Switch to preview mode or to the live site to test the countdown. Changing the …" at bounding box center [192, 244] width 244 height 107
click at [251, 141] on span "Element" at bounding box center [262, 142] width 88 height 18
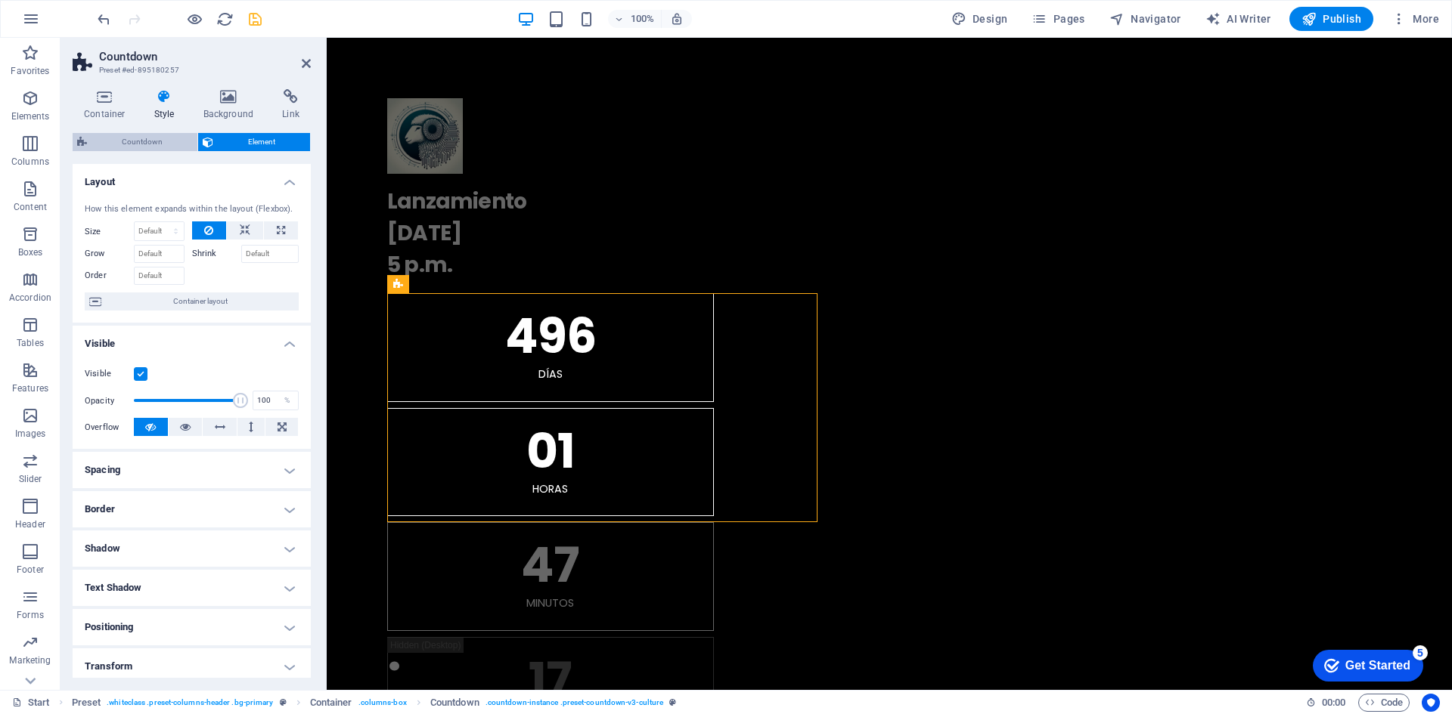
click at [138, 135] on span "Countdown" at bounding box center [141, 142] width 101 height 18
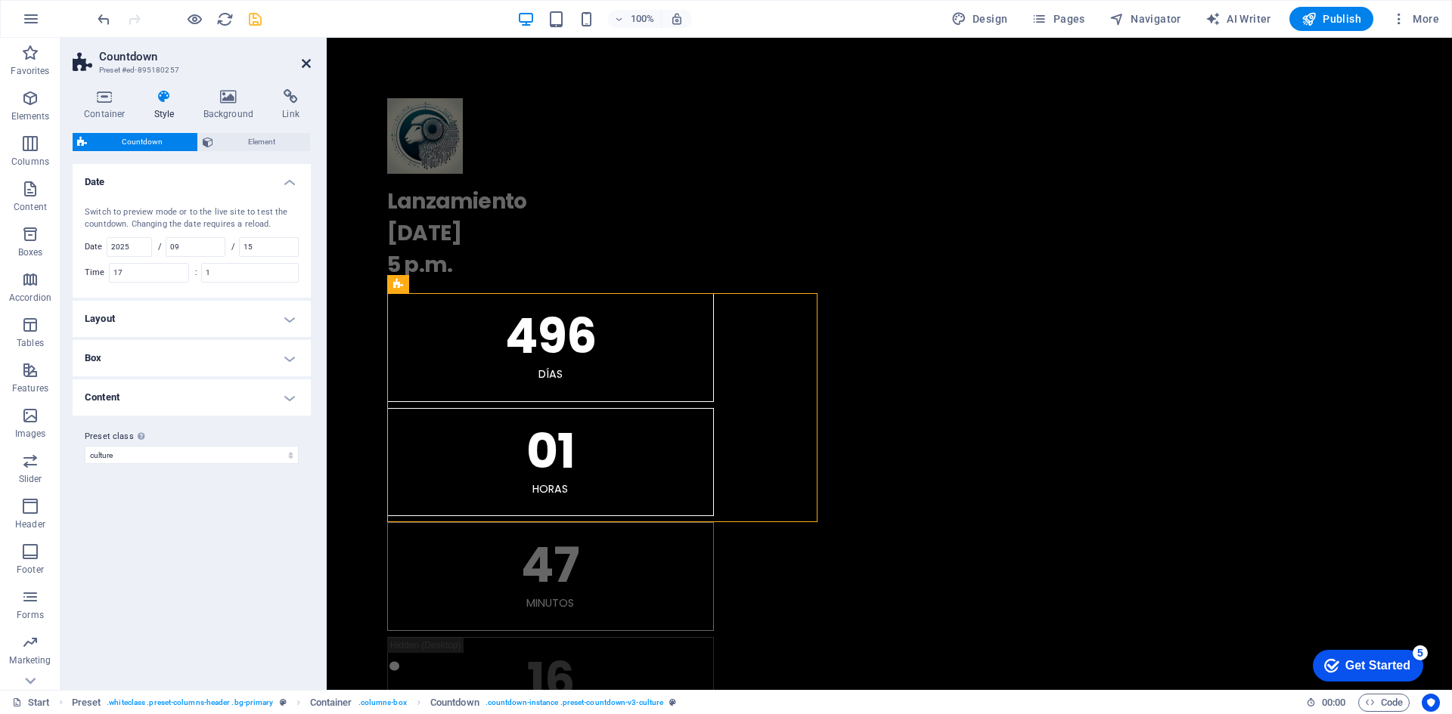
click at [306, 63] on icon at bounding box center [306, 63] width 9 height 12
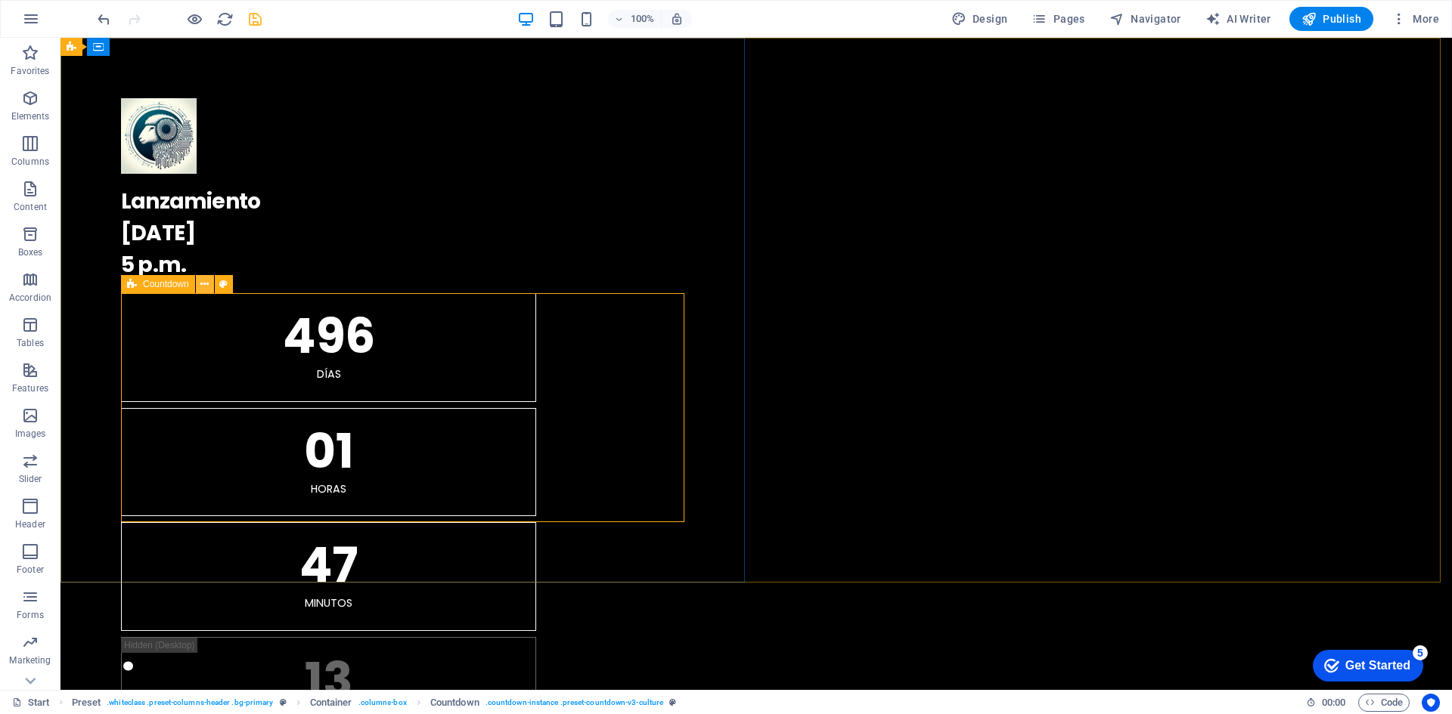
click at [203, 283] on icon at bounding box center [204, 285] width 8 height 16
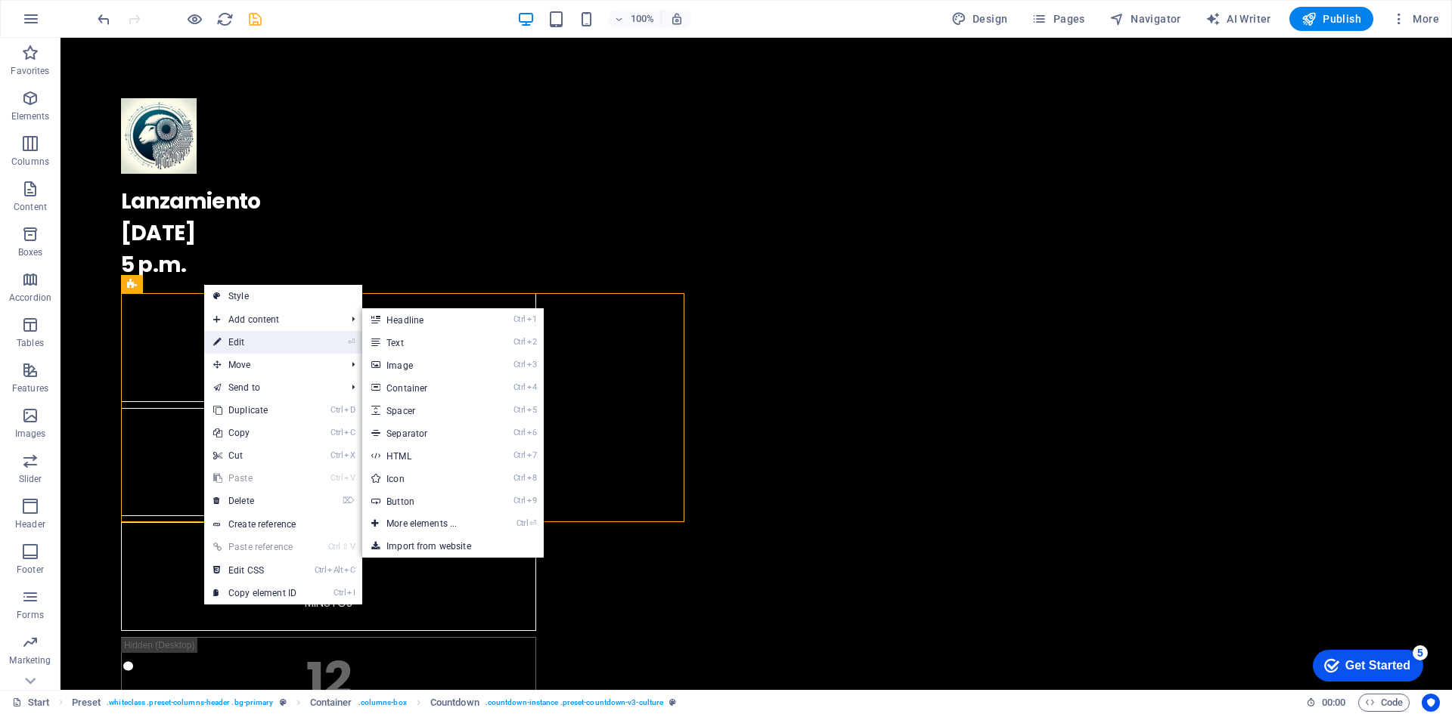
click at [246, 342] on link "⏎ Edit" at bounding box center [254, 342] width 101 height 23
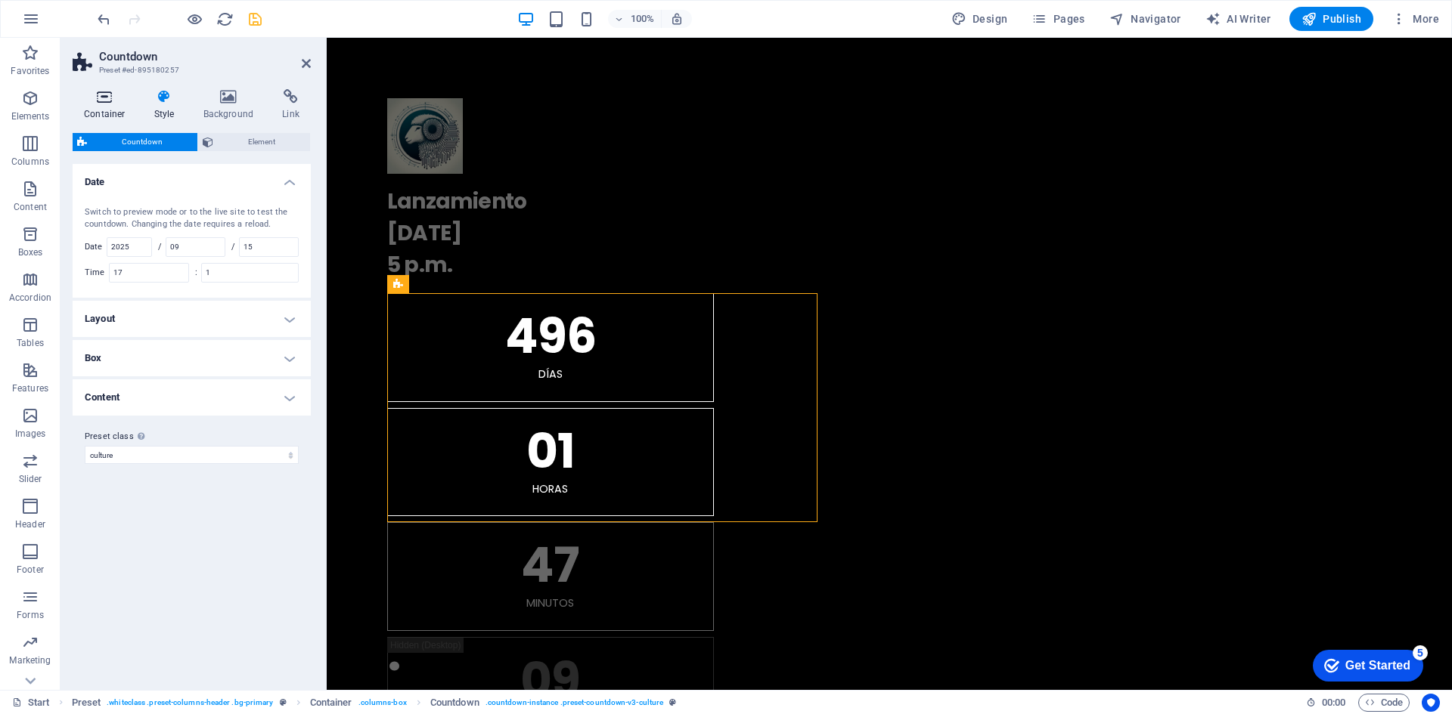
click at [102, 106] on h4 "Container" at bounding box center [108, 105] width 70 height 32
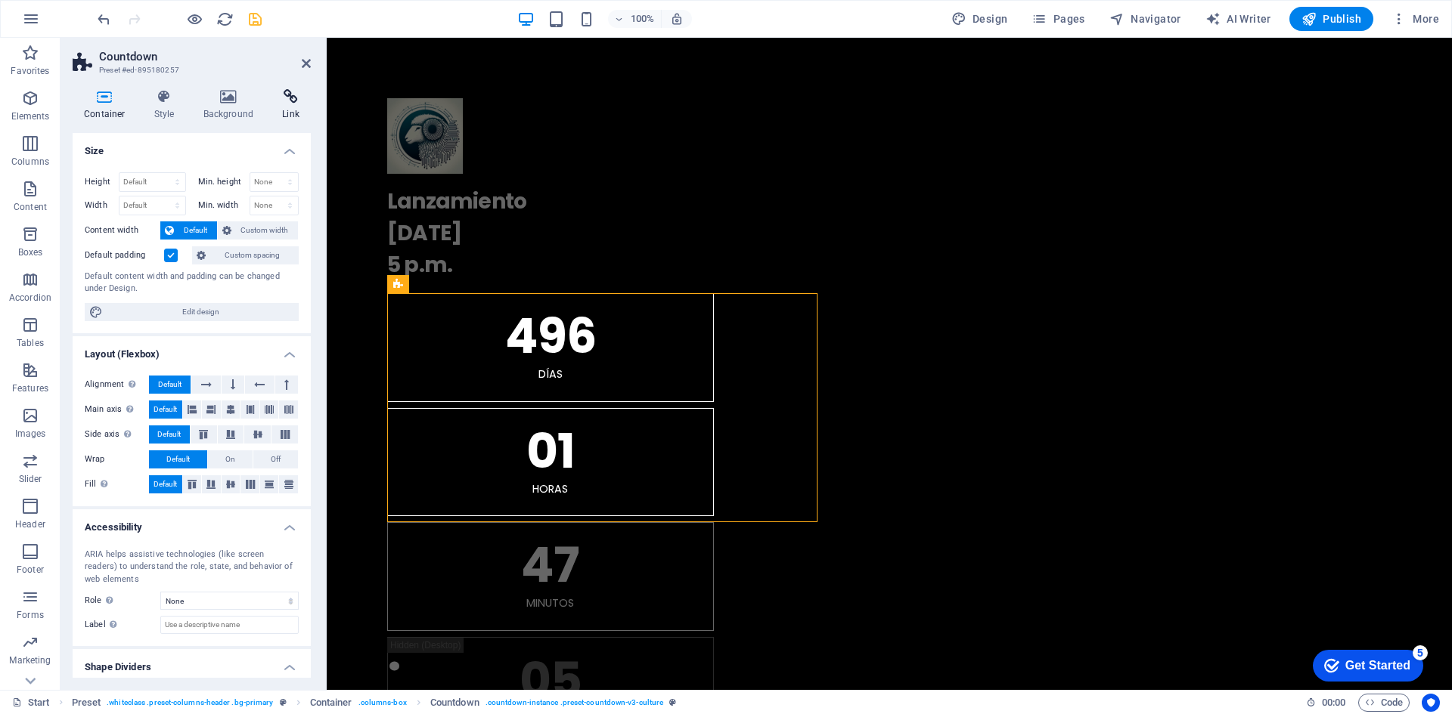
click at [293, 98] on icon at bounding box center [291, 96] width 40 height 15
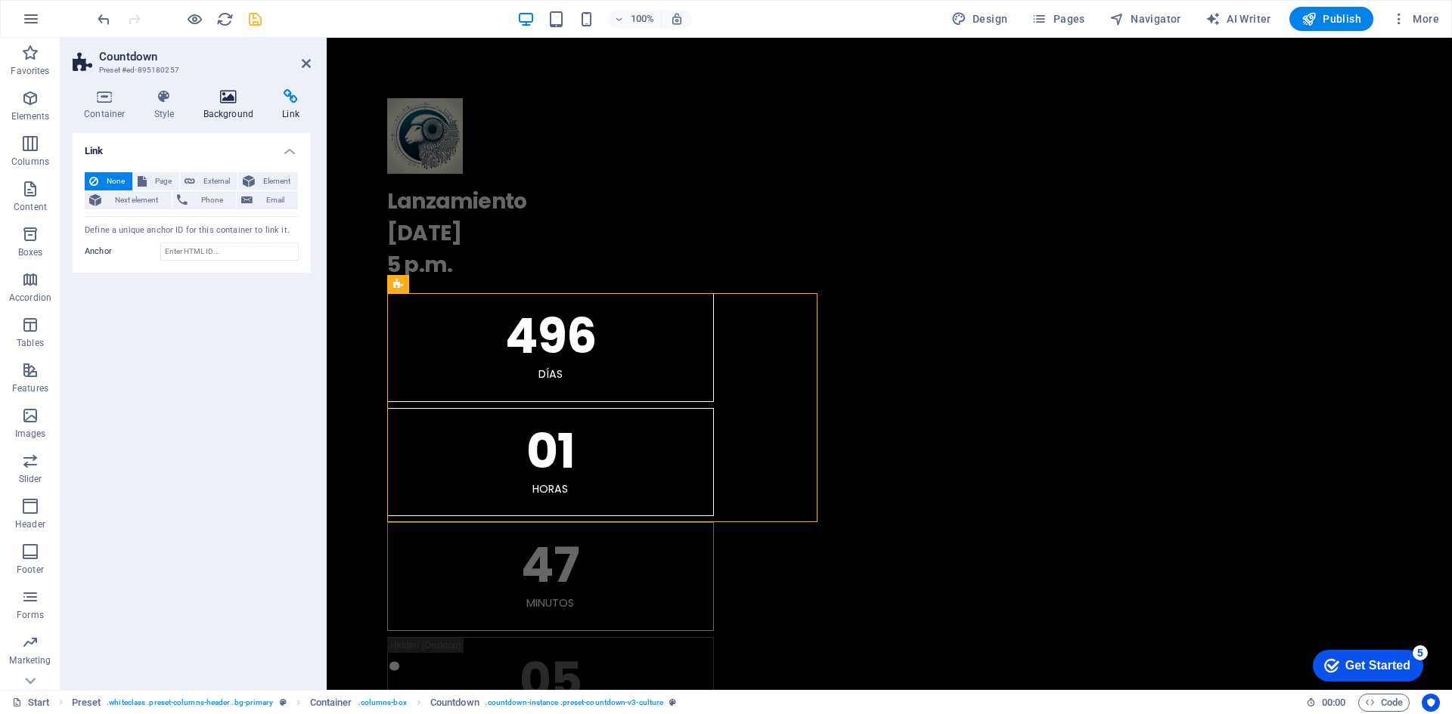
click at [234, 99] on icon at bounding box center [228, 96] width 73 height 15
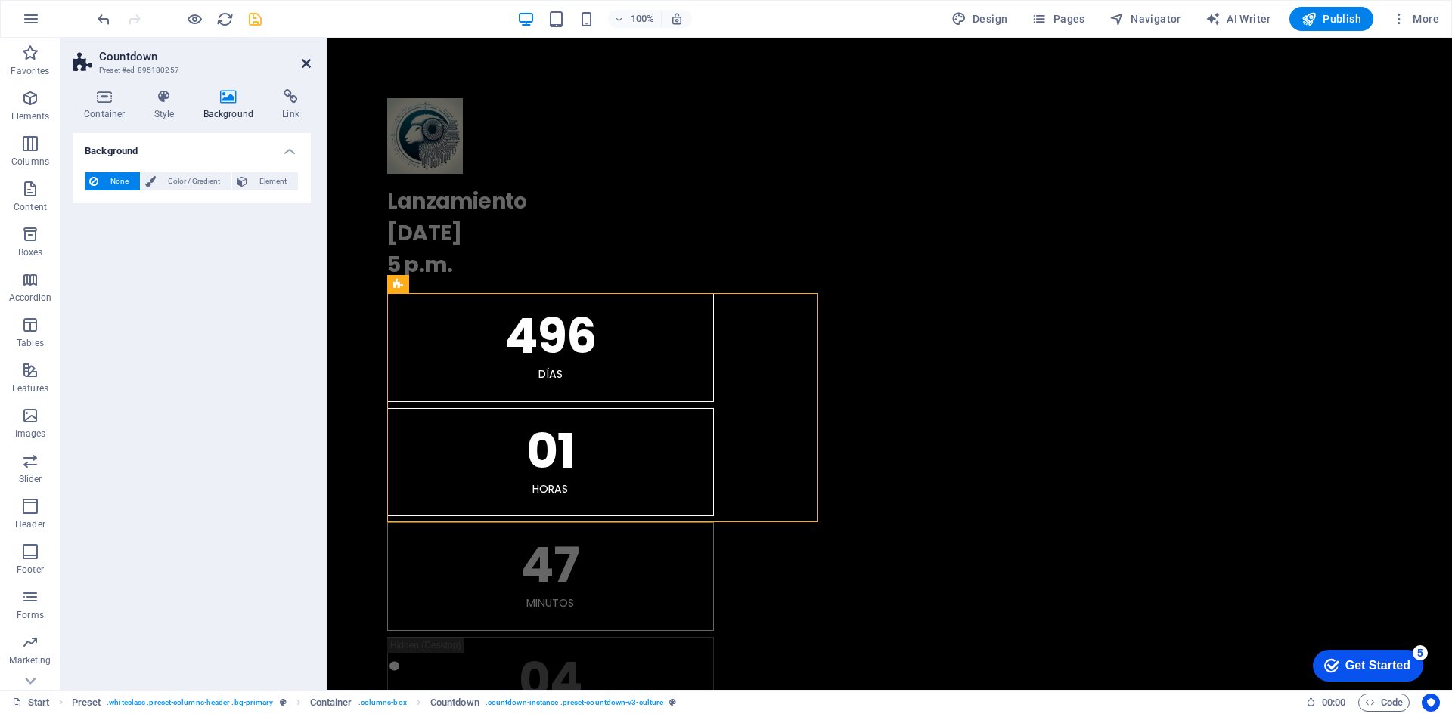
click at [308, 63] on icon at bounding box center [306, 63] width 9 height 12
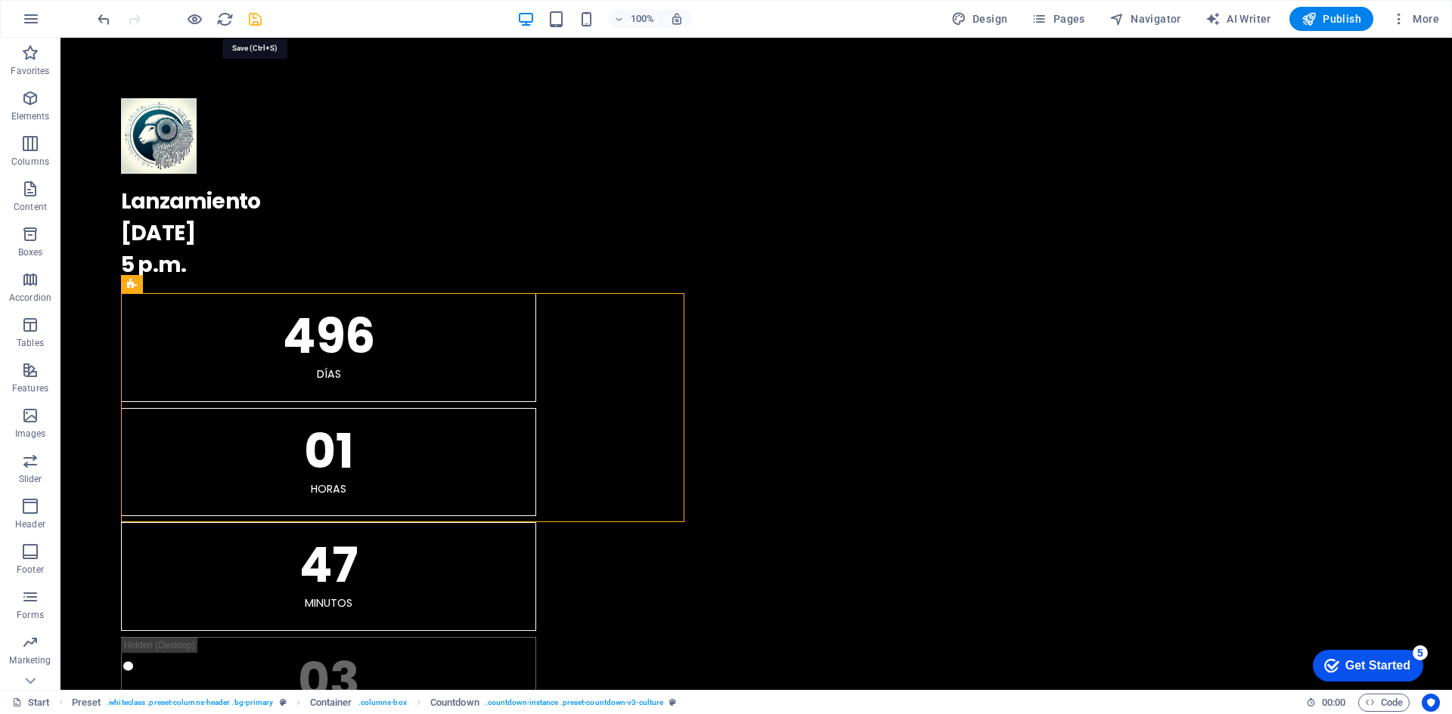
click at [255, 17] on icon "save" at bounding box center [254, 19] width 17 height 17
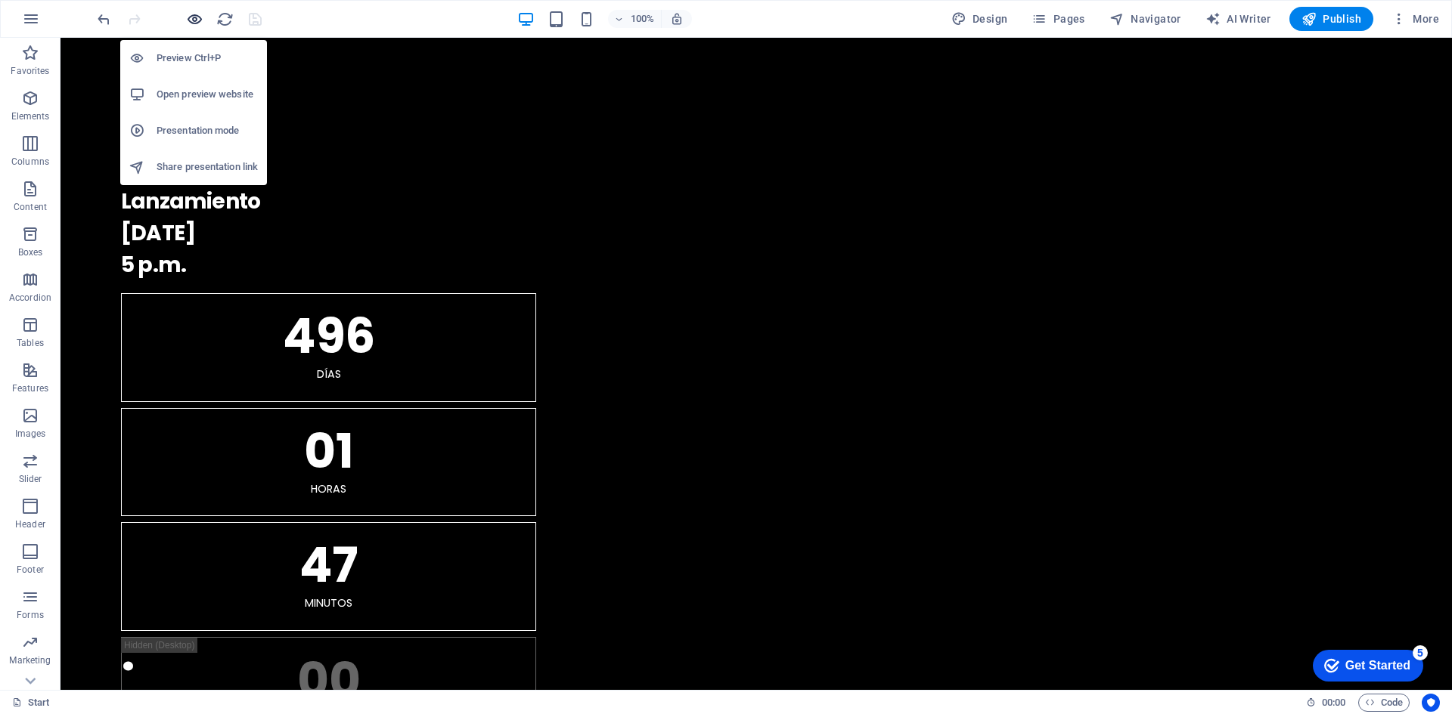
click at [200, 23] on icon "button" at bounding box center [194, 19] width 17 height 17
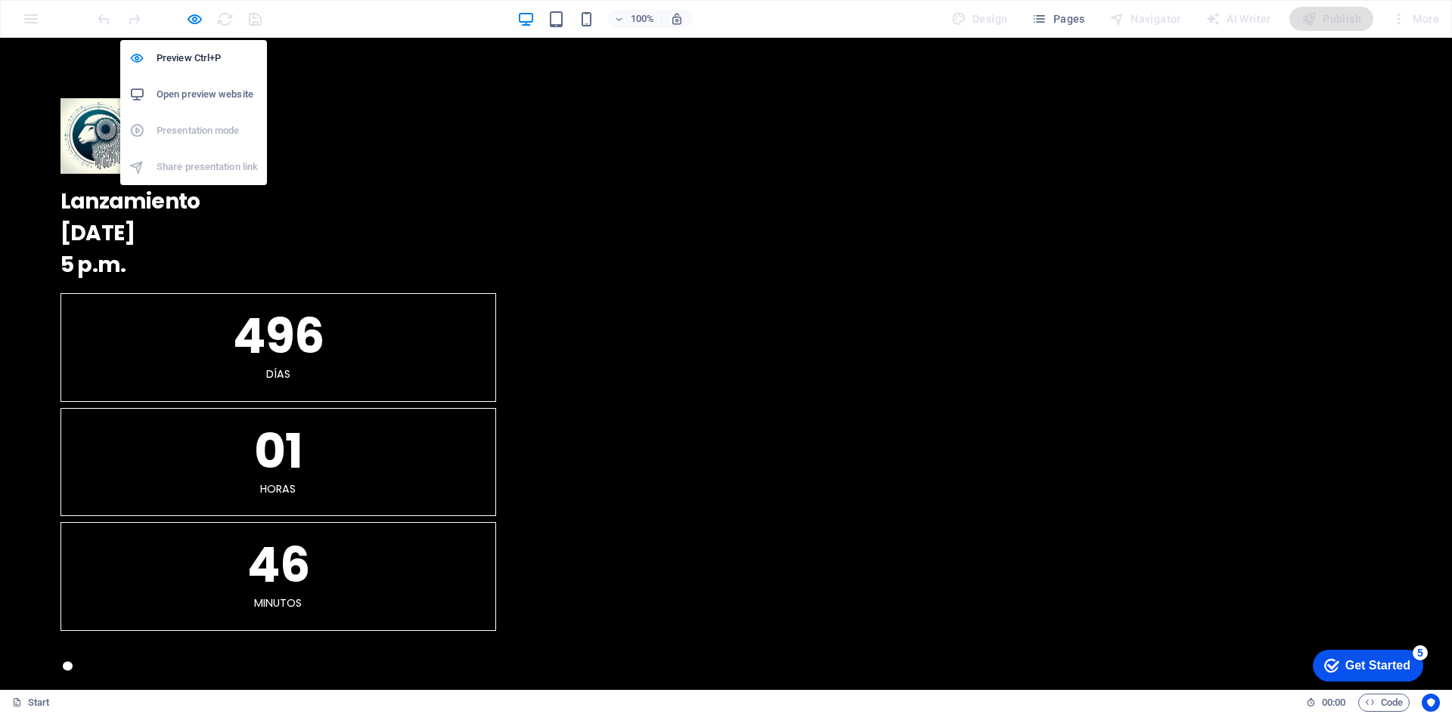
click at [205, 100] on h6 "Open preview website" at bounding box center [206, 94] width 101 height 18
click at [189, 20] on icon "button" at bounding box center [194, 19] width 17 height 17
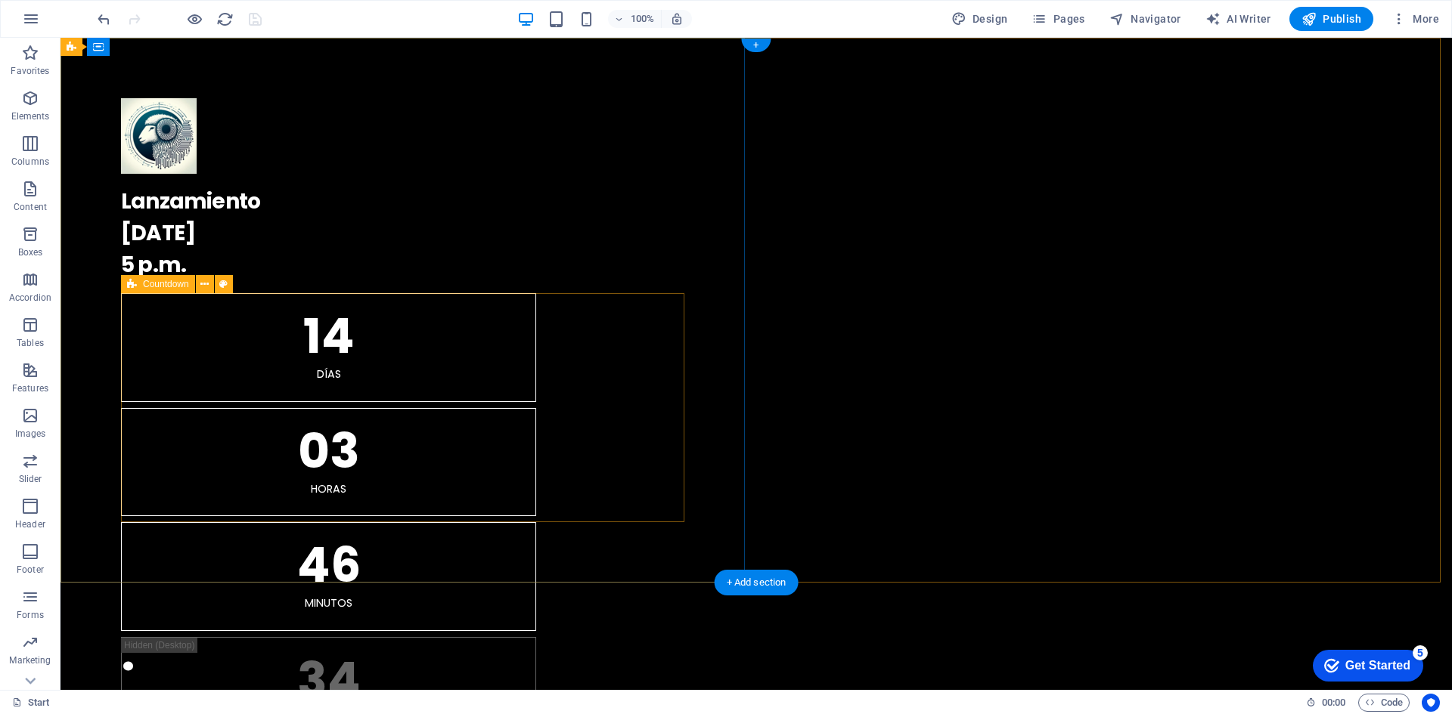
click at [339, 448] on div "14 Días 03 horas 46 Minutos 34 Segundos" at bounding box center [756, 519] width 1270 height 452
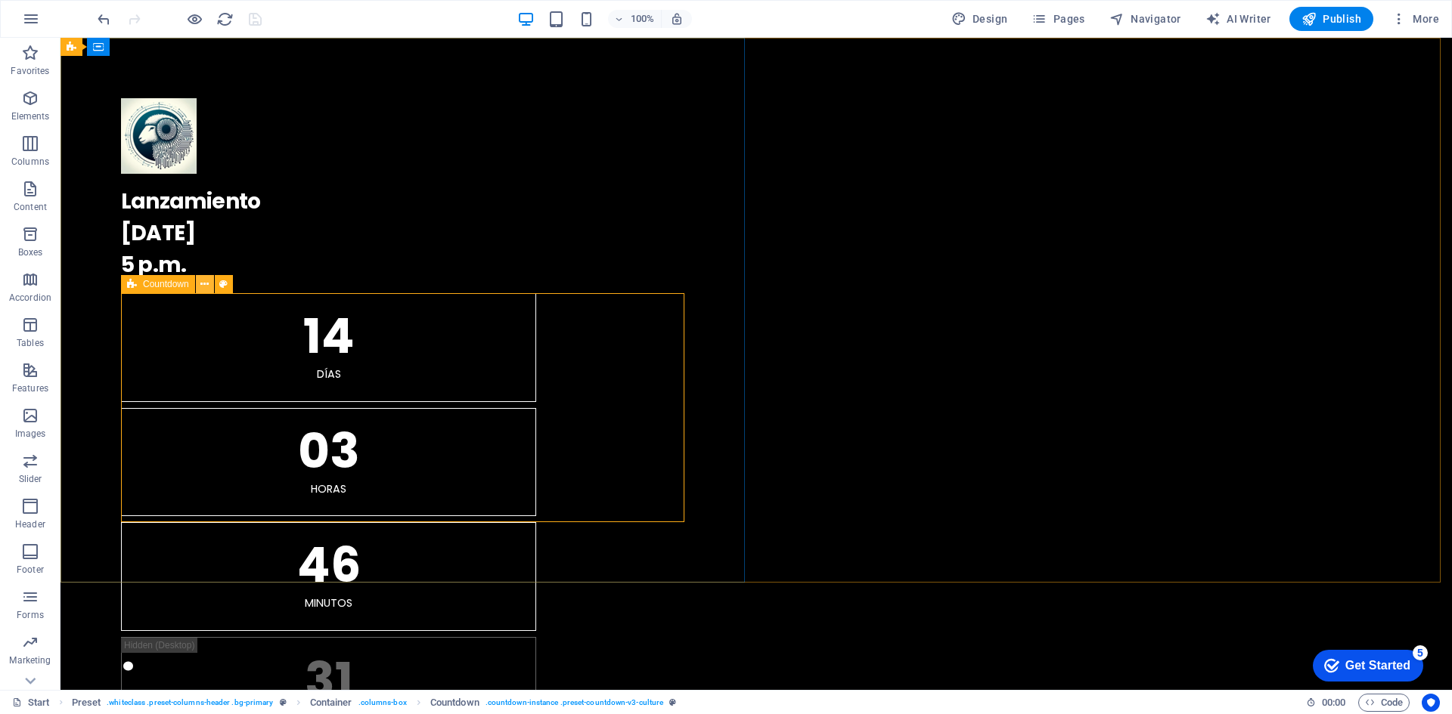
click at [206, 283] on icon at bounding box center [204, 285] width 8 height 16
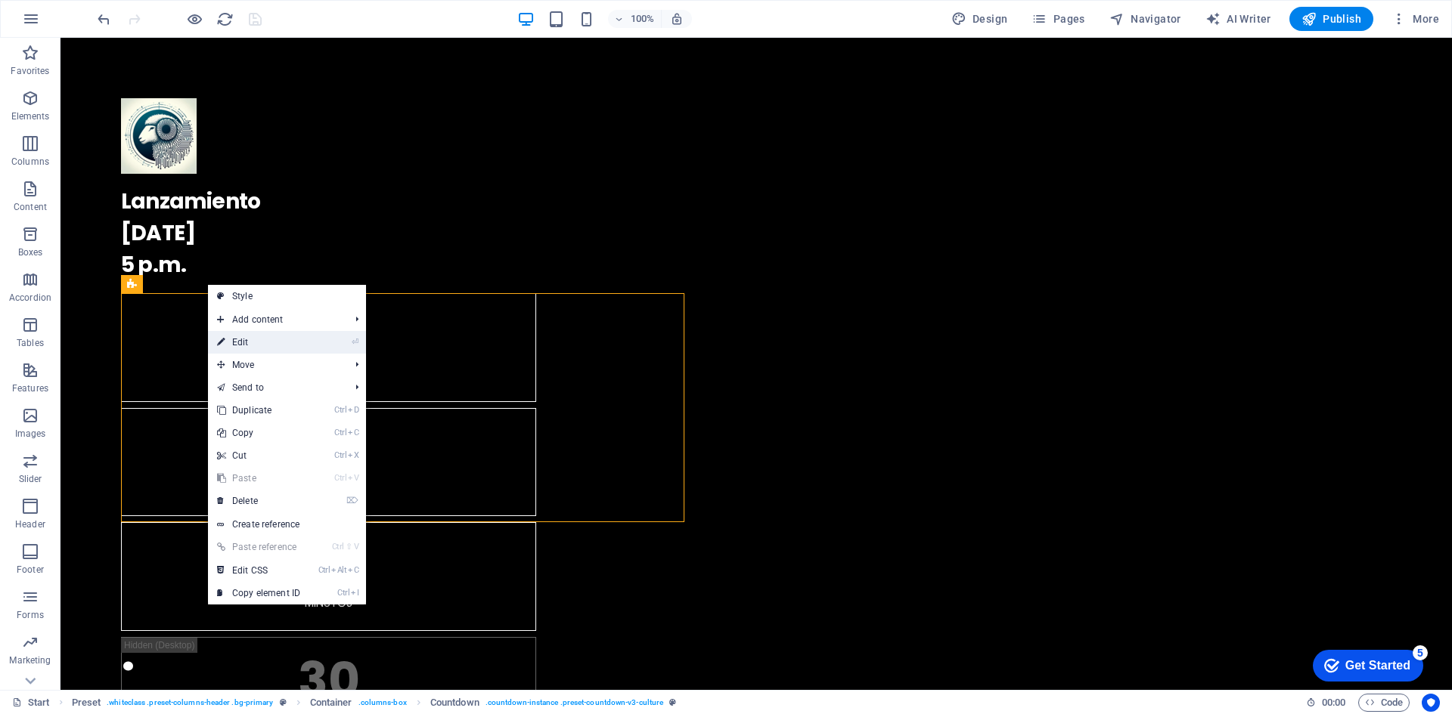
click at [251, 340] on link "⏎ Edit" at bounding box center [258, 342] width 101 height 23
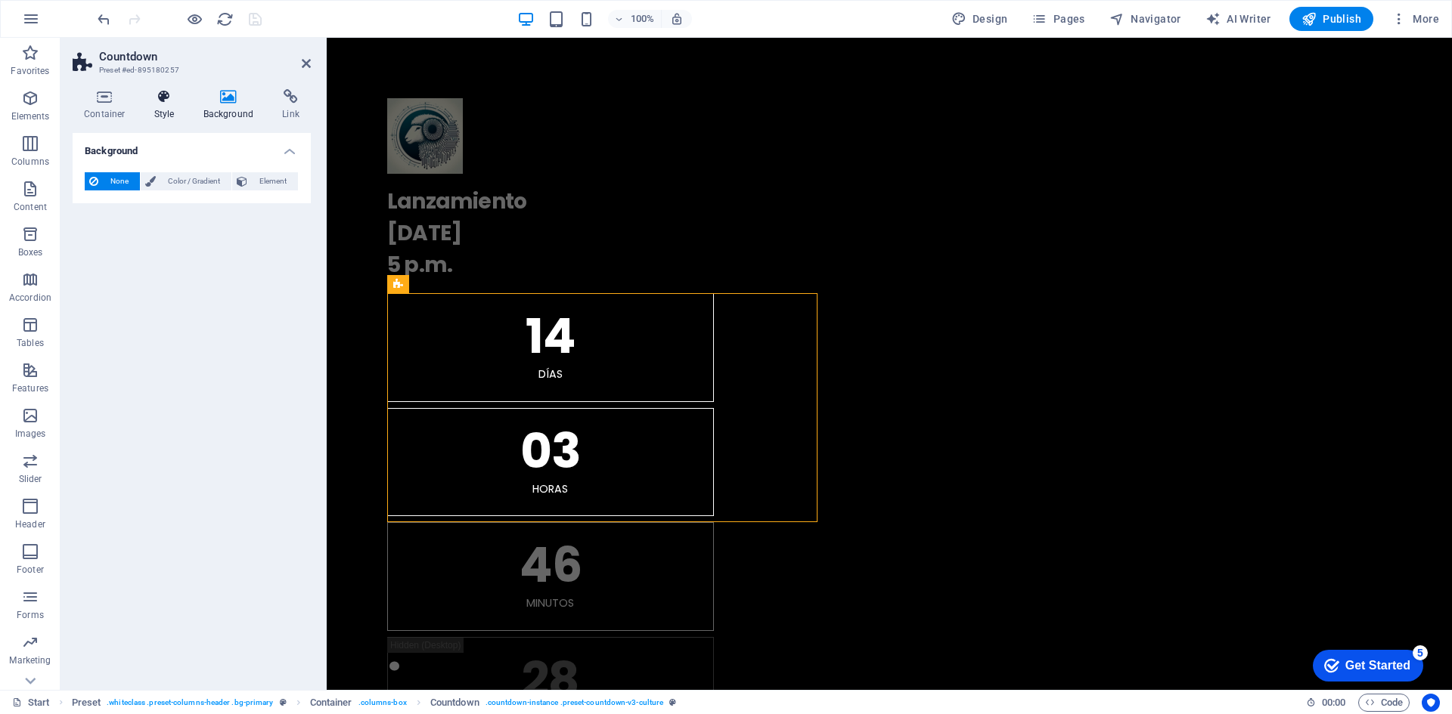
click at [164, 103] on icon at bounding box center [164, 96] width 43 height 15
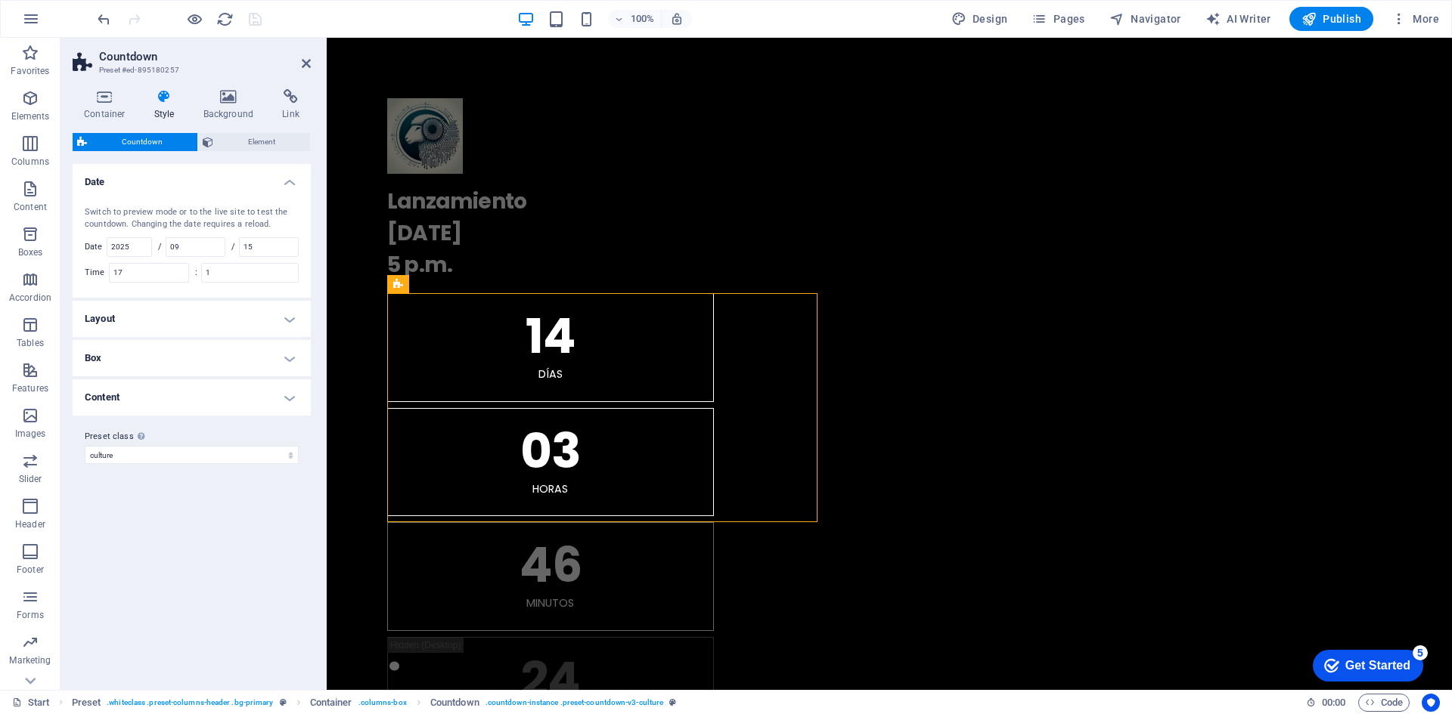
click at [298, 327] on h4 "Layout" at bounding box center [192, 319] width 238 height 36
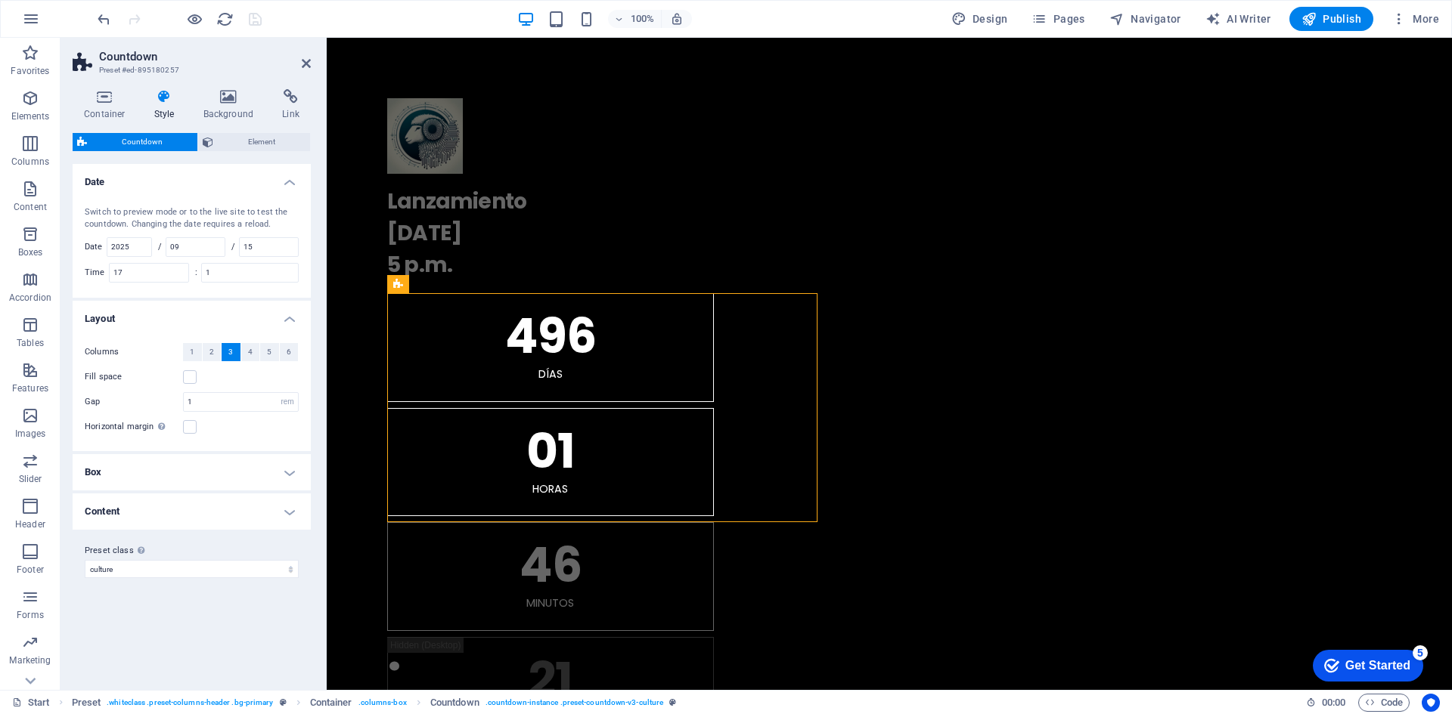
click at [290, 476] on h4 "Box" at bounding box center [192, 472] width 238 height 36
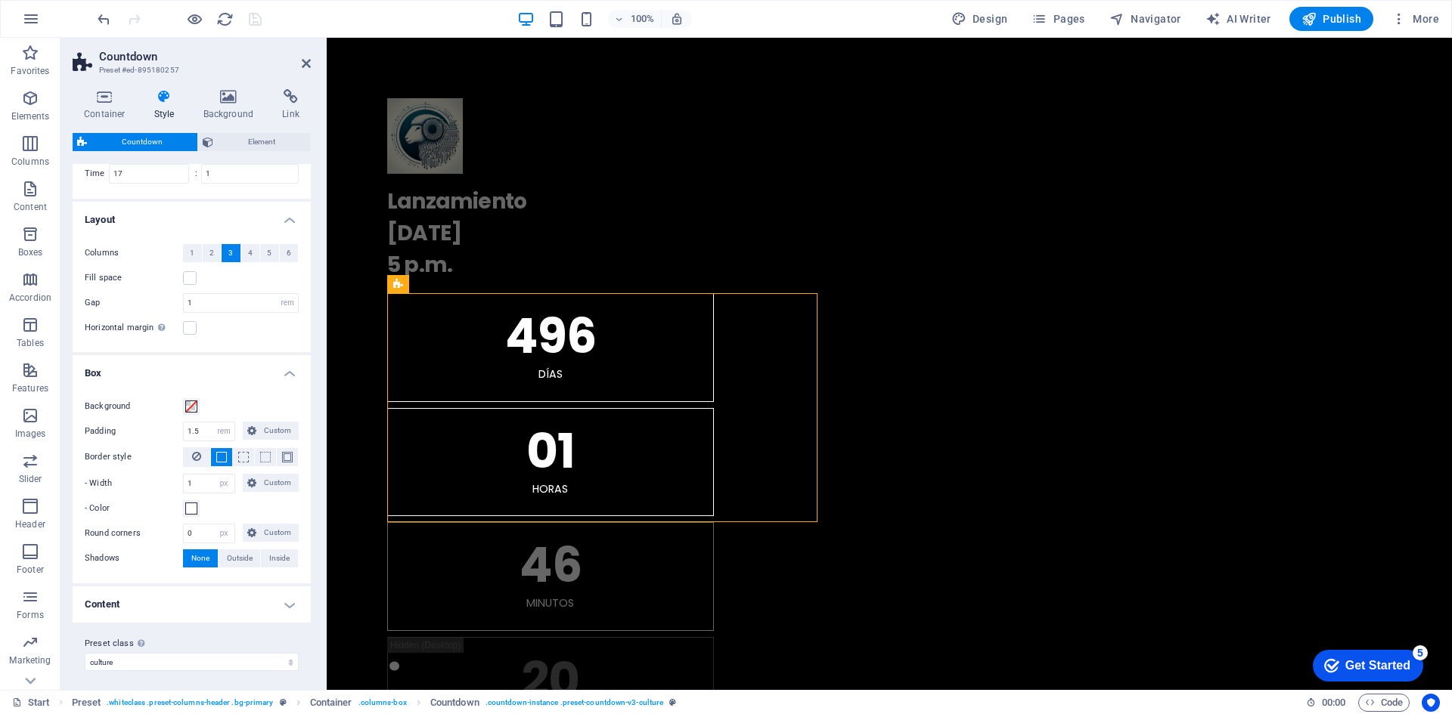
scroll to position [104, 0]
click at [285, 600] on h4 "Content" at bounding box center [192, 599] width 238 height 36
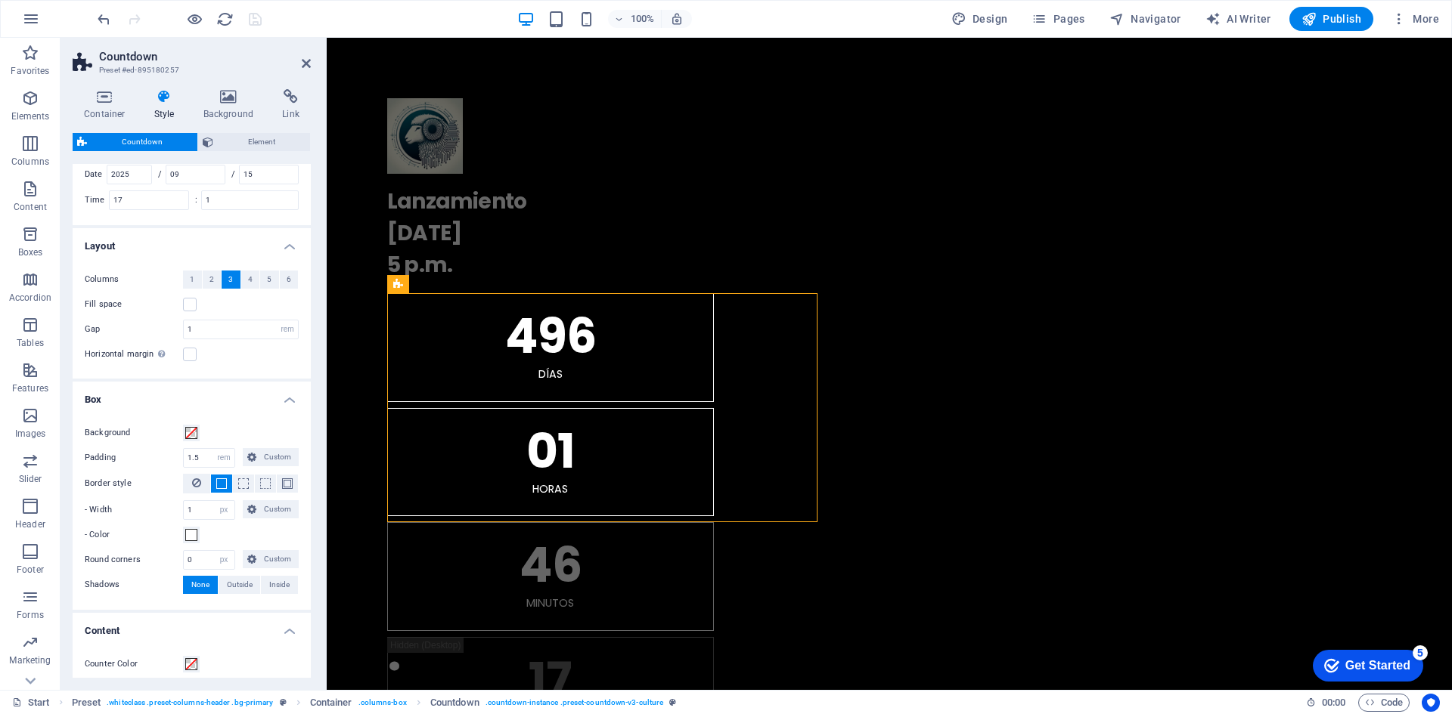
scroll to position [0, 0]
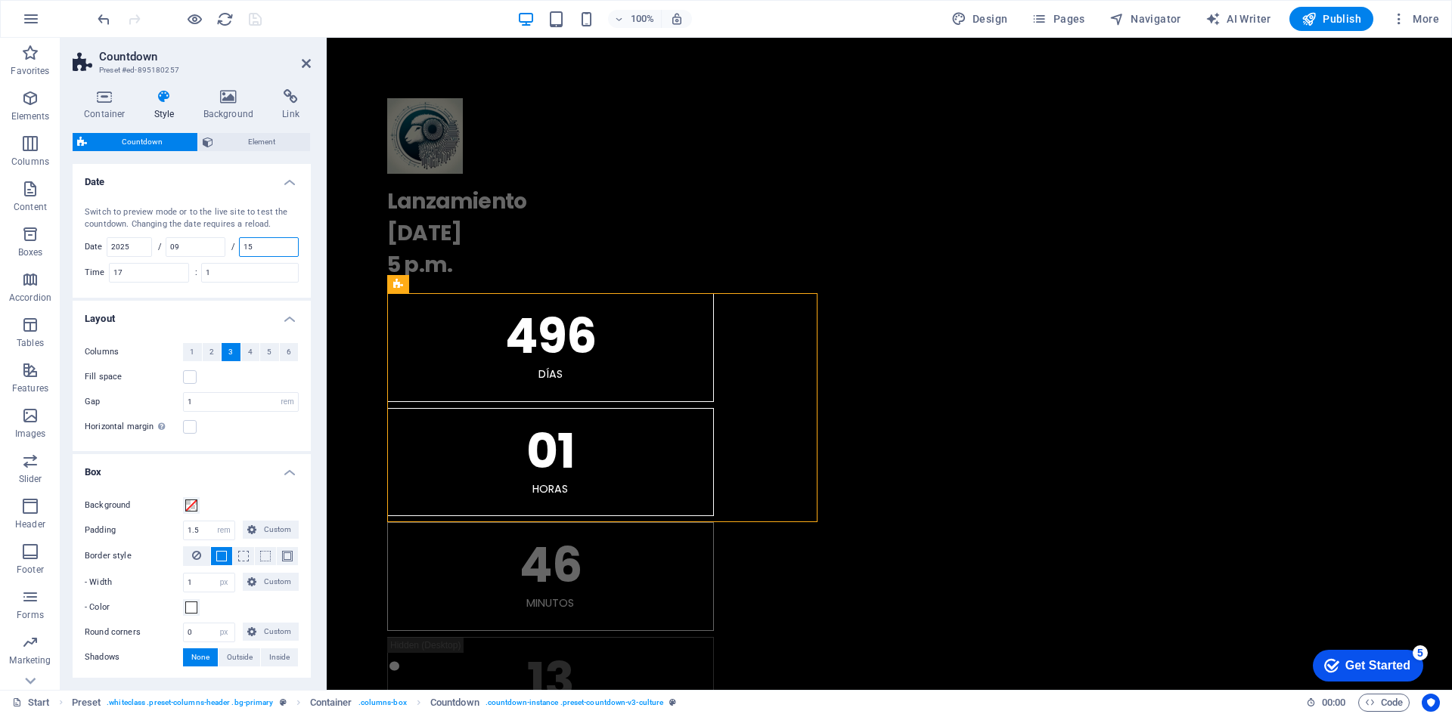
click at [267, 240] on input "15" at bounding box center [269, 247] width 58 height 18
click at [249, 268] on input "1" at bounding box center [250, 273] width 96 height 18
click at [227, 104] on h4 "Background" at bounding box center [231, 105] width 79 height 32
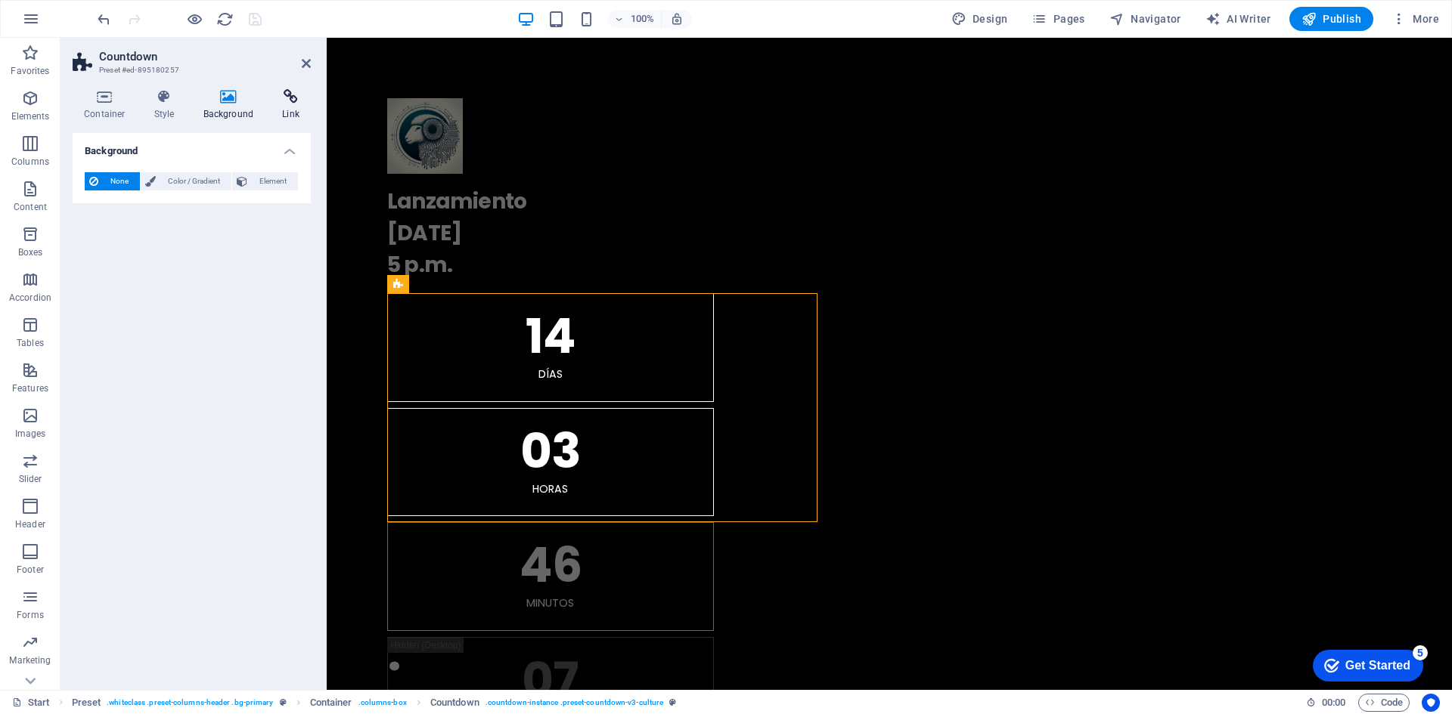
click at [272, 105] on h4 "Link" at bounding box center [291, 105] width 40 height 32
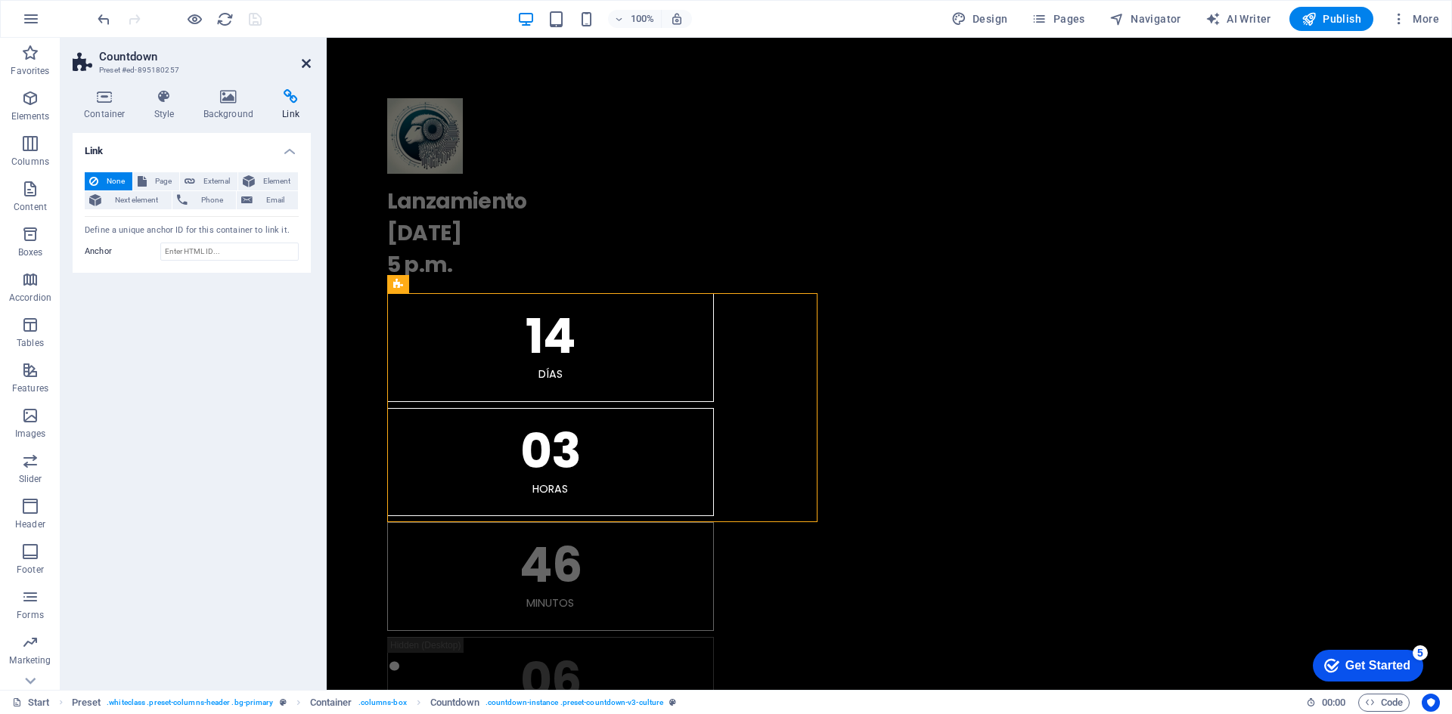
click at [303, 62] on icon at bounding box center [306, 63] width 9 height 12
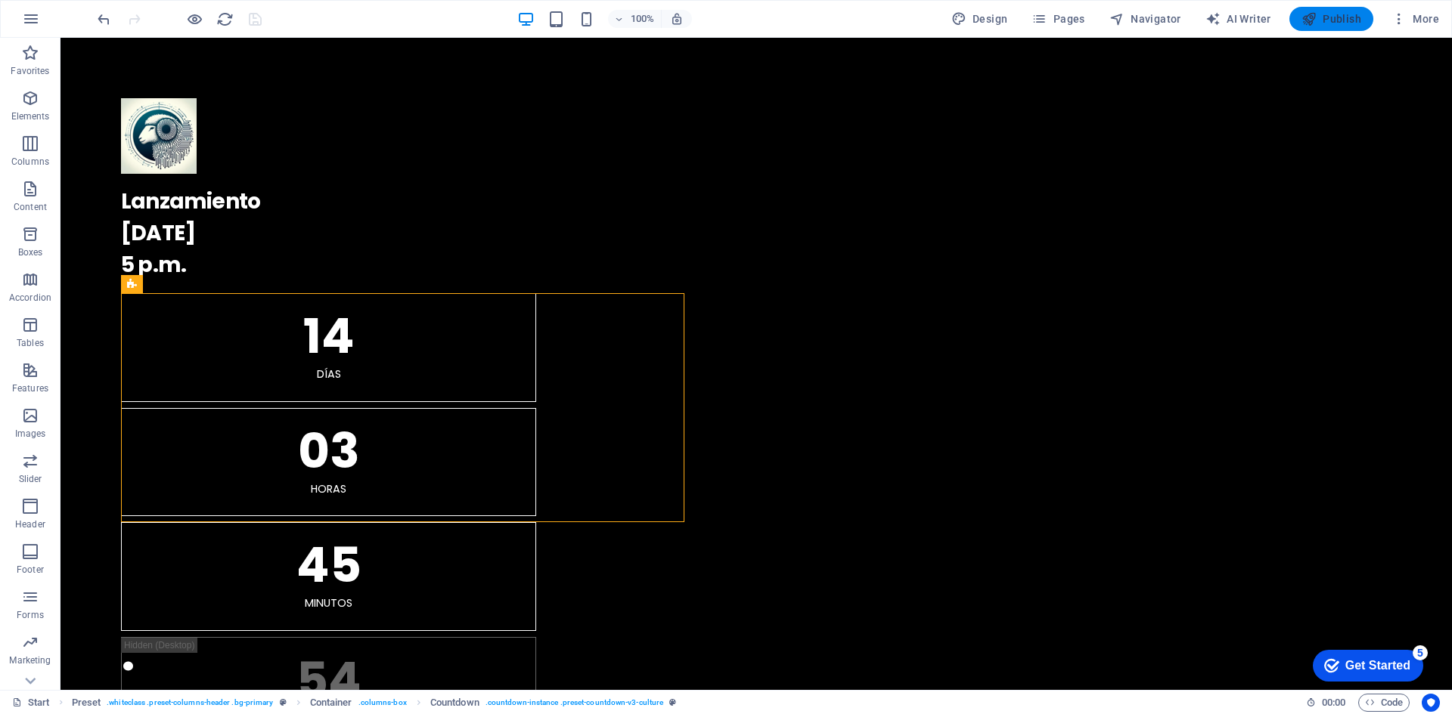
click at [1326, 19] on span "Publish" at bounding box center [1331, 18] width 60 height 15
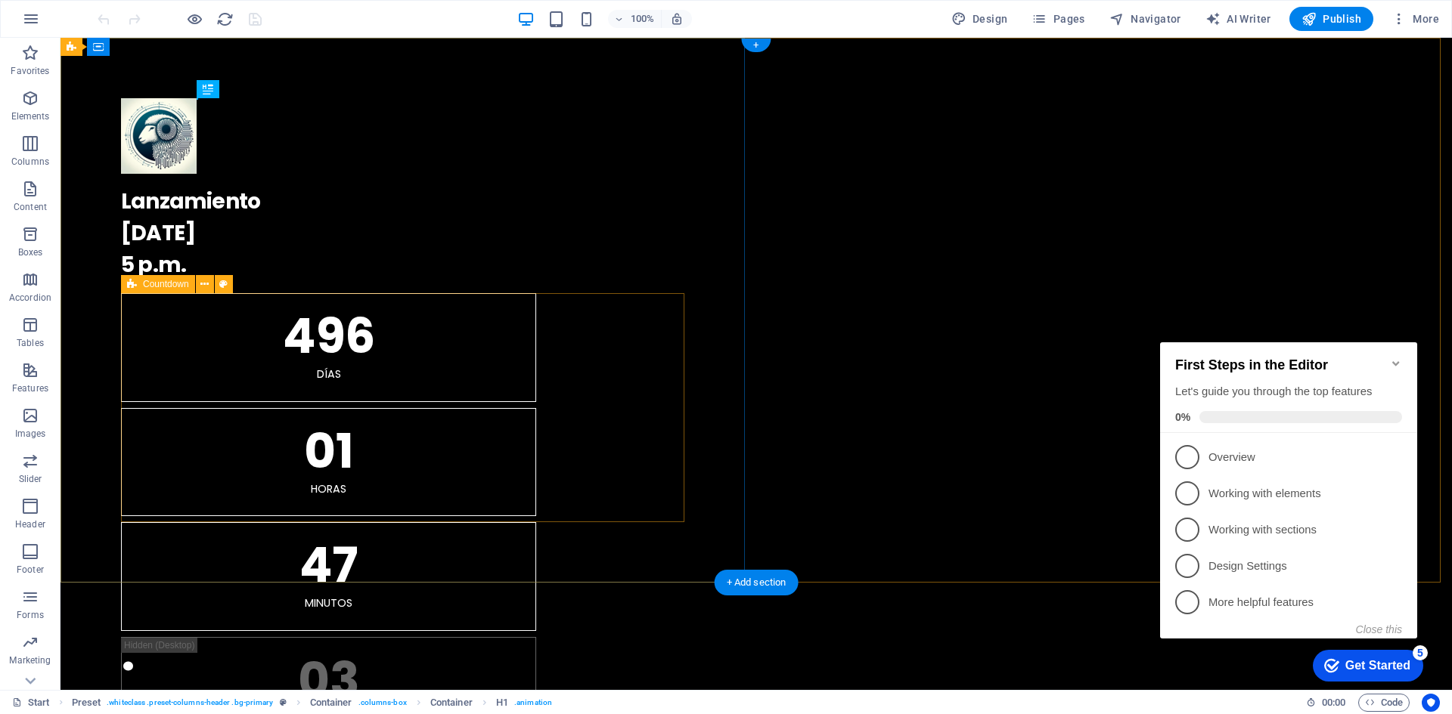
click at [438, 473] on div "496 Días 01 horas 47 Minutos 03 Segundos" at bounding box center [756, 519] width 1270 height 452
click at [202, 283] on icon at bounding box center [204, 285] width 8 height 16
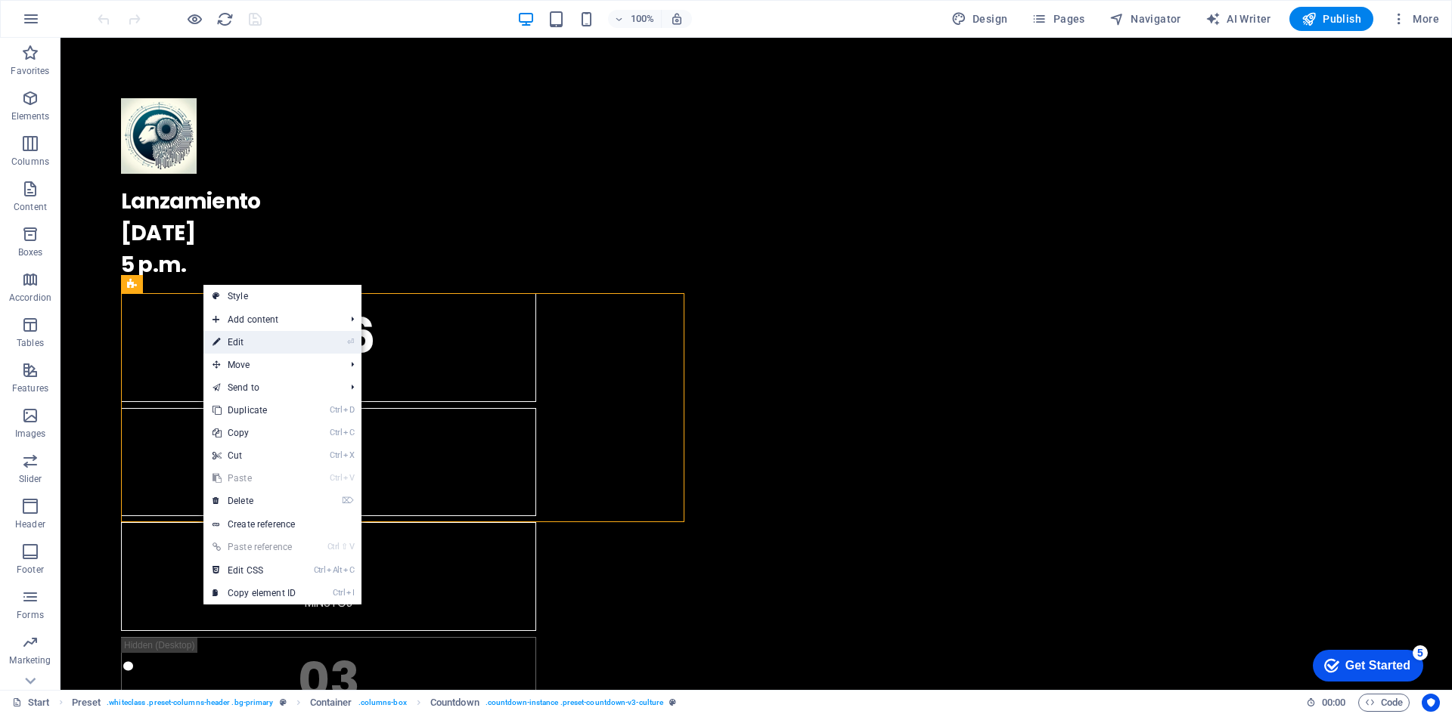
click at [250, 348] on link "⏎ Edit" at bounding box center [253, 342] width 101 height 23
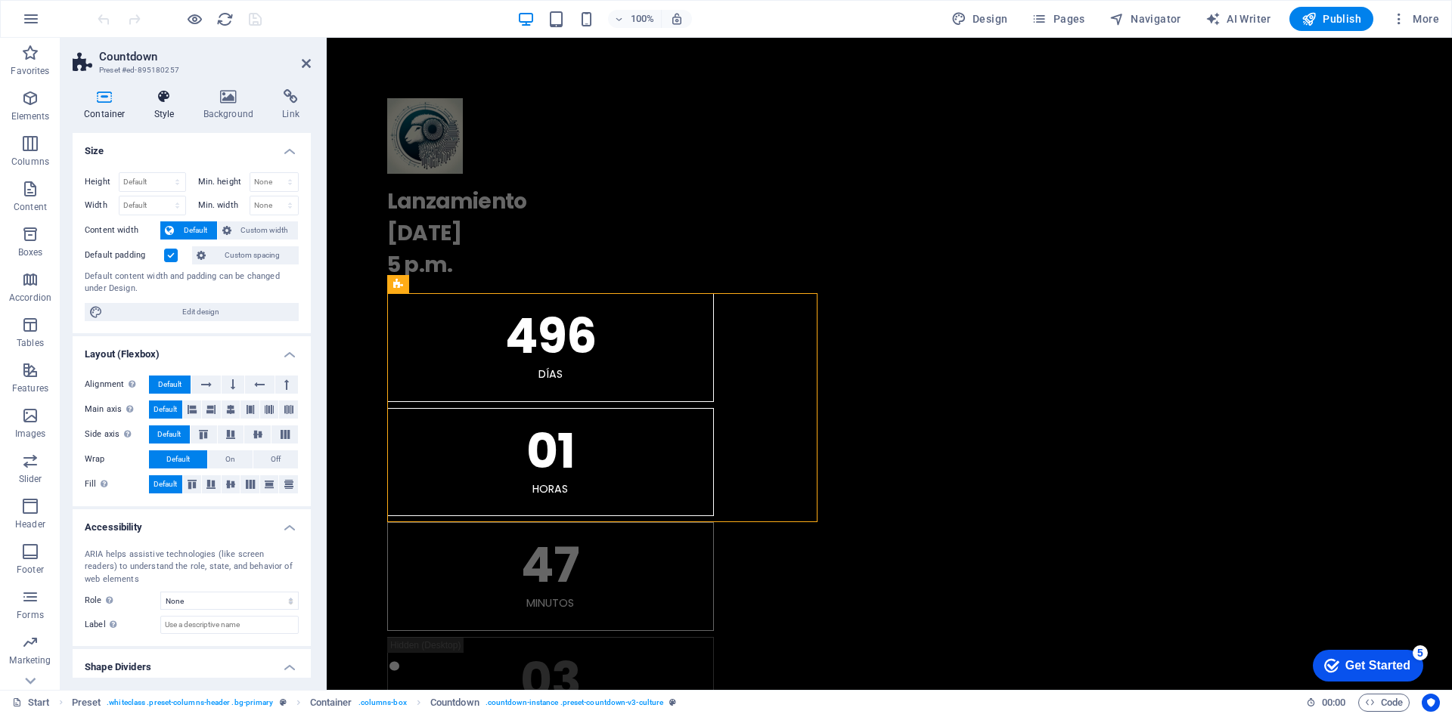
click at [164, 104] on icon at bounding box center [164, 96] width 43 height 15
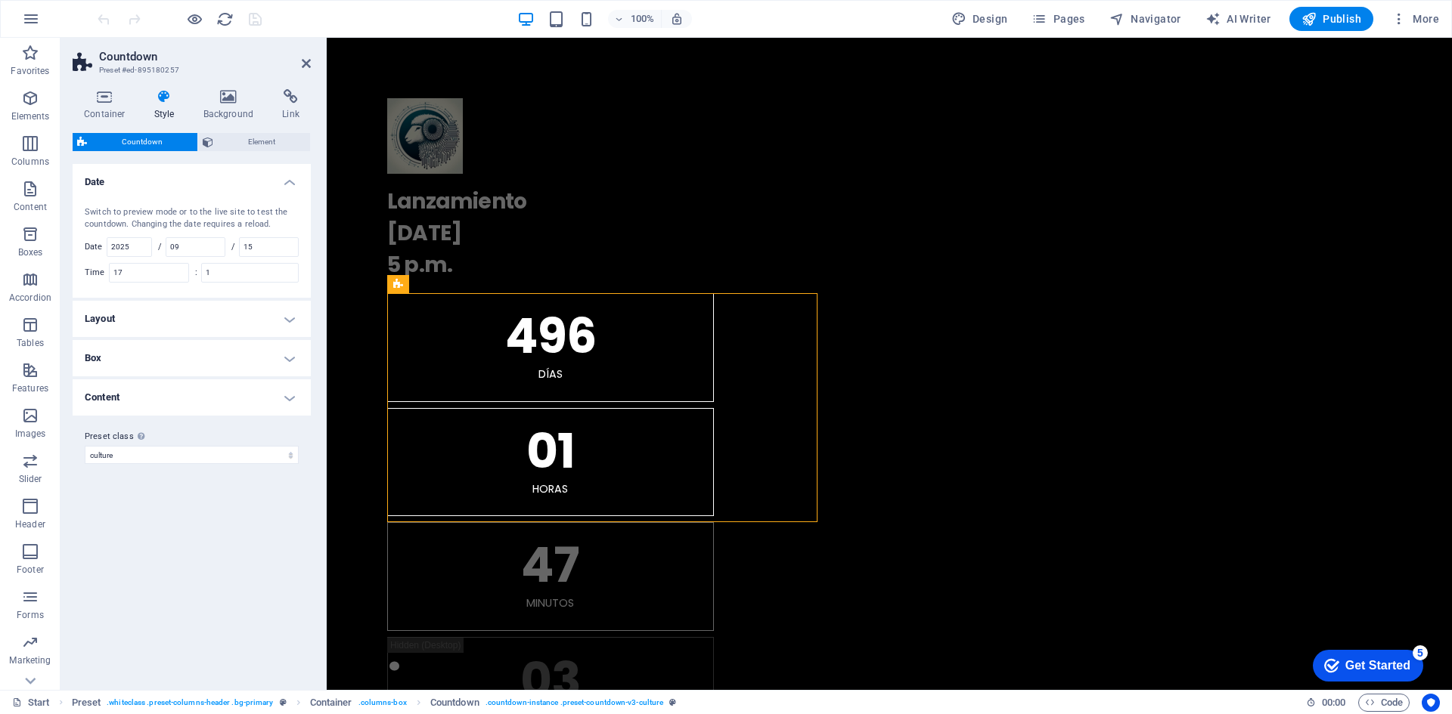
click at [293, 321] on h4 "Layout" at bounding box center [192, 319] width 238 height 36
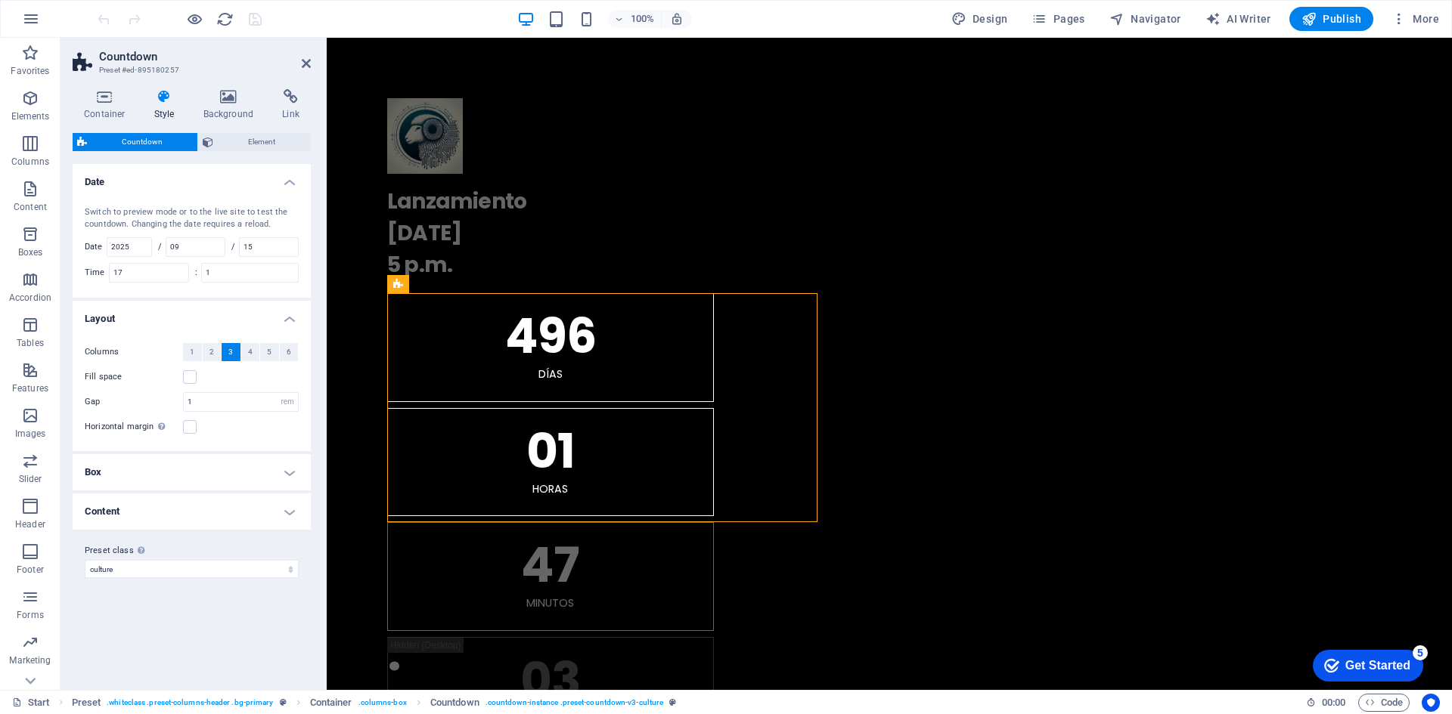
click at [296, 477] on h4 "Box" at bounding box center [192, 472] width 238 height 36
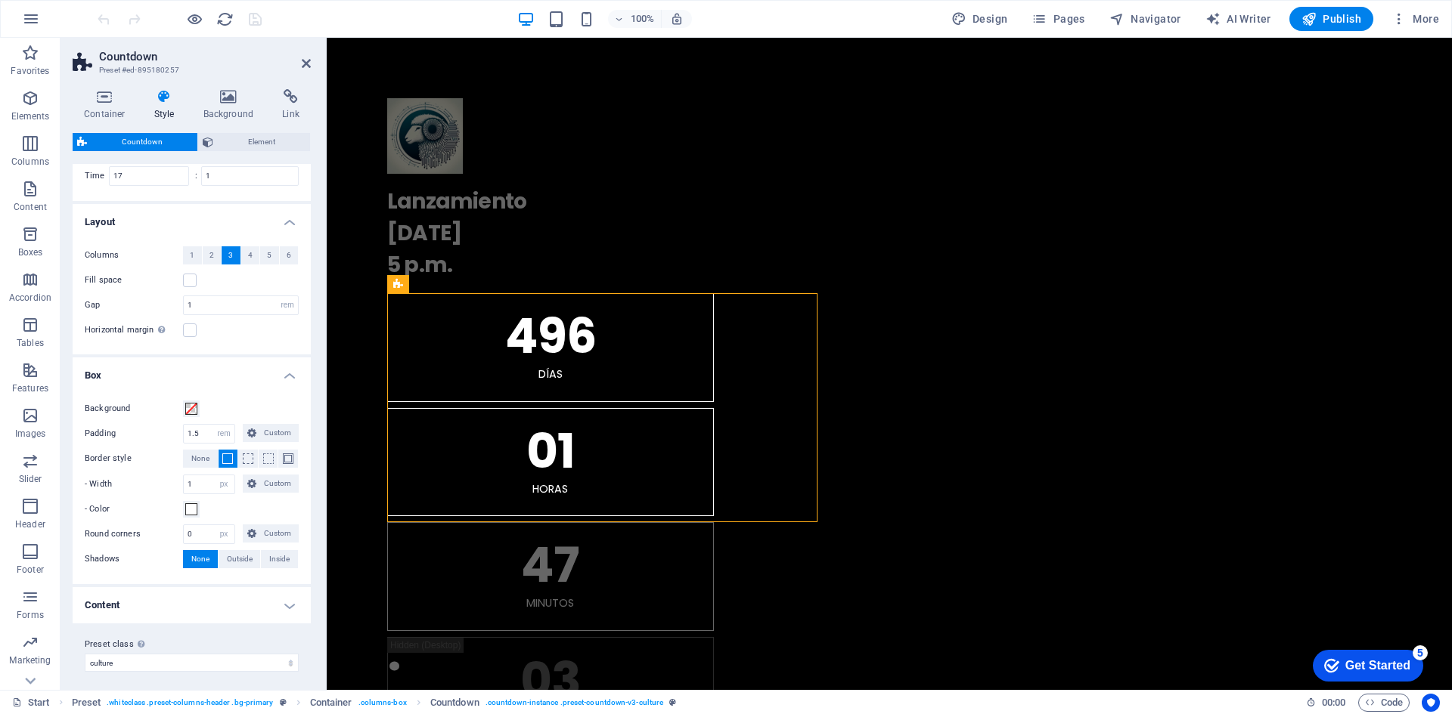
scroll to position [103, 0]
click at [285, 610] on h4 "Content" at bounding box center [192, 599] width 238 height 36
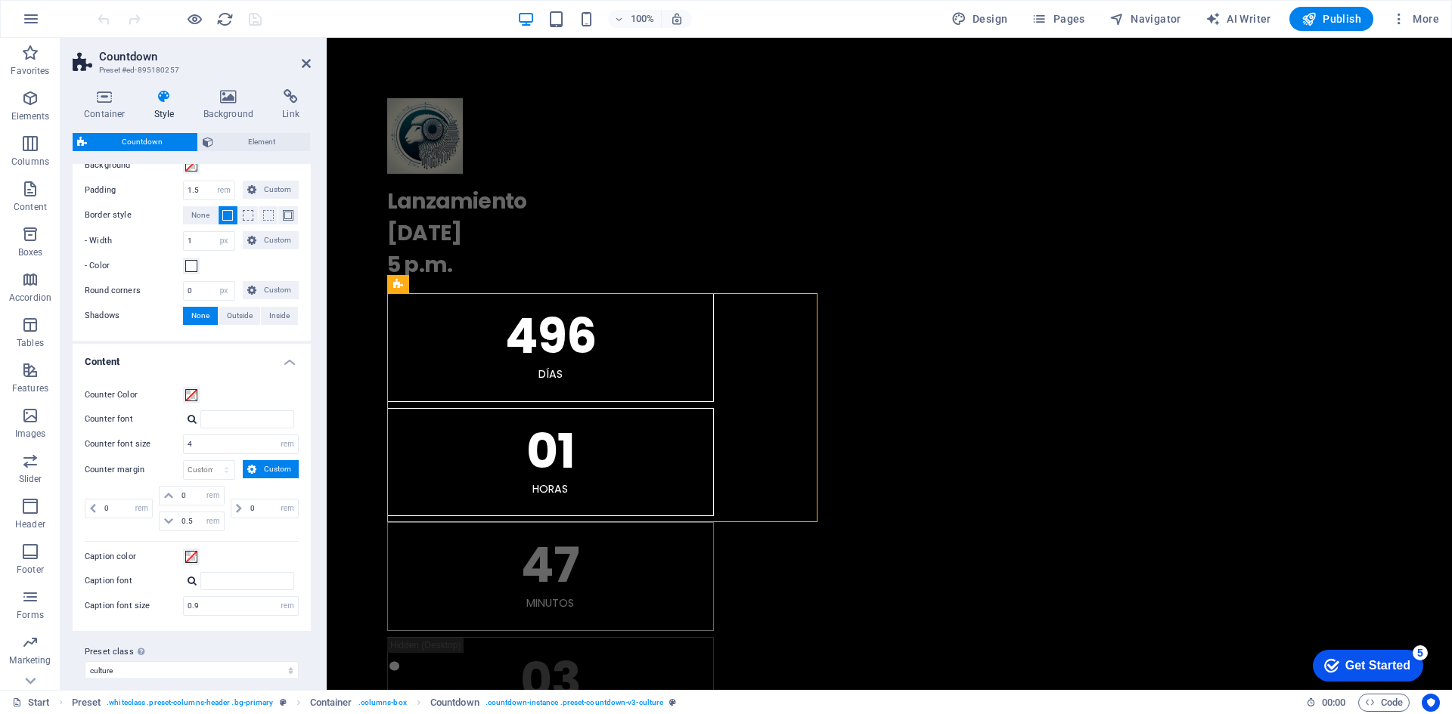
scroll to position [354, 0]
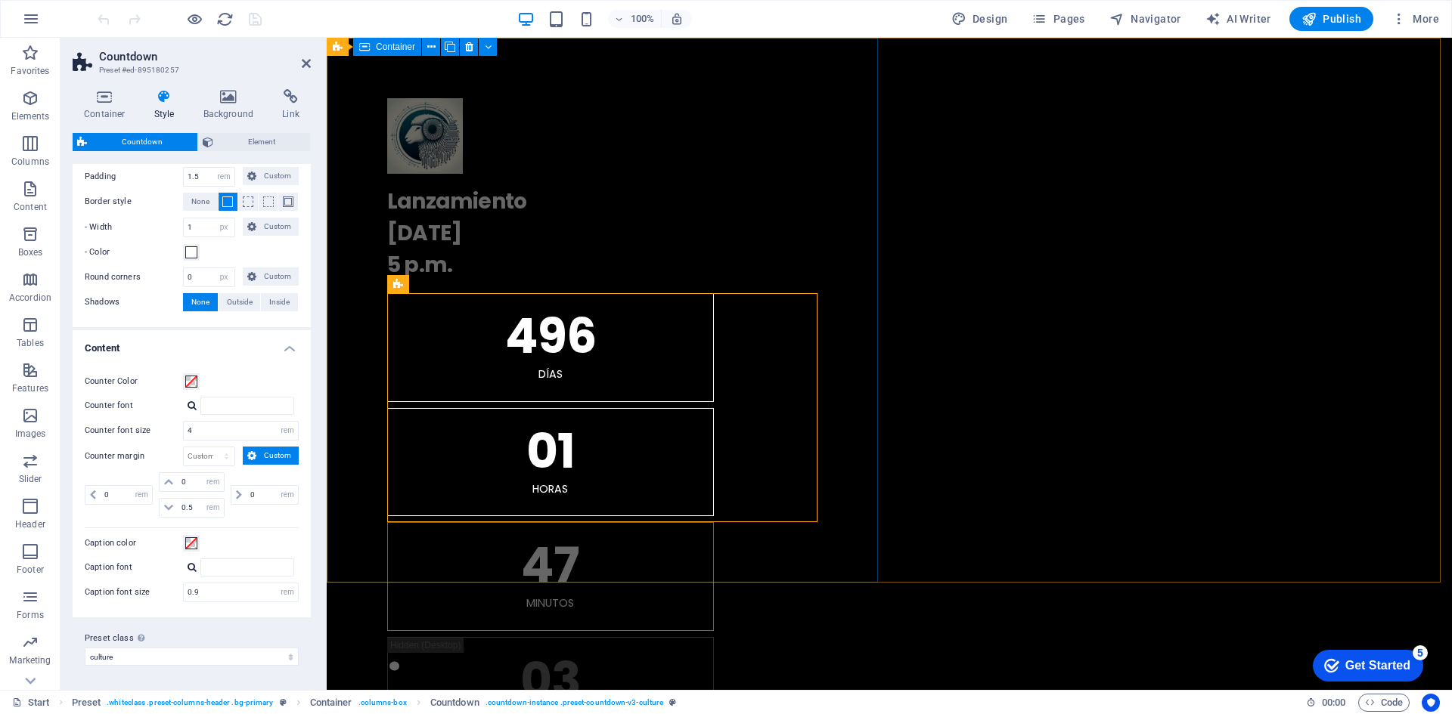
click at [497, 550] on div ". Lanzamiento [DATE] 5 p.m. 496 Días 01 horas 47 Minutos 03 Segundos" at bounding box center [889, 422] width 1125 height 768
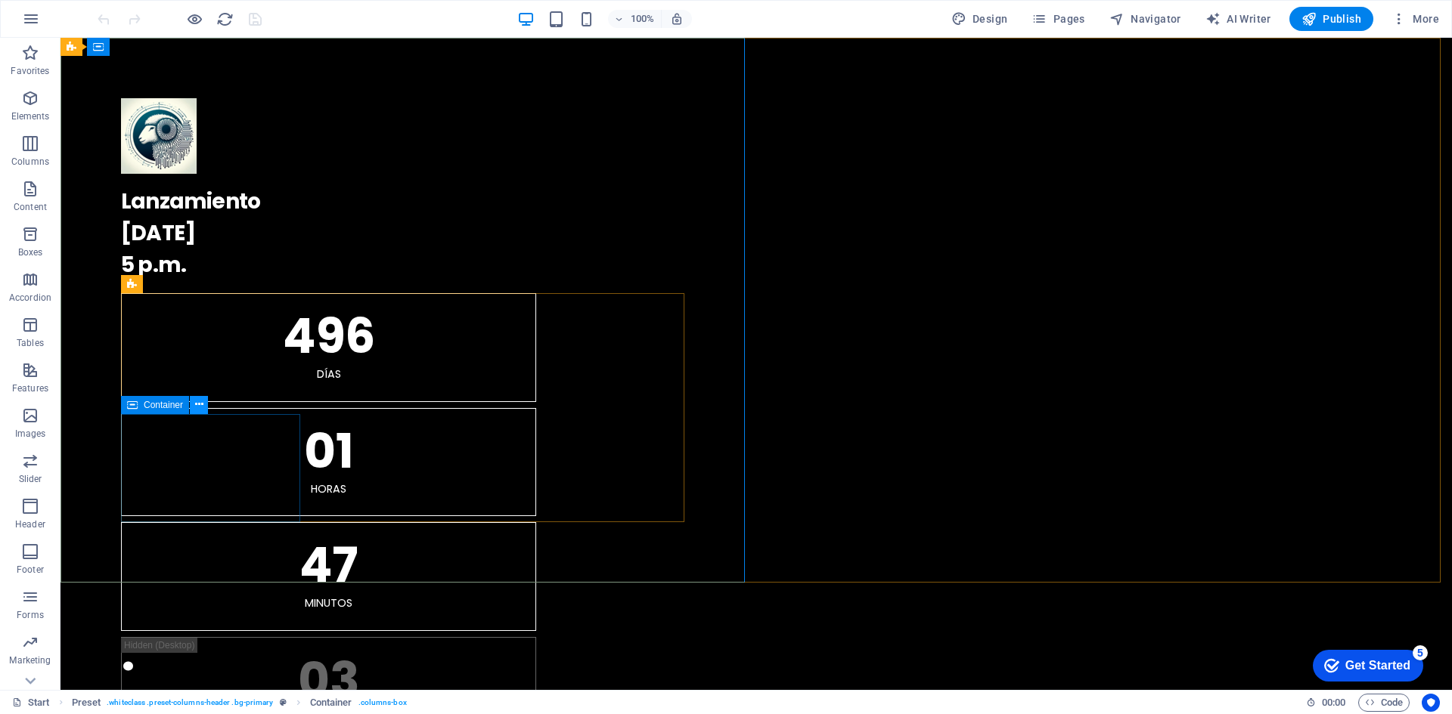
click at [200, 407] on icon at bounding box center [199, 405] width 8 height 16
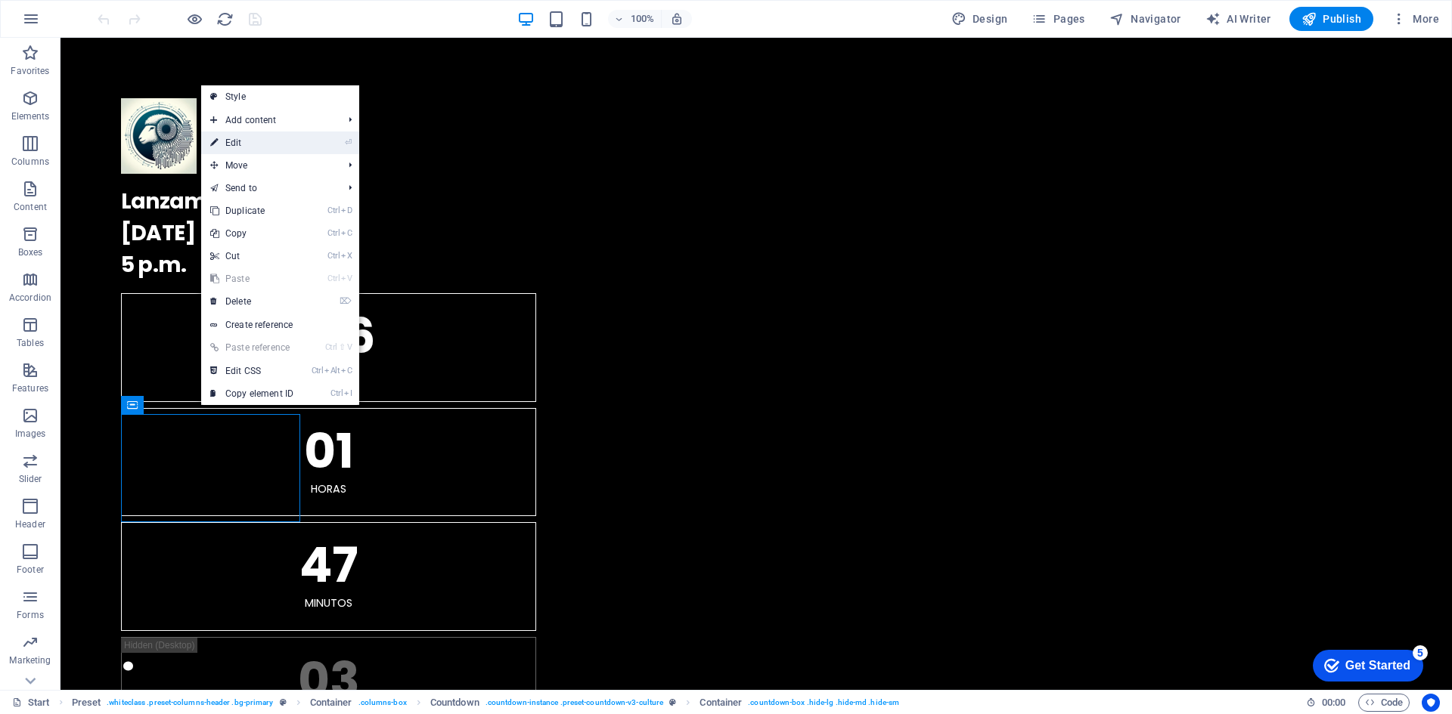
click at [245, 138] on link "⏎ Edit" at bounding box center [251, 143] width 101 height 23
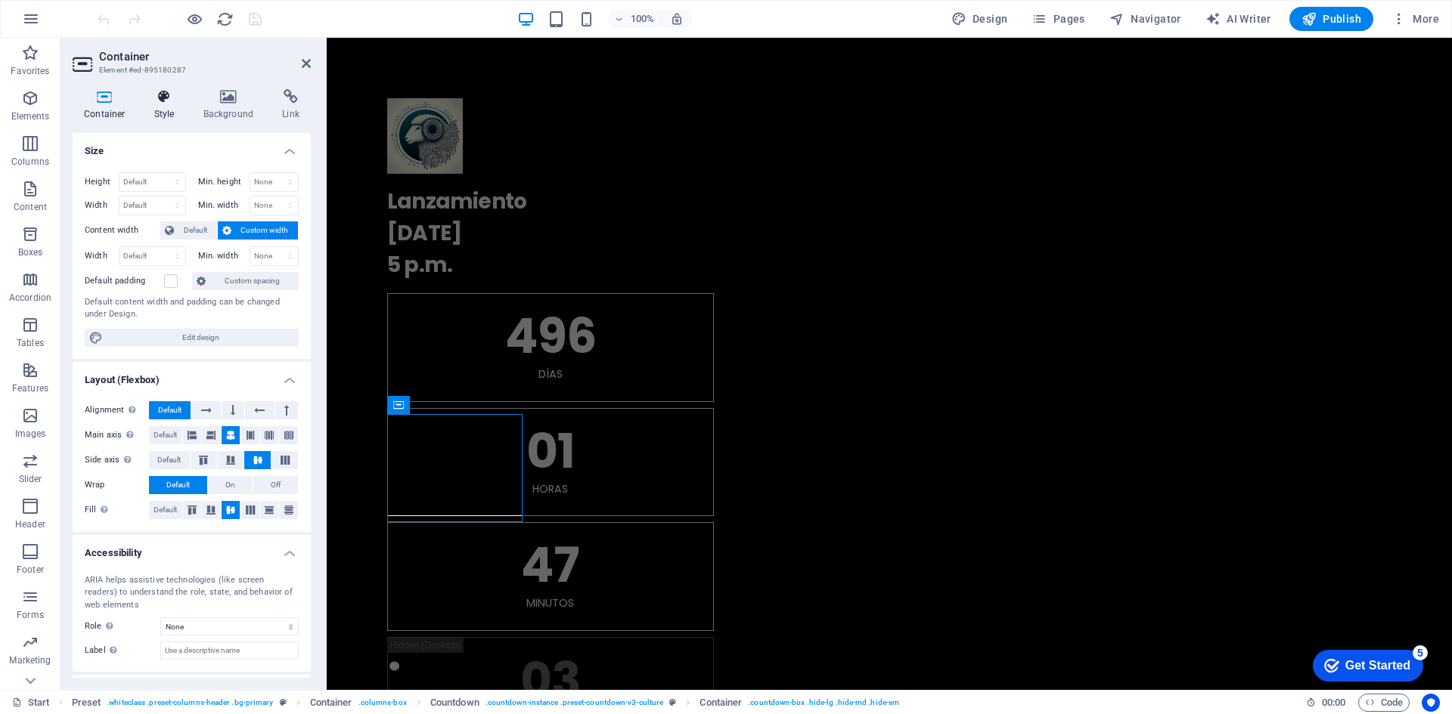
click at [169, 107] on h4 "Style" at bounding box center [167, 105] width 49 height 32
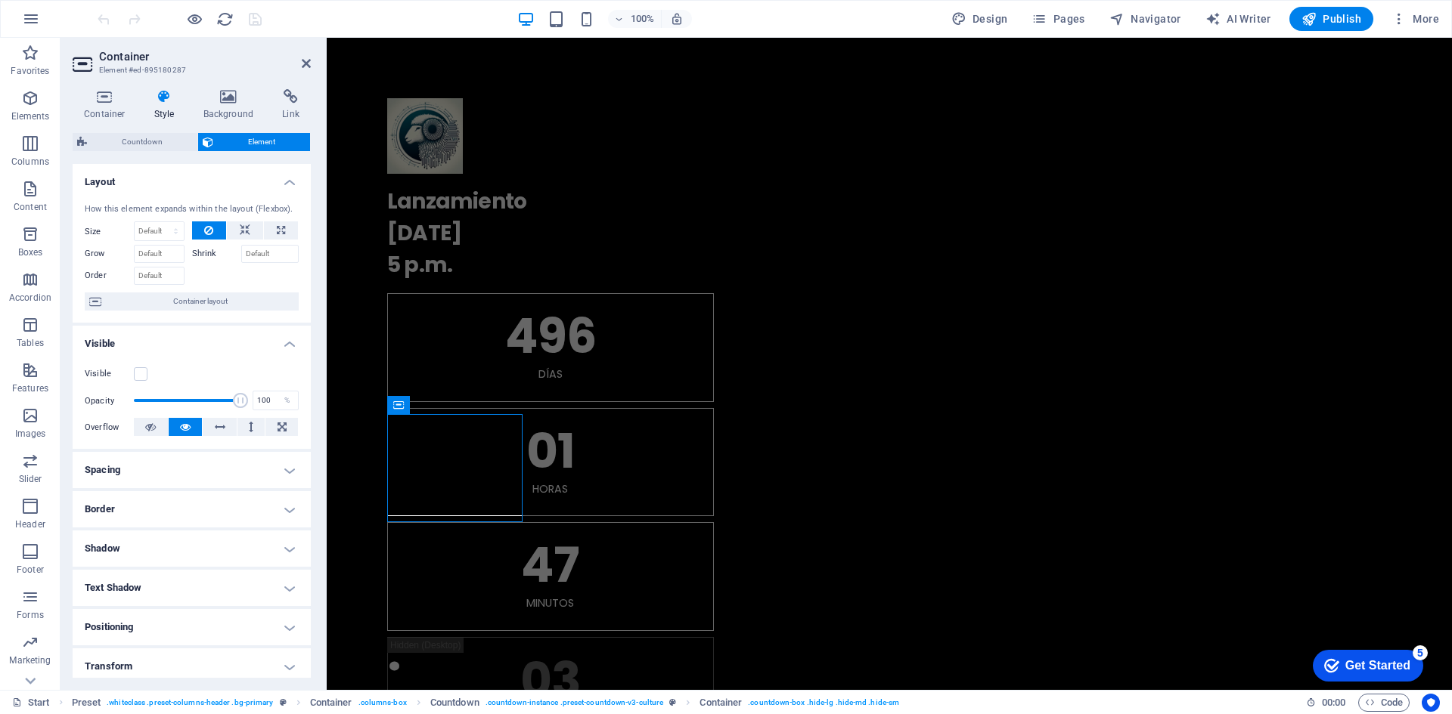
click at [233, 138] on span "Element" at bounding box center [262, 142] width 88 height 18
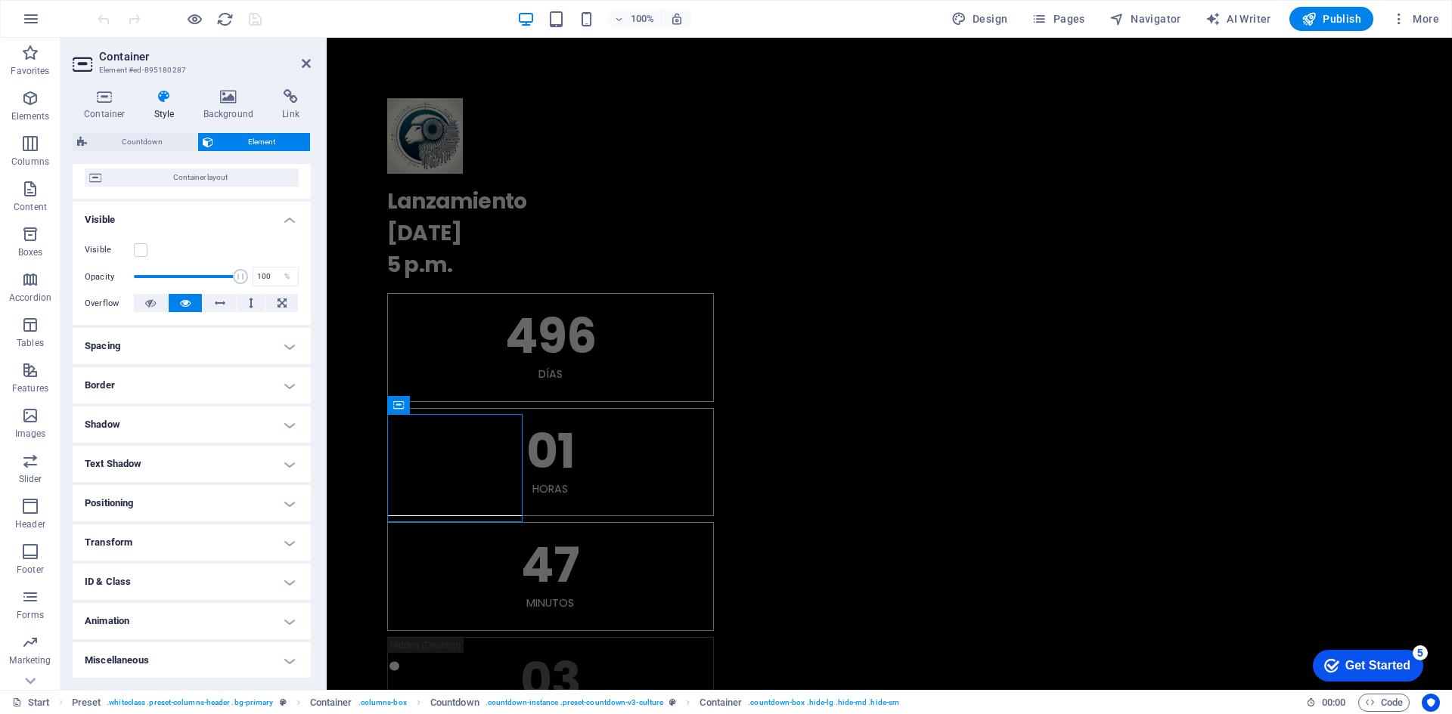
scroll to position [125, 0]
click at [281, 658] on h4 "Miscellaneous" at bounding box center [192, 660] width 238 height 36
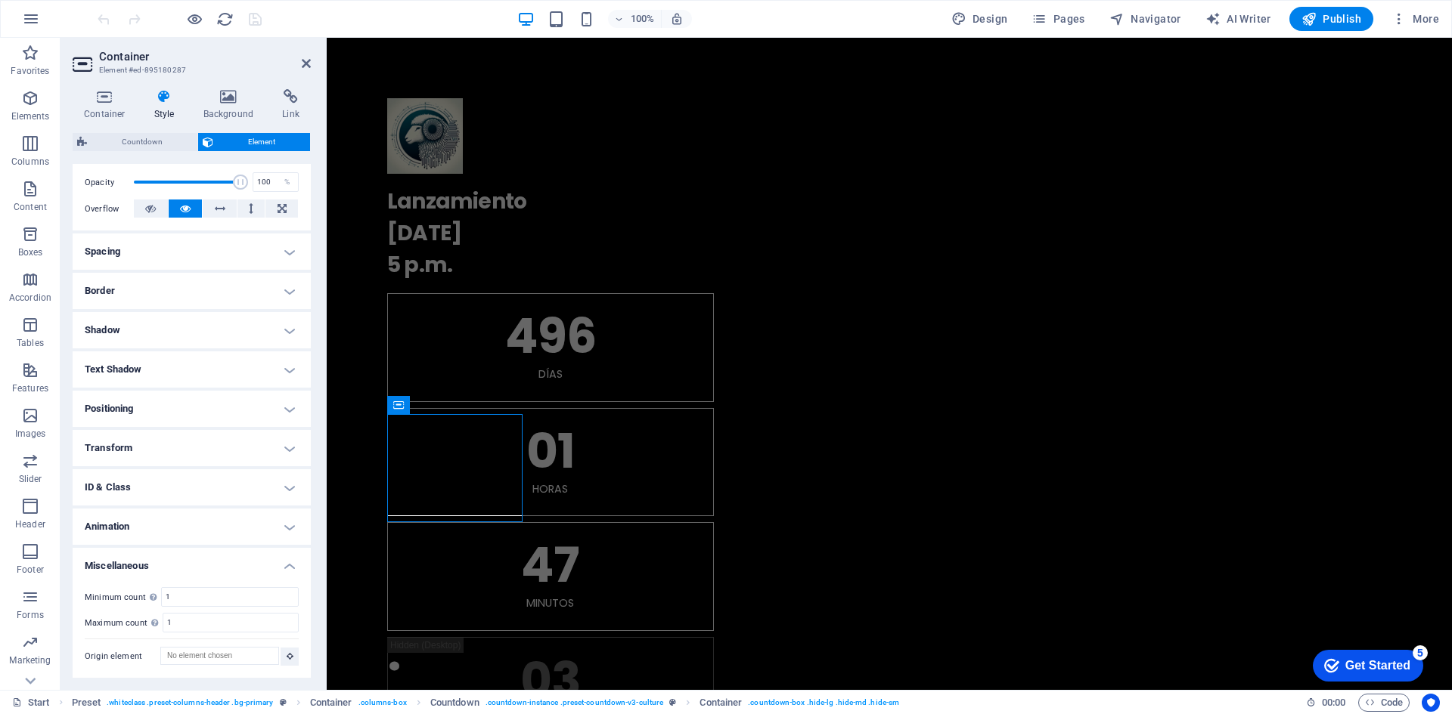
click at [280, 536] on h4 "Animation" at bounding box center [192, 527] width 238 height 36
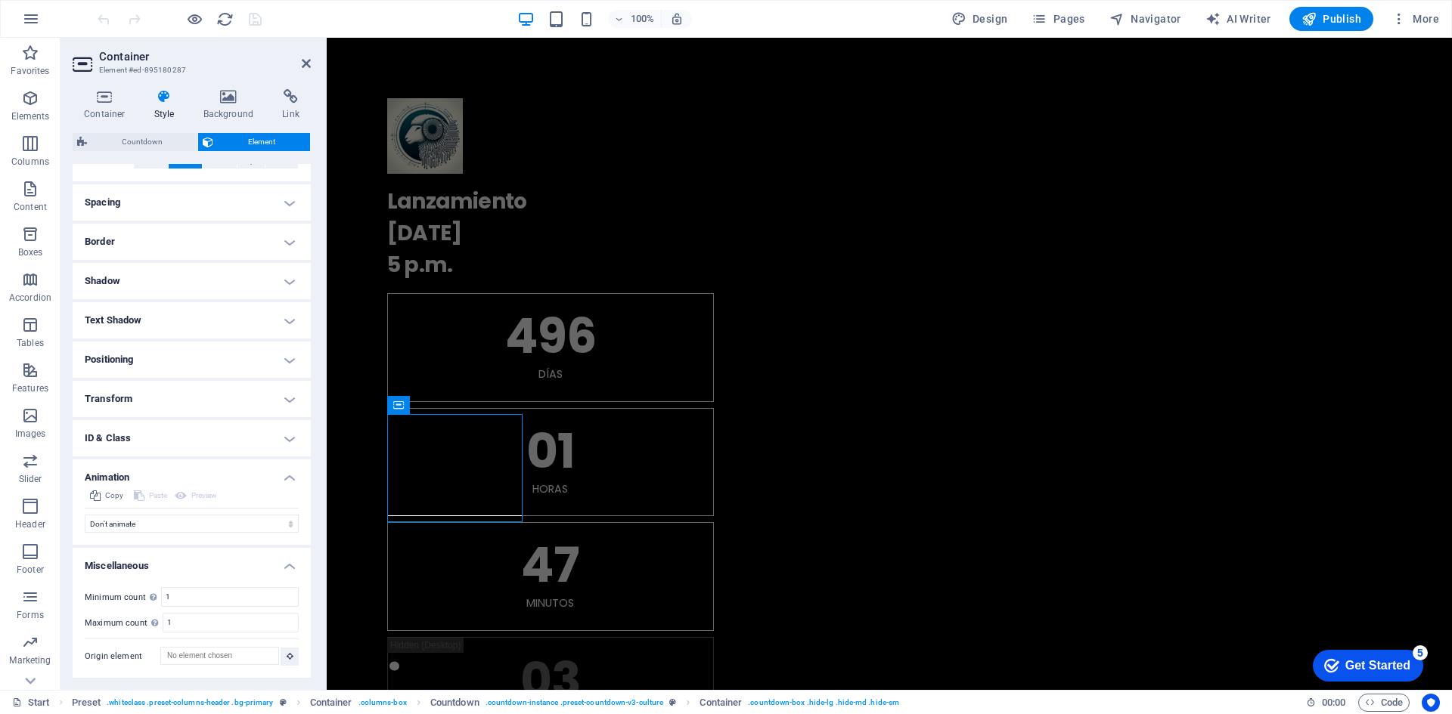
click at [282, 433] on h4 "ID & Class" at bounding box center [192, 438] width 238 height 36
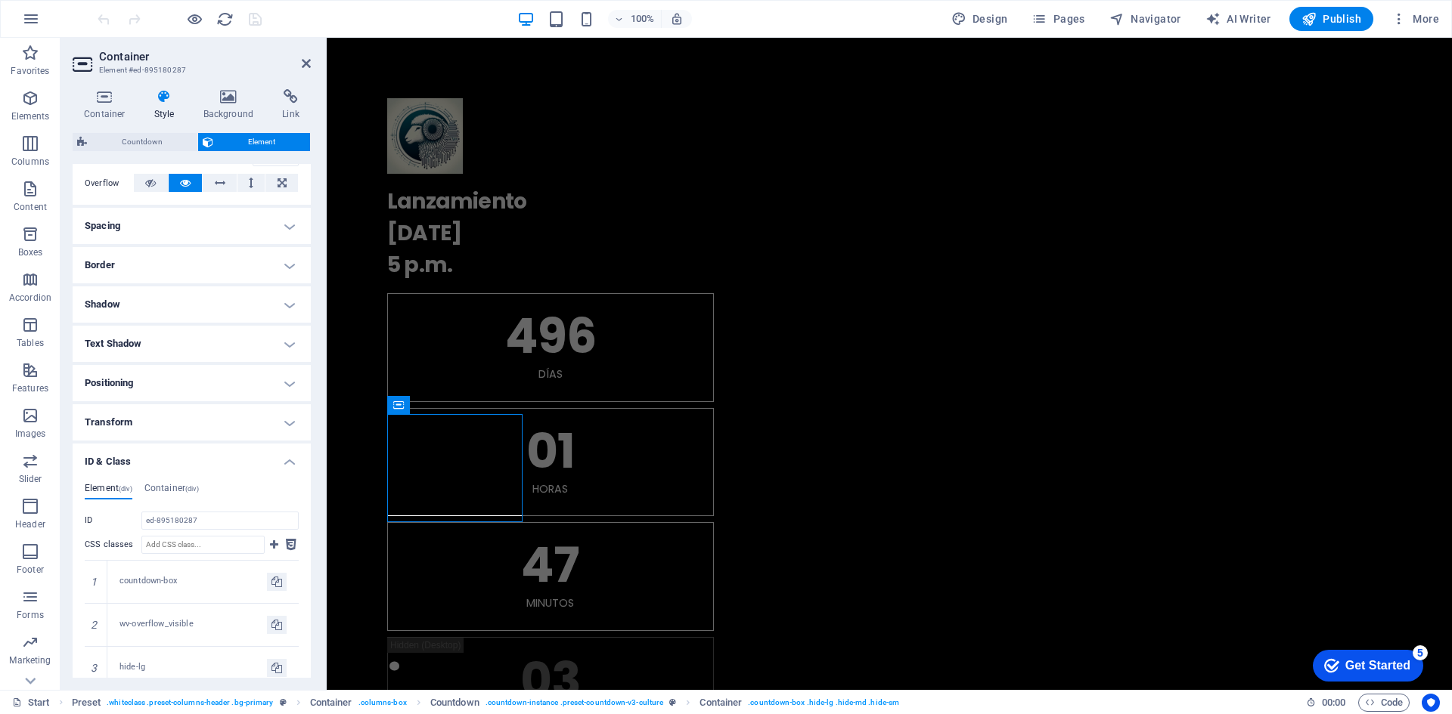
scroll to position [240, 0]
click at [281, 430] on h4 "Transform" at bounding box center [192, 426] width 238 height 36
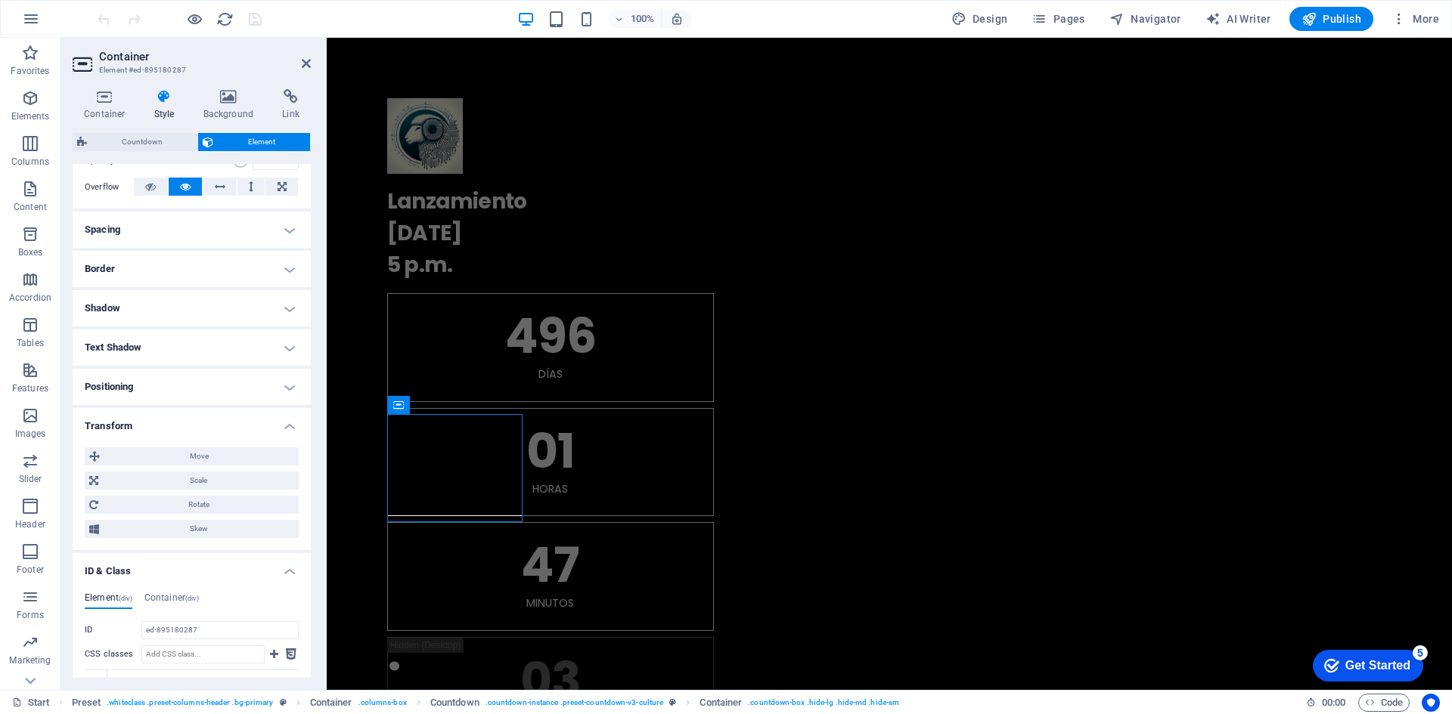
click at [290, 392] on h4 "Positioning" at bounding box center [192, 387] width 238 height 36
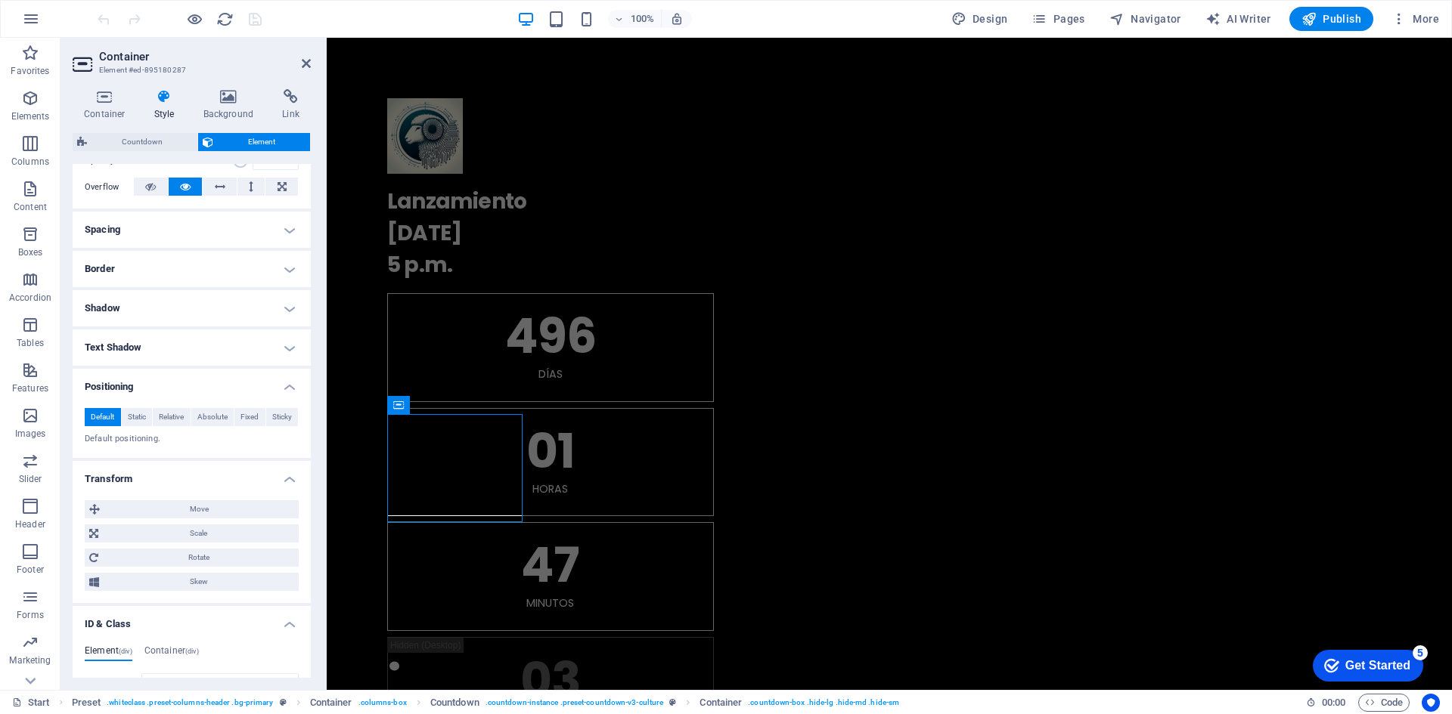
click at [283, 354] on h4 "Text Shadow" at bounding box center [192, 348] width 238 height 36
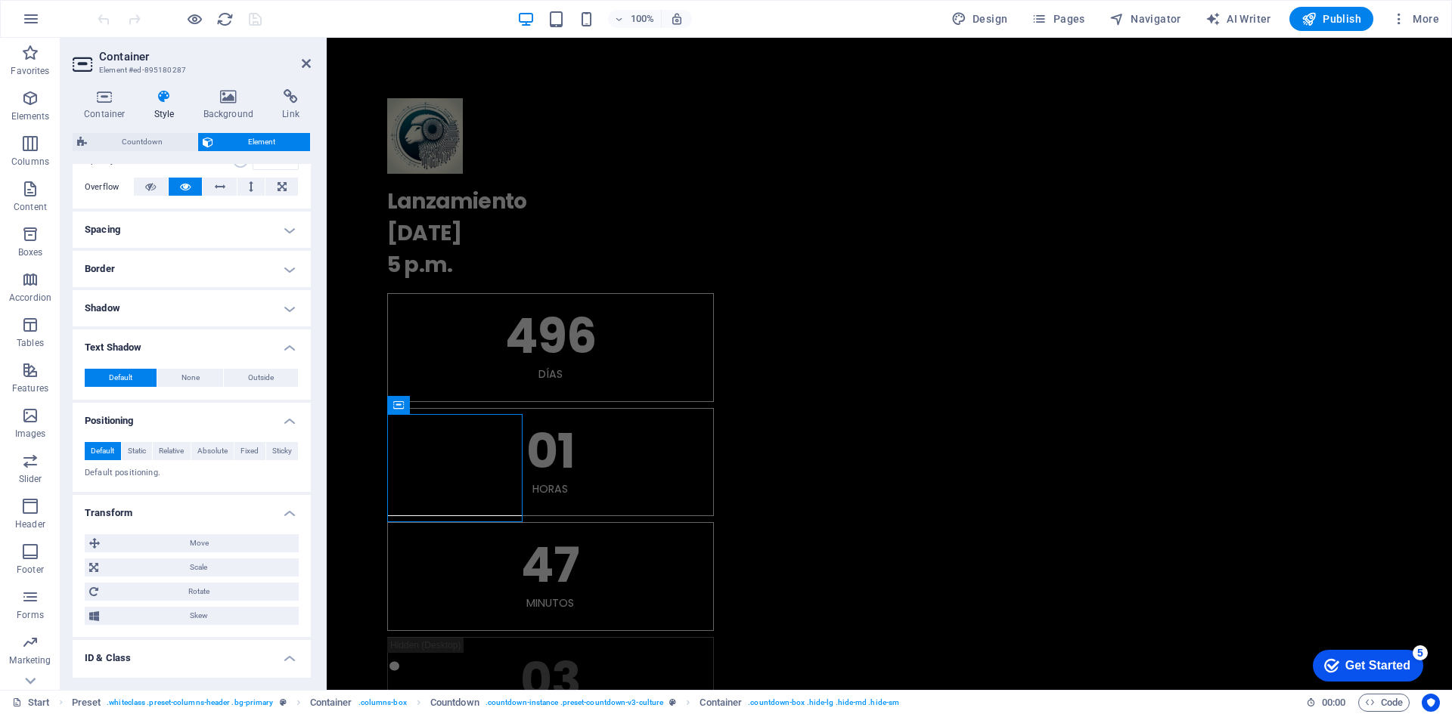
click at [279, 313] on h4 "Shadow" at bounding box center [192, 308] width 238 height 36
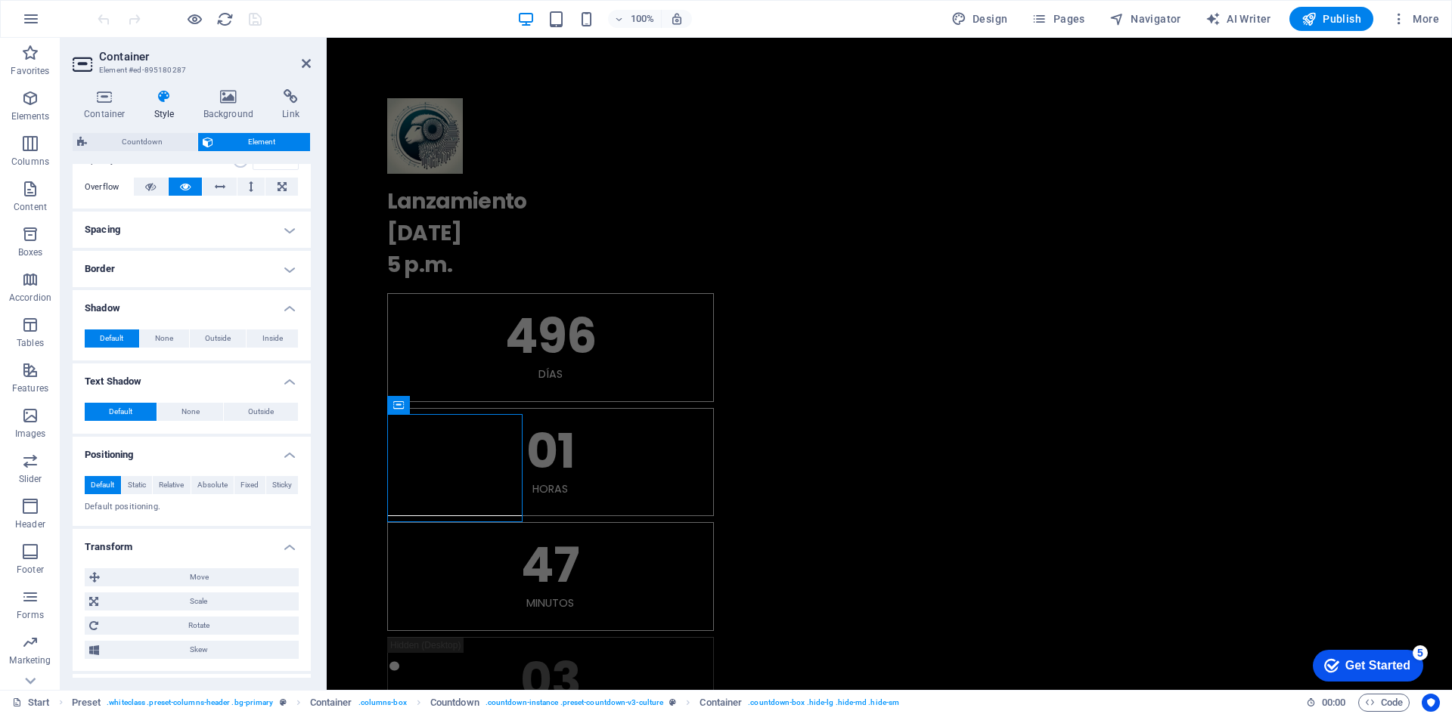
click at [280, 277] on h4 "Border" at bounding box center [192, 269] width 238 height 36
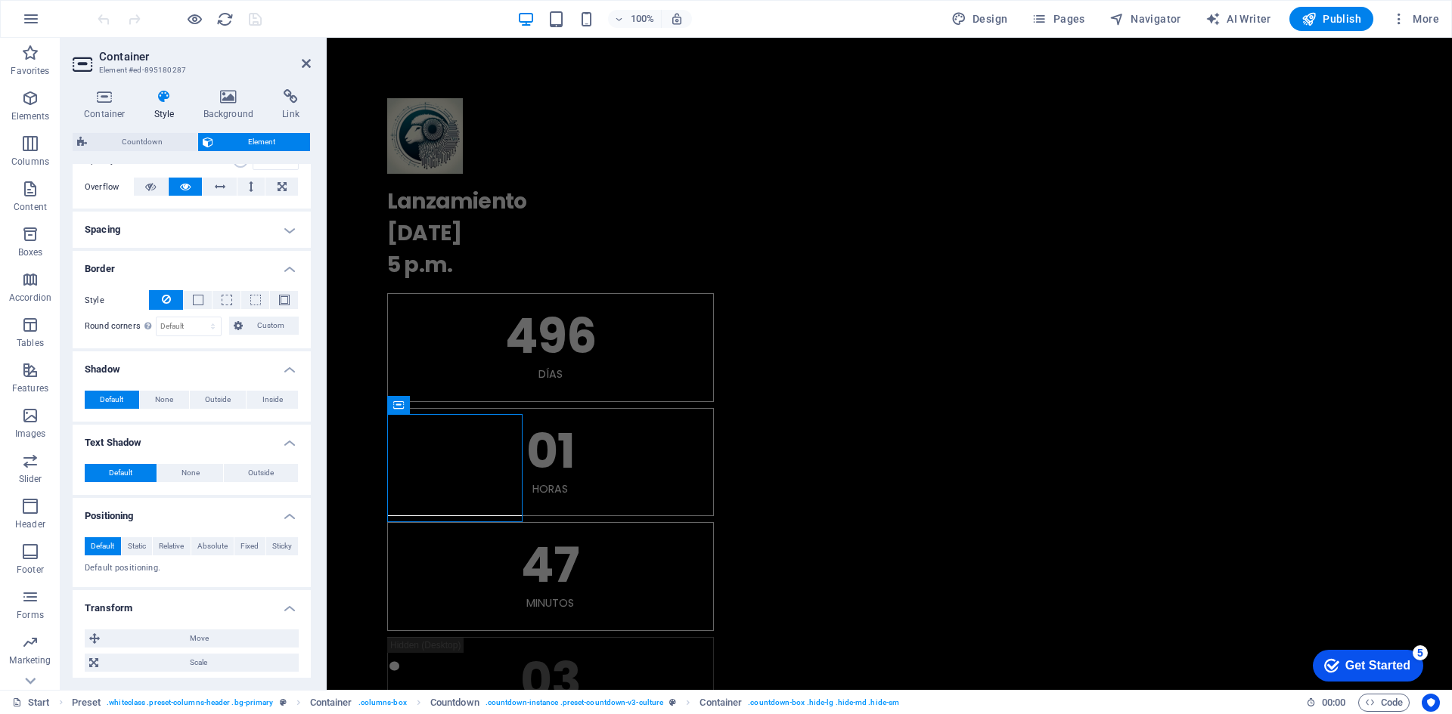
click at [293, 238] on h4 "Spacing" at bounding box center [192, 230] width 238 height 36
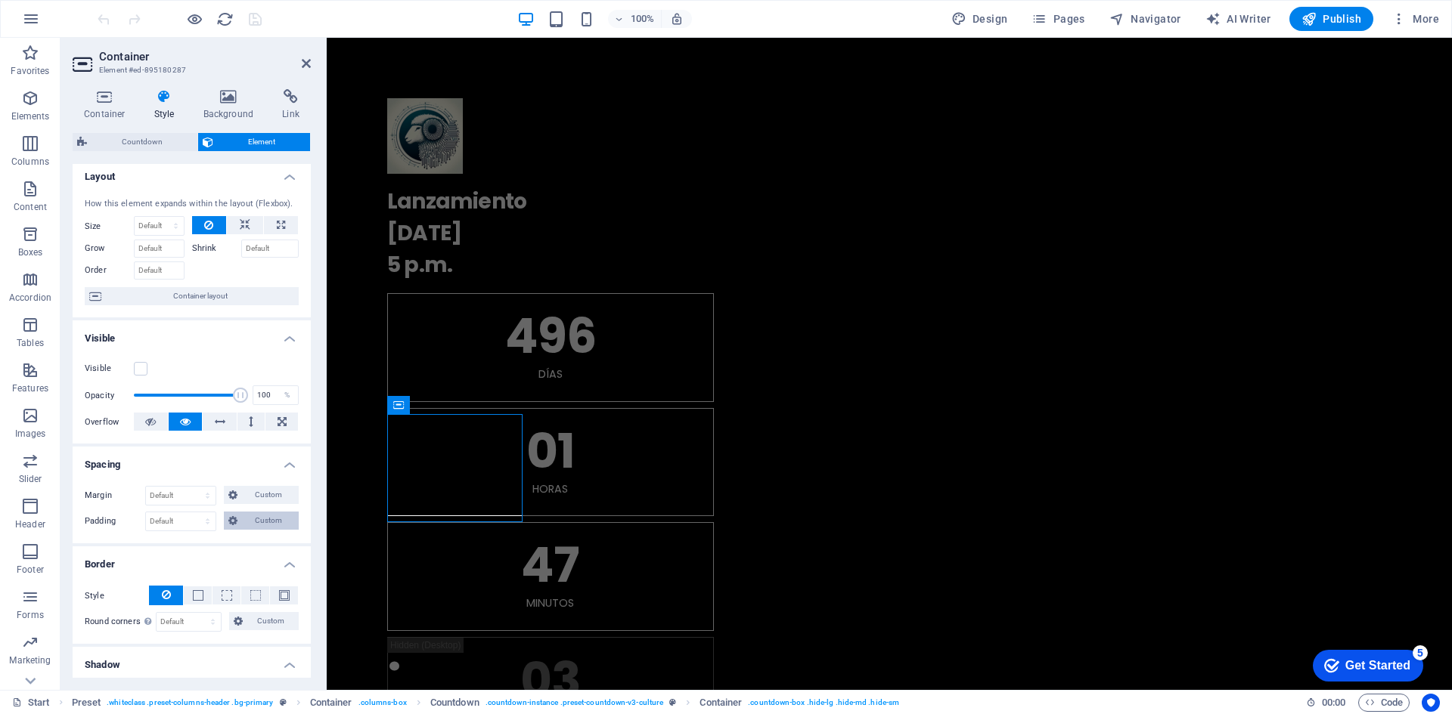
scroll to position [0, 0]
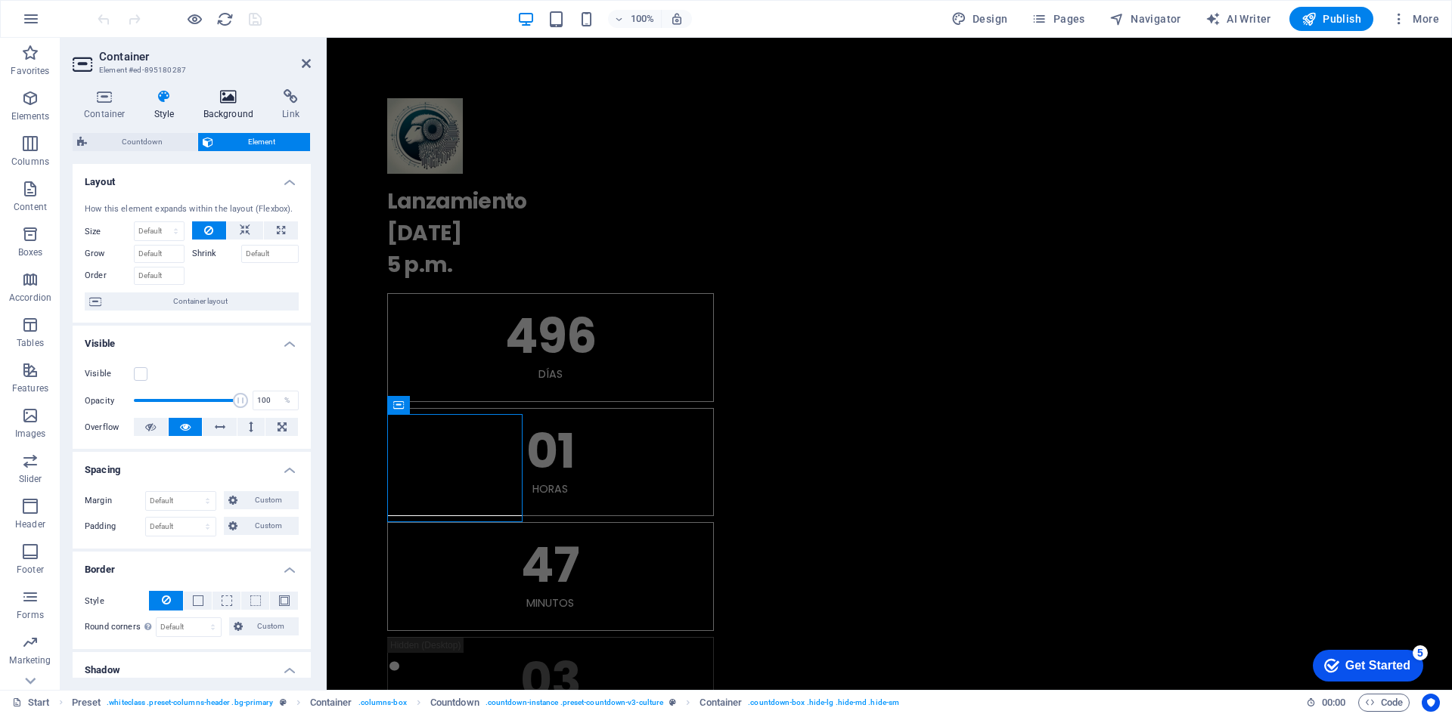
click at [223, 102] on icon at bounding box center [228, 96] width 73 height 15
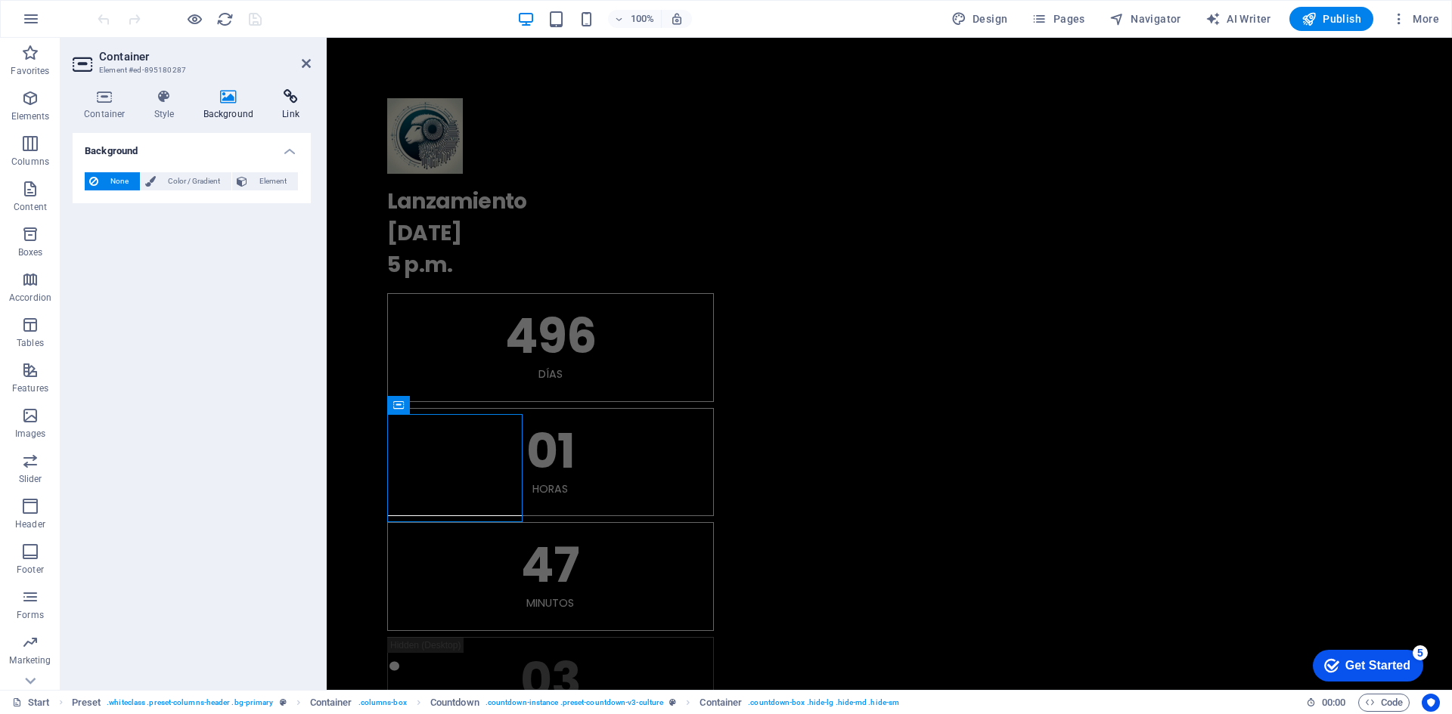
click at [276, 101] on icon at bounding box center [291, 96] width 40 height 15
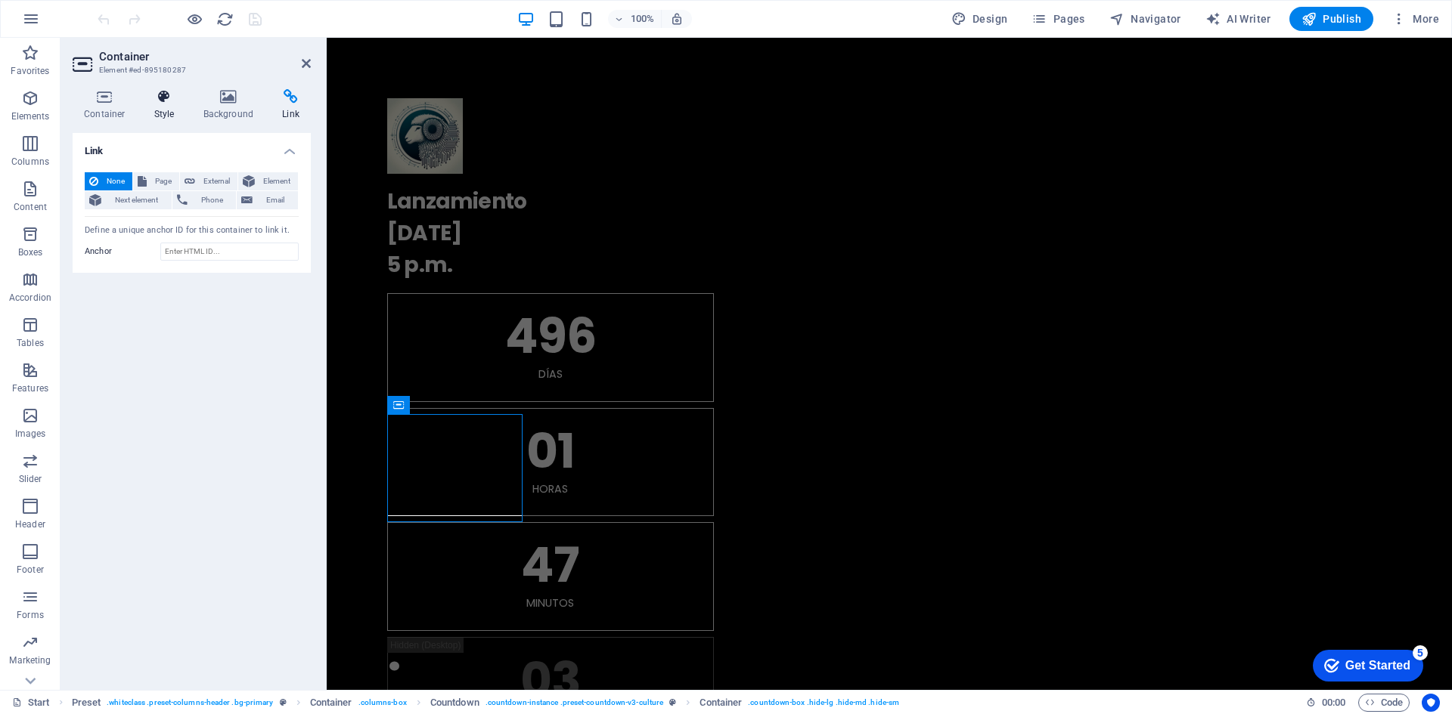
click at [155, 105] on h4 "Style" at bounding box center [167, 105] width 49 height 32
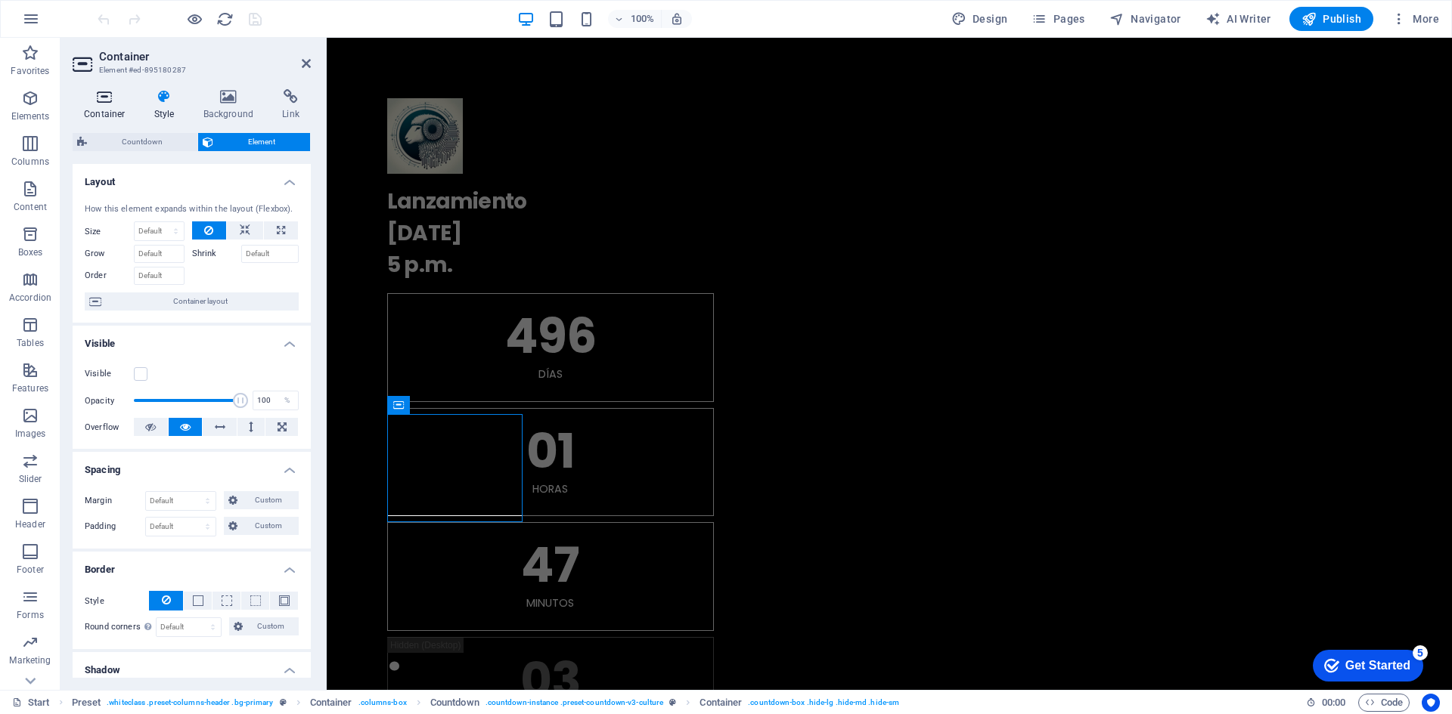
click at [106, 107] on h4 "Container" at bounding box center [108, 105] width 70 height 32
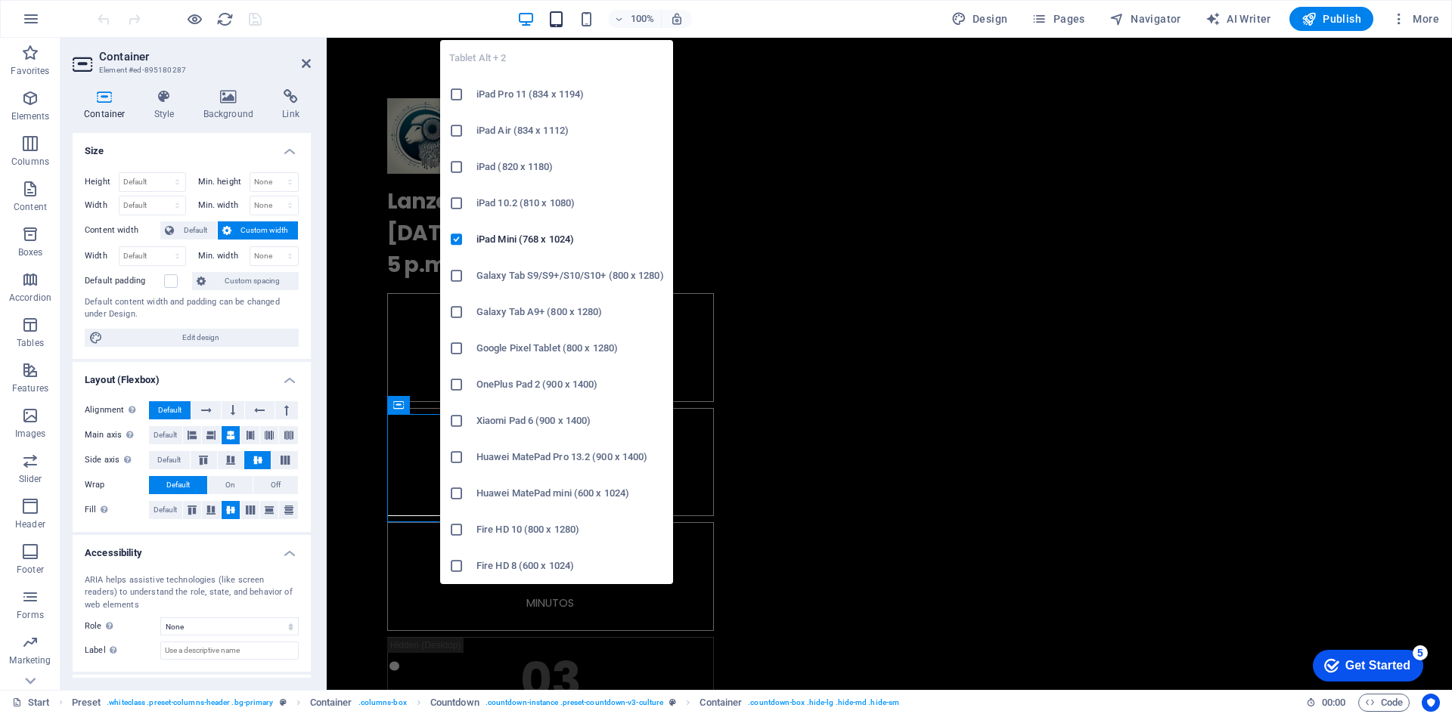
click at [558, 23] on icon "button" at bounding box center [555, 19] width 17 height 17
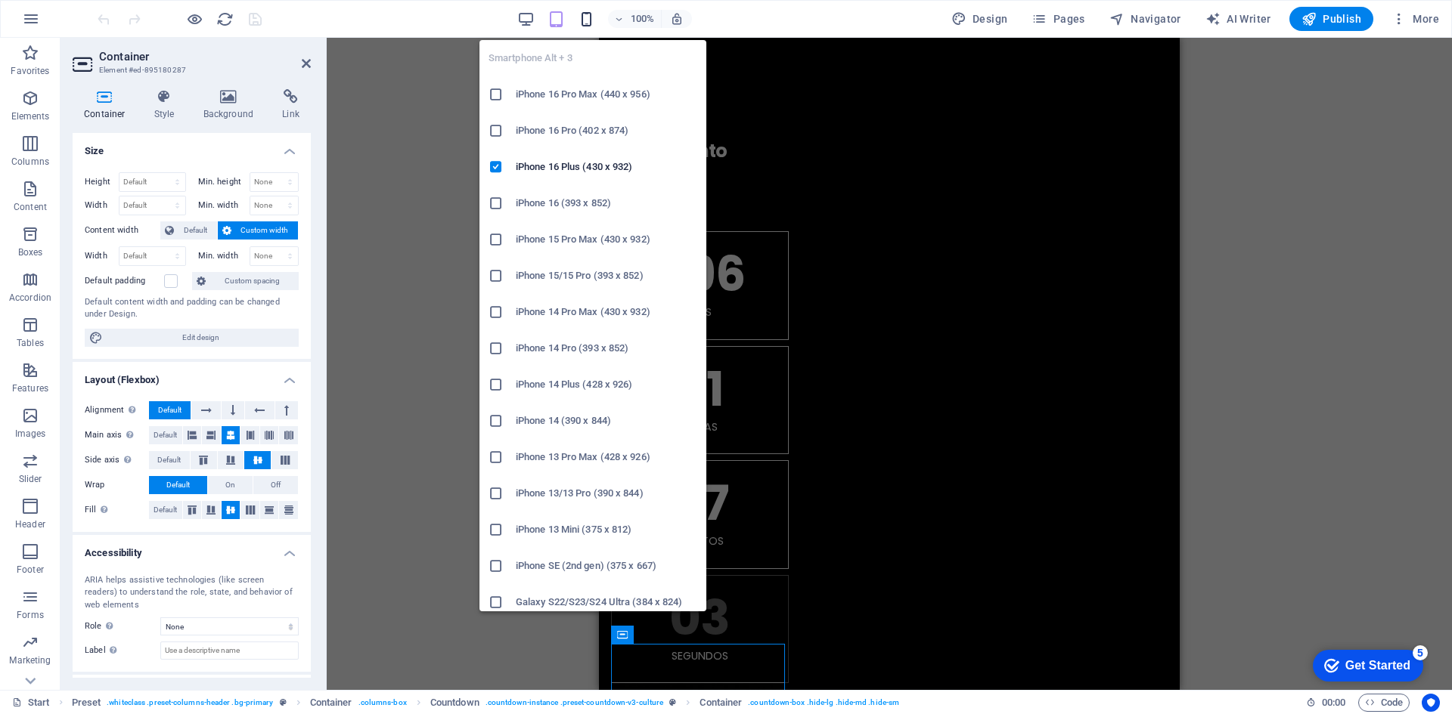
click at [593, 17] on icon "button" at bounding box center [586, 19] width 17 height 17
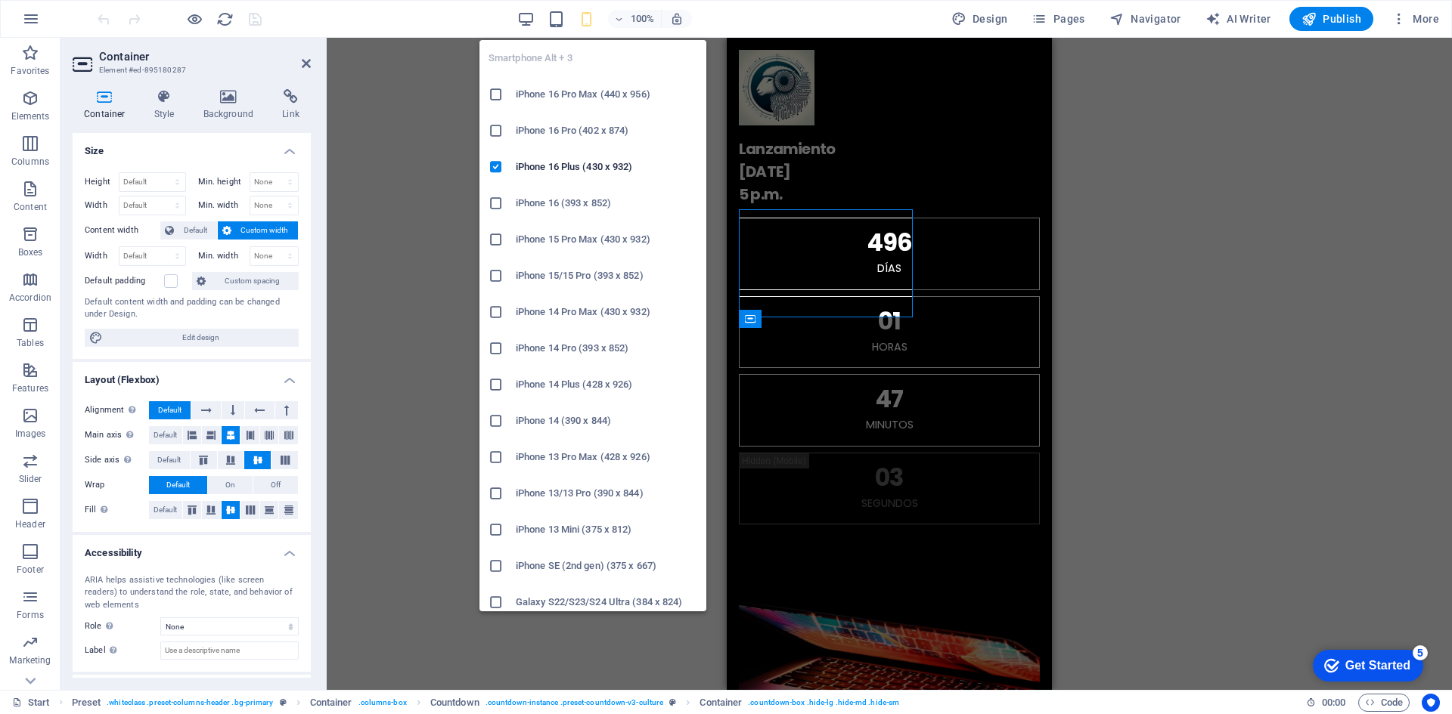
scroll to position [435, 0]
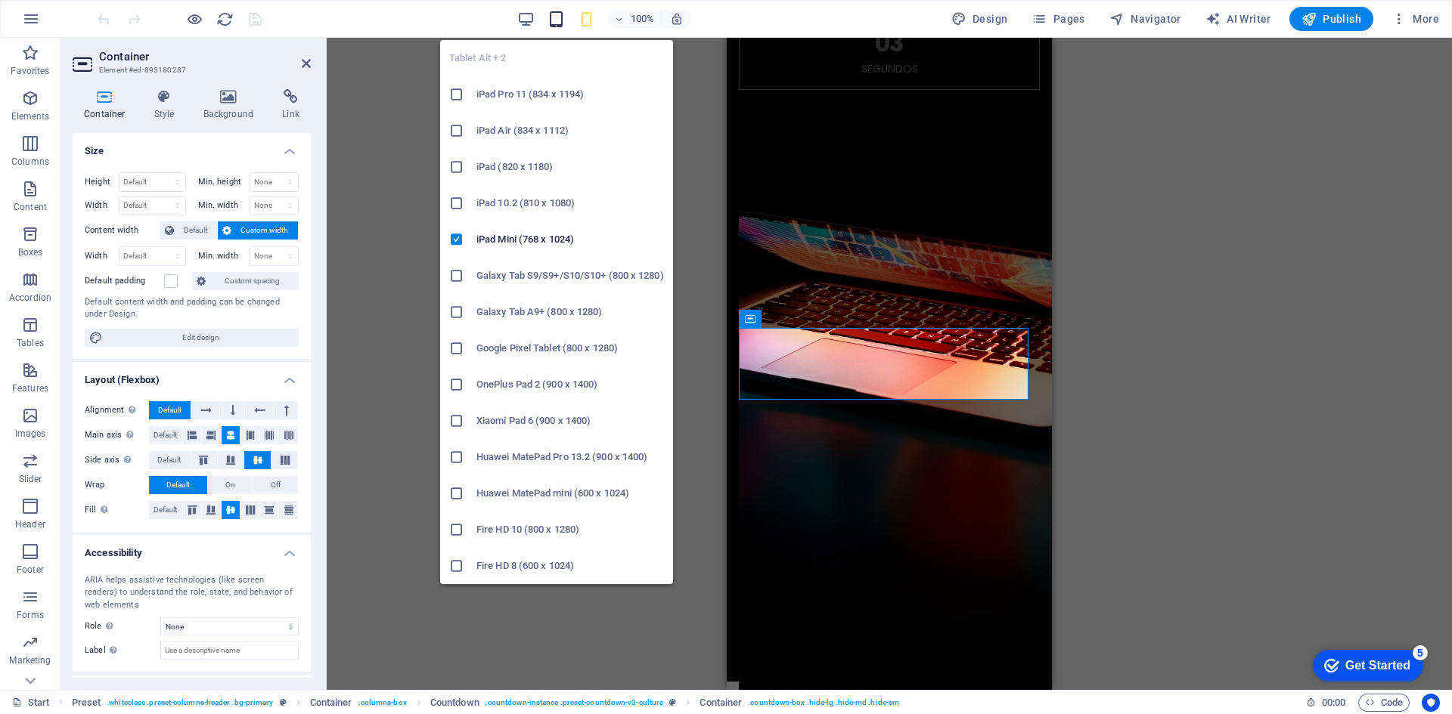
click at [560, 20] on icon "button" at bounding box center [555, 19] width 17 height 17
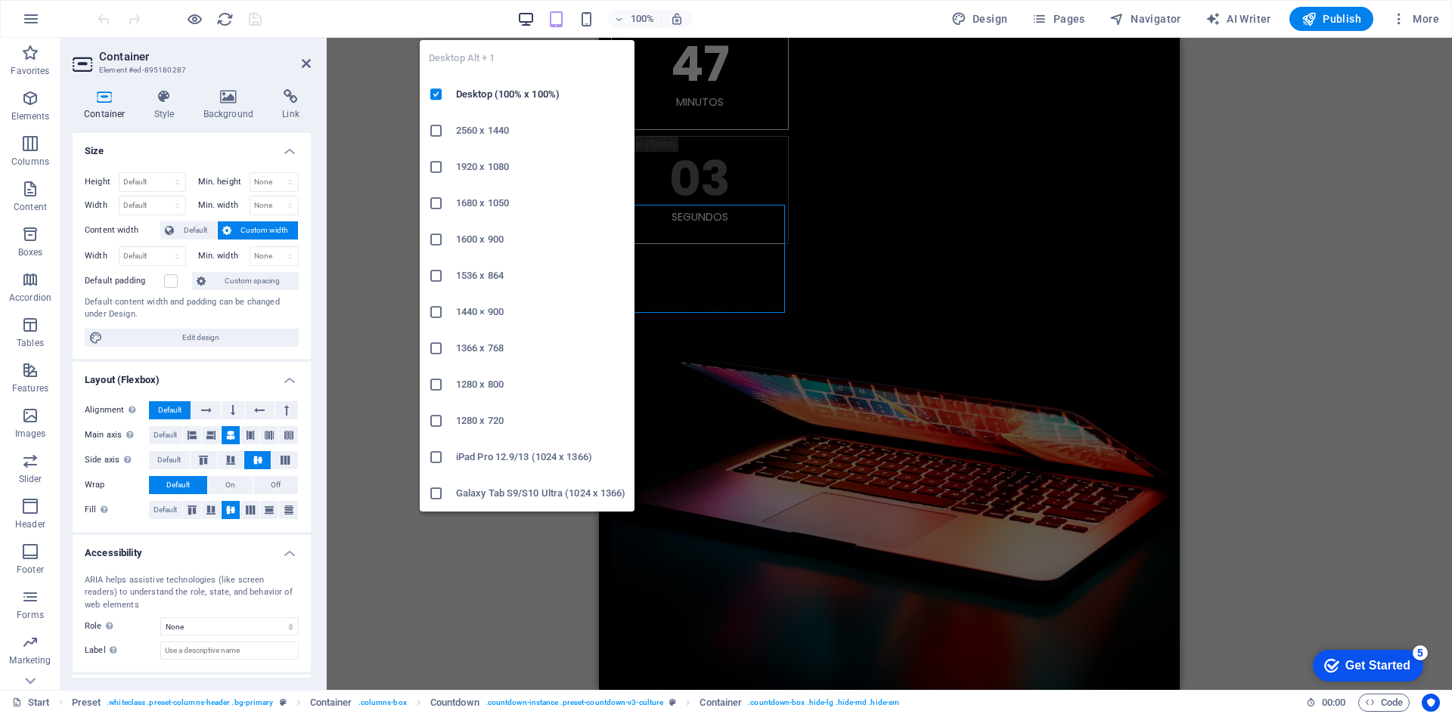
click at [526, 21] on icon "button" at bounding box center [525, 19] width 17 height 17
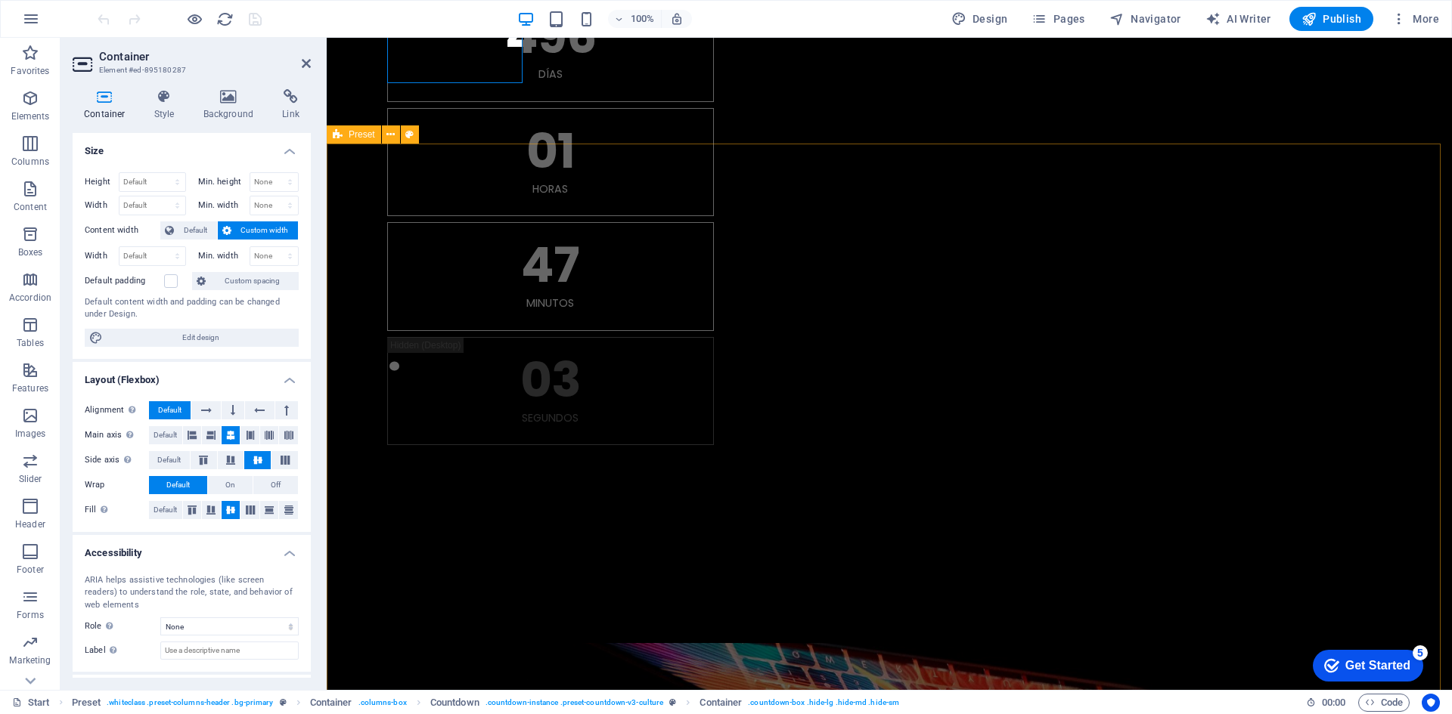
scroll to position [137, 0]
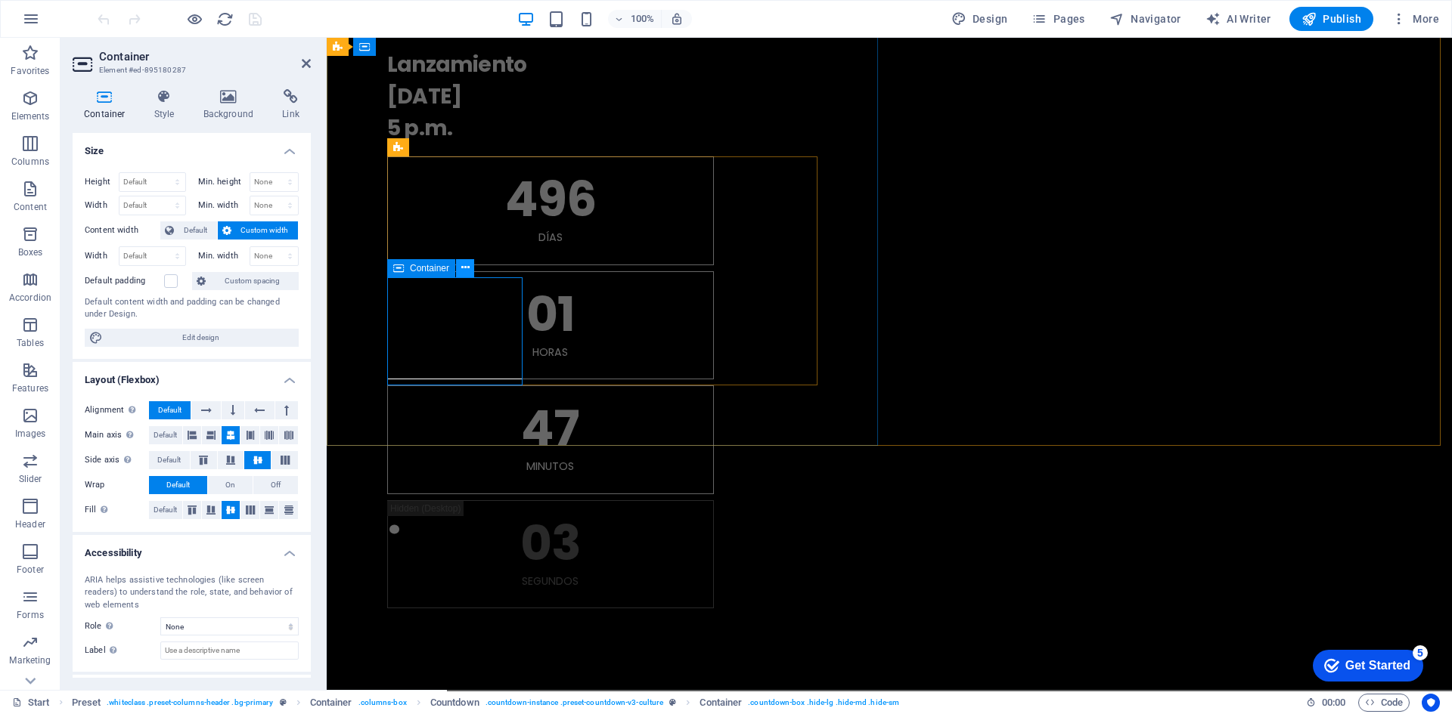
click at [463, 271] on icon at bounding box center [465, 268] width 8 height 16
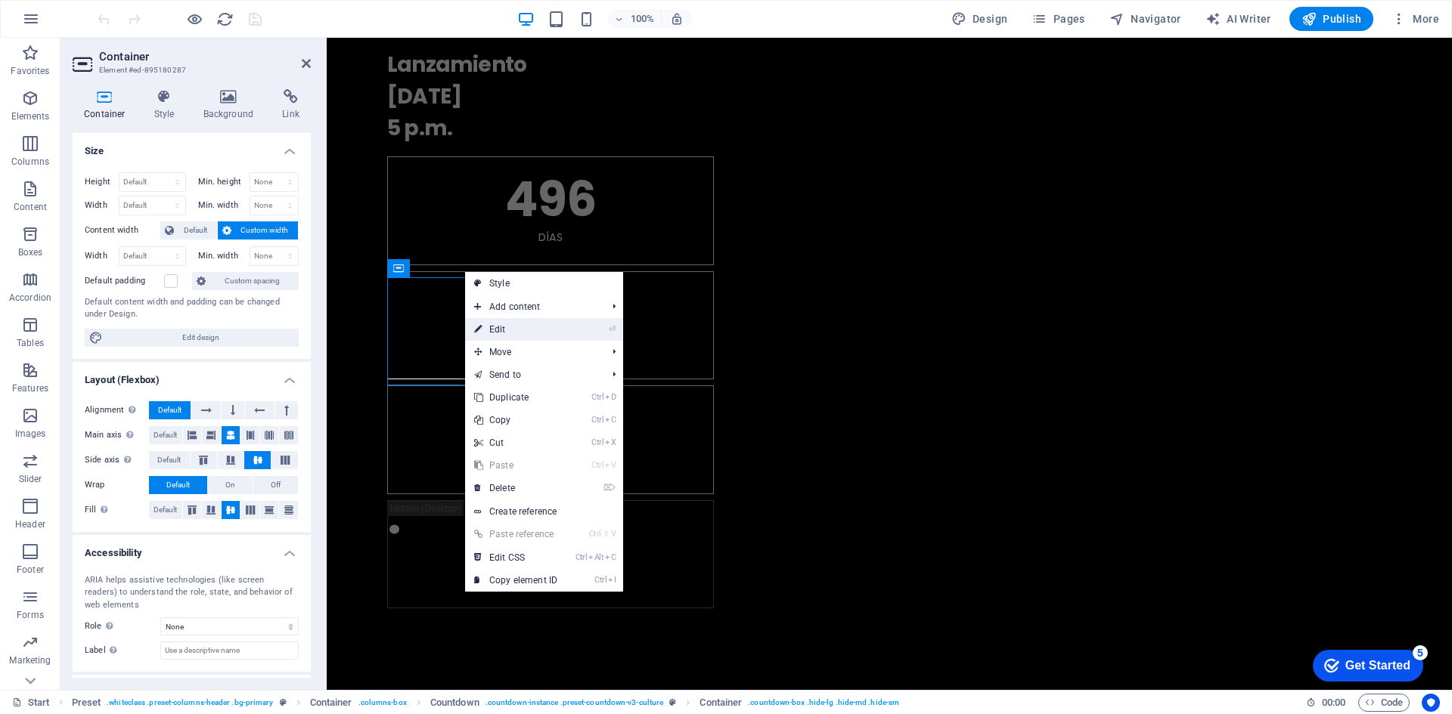
click at [504, 329] on link "⏎ Edit" at bounding box center [515, 329] width 101 height 23
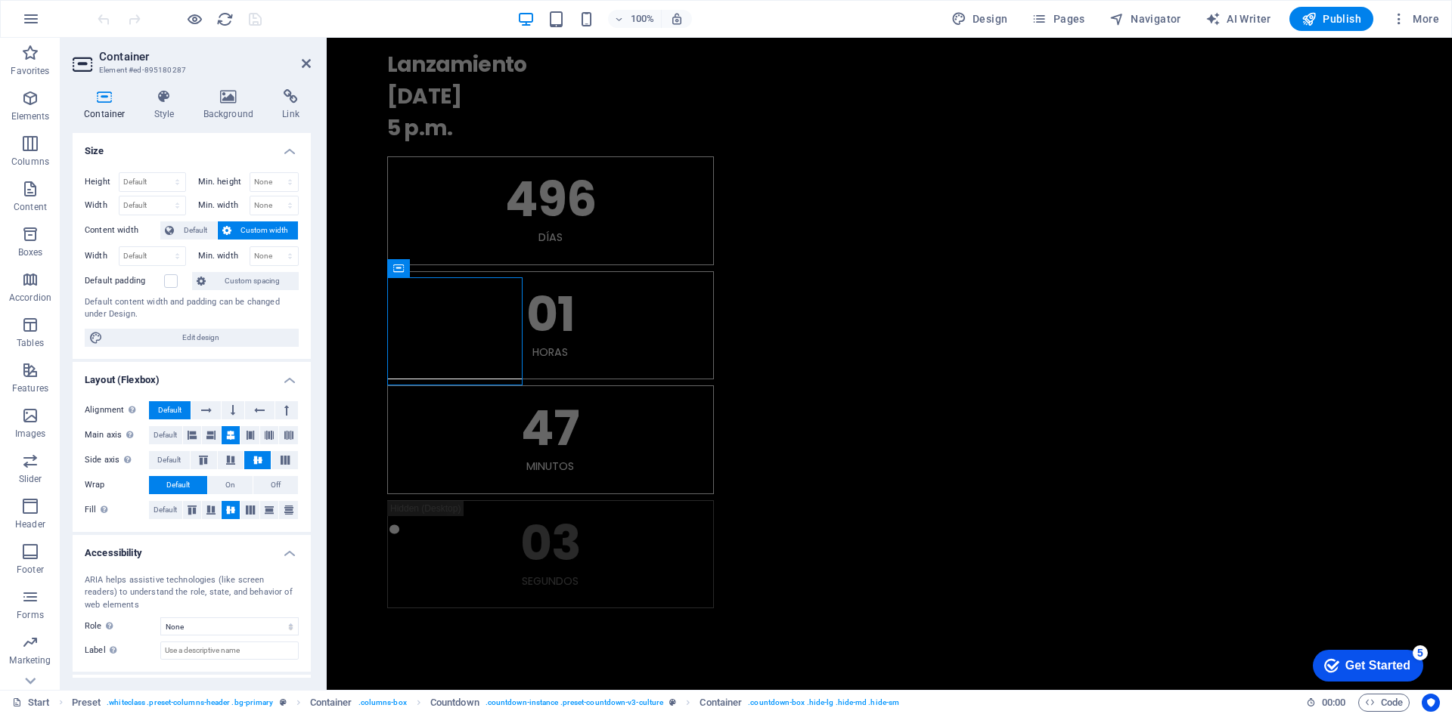
click at [104, 109] on h4 "Container" at bounding box center [108, 105] width 70 height 32
click at [231, 110] on h4 "Background" at bounding box center [231, 105] width 79 height 32
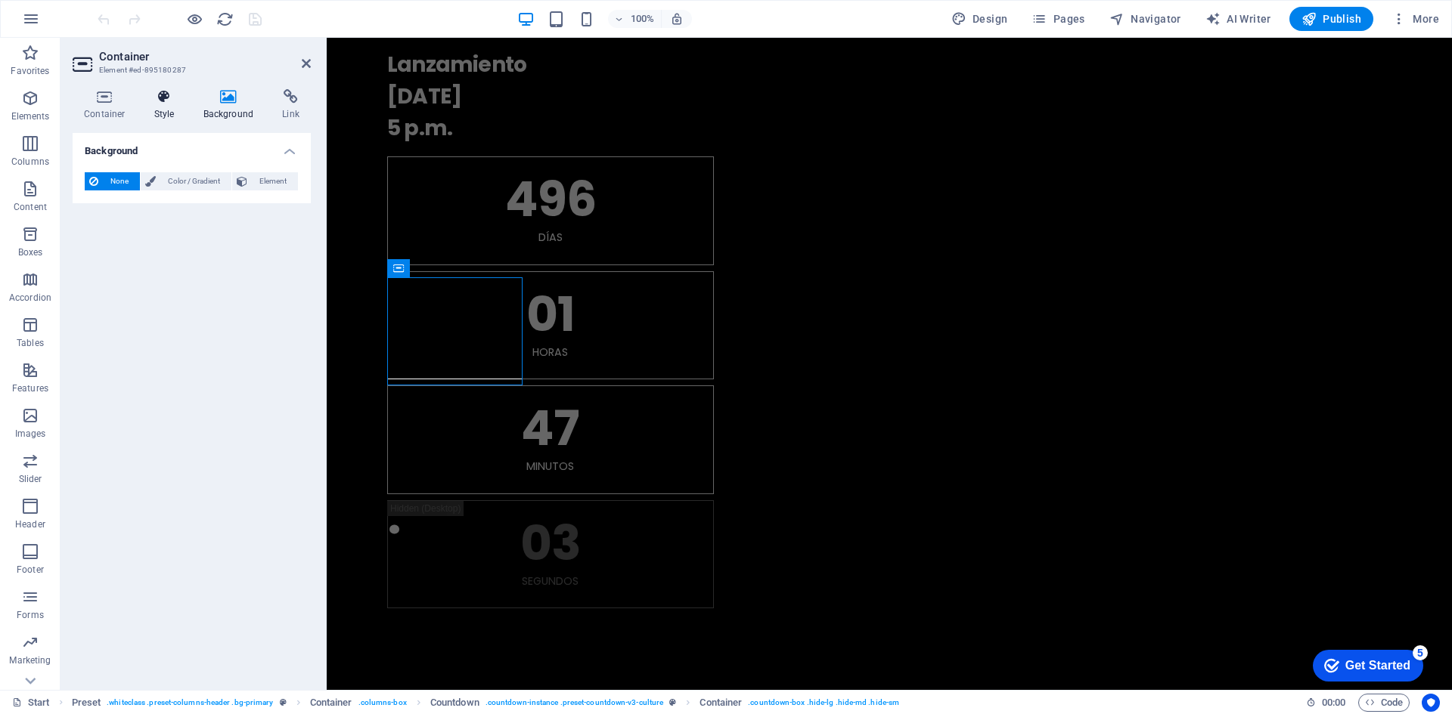
click at [166, 95] on icon at bounding box center [164, 96] width 43 height 15
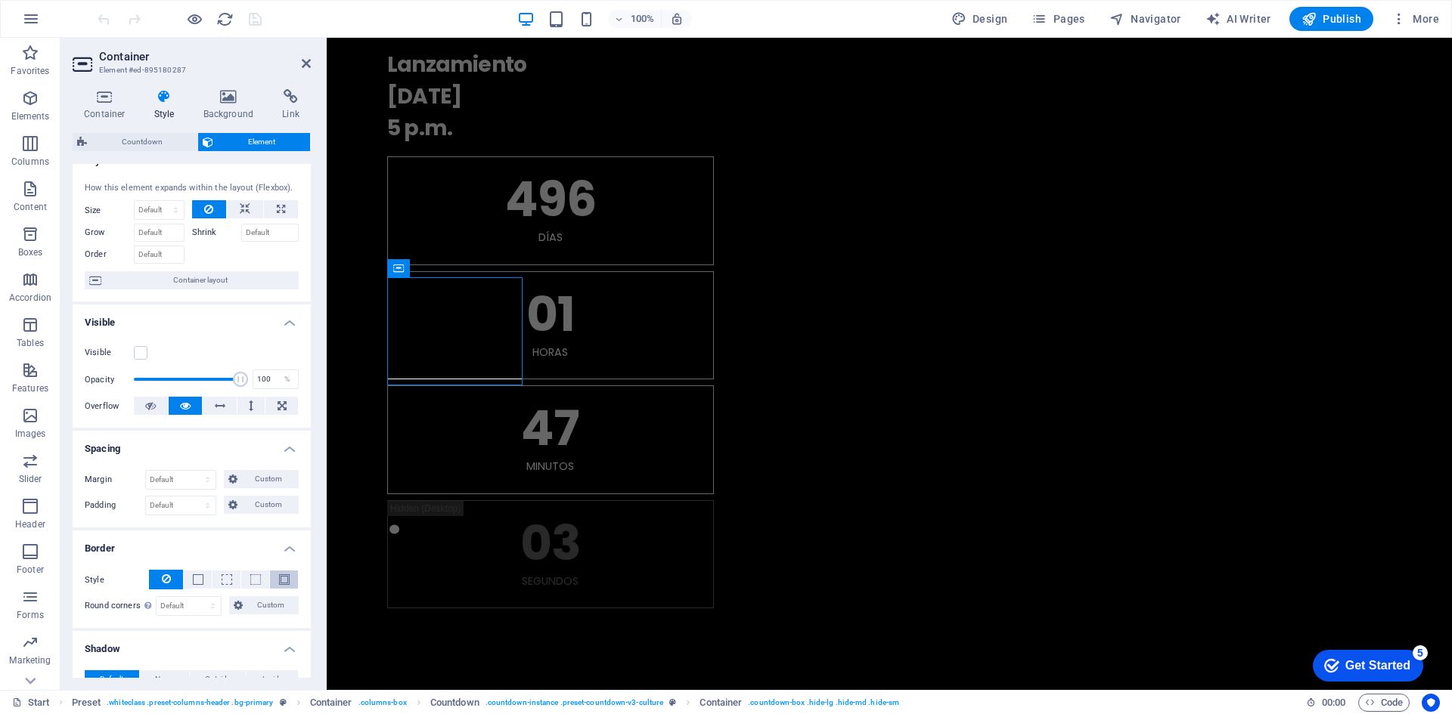
scroll to position [0, 0]
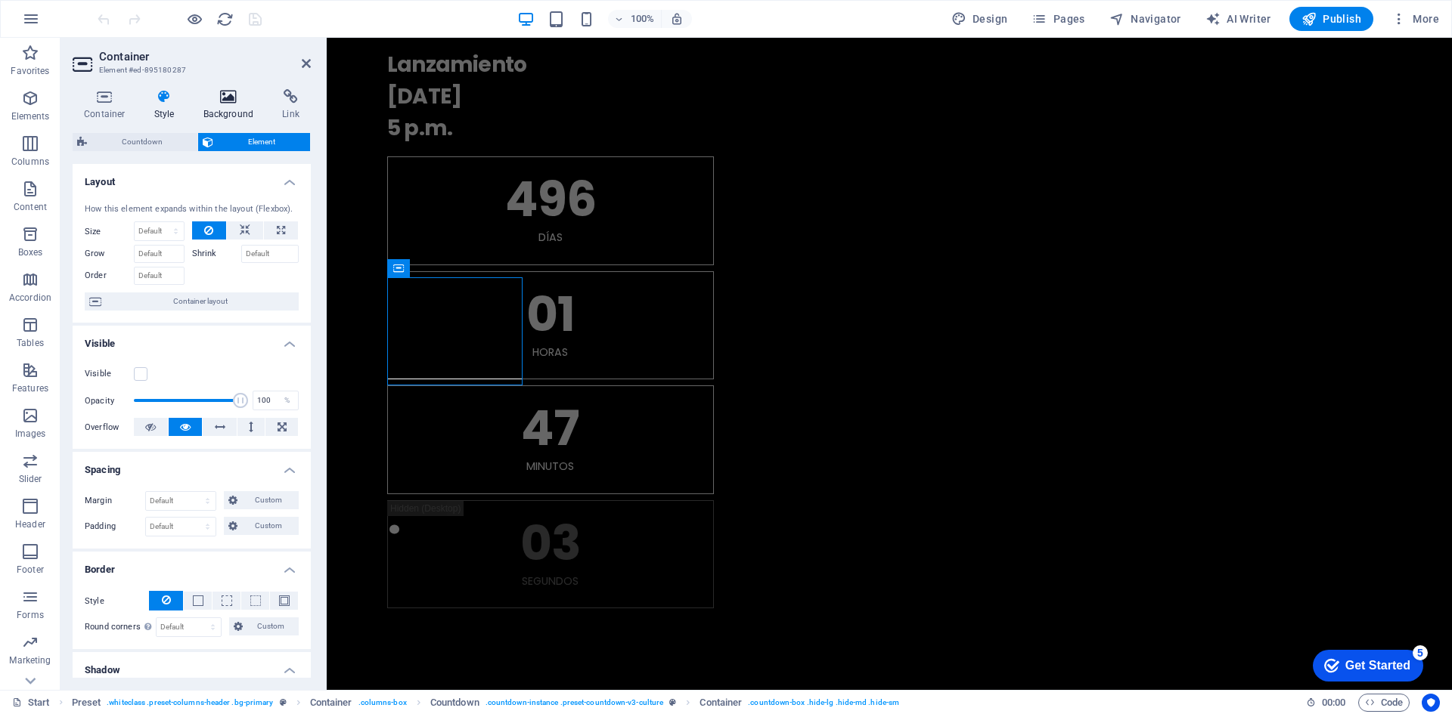
click at [214, 103] on icon at bounding box center [228, 96] width 73 height 15
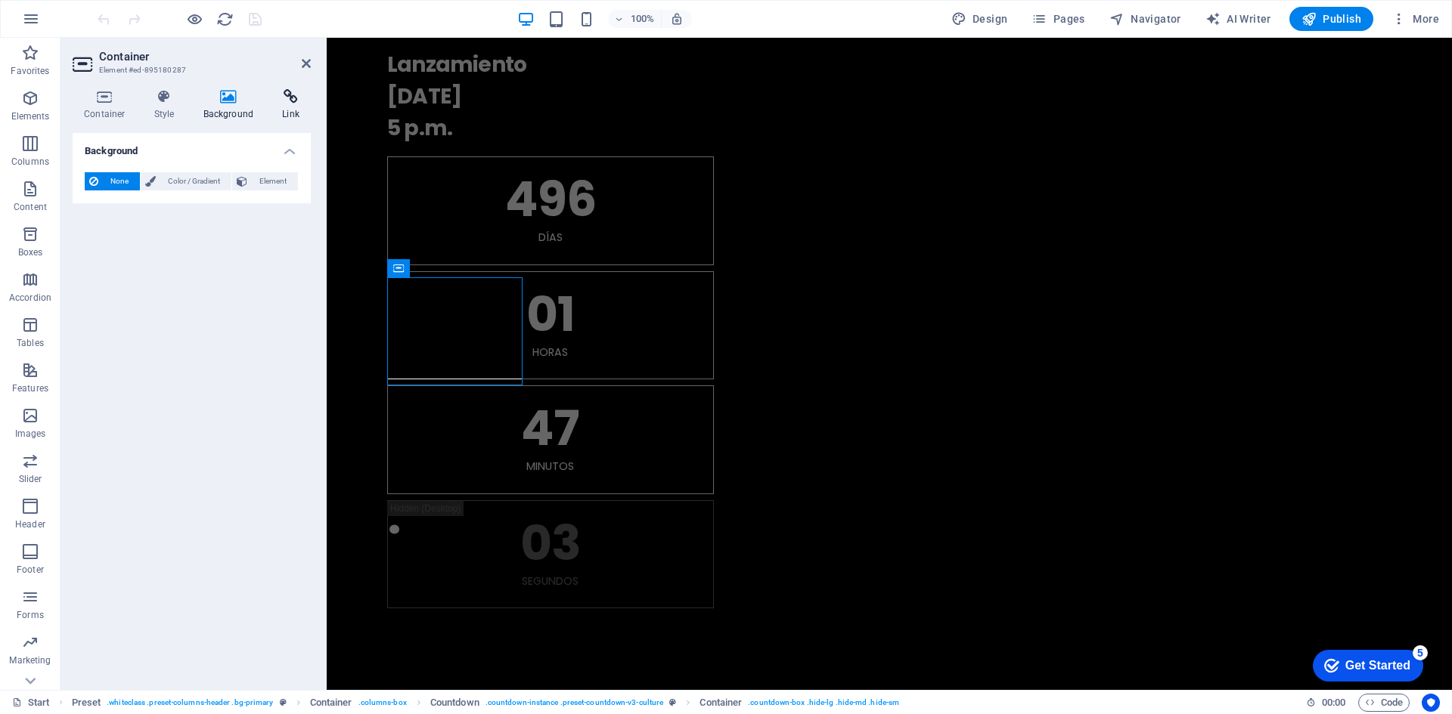
click at [287, 109] on h4 "Link" at bounding box center [291, 105] width 40 height 32
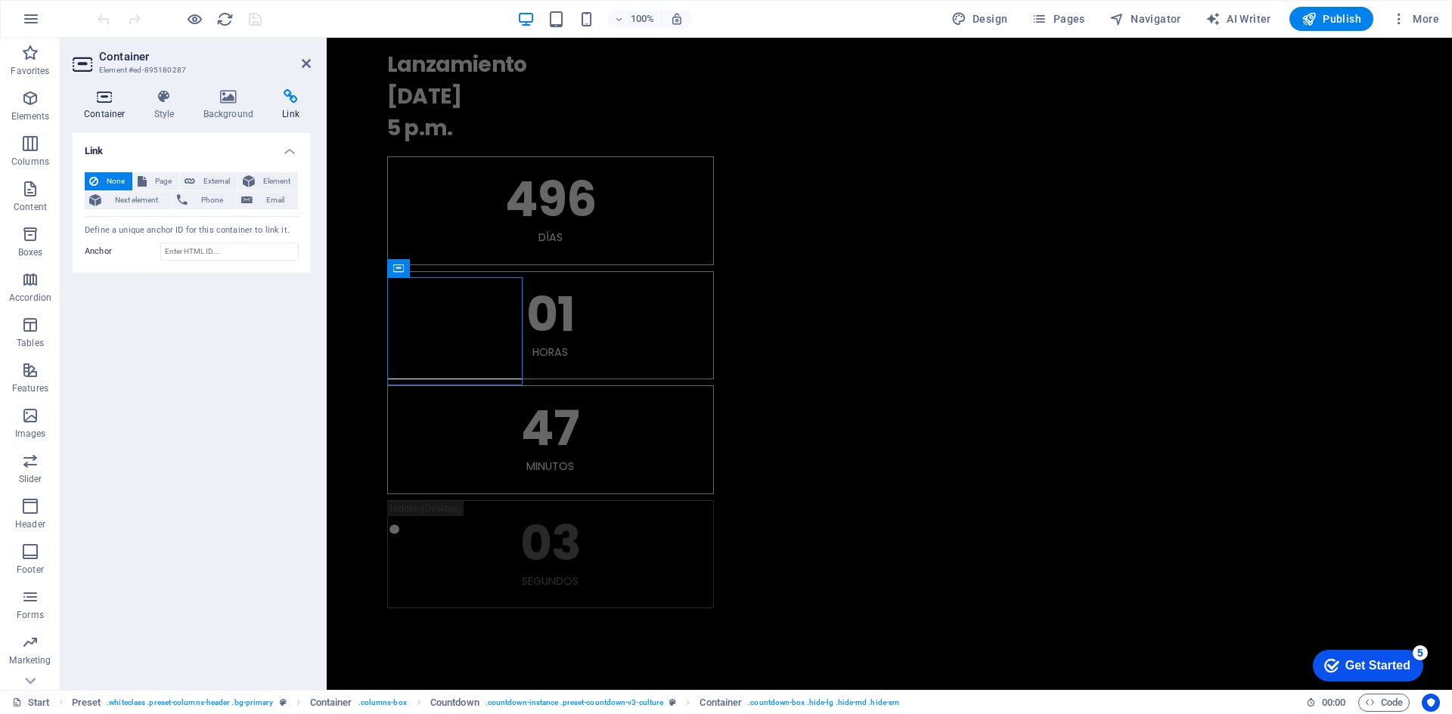
click at [109, 104] on h4 "Container" at bounding box center [108, 105] width 70 height 32
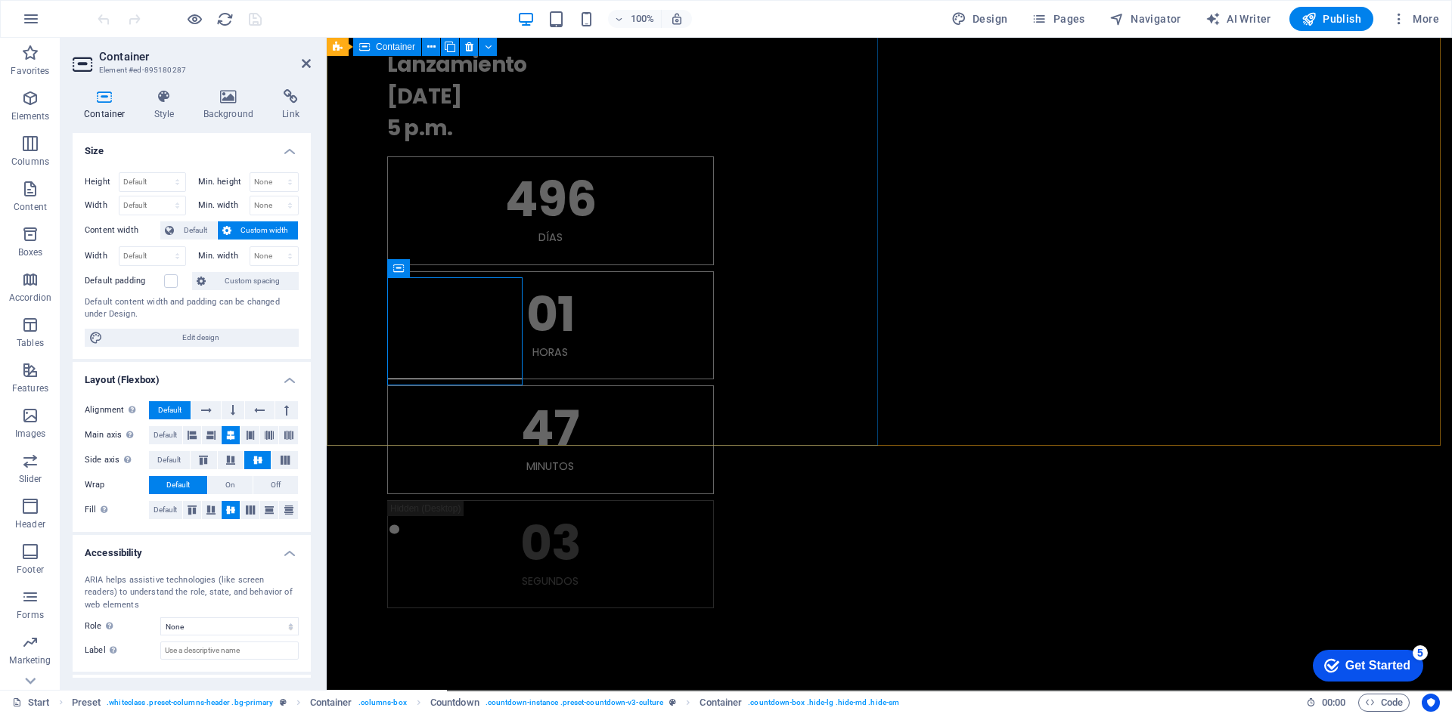
click at [361, 163] on div ". Lanzamiento 15.09.2025 5 p.m. 496 Días 01 horas 47 Minutos 03 Segundos" at bounding box center [889, 285] width 1125 height 768
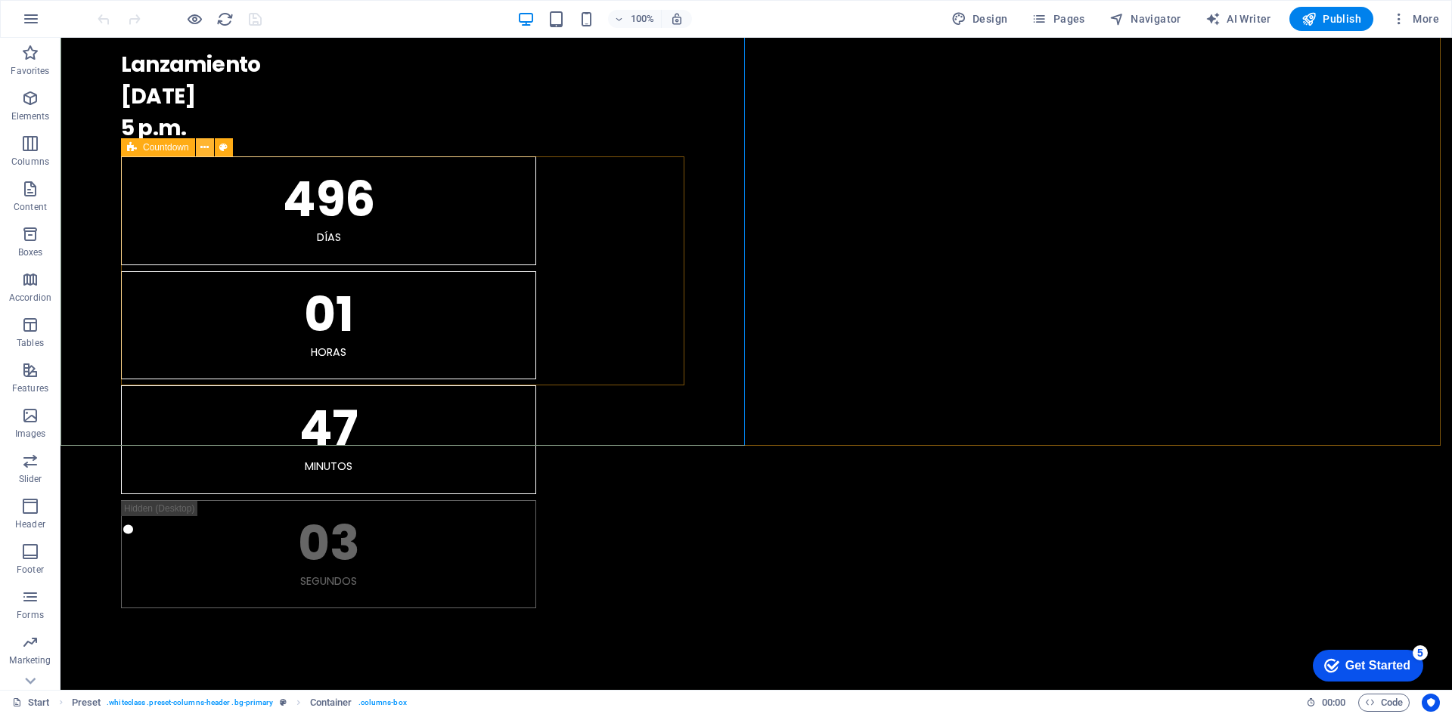
click at [205, 145] on icon at bounding box center [204, 148] width 8 height 16
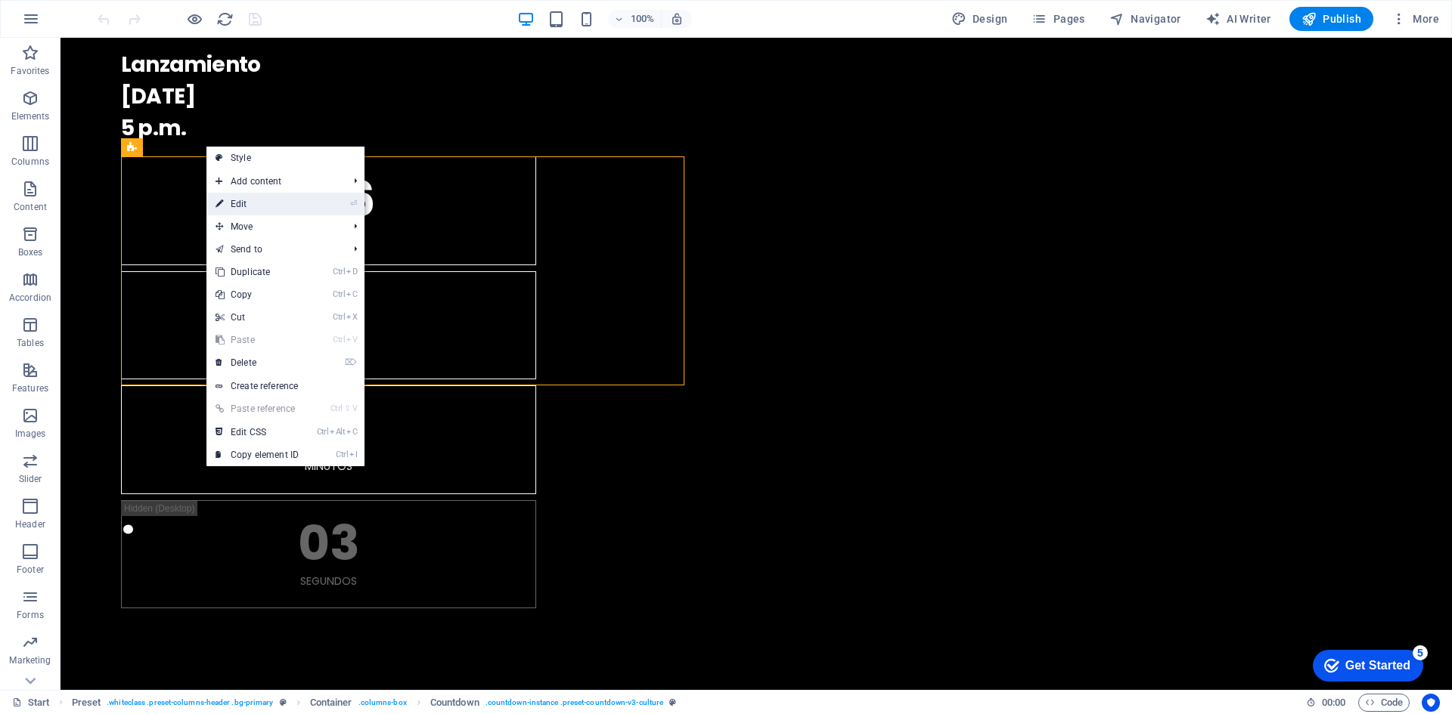
click at [256, 208] on link "⏎ Edit" at bounding box center [256, 204] width 101 height 23
select select "rem"
select select "px"
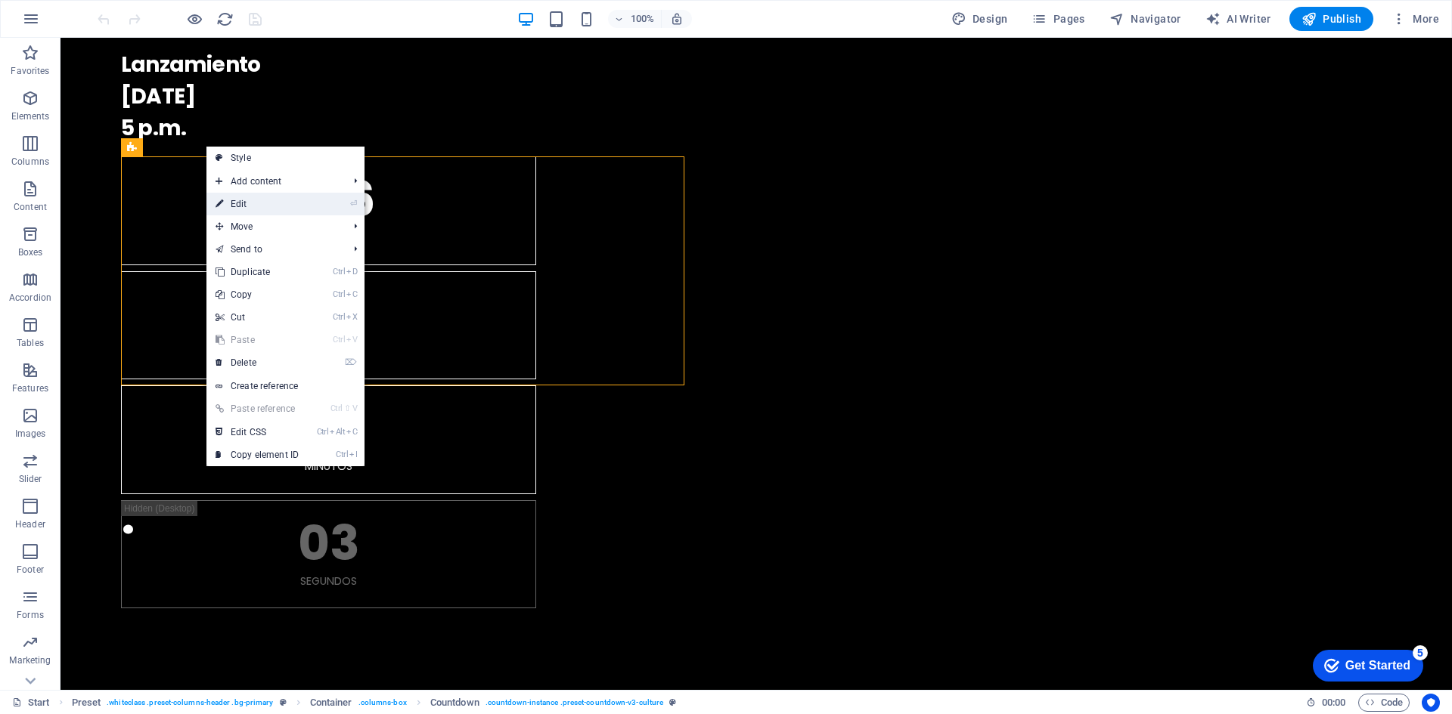
select select "rem"
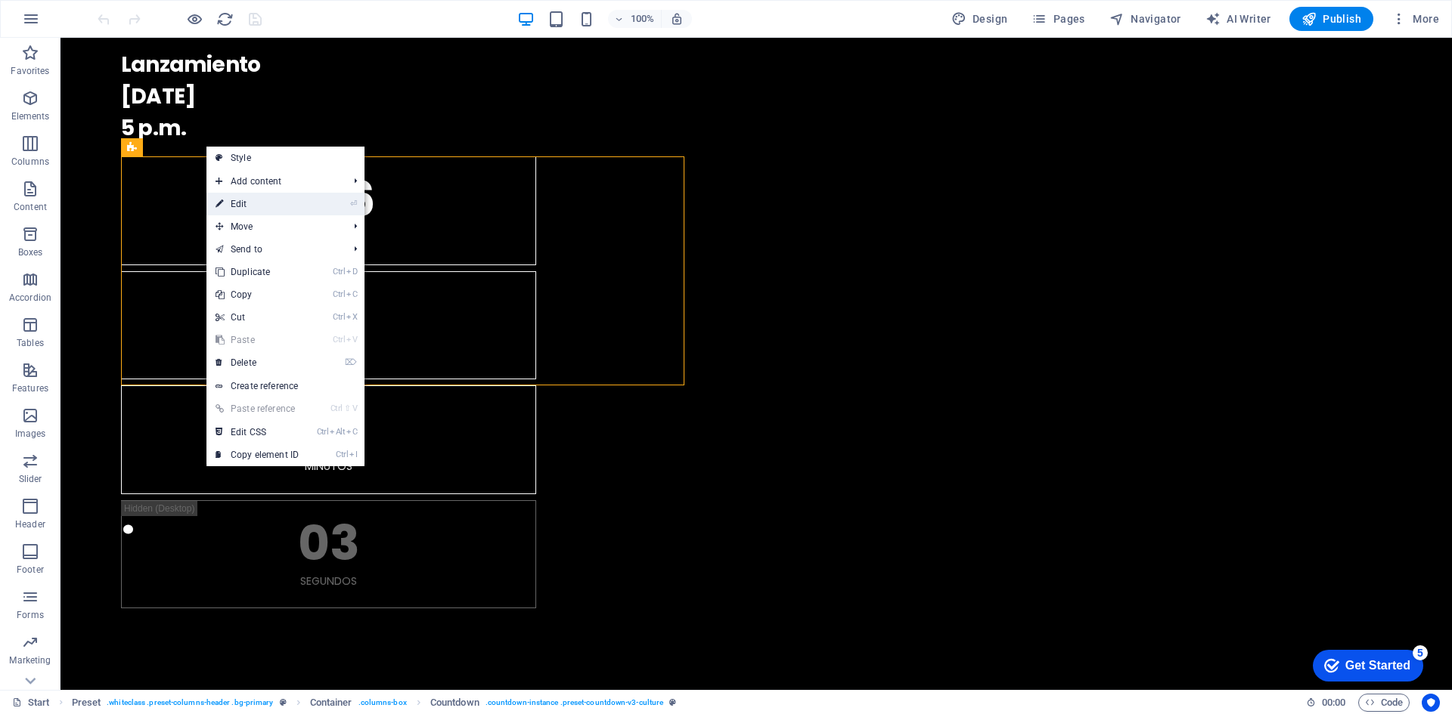
select select "rem"
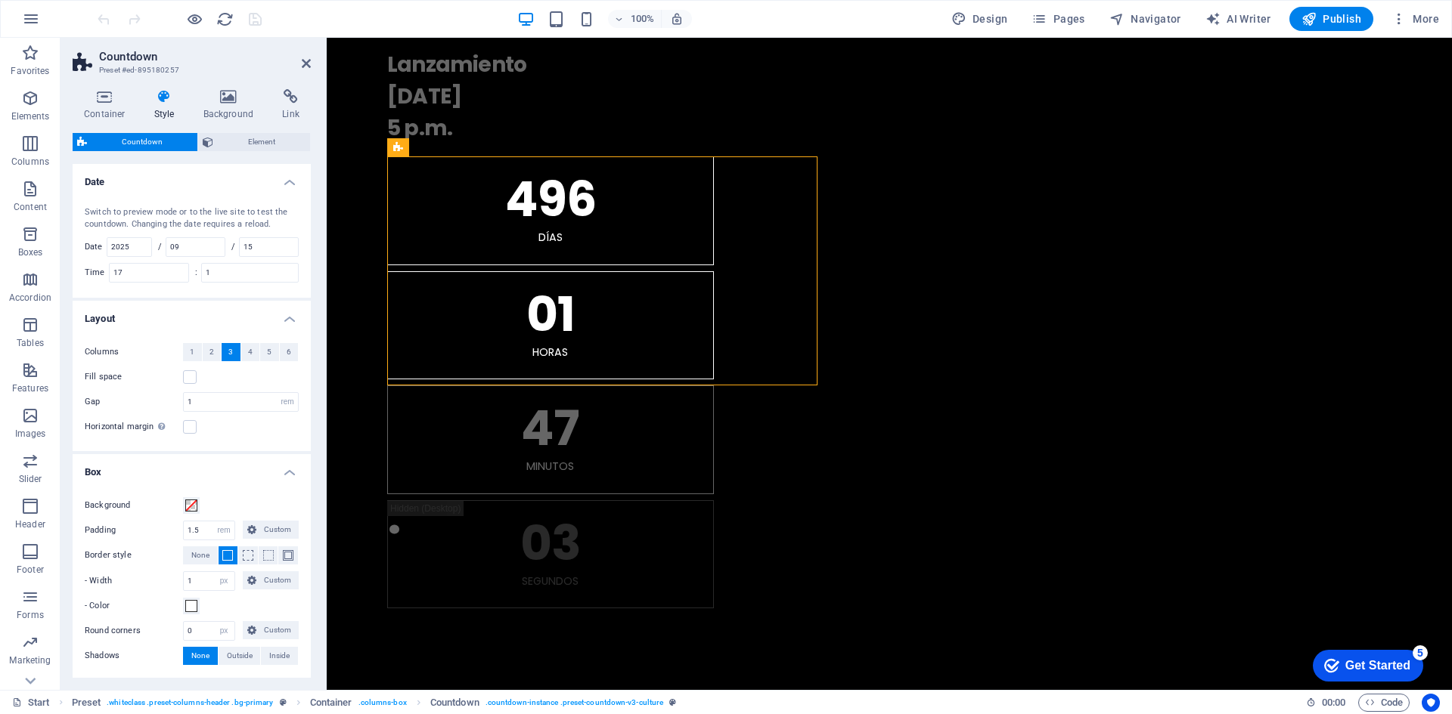
scroll to position [354, 0]
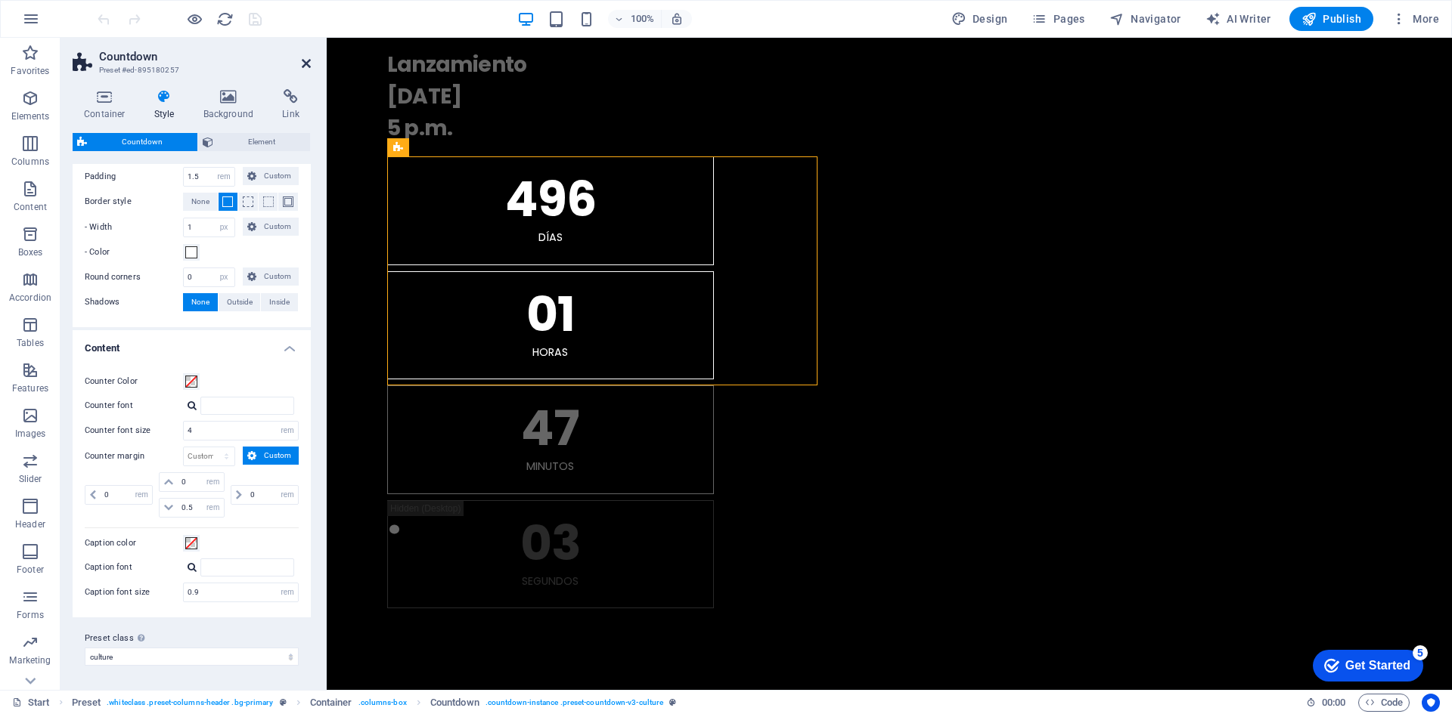
click at [305, 65] on icon at bounding box center [306, 63] width 9 height 12
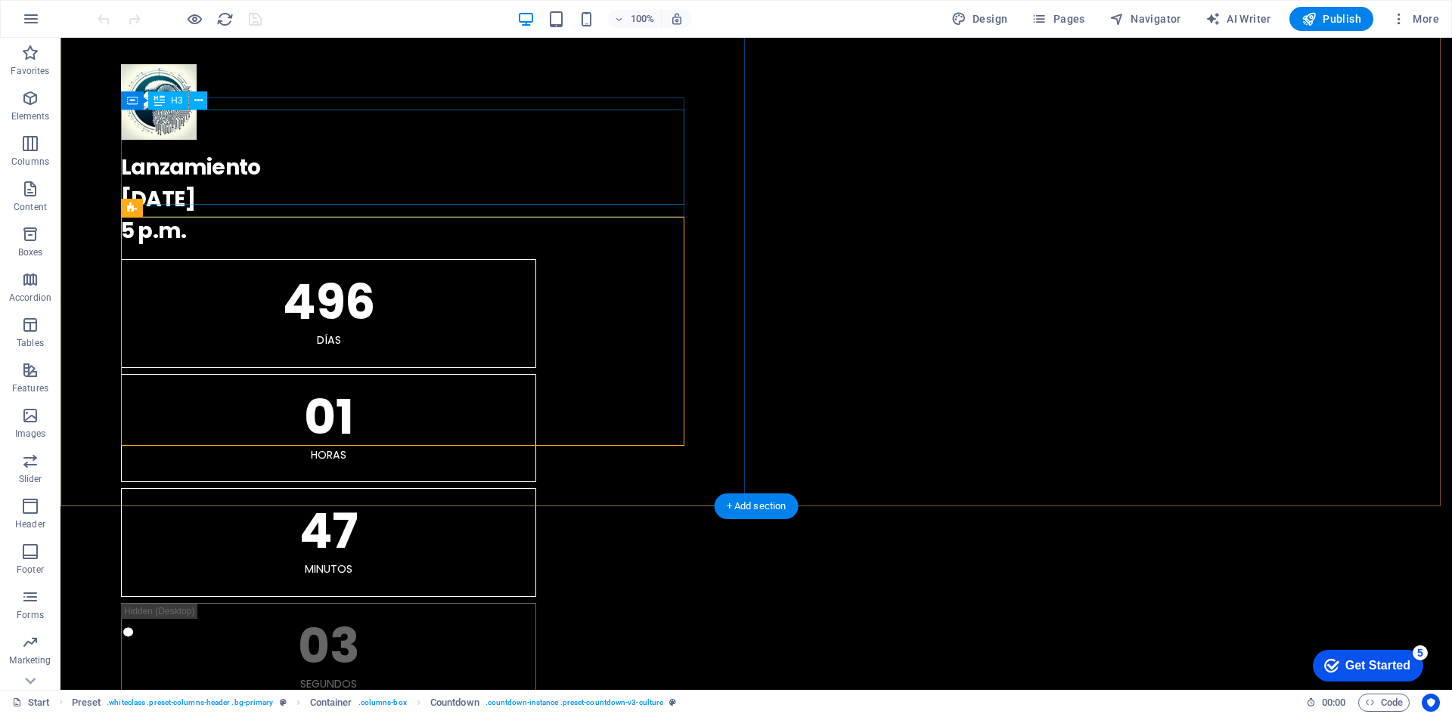
scroll to position [0, 0]
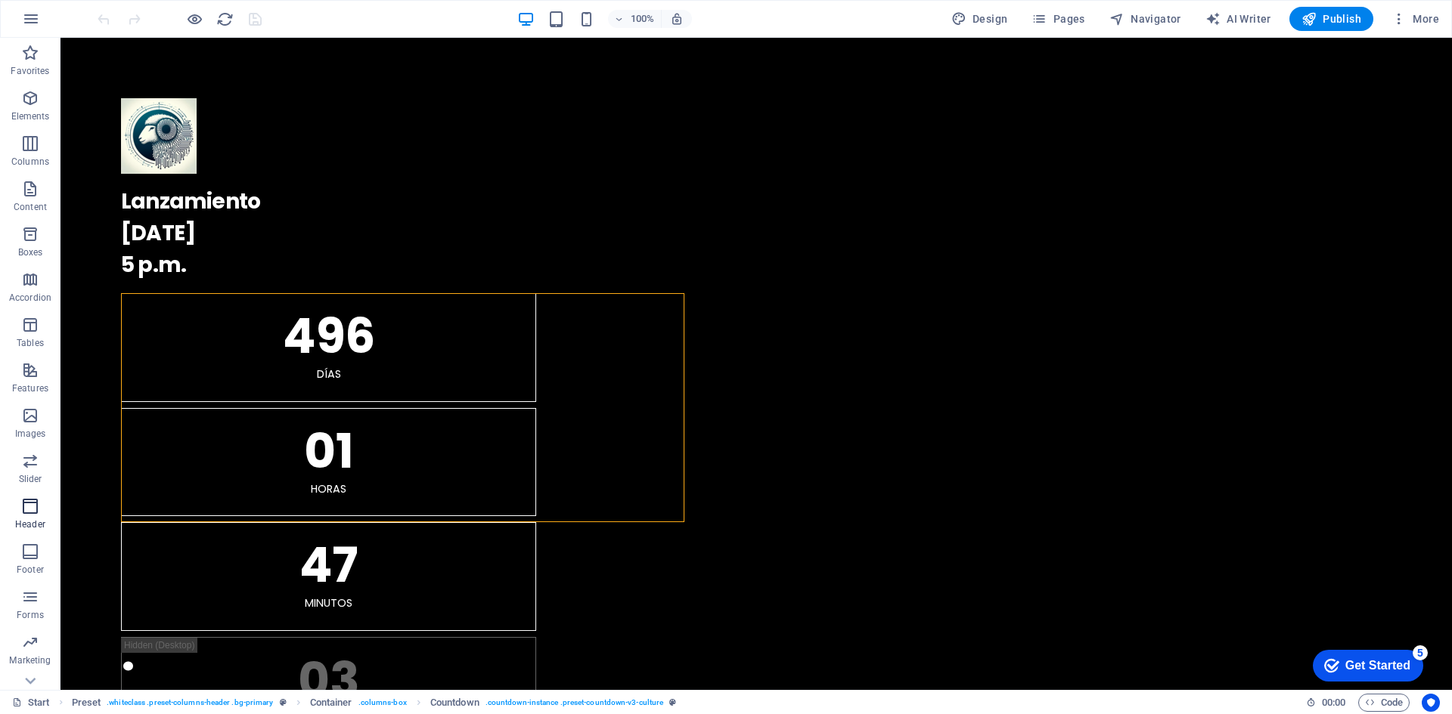
click at [28, 511] on icon "button" at bounding box center [30, 506] width 18 height 18
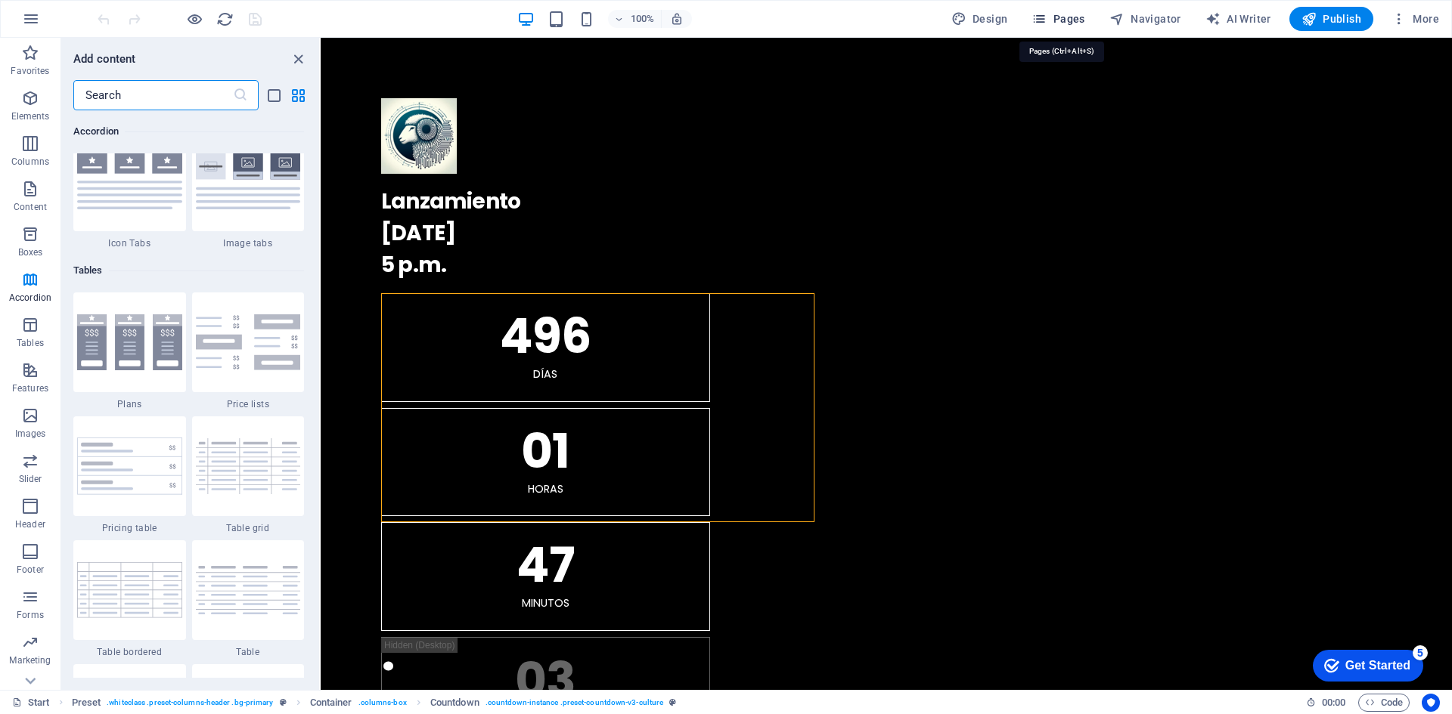
click at [1046, 20] on icon "button" at bounding box center [1038, 18] width 15 height 15
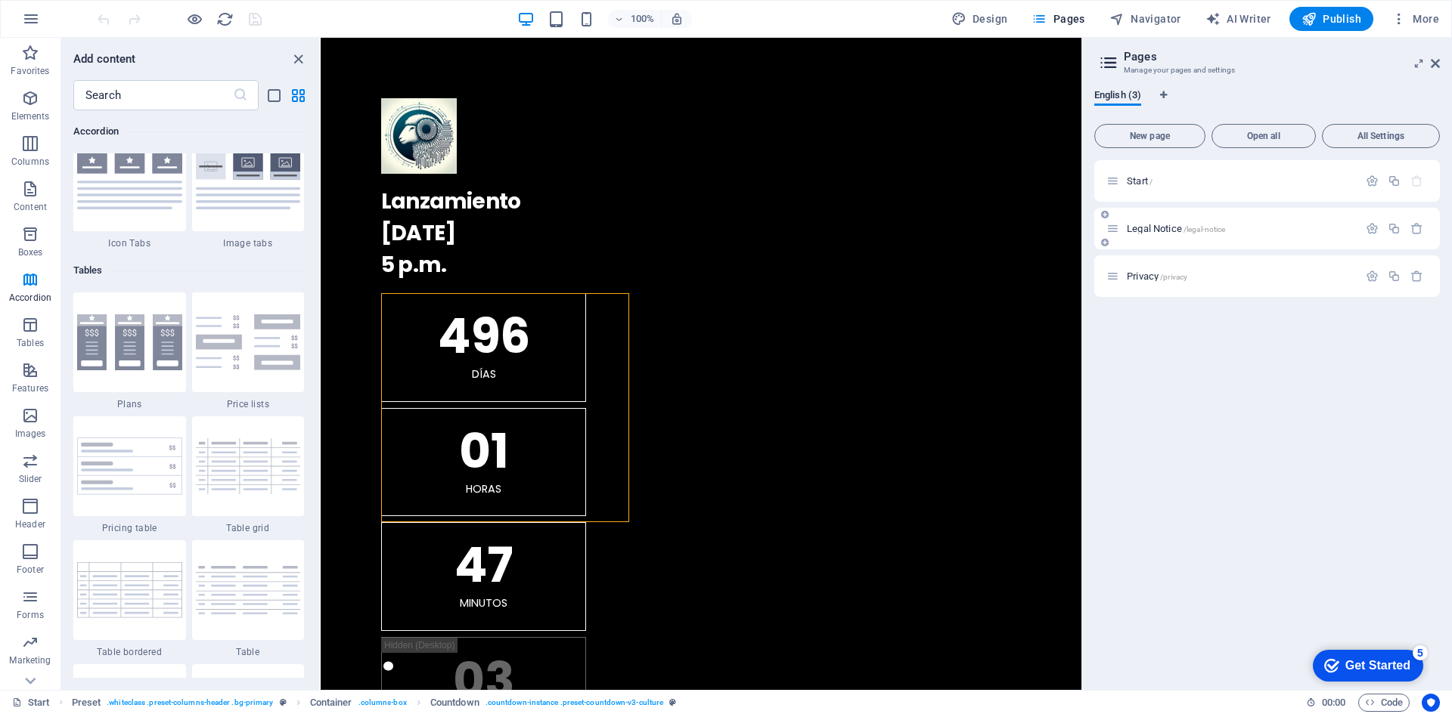
click at [1210, 234] on div "Legal Notice /legal-notice" at bounding box center [1232, 228] width 252 height 17
click at [988, 14] on span "Design" at bounding box center [979, 18] width 57 height 15
select select "rem"
select select "400"
select select "px"
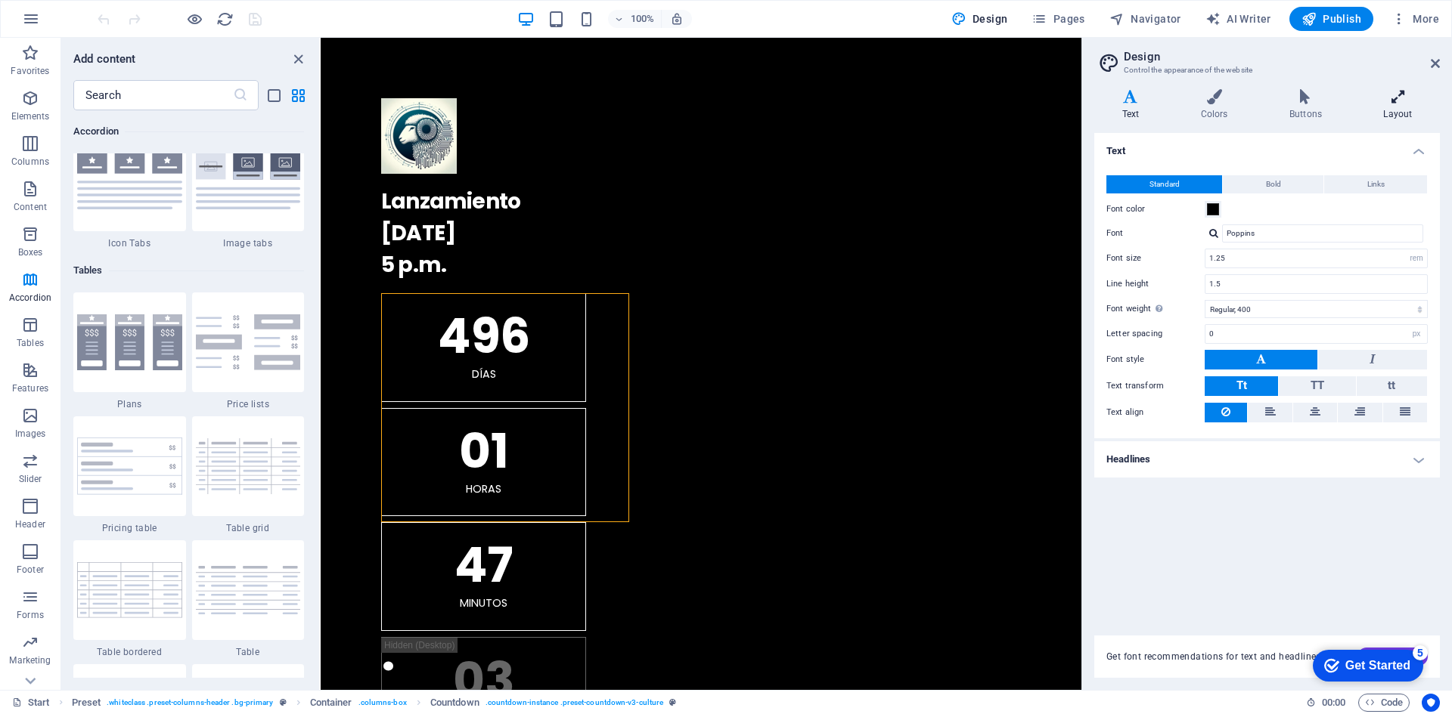
click at [1387, 110] on h4 "Layout" at bounding box center [1397, 105] width 84 height 32
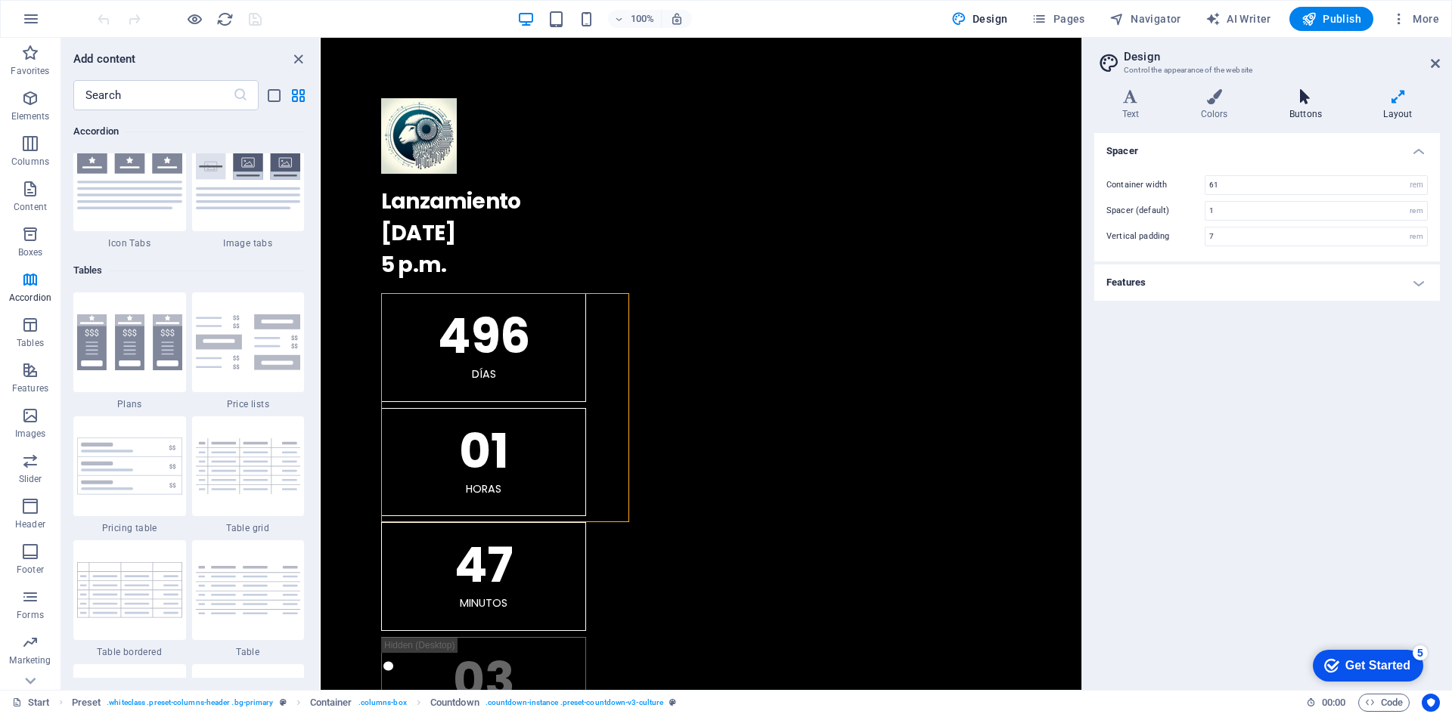
click at [1294, 101] on icon at bounding box center [1305, 96] width 88 height 15
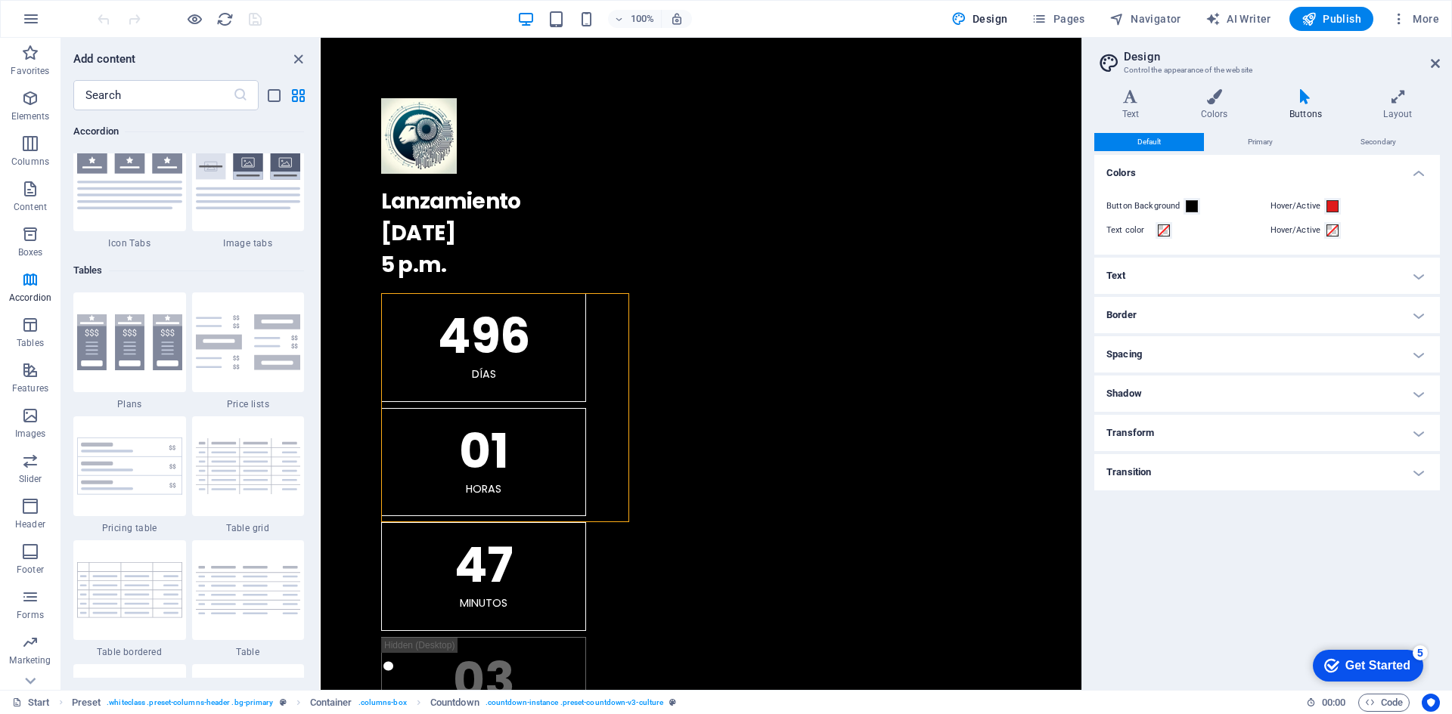
click at [1223, 271] on h4 "Text" at bounding box center [1266, 276] width 345 height 36
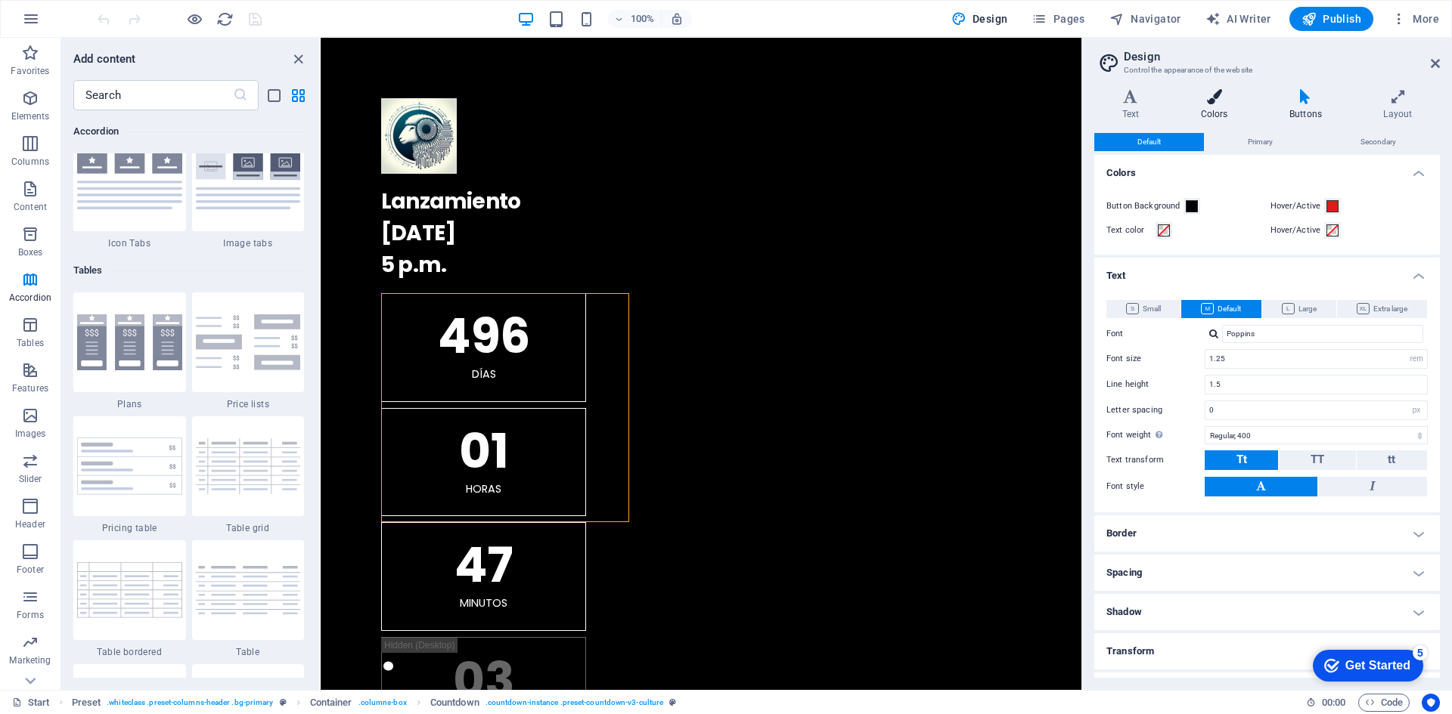
click at [1214, 98] on icon at bounding box center [1214, 96] width 82 height 15
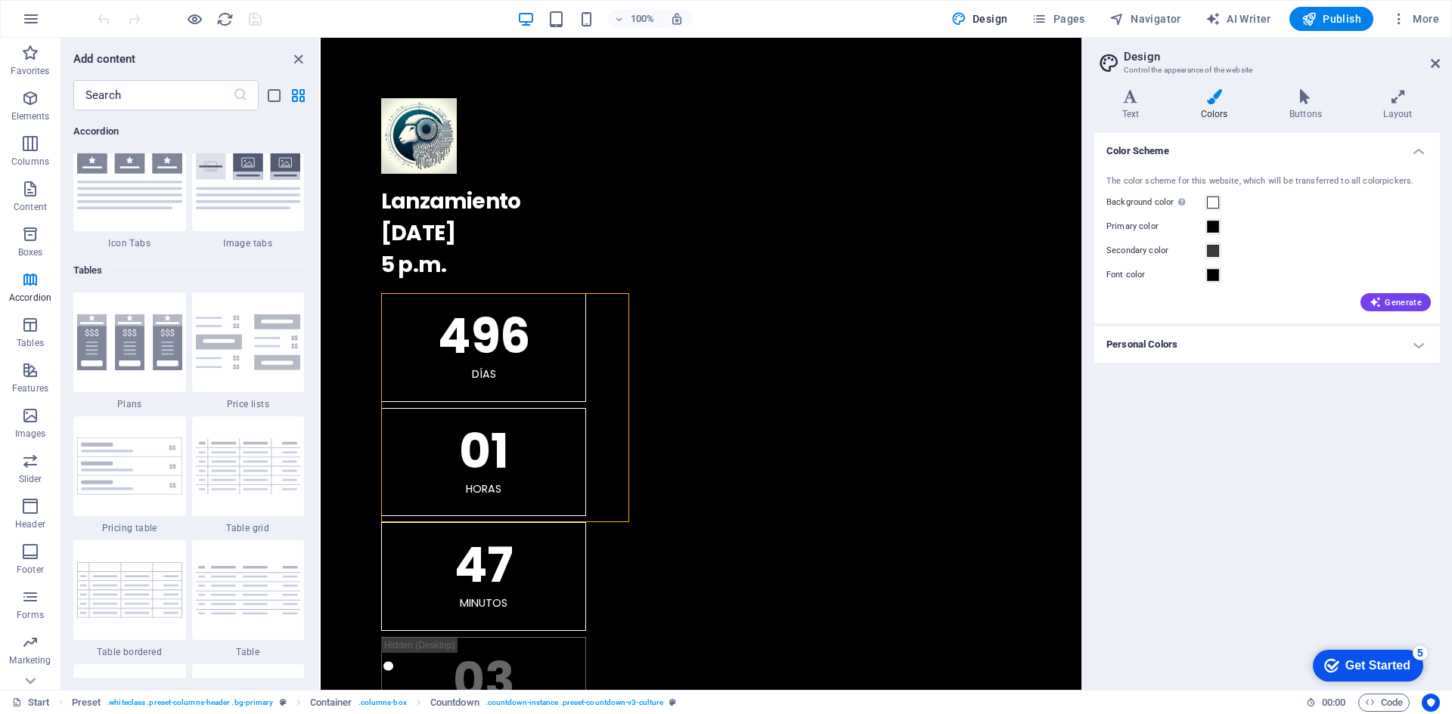
click at [1136, 87] on div "Variants Text Colors Buttons Layout Text Standard Bold Links Font color Font Po…" at bounding box center [1267, 383] width 370 height 613
click at [1129, 98] on icon at bounding box center [1130, 96] width 73 height 15
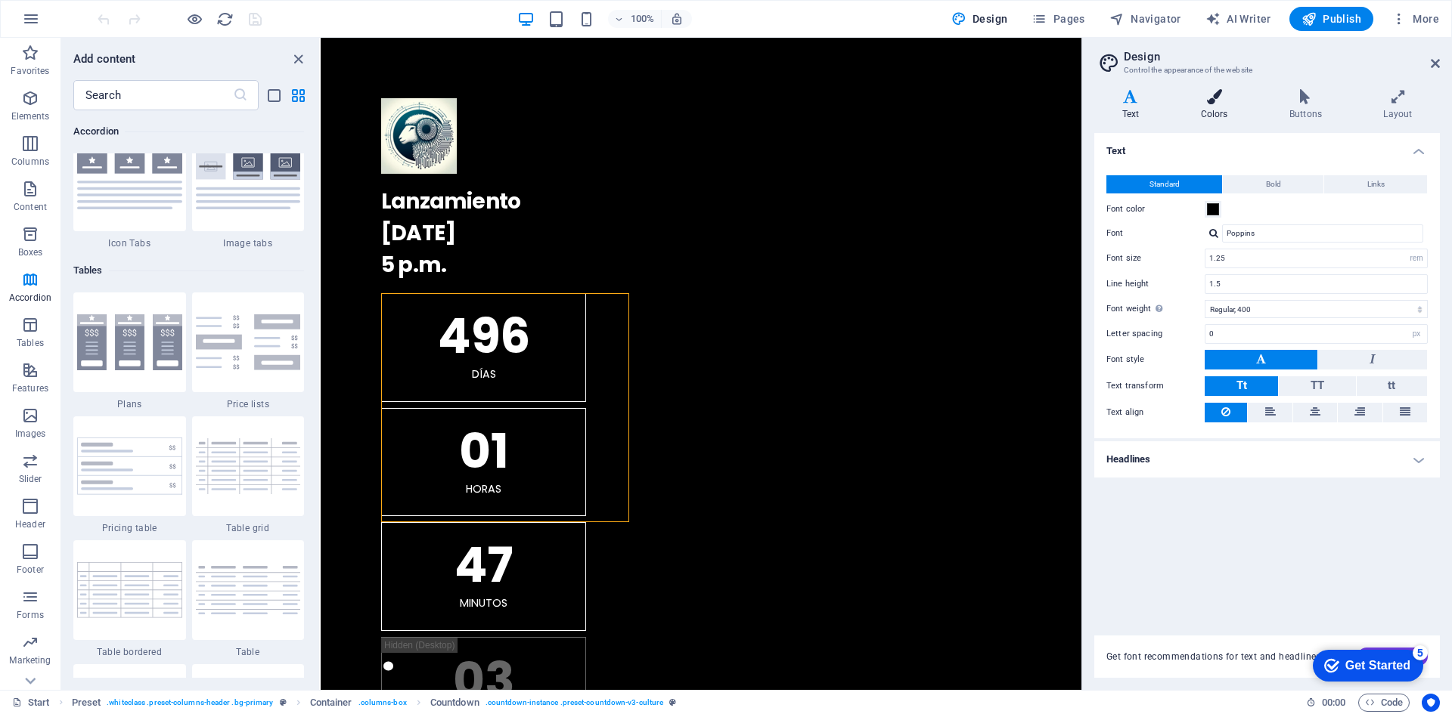
click at [1211, 104] on h4 "Colors" at bounding box center [1217, 105] width 88 height 32
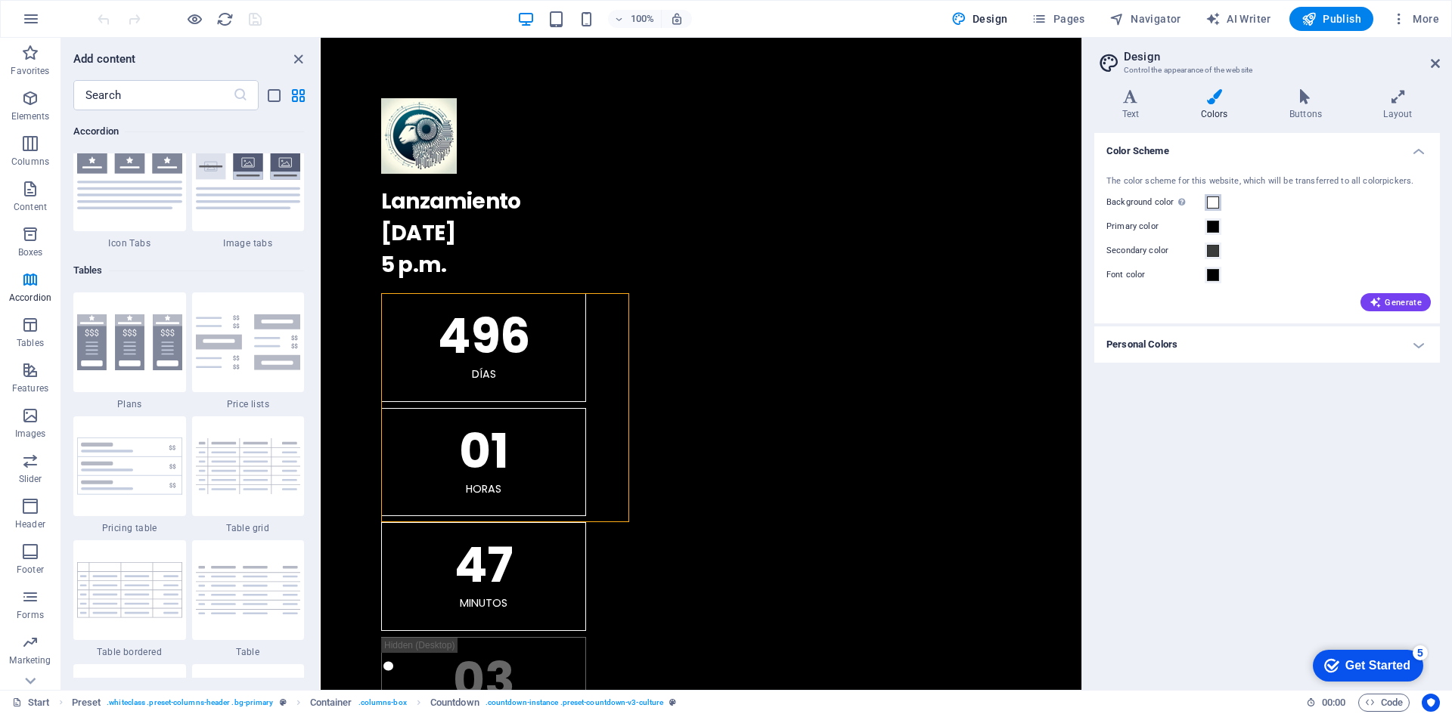
click at [1211, 202] on span at bounding box center [1213, 203] width 12 height 12
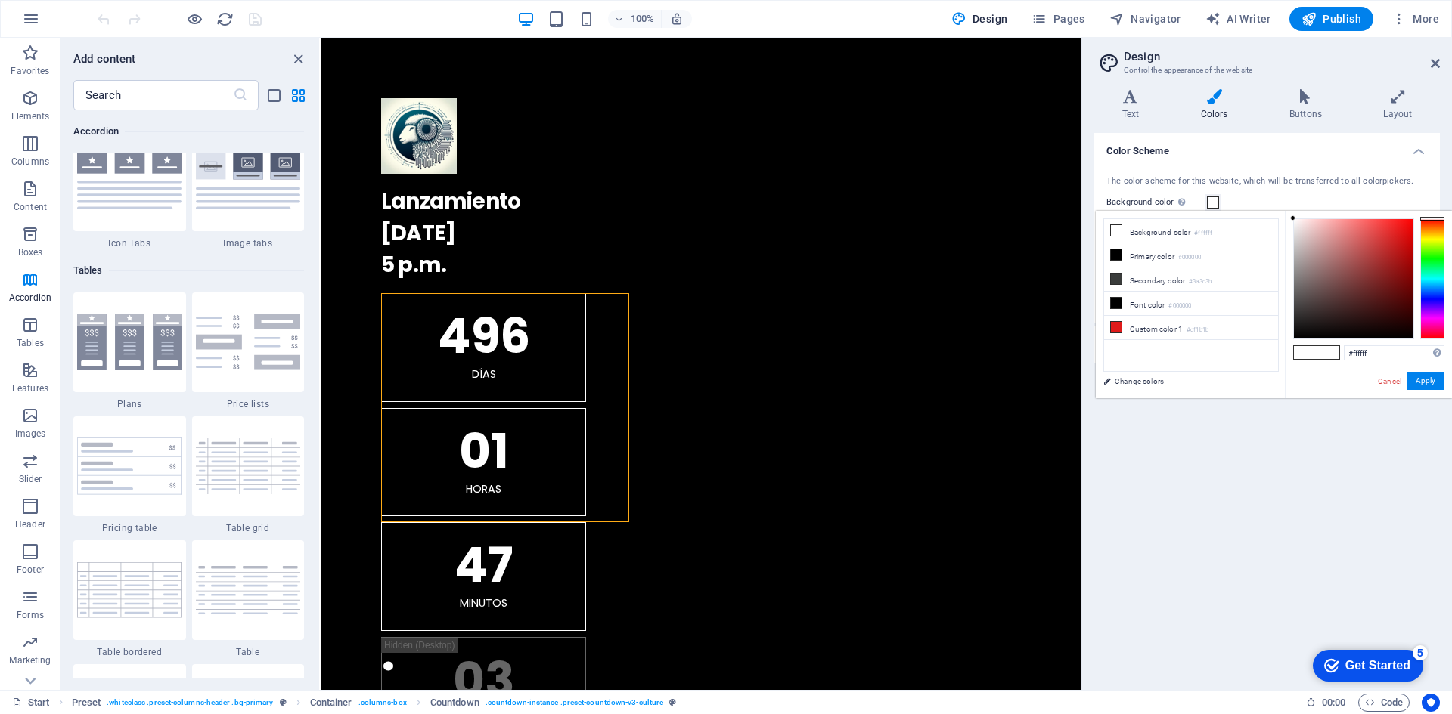
click at [1211, 202] on span at bounding box center [1213, 203] width 12 height 12
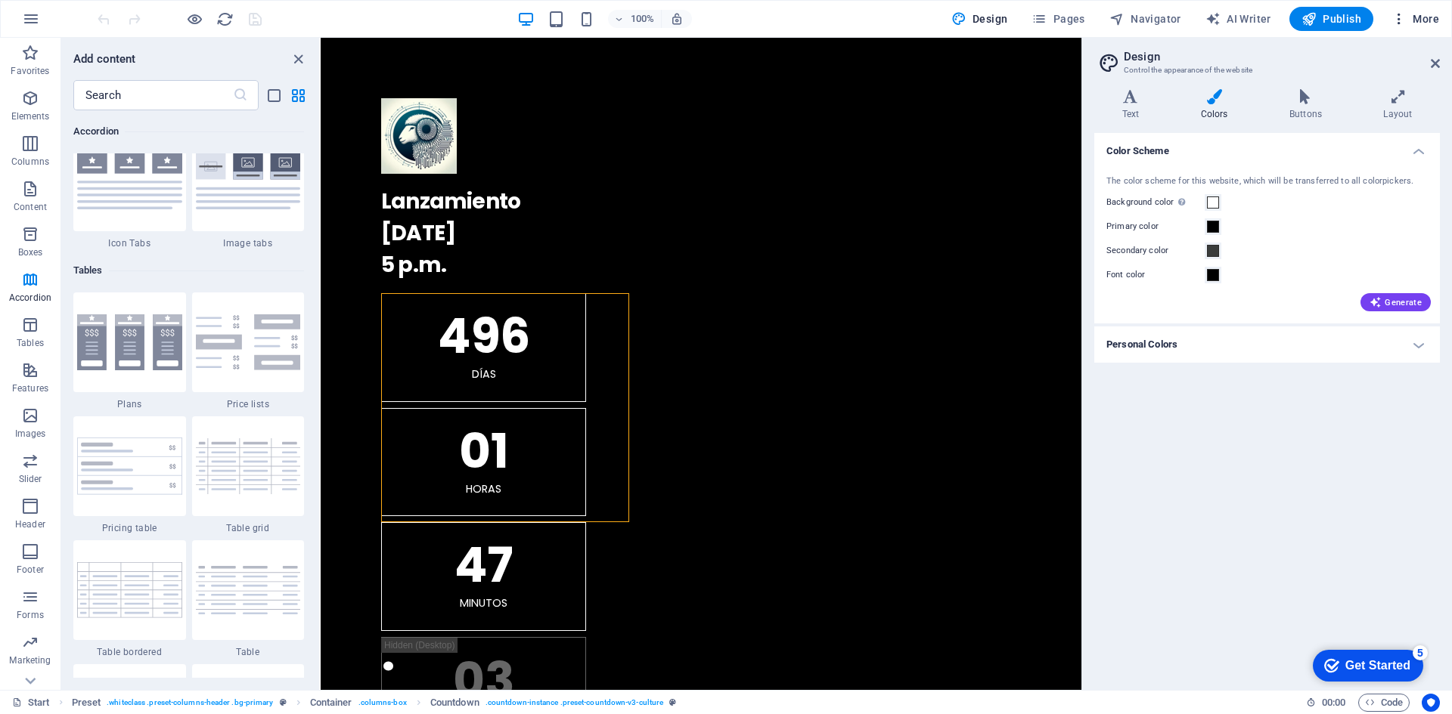
click at [1401, 16] on icon "button" at bounding box center [1398, 18] width 15 height 15
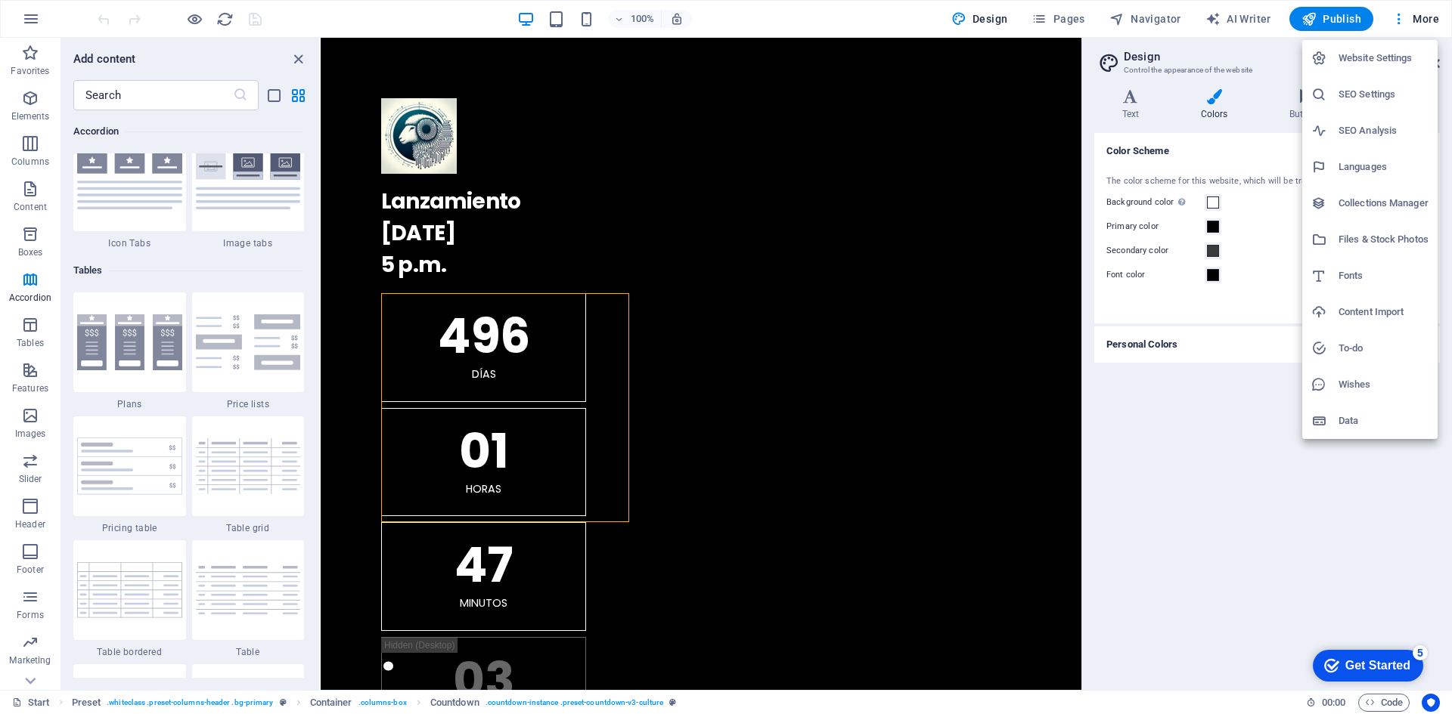
click at [1380, 60] on h6 "Website Settings" at bounding box center [1383, 58] width 90 height 18
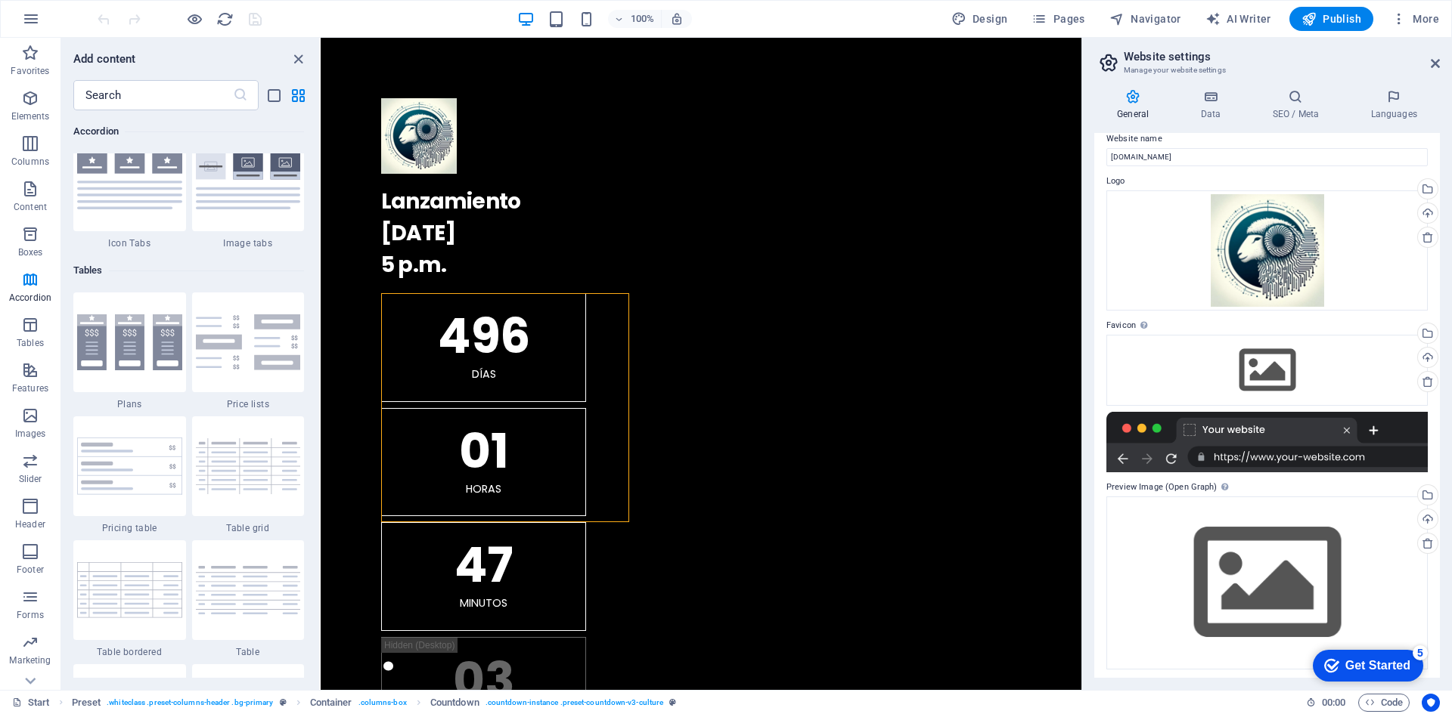
scroll to position [19, 0]
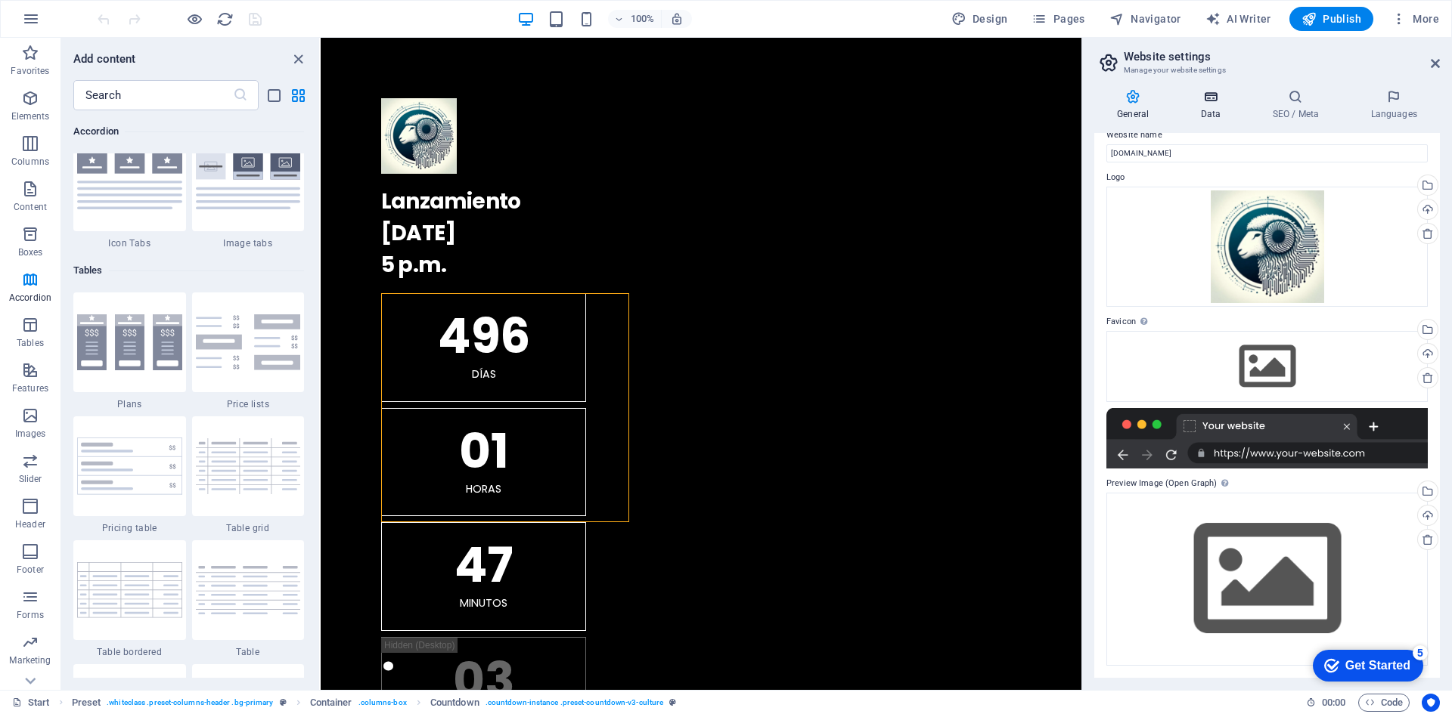
click at [1219, 101] on icon at bounding box center [1210, 96] width 66 height 15
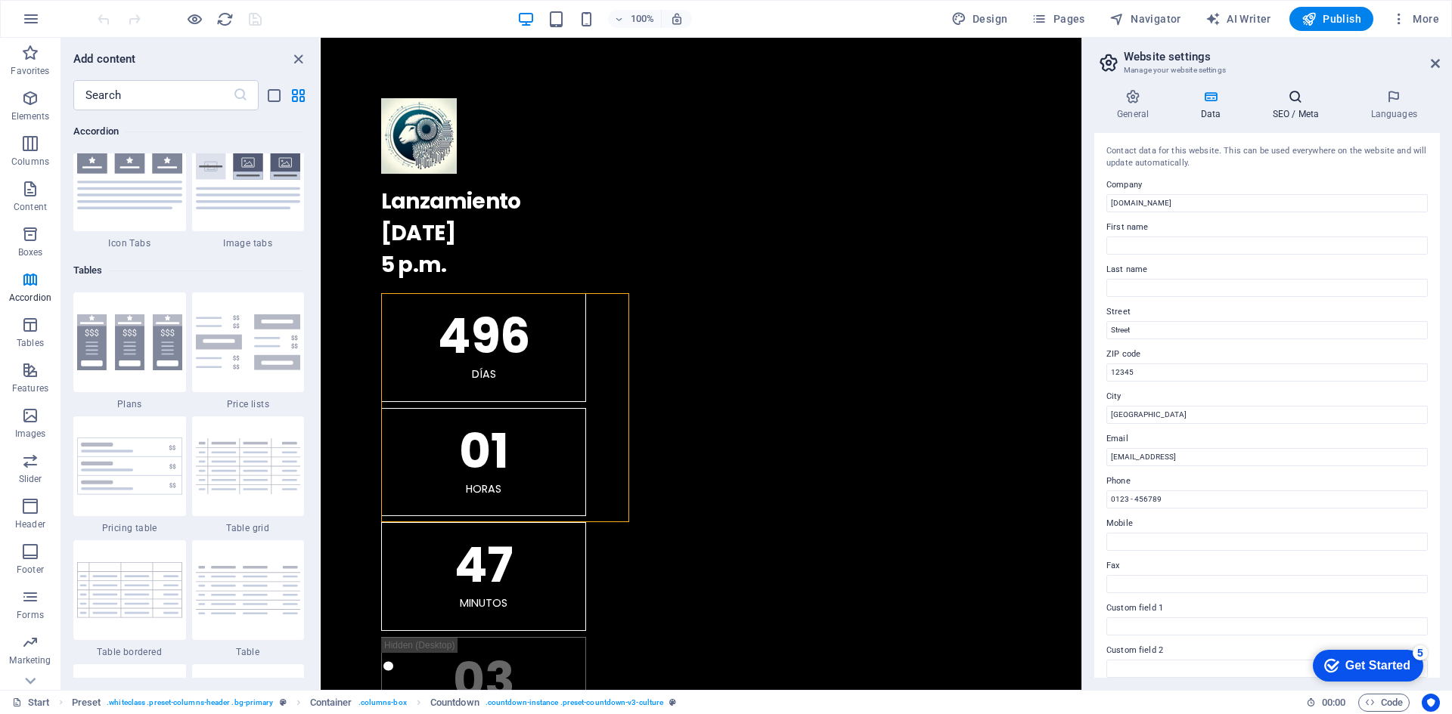
click at [1289, 101] on icon at bounding box center [1295, 96] width 92 height 15
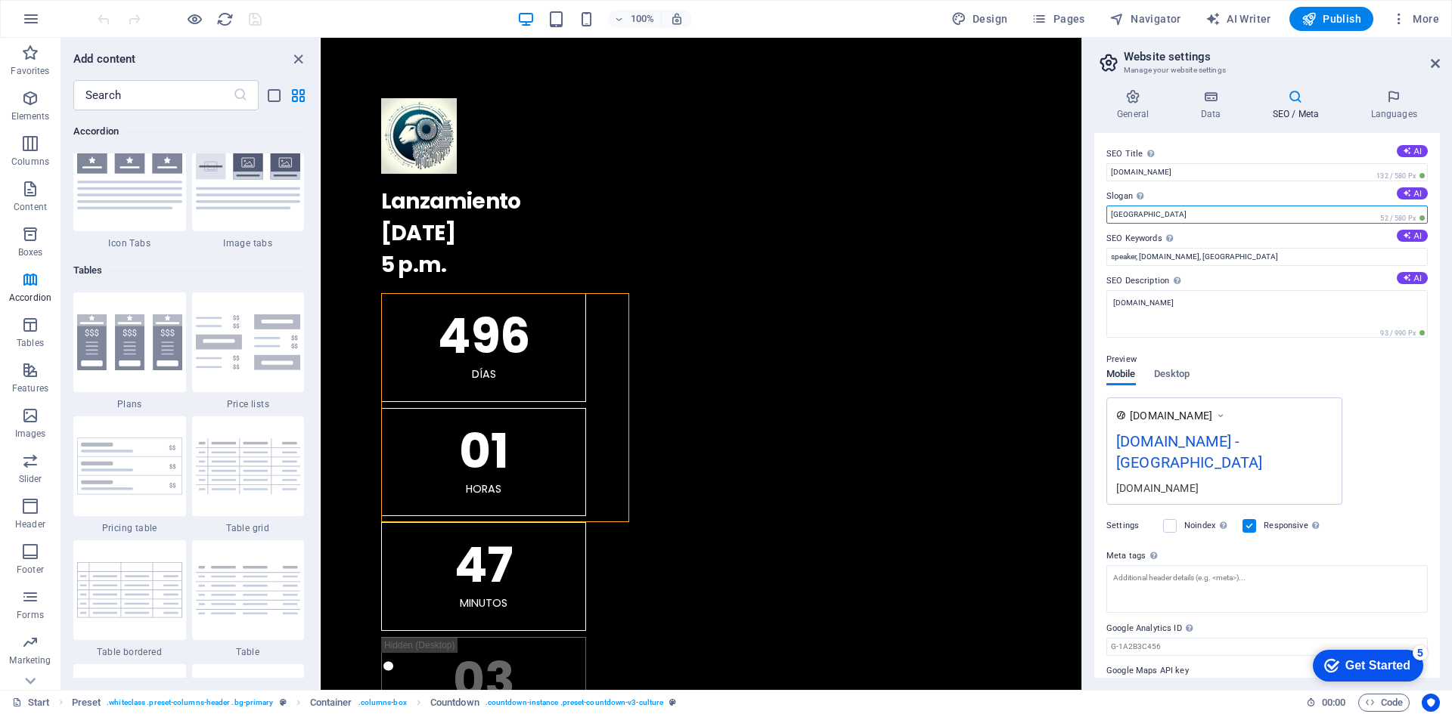
click at [1156, 218] on input "Berlin" at bounding box center [1266, 215] width 321 height 18
drag, startPoint x: 1171, startPoint y: 212, endPoint x: 1106, endPoint y: 215, distance: 65.1
click at [1106, 215] on input "Berlin" at bounding box center [1266, 215] width 321 height 18
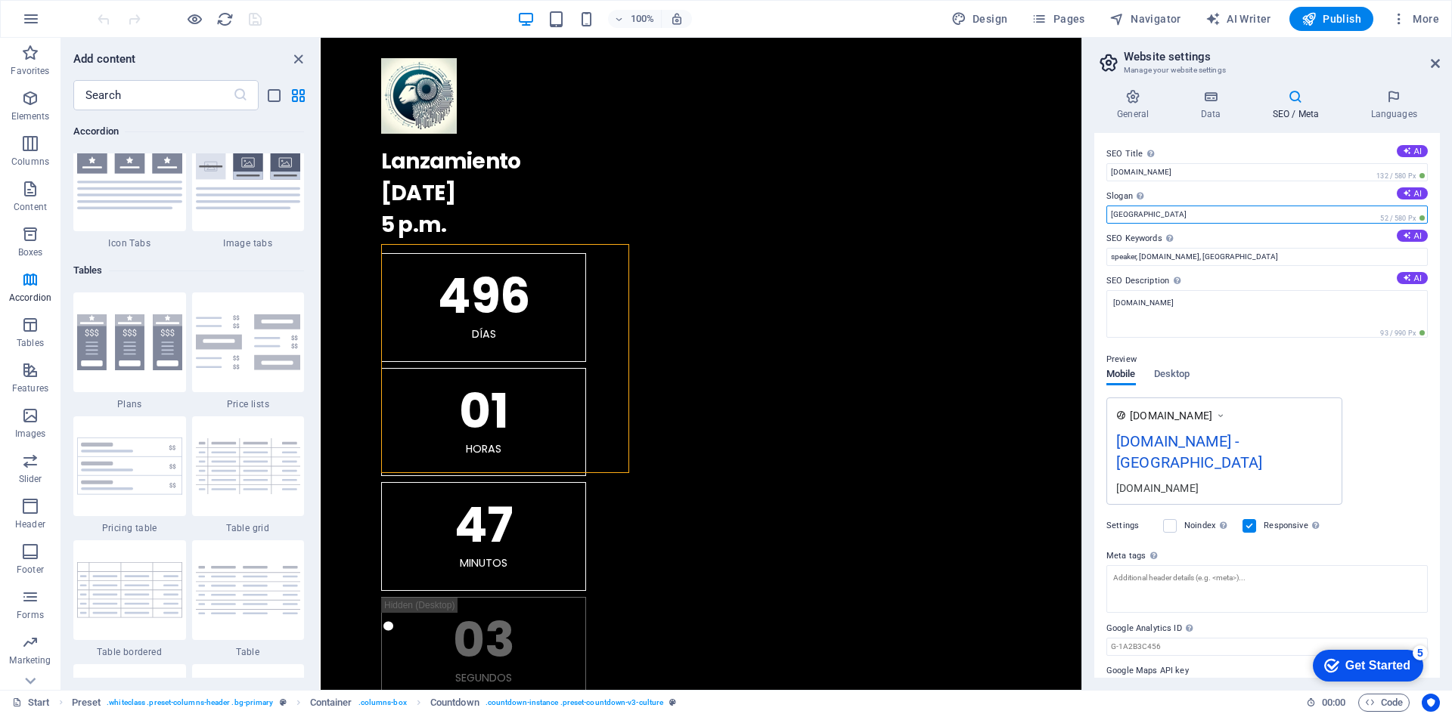
scroll to position [0, 0]
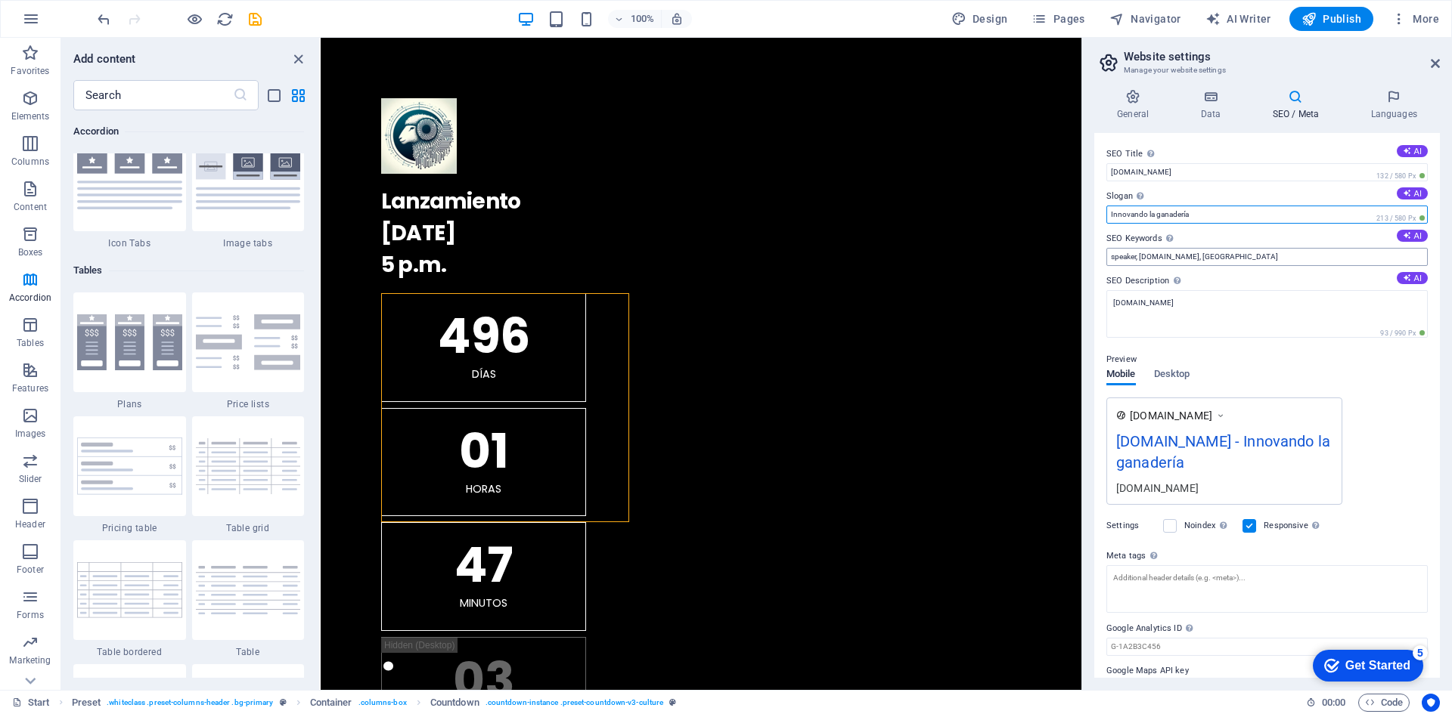
type input "Innovando la ganadería"
drag, startPoint x: 1136, startPoint y: 256, endPoint x: 1098, endPoint y: 243, distance: 39.9
click at [1098, 243] on div "SEO Title The title of your website - make it something that stands out in sear…" at bounding box center [1266, 405] width 345 height 545
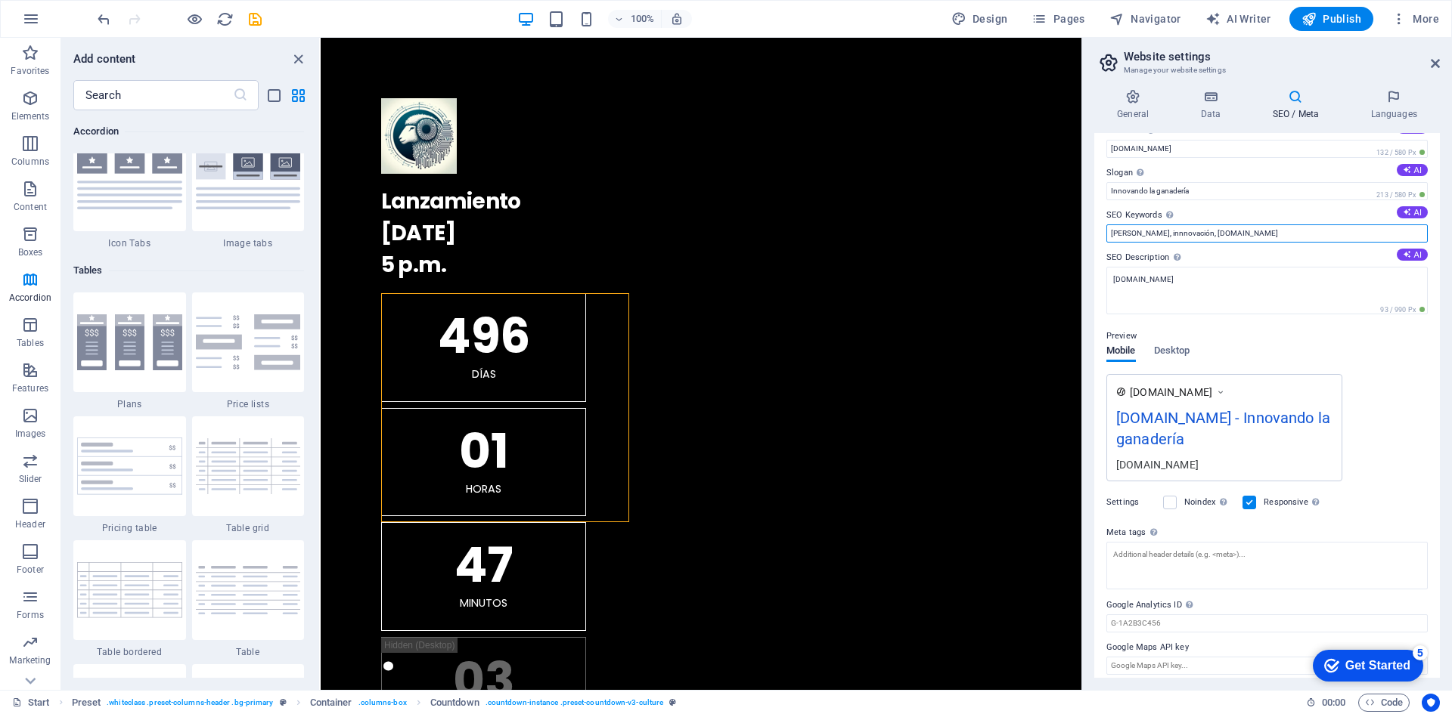
scroll to position [33, 0]
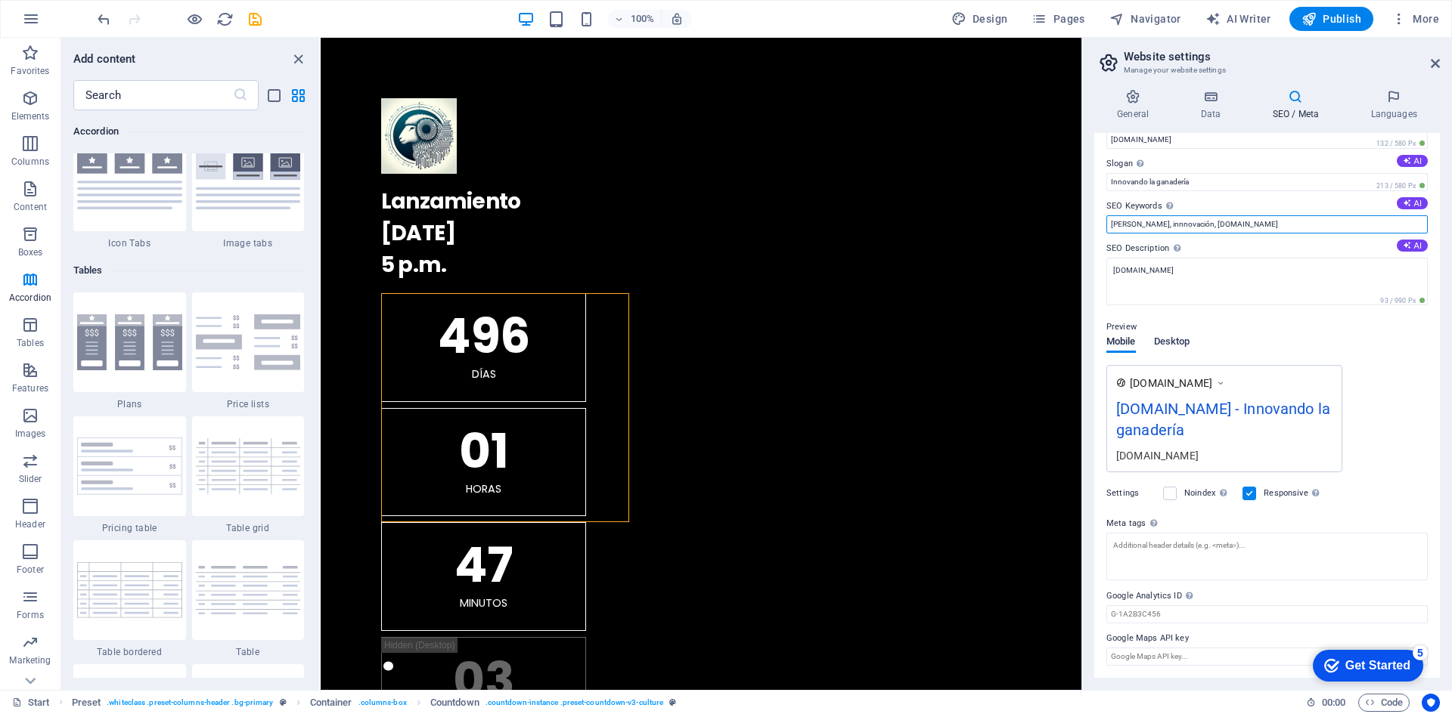
type input "ganaderia, innnovación, ganadelia.com"
click at [1180, 349] on span "Desktop" at bounding box center [1172, 343] width 36 height 21
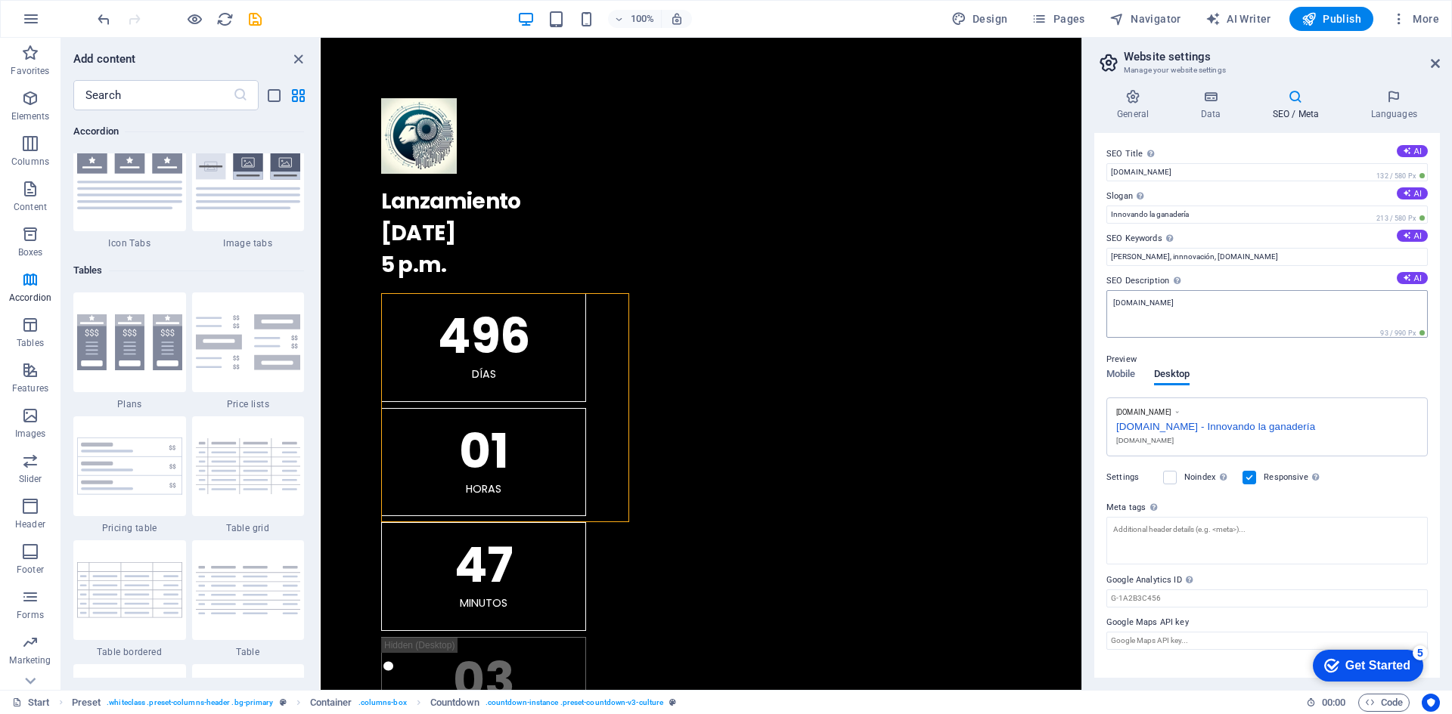
scroll to position [0, 0]
click at [1121, 379] on span "Mobile" at bounding box center [1120, 375] width 29 height 21
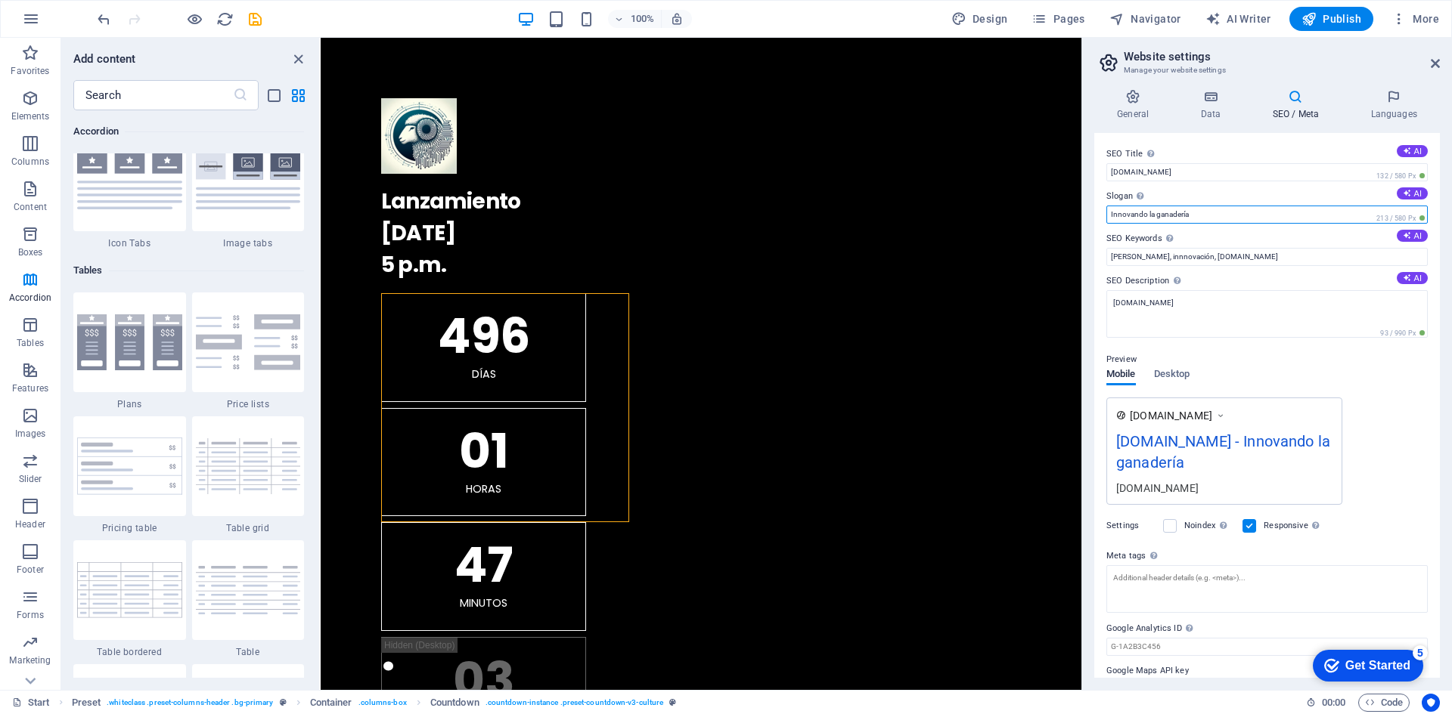
drag, startPoint x: 1151, startPoint y: 213, endPoint x: 1181, endPoint y: 242, distance: 41.7
click at [1149, 213] on input "Innovando la ganadería" at bounding box center [1266, 215] width 321 height 18
click at [1213, 107] on h4 "Data" at bounding box center [1213, 105] width 72 height 32
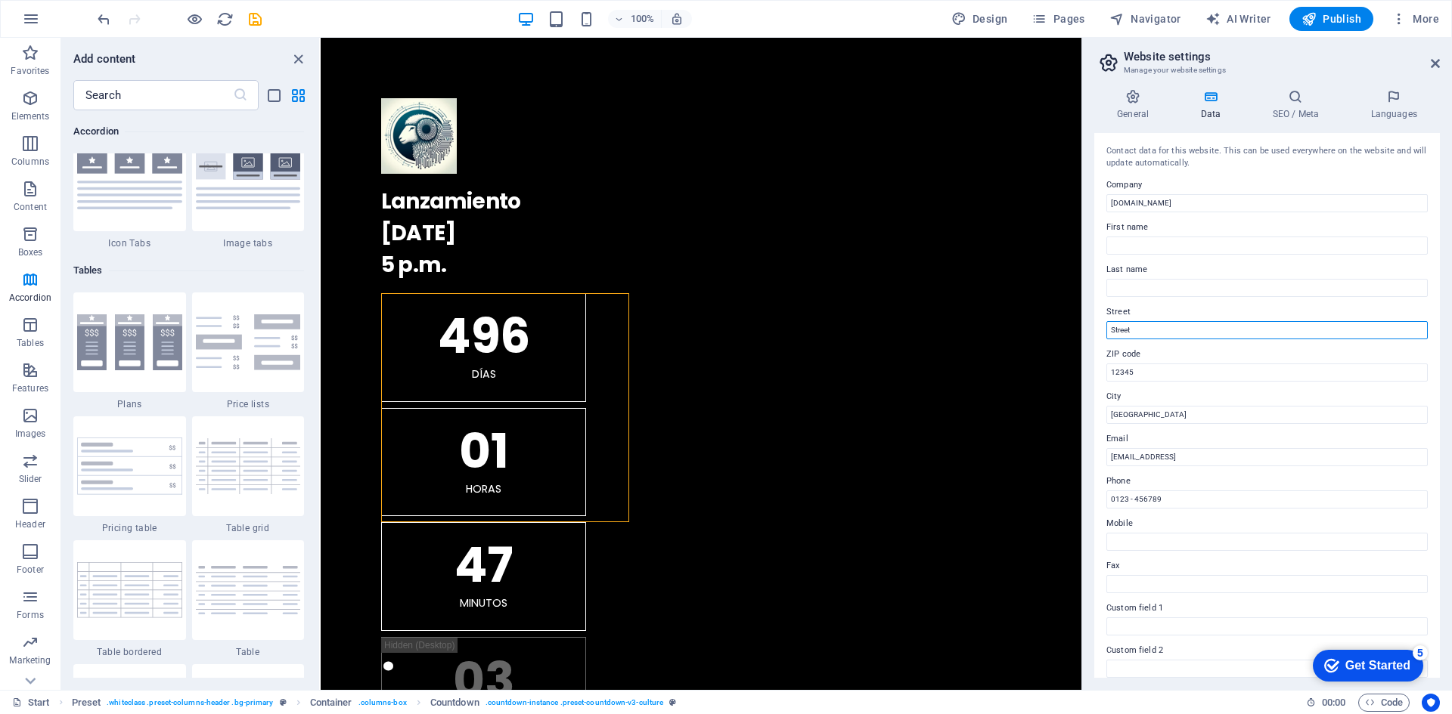
click at [1179, 330] on input "Street" at bounding box center [1266, 330] width 321 height 18
drag, startPoint x: 1171, startPoint y: 329, endPoint x: 1106, endPoint y: 314, distance: 66.8
click at [1106, 314] on div "Street Street" at bounding box center [1266, 321] width 321 height 36
type input "Astrónoma [PERSON_NAME]"
drag, startPoint x: 1478, startPoint y: 408, endPoint x: 1076, endPoint y: 381, distance: 403.1
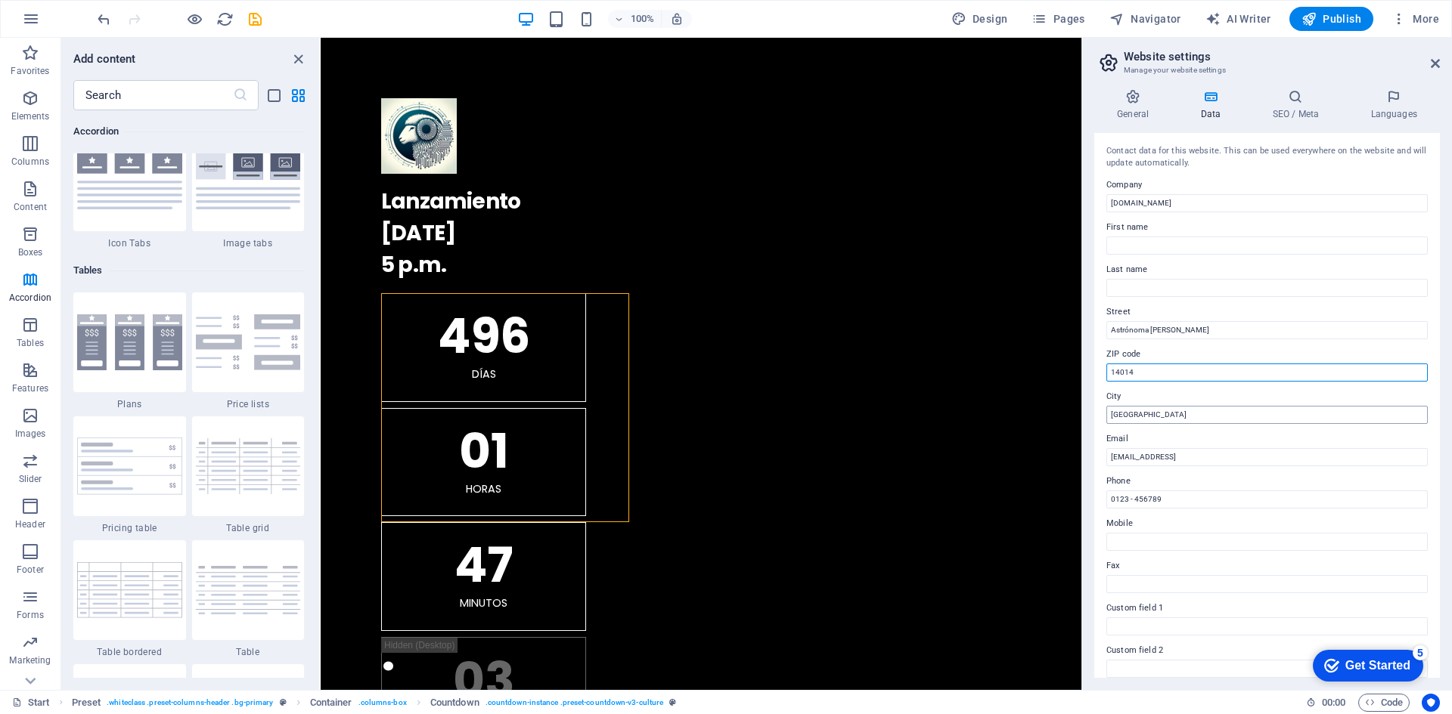
type input "14014"
drag, startPoint x: 1539, startPoint y: 455, endPoint x: 1074, endPoint y: 417, distance: 467.2
type input "Cordoba"
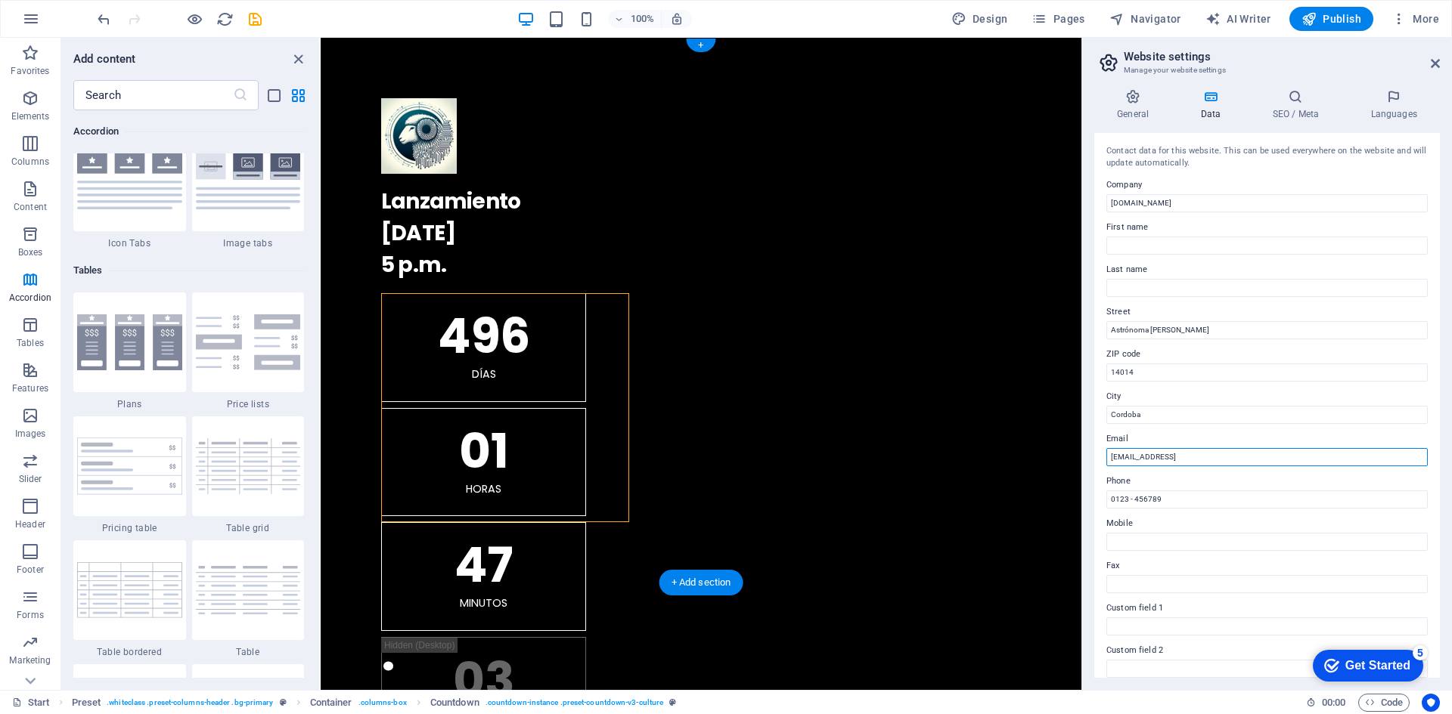
drag, startPoint x: 1634, startPoint y: 499, endPoint x: 1052, endPoint y: 449, distance: 584.2
click at [1318, 460] on input "53bf756dedf91f1618d7b4a4004bb2@plesk.local" at bounding box center [1266, 457] width 321 height 18
drag, startPoint x: 1326, startPoint y: 457, endPoint x: 1137, endPoint y: 456, distance: 189.0
click at [1137, 456] on input "53bf756dedf91f1618d7b4a4004bb2@plesk.local" at bounding box center [1266, 457] width 321 height 18
type input "5"
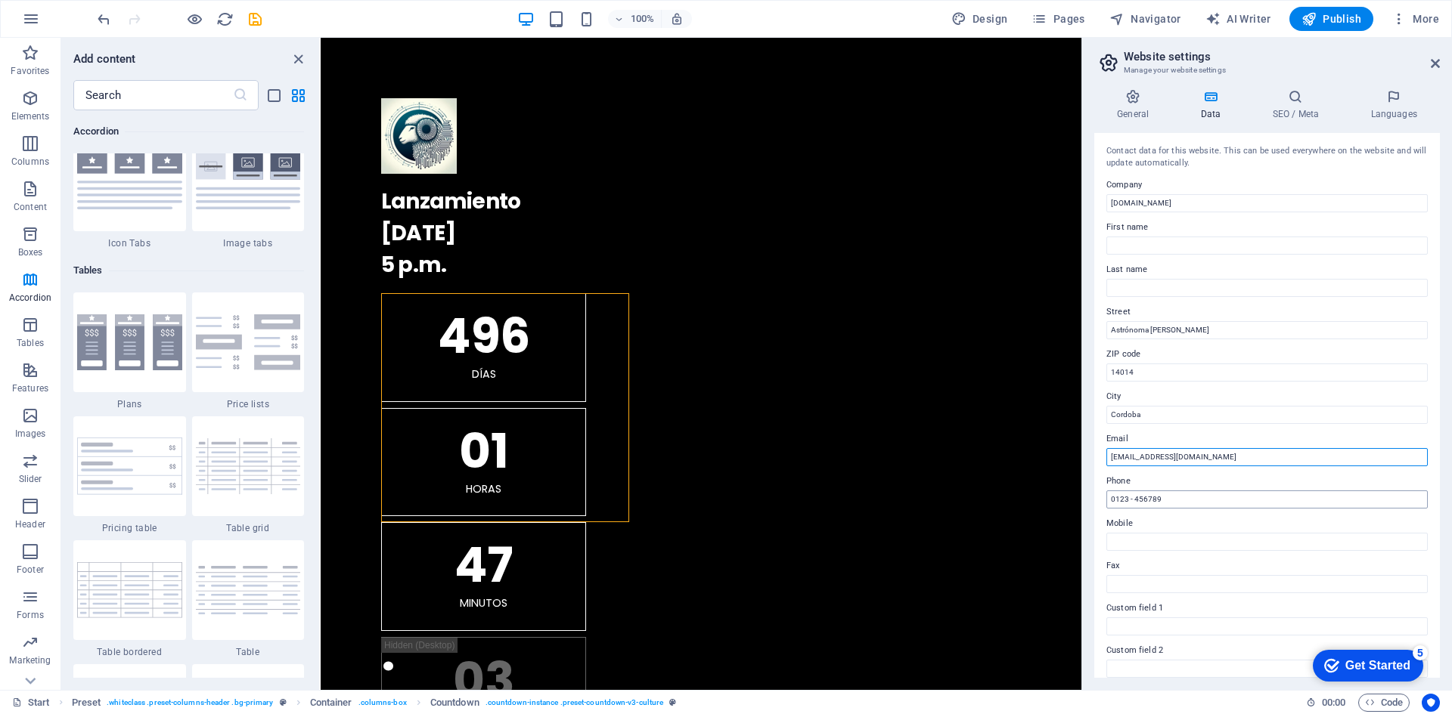
type input "[EMAIL_ADDRESS][DOMAIN_NAME]"
drag, startPoint x: 1185, startPoint y: 497, endPoint x: 1083, endPoint y: 486, distance: 102.7
click at [1083, 486] on aside "Website settings Manage your website settings General Data SEO / Meta Languages…" at bounding box center [1266, 364] width 370 height 652
click at [1305, 104] on h4 "SEO / Meta" at bounding box center [1298, 105] width 98 height 32
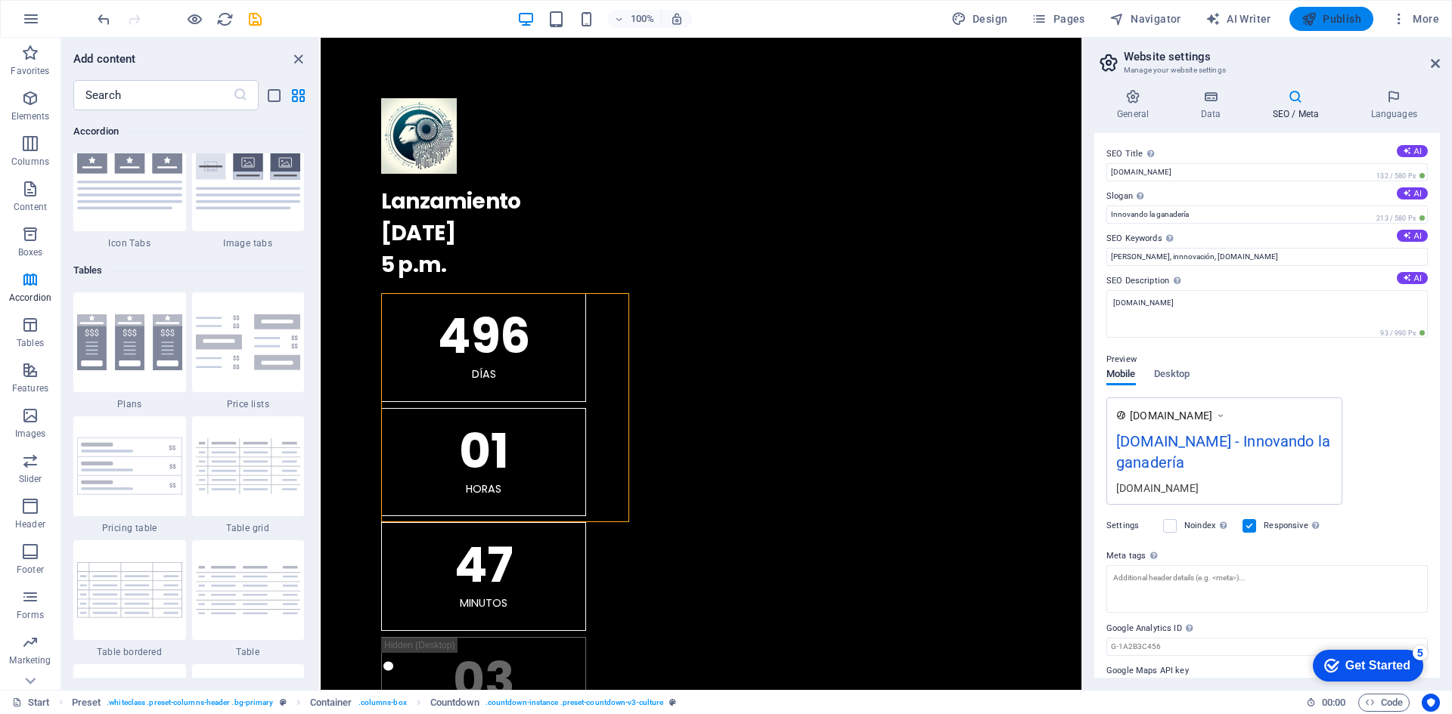
click at [1334, 28] on button "Publish" at bounding box center [1331, 19] width 84 height 24
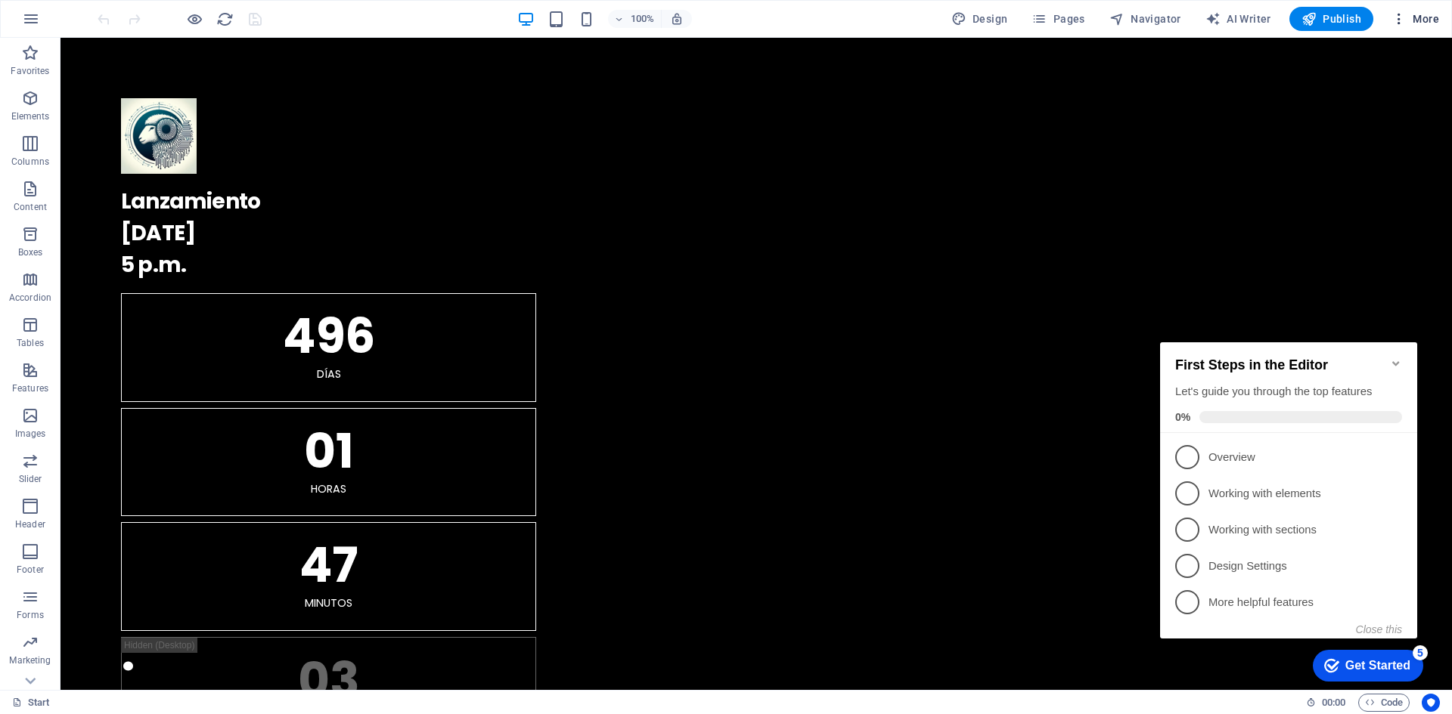
click at [1406, 22] on icon "button" at bounding box center [1398, 18] width 15 height 15
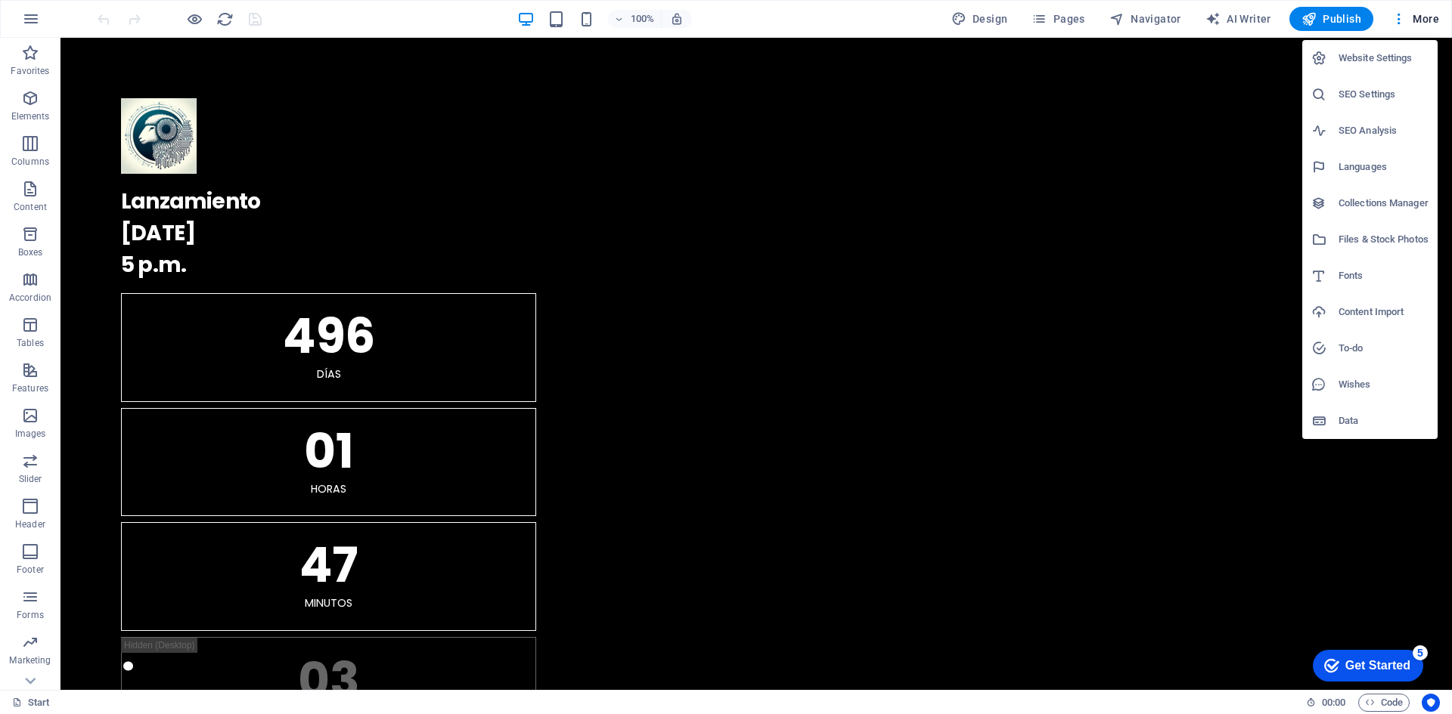
click at [1372, 59] on h6 "Website Settings" at bounding box center [1383, 58] width 90 height 18
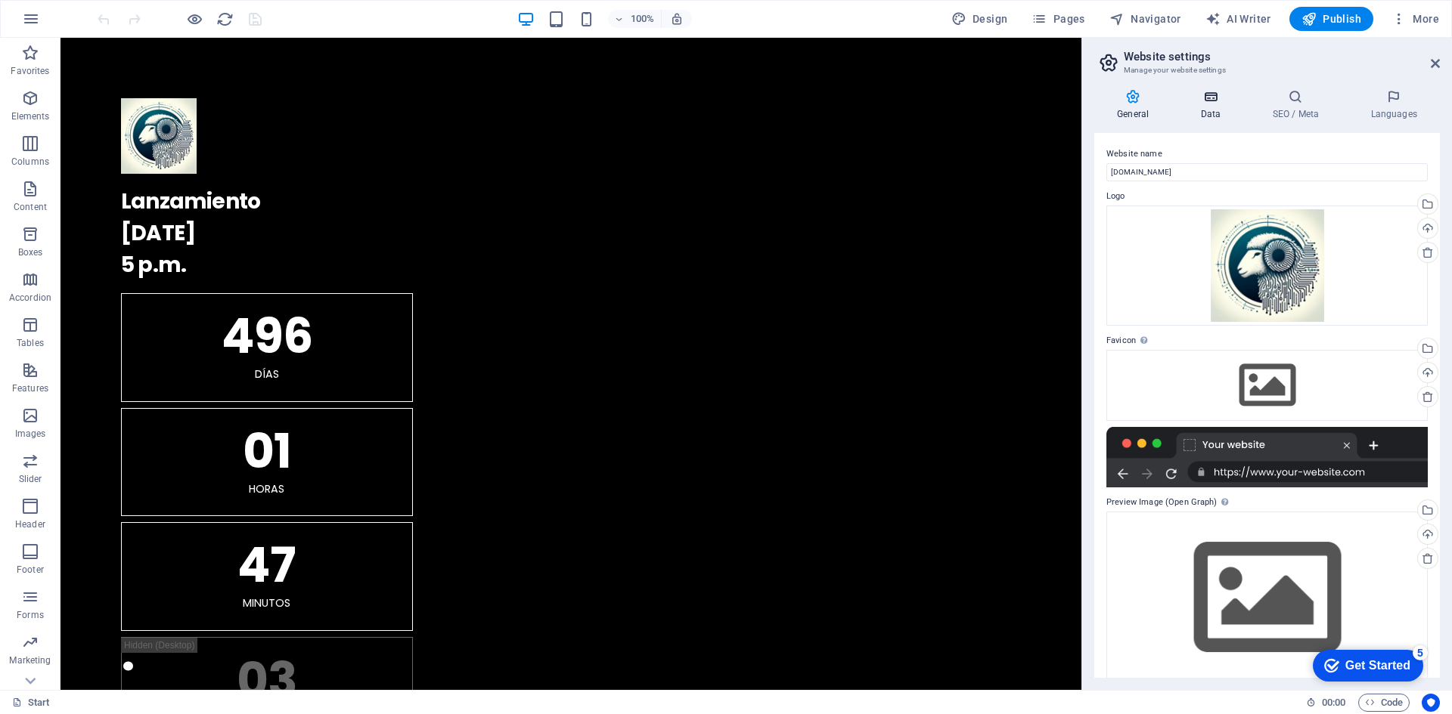
click at [1213, 110] on h4 "Data" at bounding box center [1213, 105] width 72 height 32
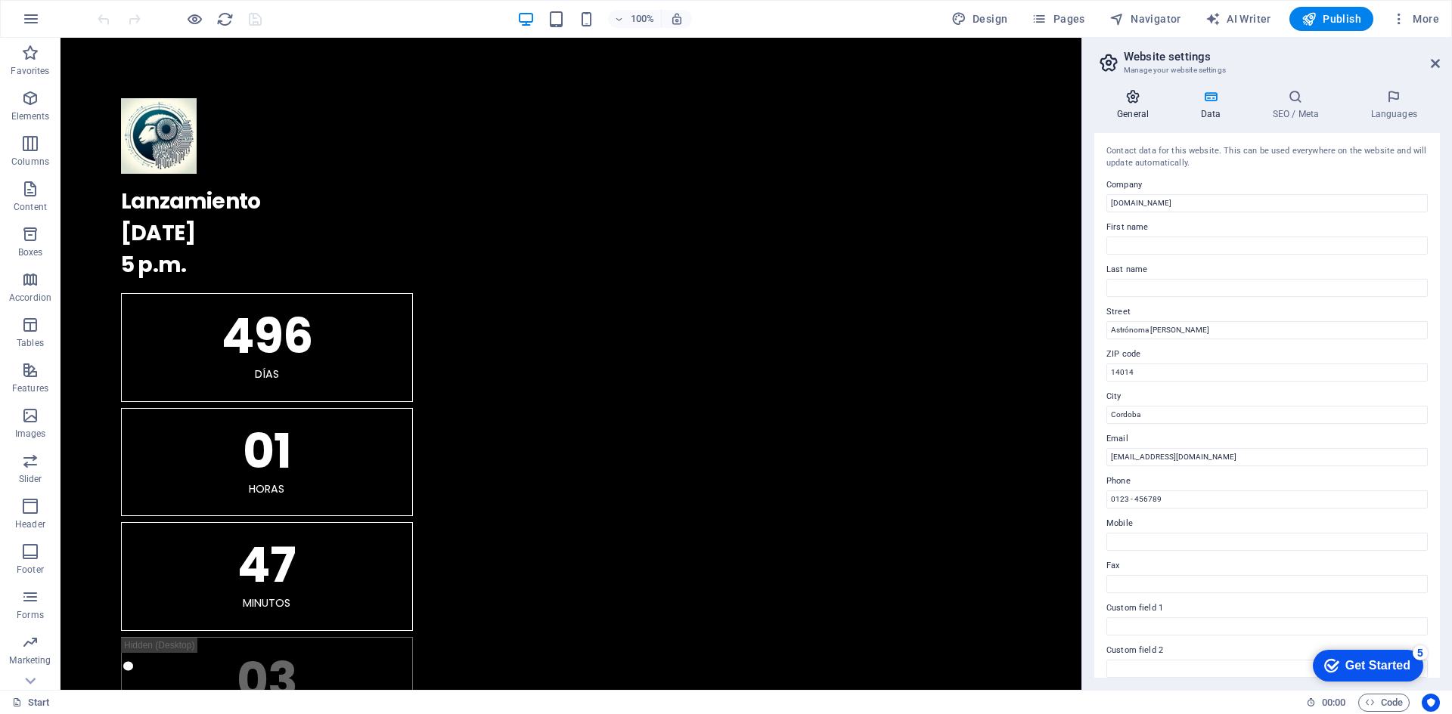
click at [1117, 101] on icon at bounding box center [1132, 96] width 77 height 15
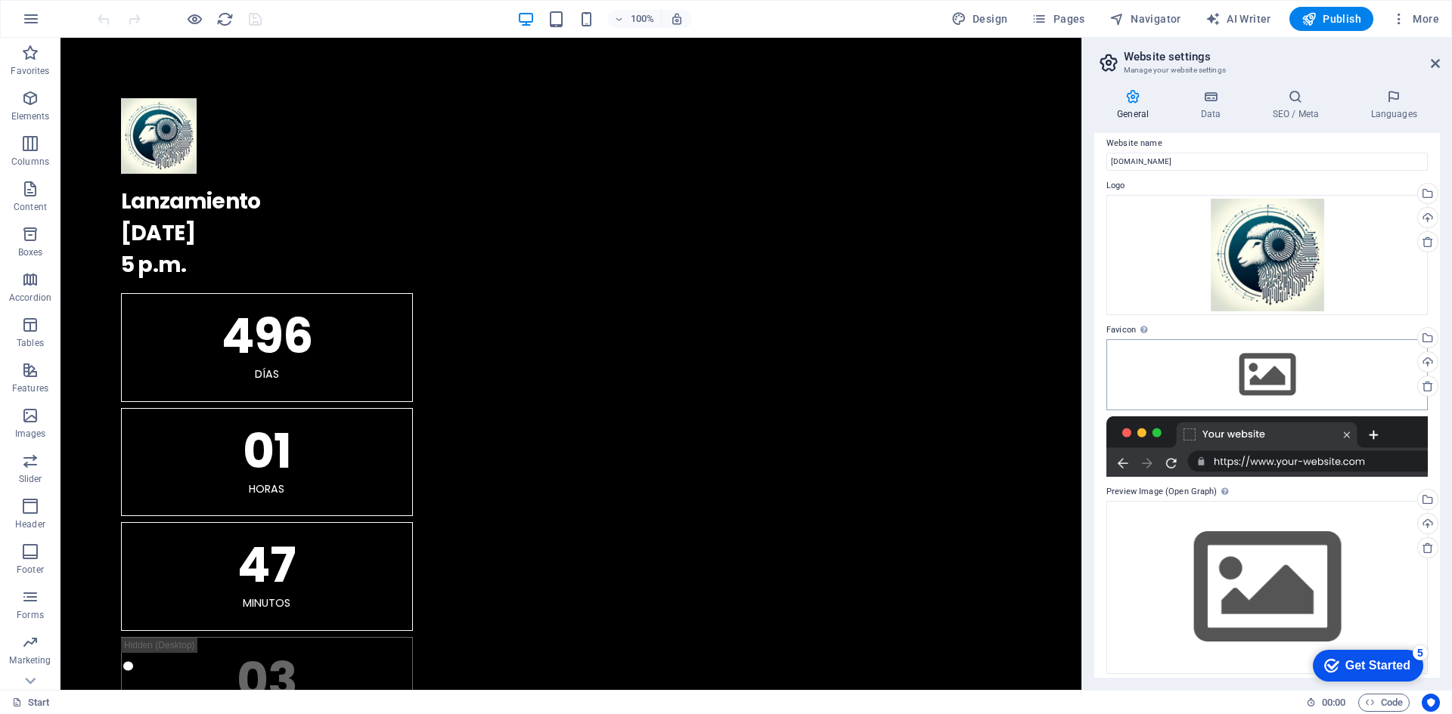
scroll to position [19, 0]
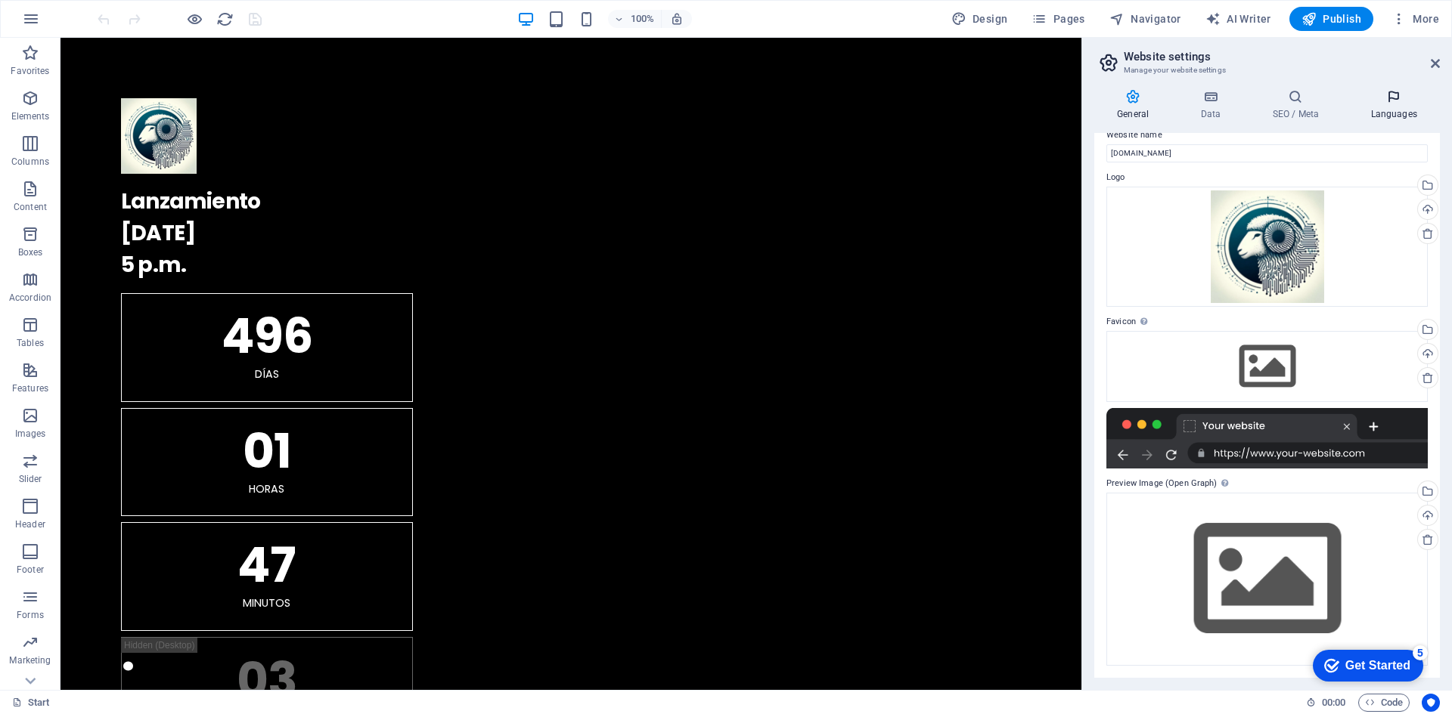
click at [1396, 112] on h4 "Languages" at bounding box center [1393, 105] width 92 height 32
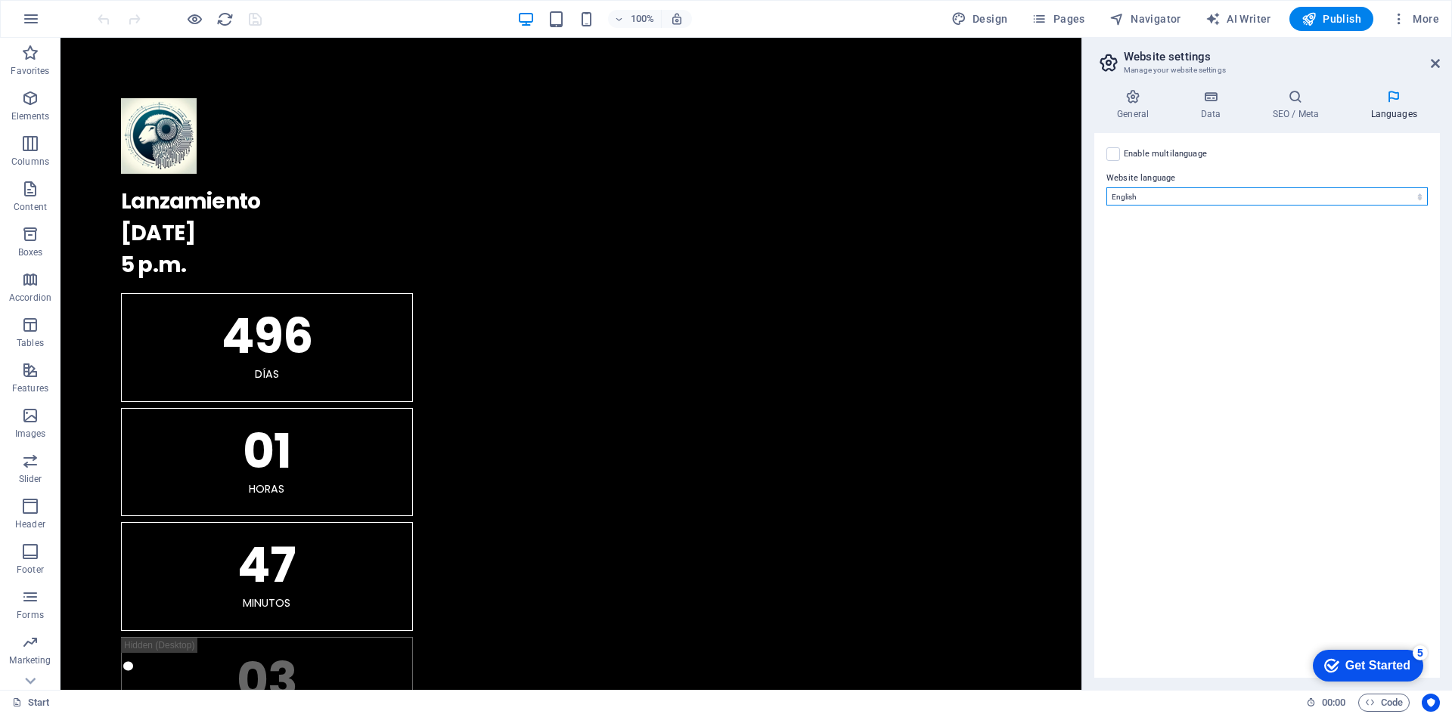
click at [1247, 191] on select "Abkhazian Afar Afrikaans Akan Albanian Amharic Arabic Aragonese Armenian Assame…" at bounding box center [1266, 196] width 321 height 18
select select "148"
click at [1106, 187] on select "Abkhazian Afar Afrikaans Akan Albanian Amharic Arabic Aragonese Armenian Assame…" at bounding box center [1266, 196] width 321 height 18
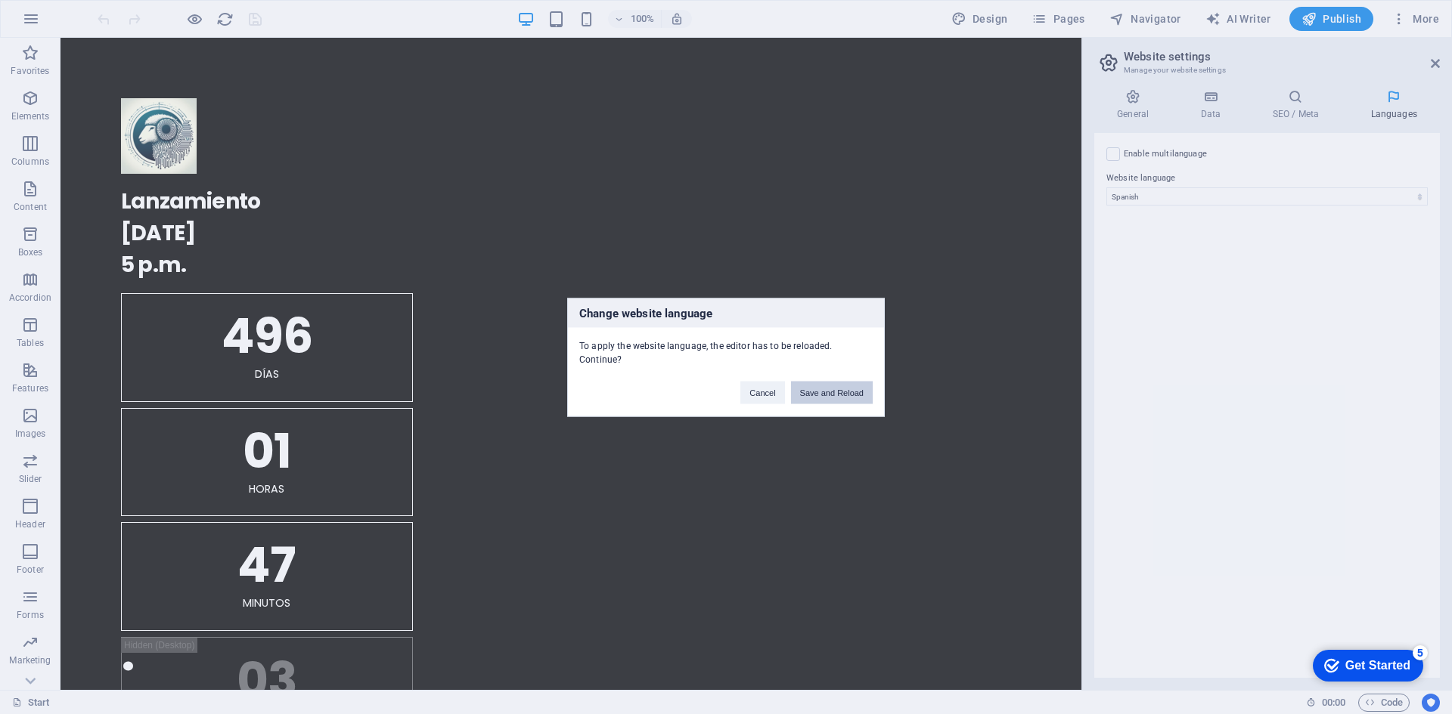
drag, startPoint x: 844, startPoint y: 395, endPoint x: 785, endPoint y: 357, distance: 69.4
click at [844, 395] on button "Save and Reload" at bounding box center [832, 392] width 82 height 23
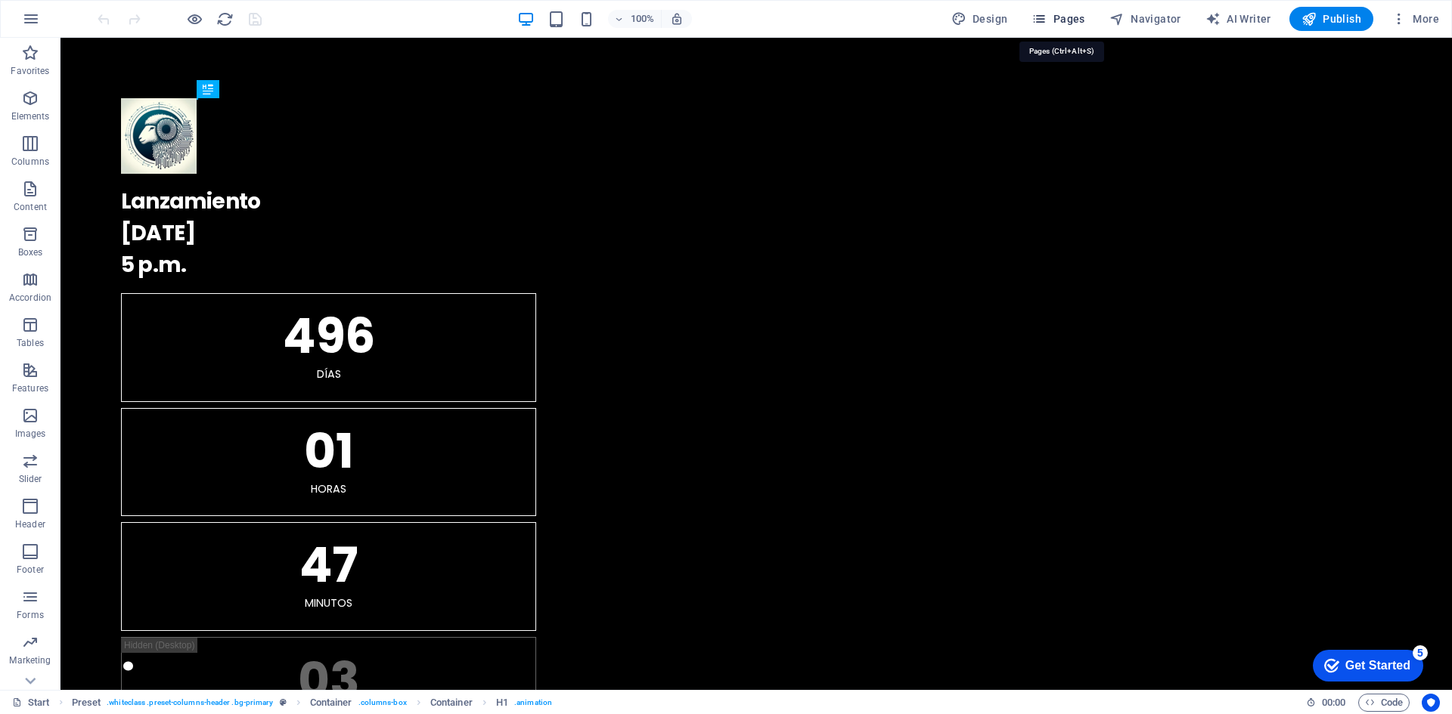
click at [1055, 19] on span "Pages" at bounding box center [1057, 18] width 53 height 15
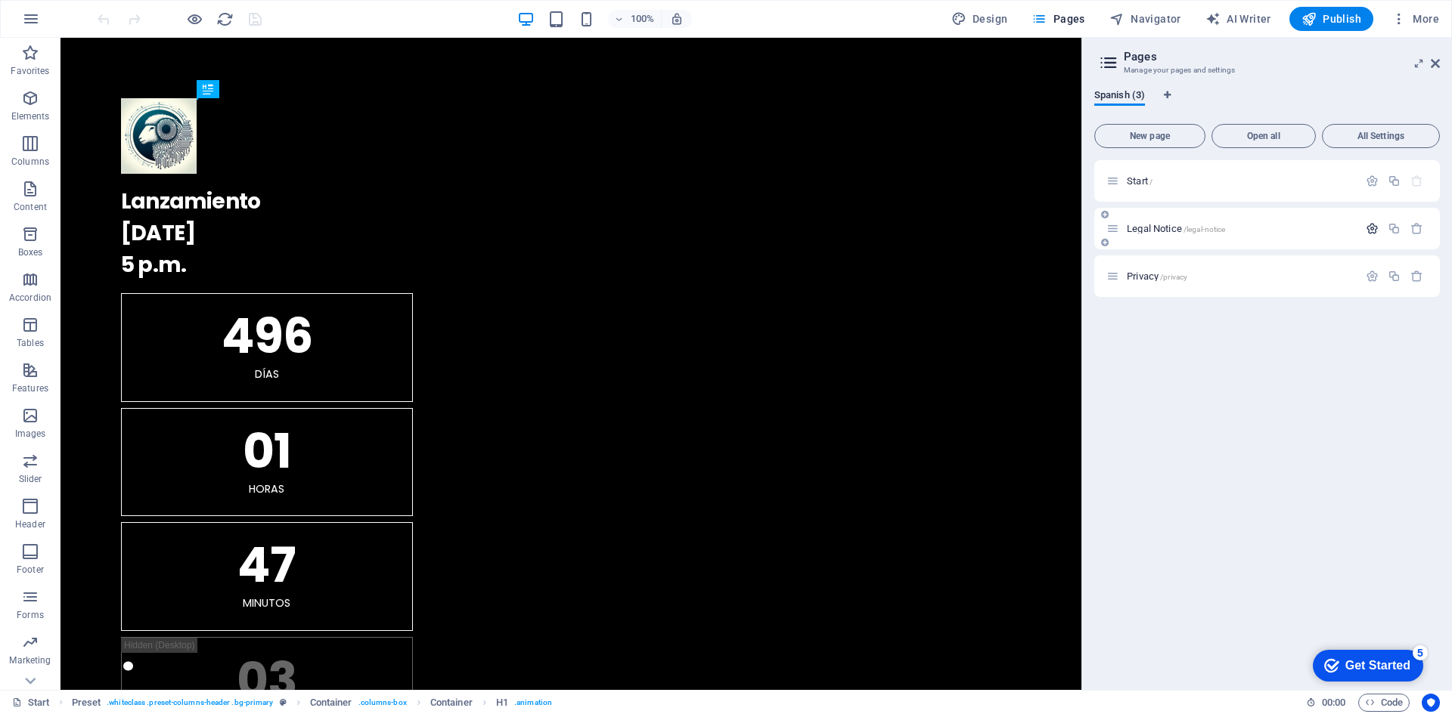
click at [1368, 228] on icon "button" at bounding box center [1371, 228] width 13 height 13
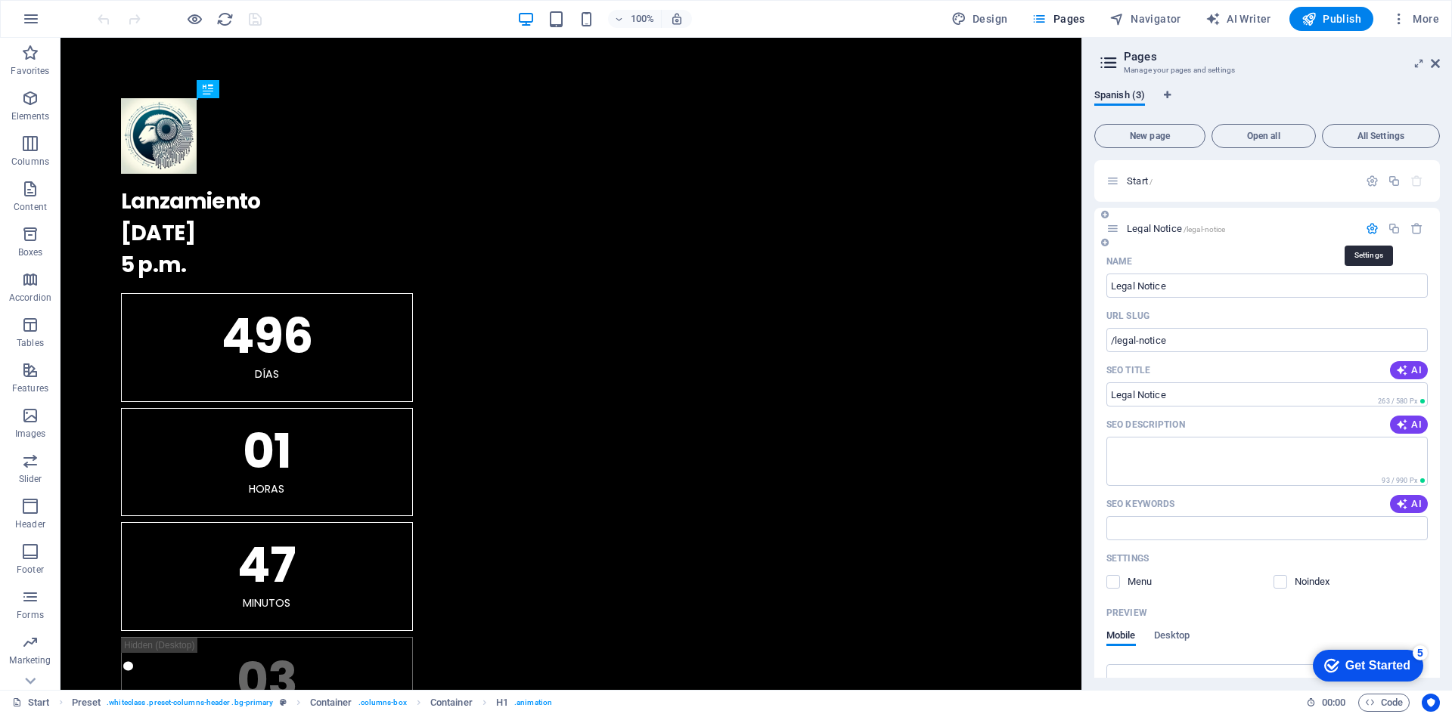
click at [1368, 228] on icon "button" at bounding box center [1371, 228] width 13 height 13
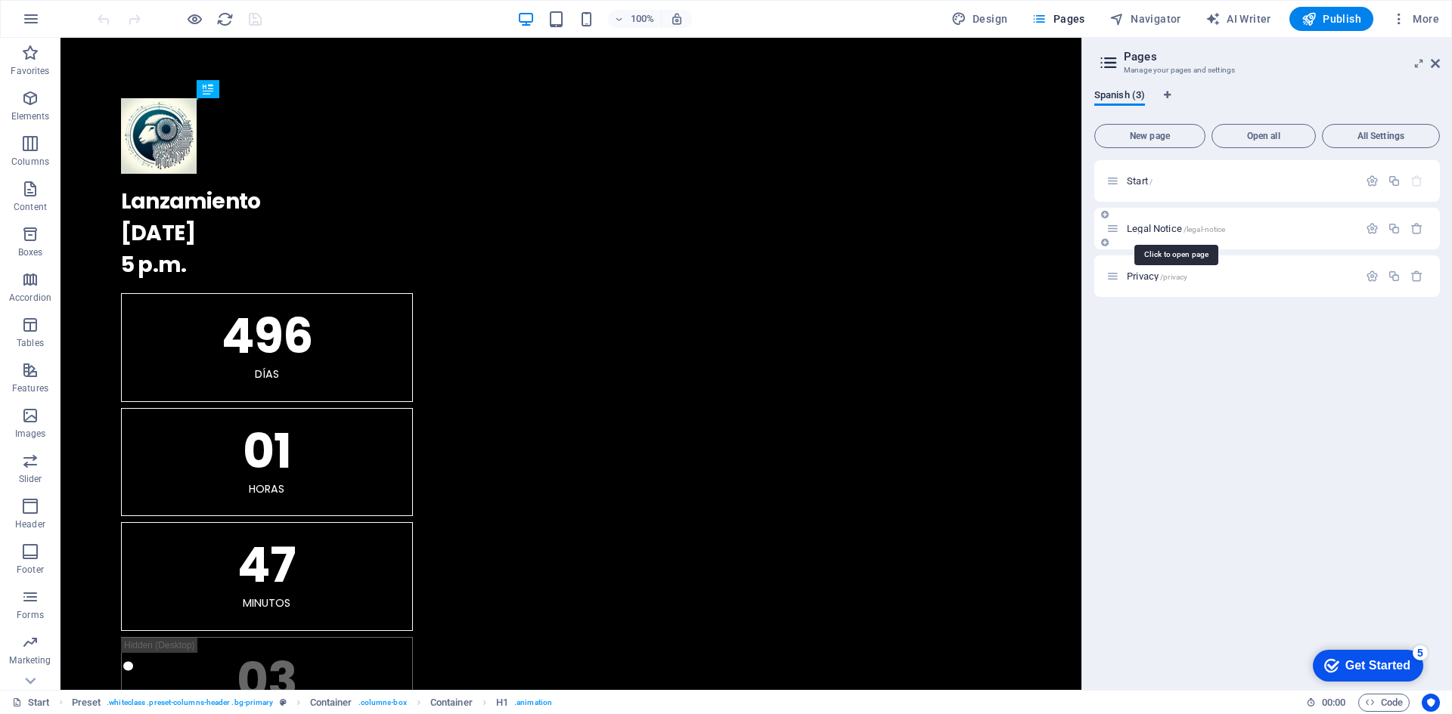
click at [1163, 233] on span "Legal Notice /legal-notice" at bounding box center [1175, 228] width 98 height 11
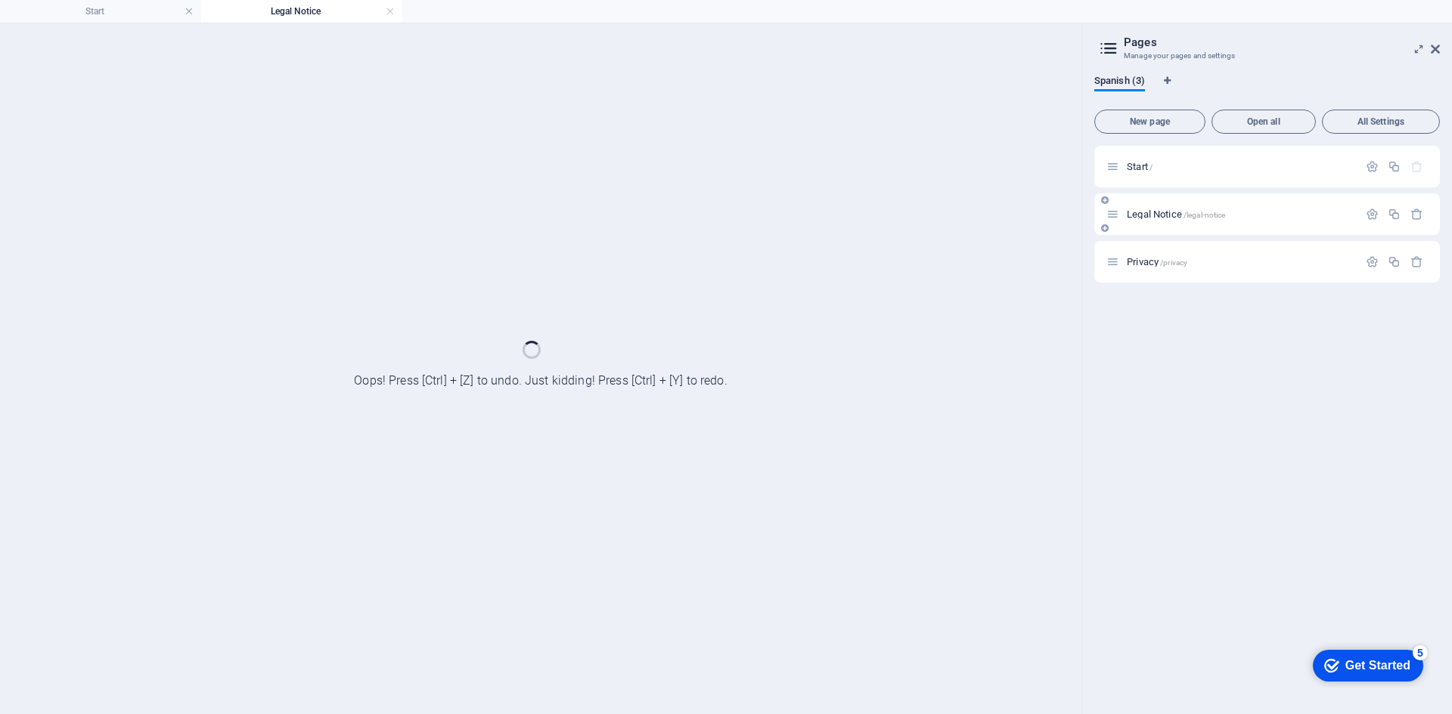
click at [1163, 233] on div "Legal Notice /legal-notice" at bounding box center [1266, 215] width 345 height 42
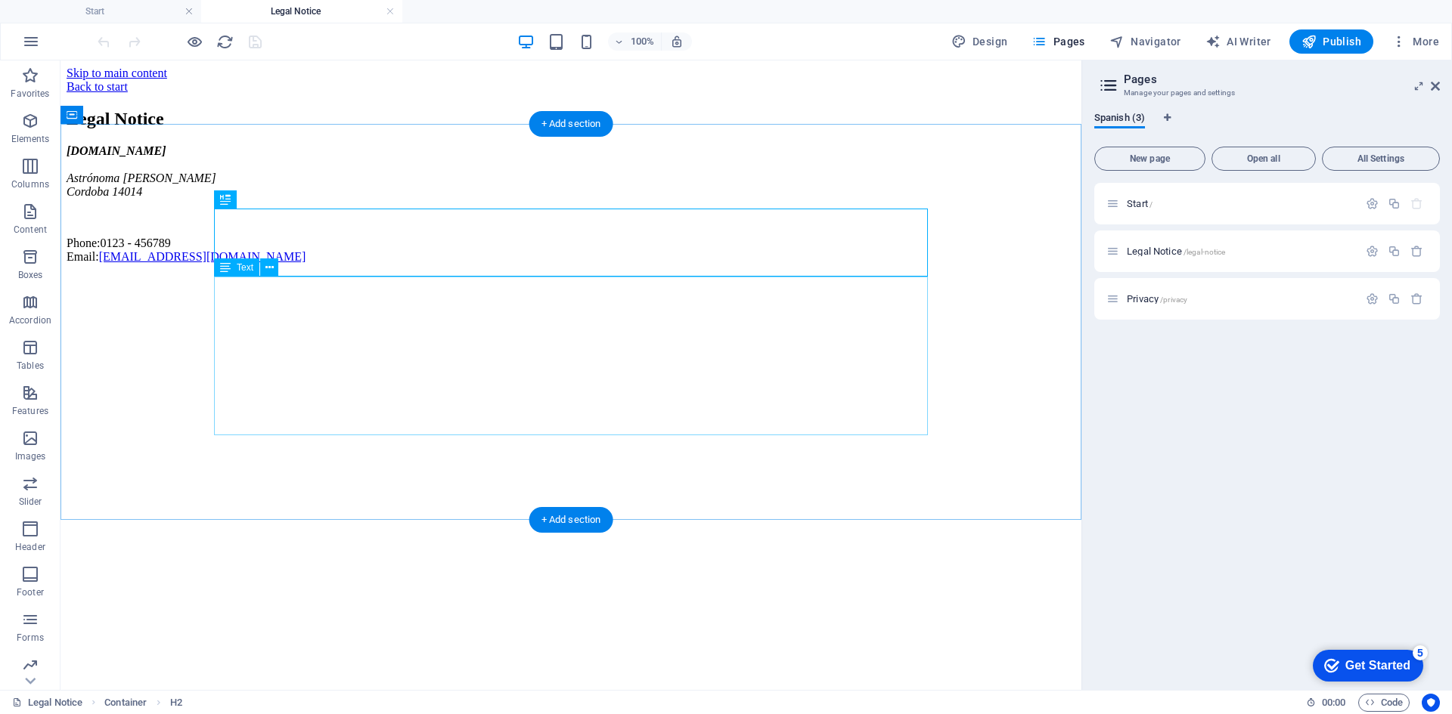
click at [370, 264] on div "[DOMAIN_NAME] Astrónoma [PERSON_NAME] 14014 Phone: 0123 - 456789 Email: [EMAIL_…" at bounding box center [571, 203] width 1008 height 119
click at [369, 264] on div "[DOMAIN_NAME] Astrónoma [PERSON_NAME] 14014 Phone: 0123 - 456789 Email: [EMAIL_…" at bounding box center [571, 203] width 1008 height 119
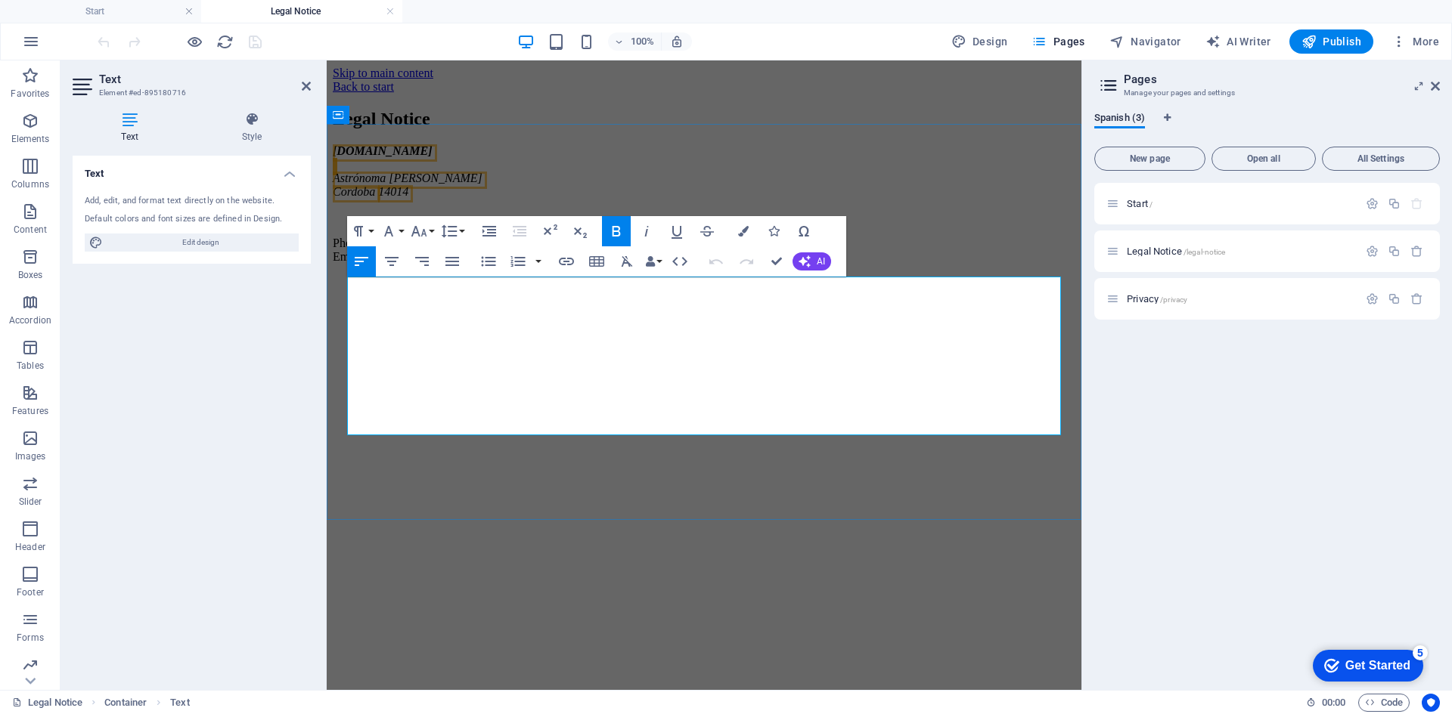
click at [436, 249] on span "0123 - 456789" at bounding box center [401, 243] width 70 height 13
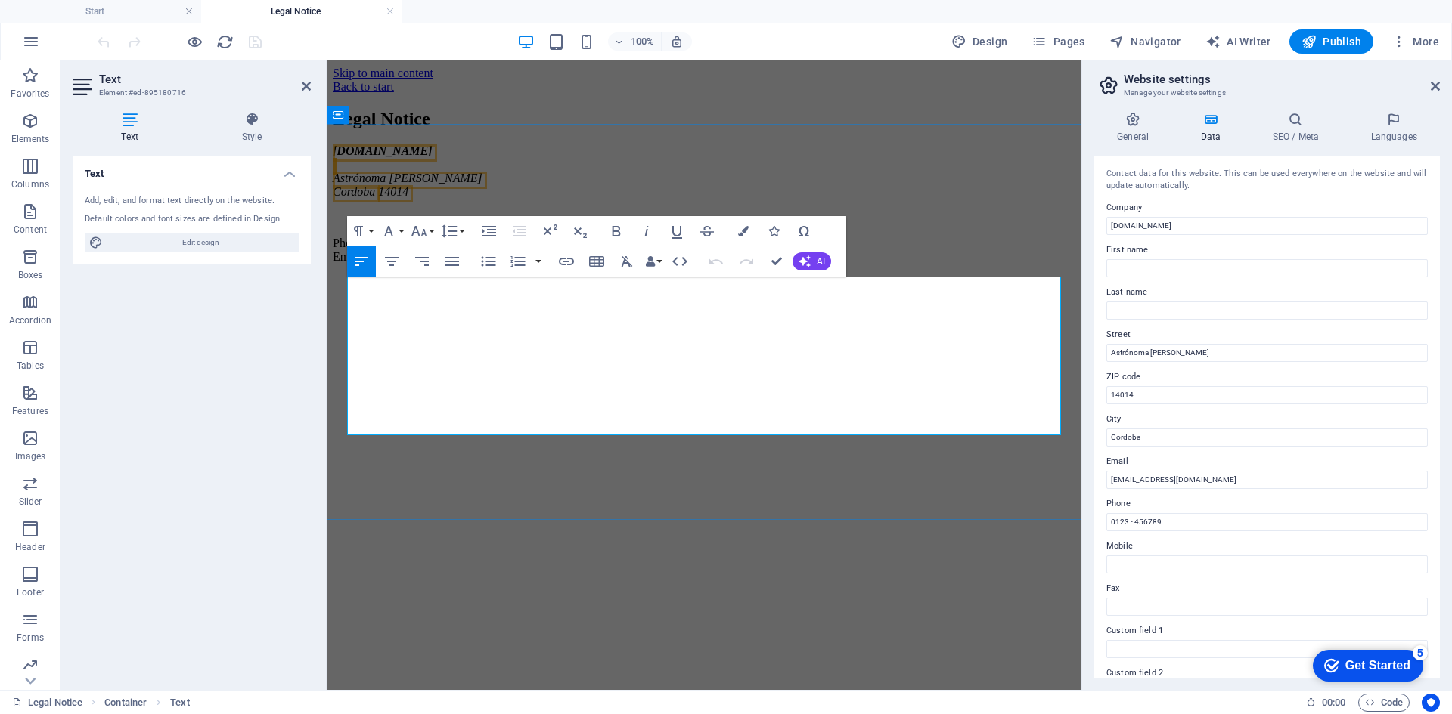
drag, startPoint x: 510, startPoint y: 400, endPoint x: 403, endPoint y: 390, distance: 107.8
click at [403, 264] on p "Phone: 0123 - 456789 Email: [EMAIL_ADDRESS][DOMAIN_NAME]" at bounding box center [704, 250] width 742 height 27
click at [810, 264] on div "Legal Notice [DOMAIN_NAME] Astrónoma [PERSON_NAME] 14014 Phone:[PHONE_NUMBER] E…" at bounding box center [704, 186] width 742 height 155
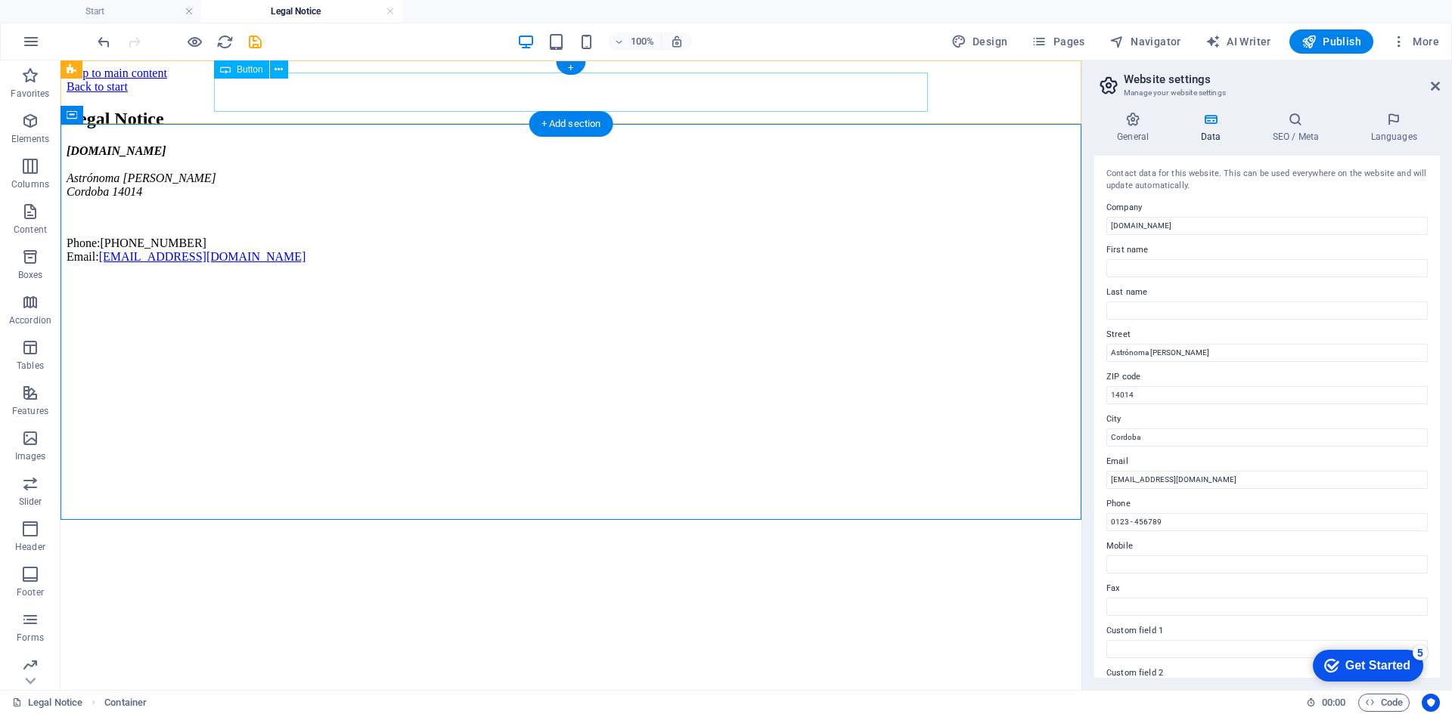
click at [277, 94] on div "Back to start" at bounding box center [571, 87] width 1008 height 14
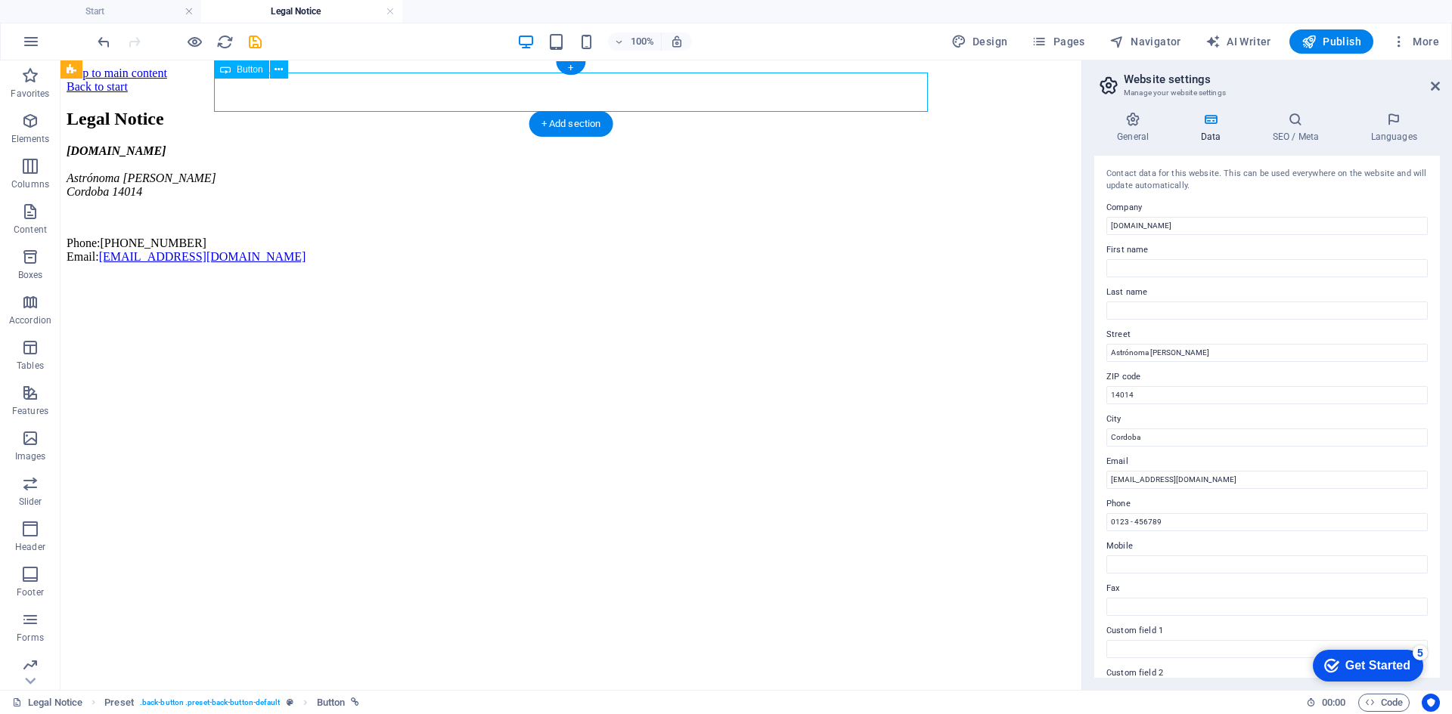
click at [234, 94] on div "Back to start" at bounding box center [571, 87] width 1008 height 14
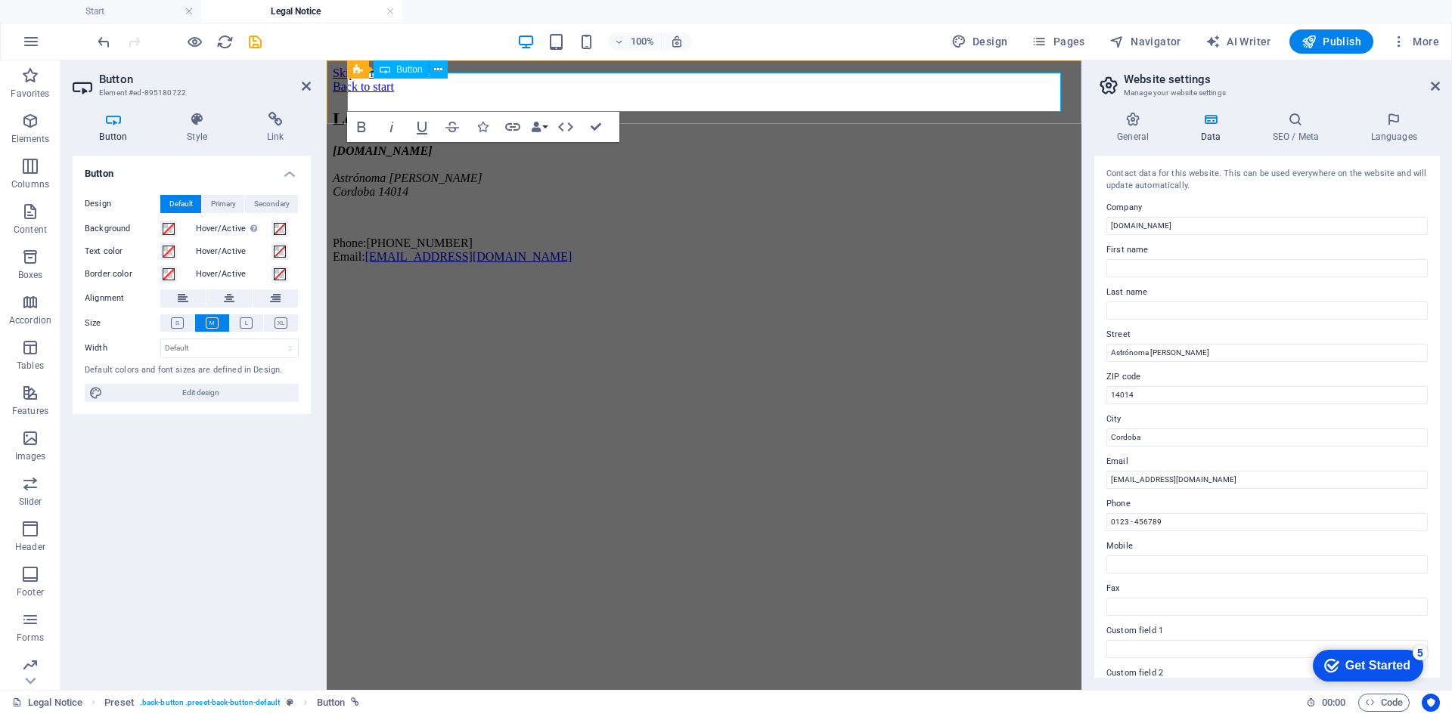
click at [501, 88] on div "Back to start" at bounding box center [704, 87] width 742 height 14
click at [280, 122] on icon at bounding box center [275, 119] width 71 height 15
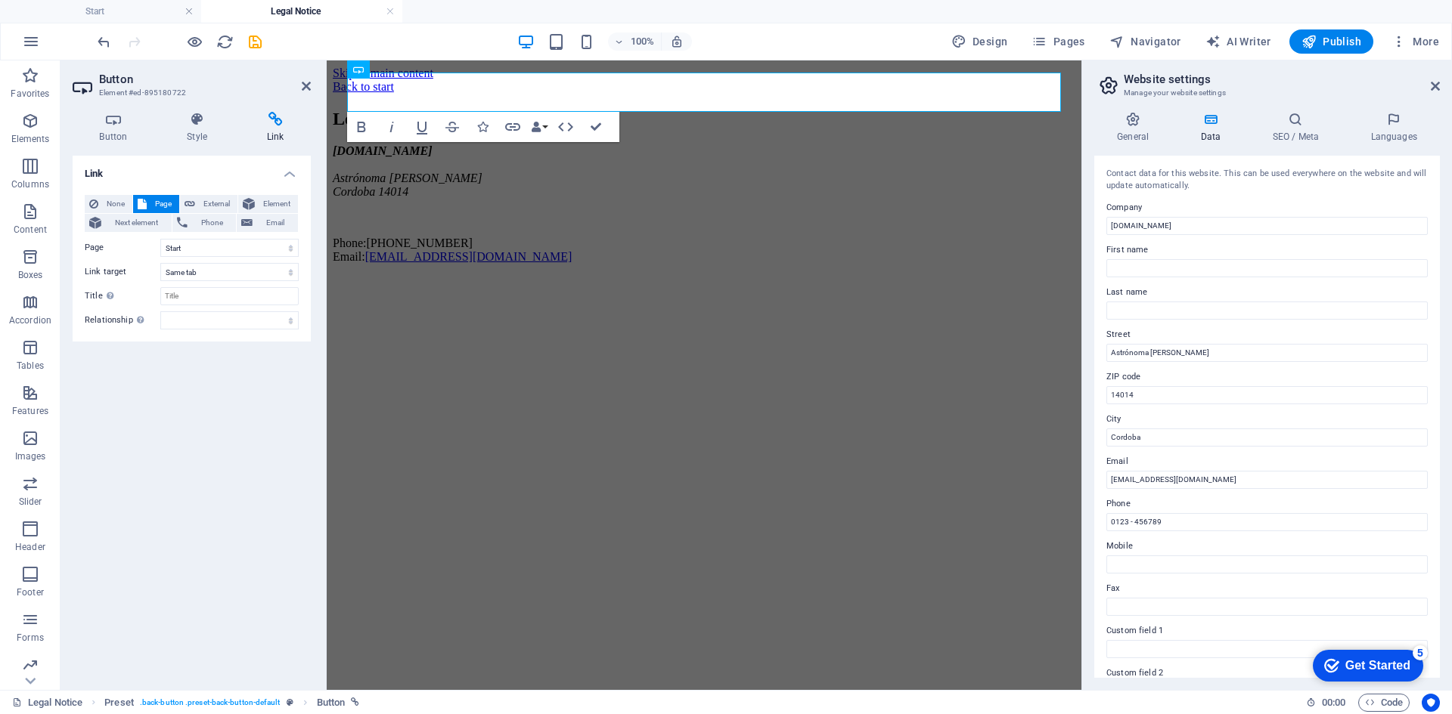
click at [280, 122] on icon at bounding box center [275, 119] width 71 height 15
click at [857, 45] on div "100% Design Pages Navigator AI Writer Publish More" at bounding box center [769, 41] width 1350 height 24
click at [1058, 39] on span "Pages" at bounding box center [1057, 41] width 53 height 15
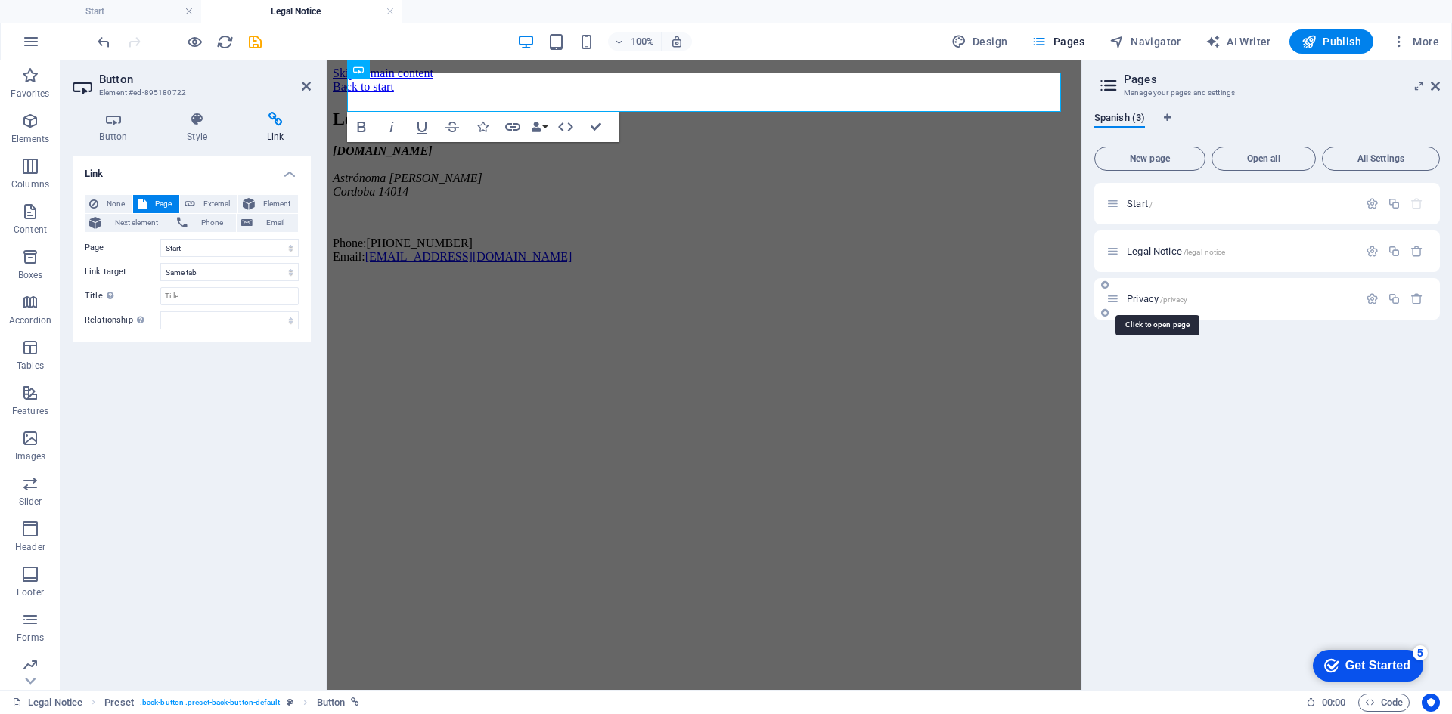
click at [1157, 300] on span "Privacy /privacy" at bounding box center [1156, 298] width 60 height 11
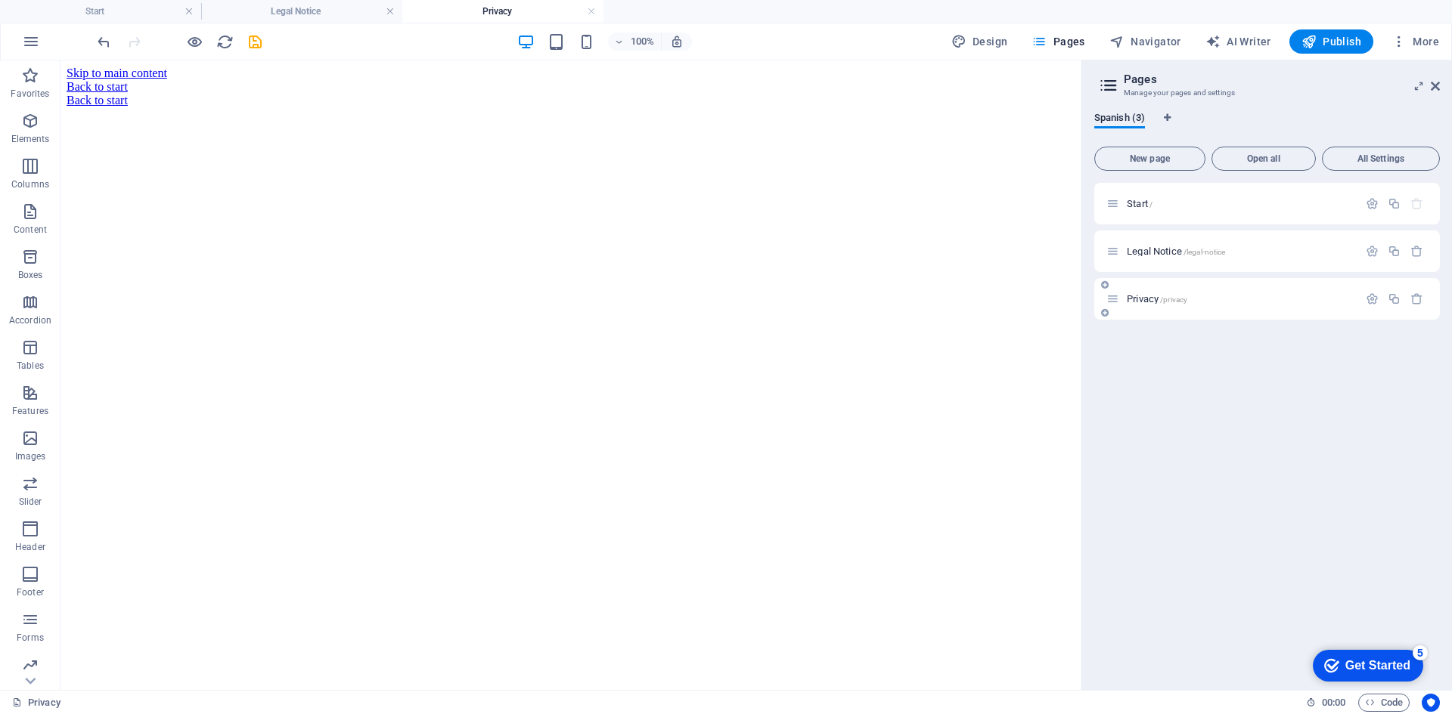
click at [1180, 299] on span "/privacy" at bounding box center [1173, 300] width 27 height 8
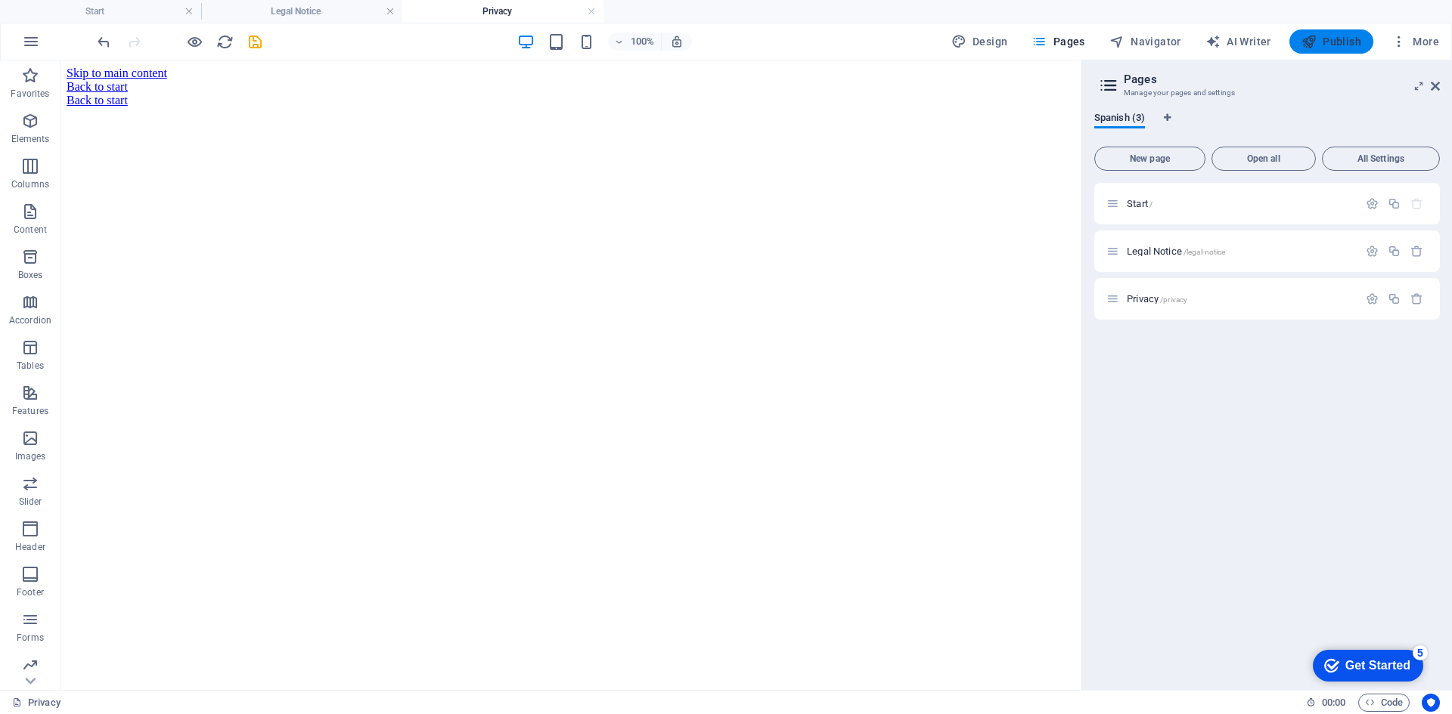
click at [1345, 46] on span "Publish" at bounding box center [1331, 41] width 60 height 15
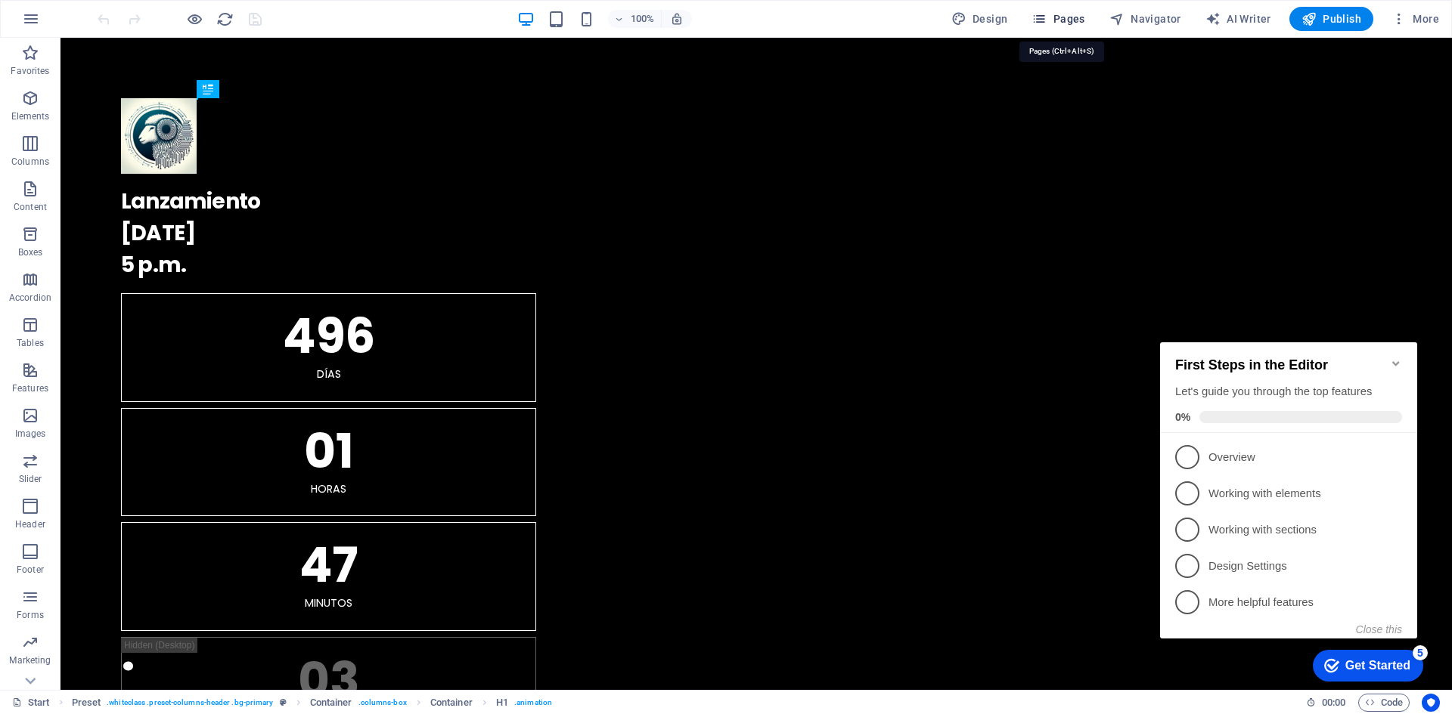
click at [1052, 14] on span "Pages" at bounding box center [1057, 18] width 53 height 15
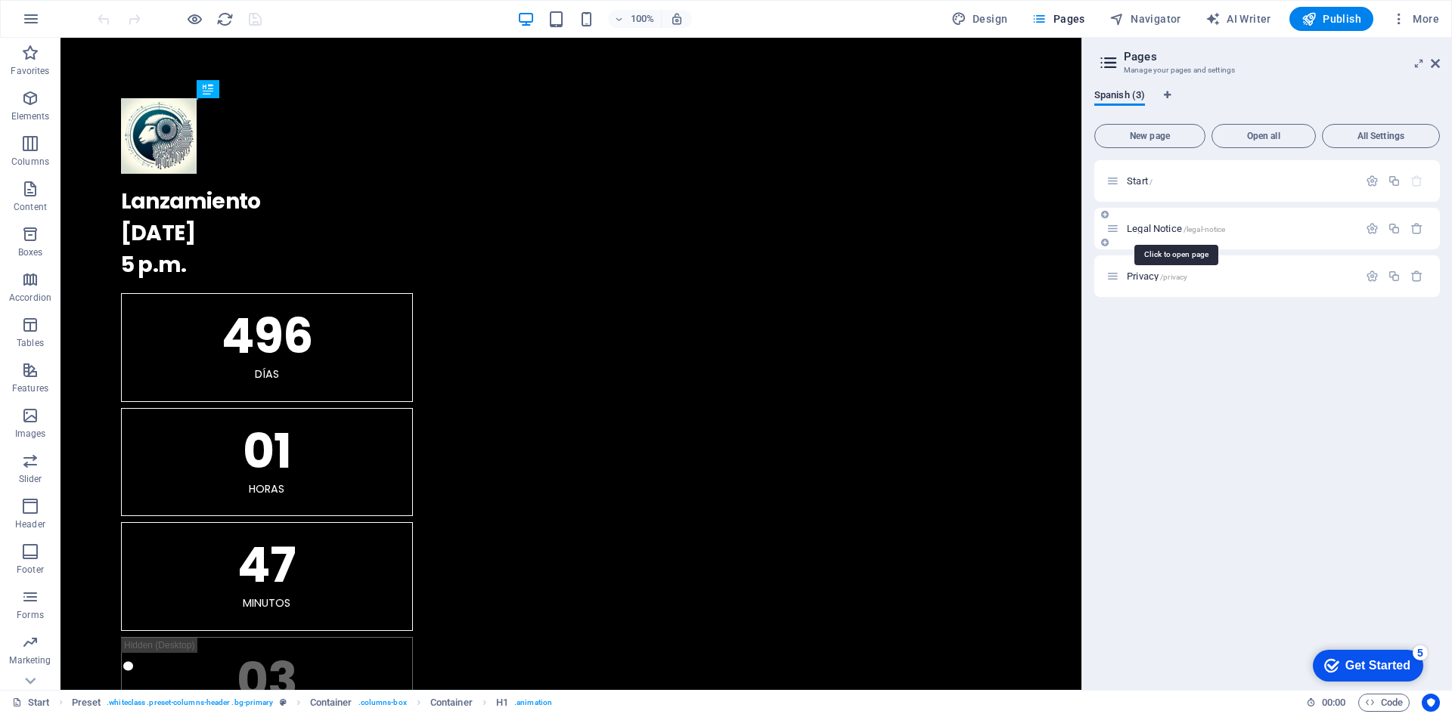
click at [1166, 227] on span "Legal Notice /legal-notice" at bounding box center [1175, 228] width 98 height 11
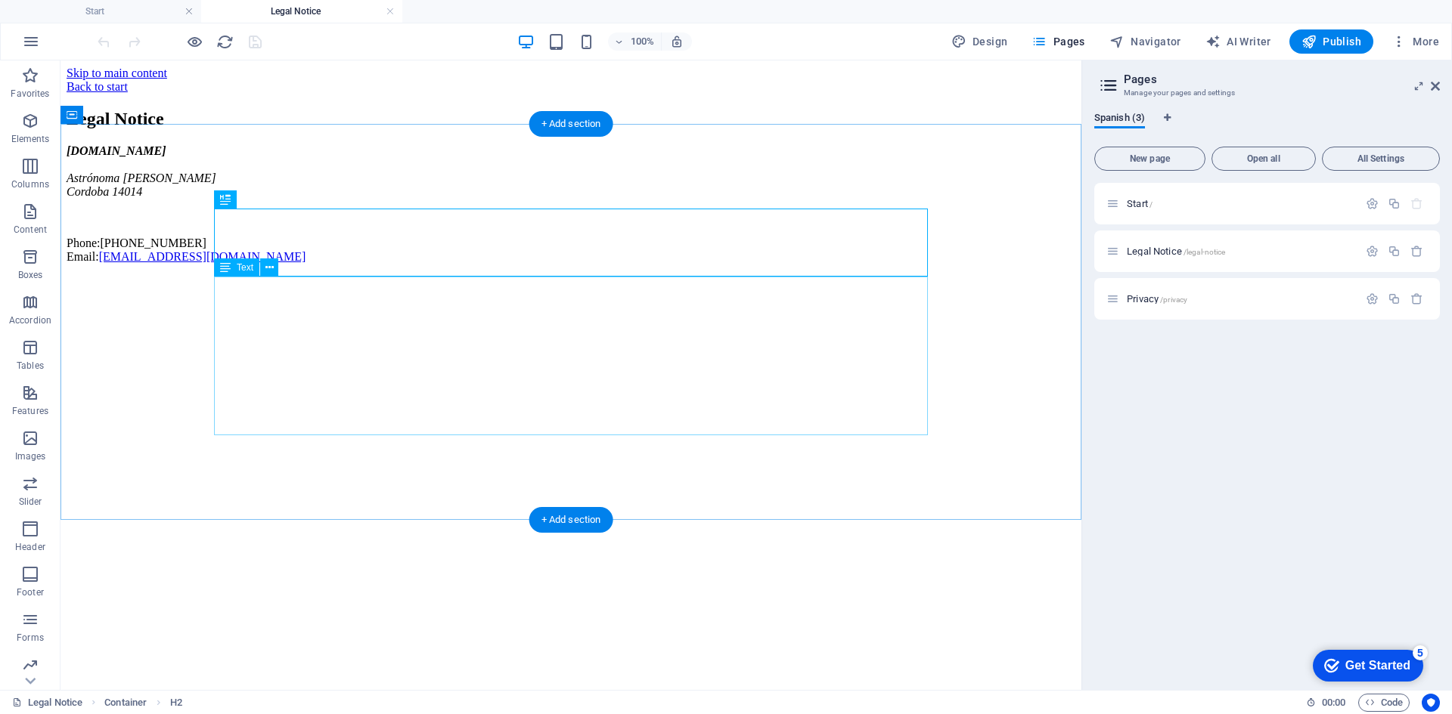
click at [302, 264] on div "[DOMAIN_NAME] Astrónoma [PERSON_NAME] 14014 Phone:[PHONE_NUMBER] Email: [EMAIL_…" at bounding box center [571, 203] width 1008 height 119
click at [299, 264] on div "[DOMAIN_NAME] Astrónoma [PERSON_NAME] 14014 Phone:[PHONE_NUMBER] Email: [EMAIL_…" at bounding box center [571, 203] width 1008 height 119
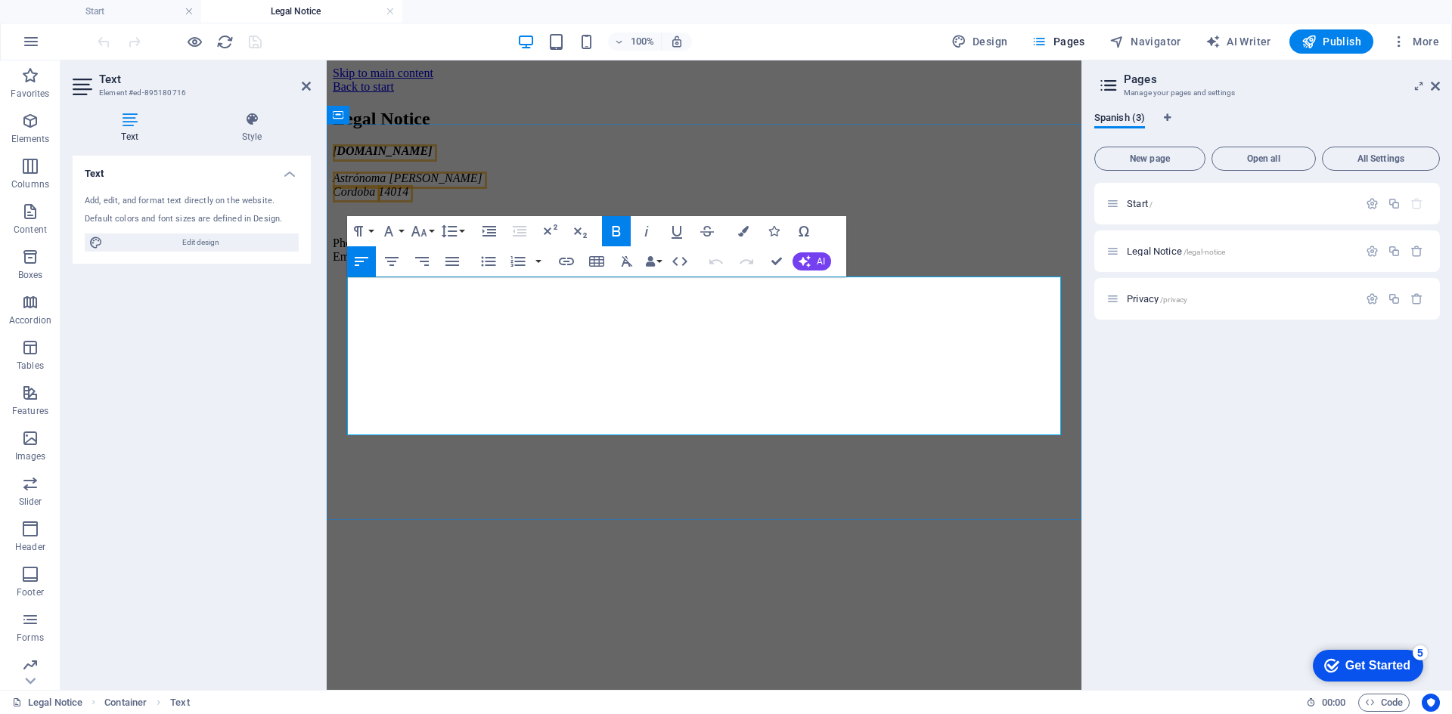
drag, startPoint x: 436, startPoint y: 401, endPoint x: 472, endPoint y: 406, distance: 35.9
click at [435, 264] on p "Phone:[PHONE_NUMBER] Email: [EMAIL_ADDRESS][DOMAIN_NAME]" at bounding box center [704, 250] width 742 height 27
click at [571, 276] on html "Skip to main content Back to start Legal Notice [DOMAIN_NAME] Astrónoma [PERSON…" at bounding box center [704, 167] width 754 height 215
click at [1328, 43] on span "Publish" at bounding box center [1331, 41] width 60 height 15
